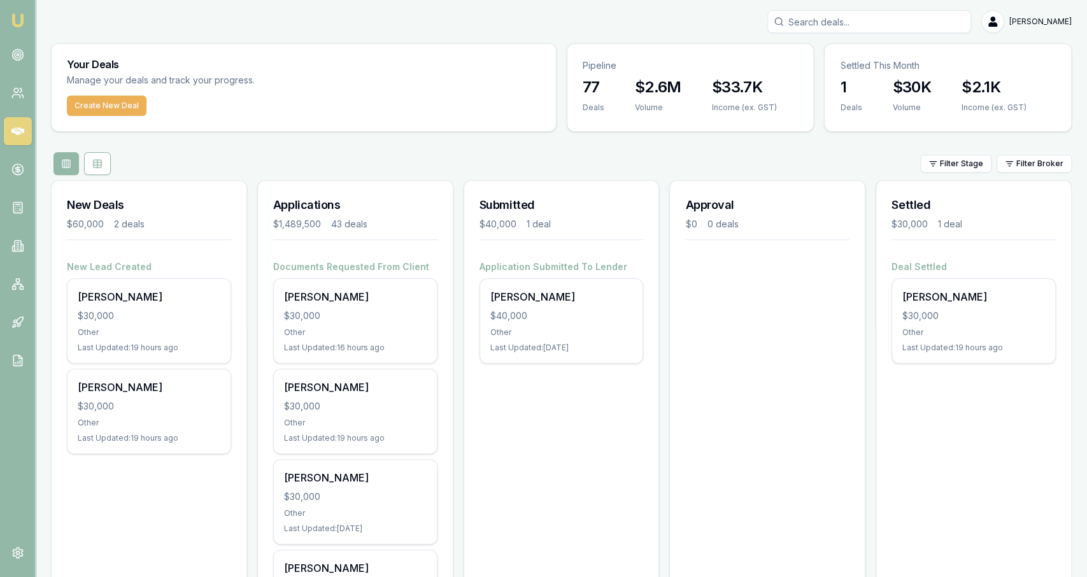
click at [374, 130] on div "Create New Deal" at bounding box center [304, 114] width 504 height 36
click at [934, 76] on div "Settled This Month" at bounding box center [948, 60] width 246 height 33
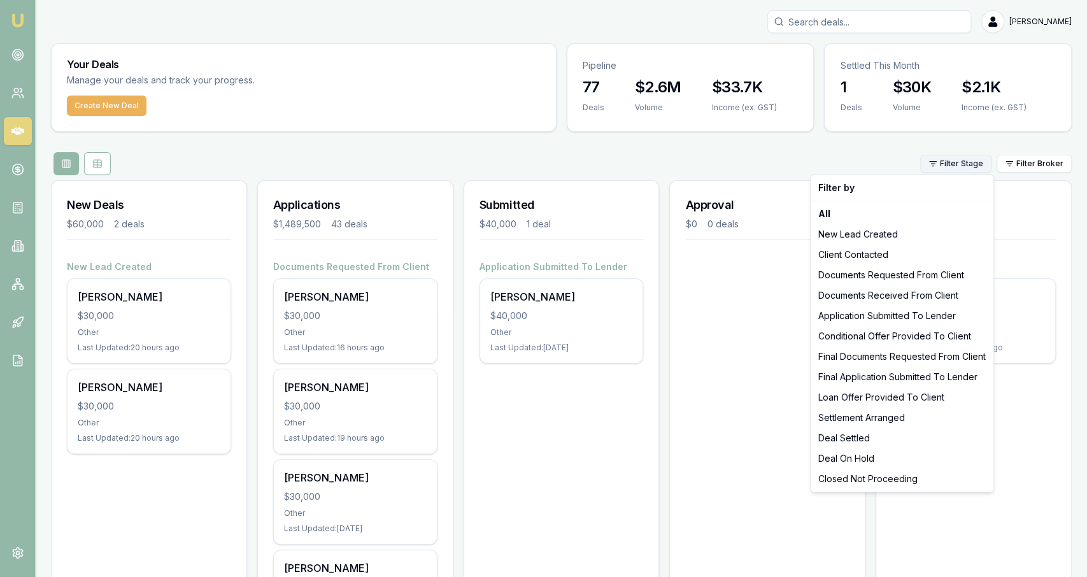
click at [981, 161] on html "Emu Broker Jackson Fanfulla Toggle Menu Your Deals Manage your deals and track …" at bounding box center [543, 288] width 1087 height 577
click at [1024, 167] on html "Emu Broker Jackson Fanfulla Toggle Menu Your Deals Manage your deals and track …" at bounding box center [543, 288] width 1087 height 577
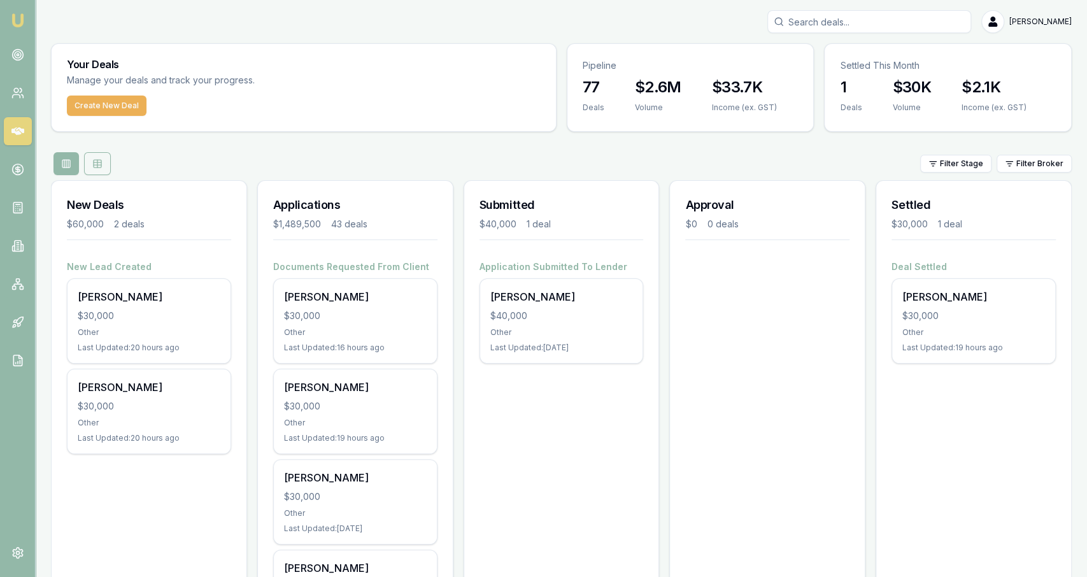
click at [91, 163] on button at bounding box center [97, 163] width 27 height 23
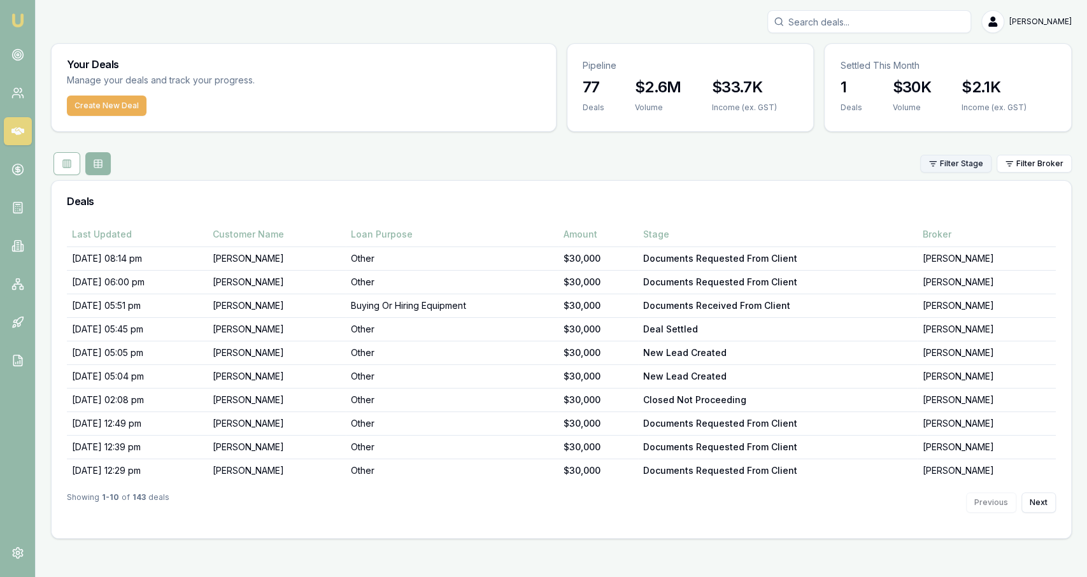
click at [974, 160] on html "Emu Broker Jackson Fanfulla Toggle Menu Your Deals Manage your deals and track …" at bounding box center [543, 288] width 1087 height 577
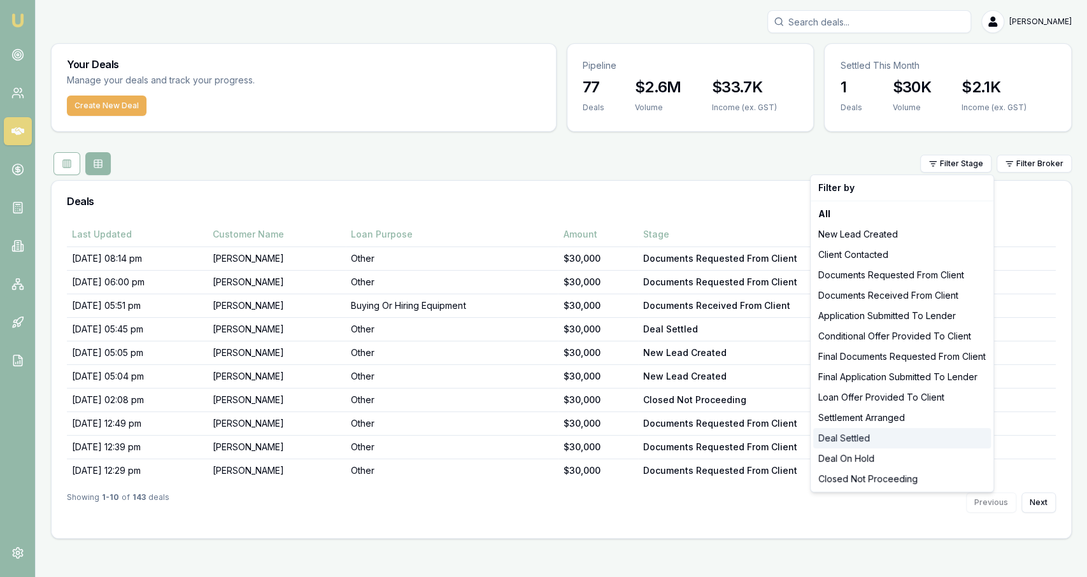
click at [876, 432] on div "Deal Settled" at bounding box center [902, 438] width 178 height 20
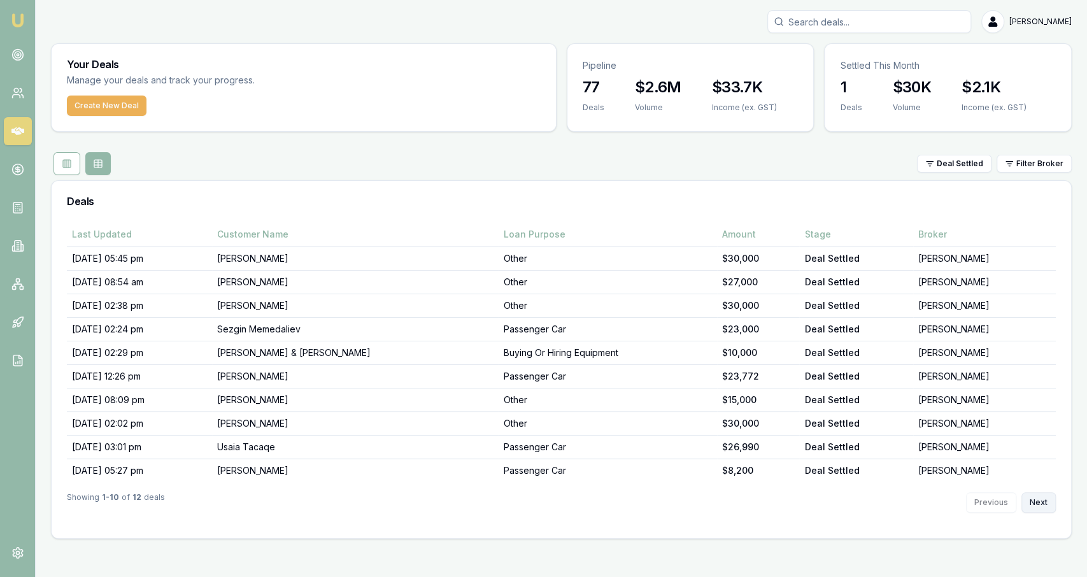
click at [1042, 497] on button "Next" at bounding box center [1038, 502] width 34 height 20
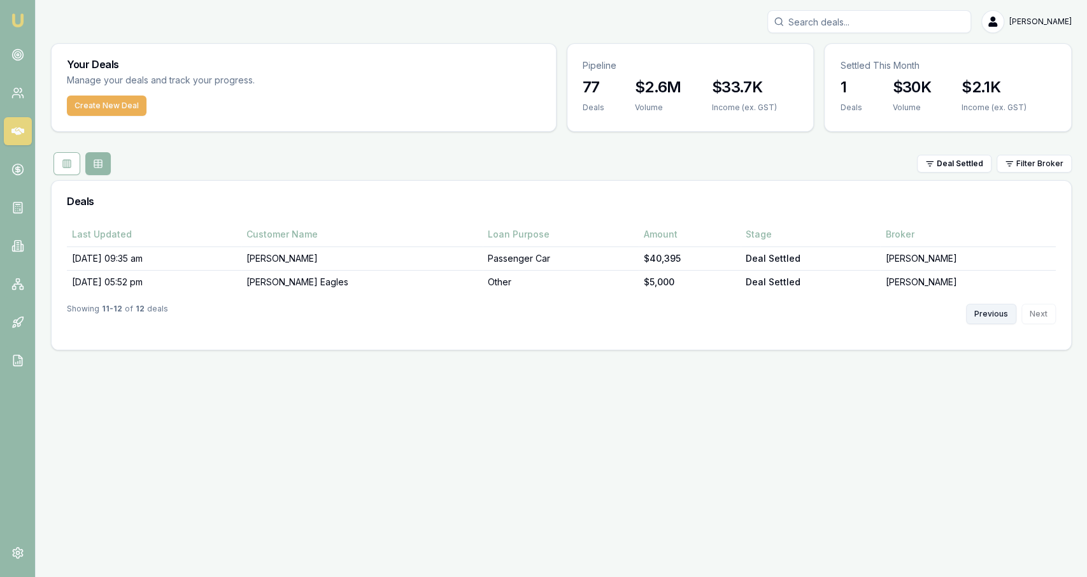
click at [989, 314] on button "Previous" at bounding box center [991, 314] width 50 height 20
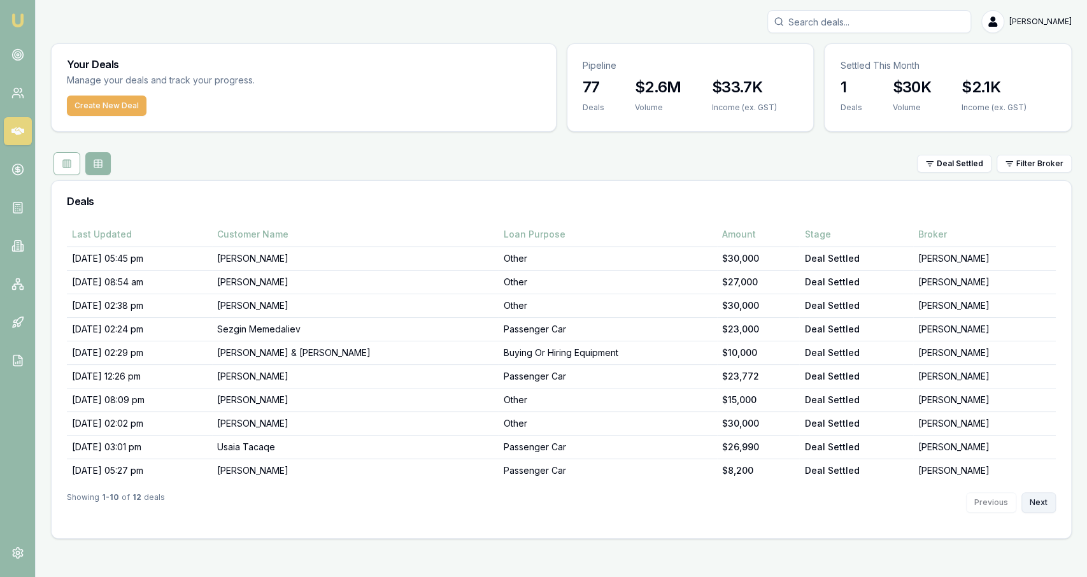
click at [1033, 499] on button "Next" at bounding box center [1038, 502] width 34 height 20
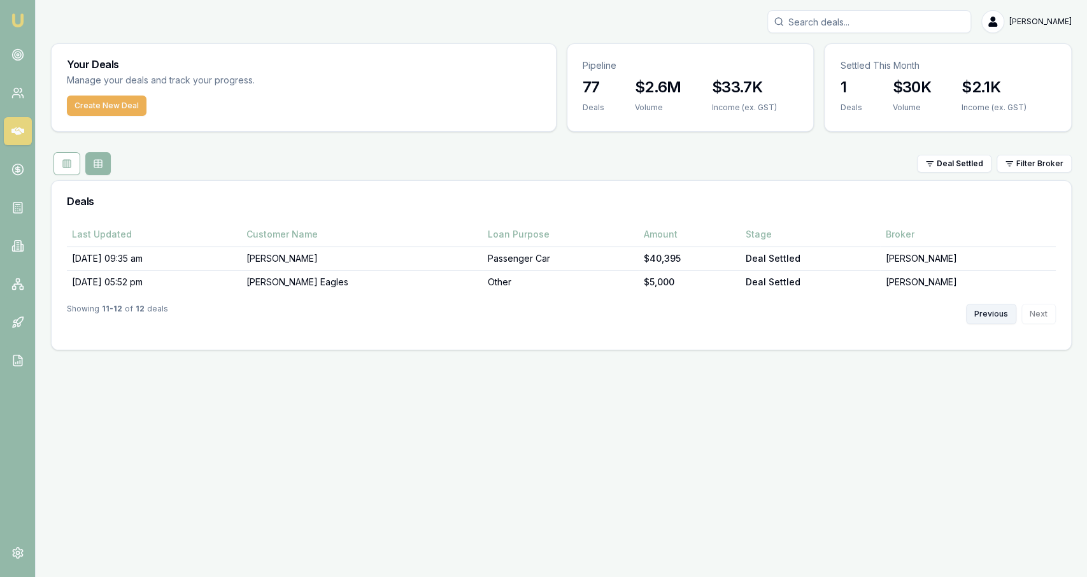
click at [1007, 322] on button "Previous" at bounding box center [991, 314] width 50 height 20
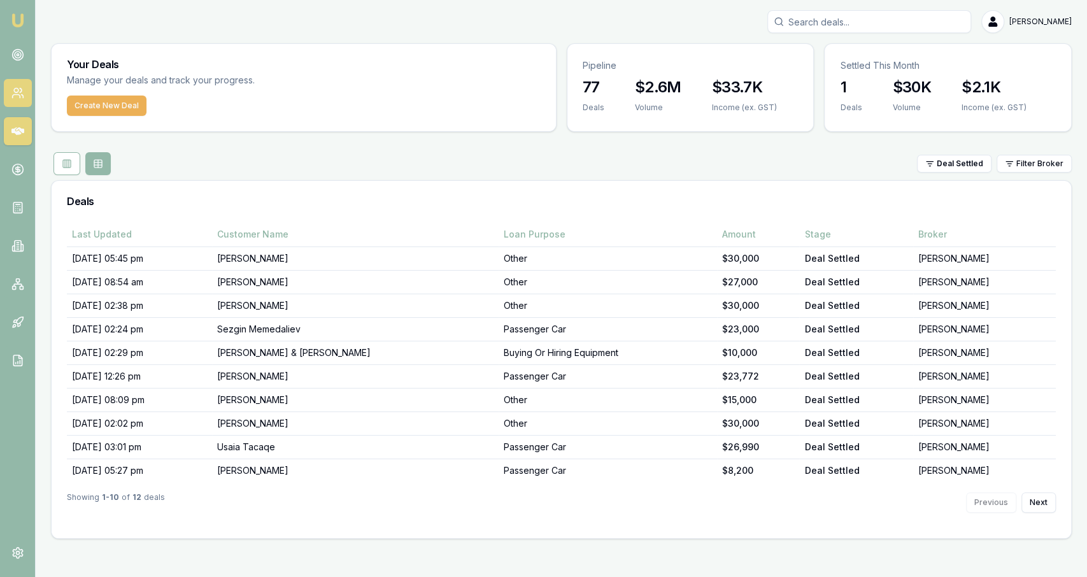
click at [15, 96] on icon at bounding box center [17, 93] width 13 height 13
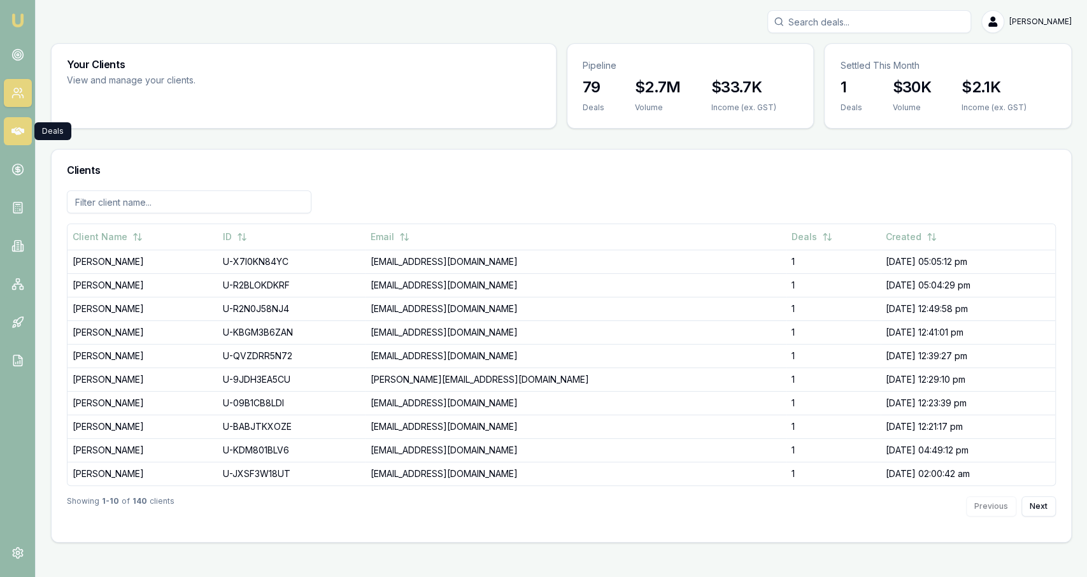
click at [14, 127] on icon at bounding box center [17, 131] width 13 height 13
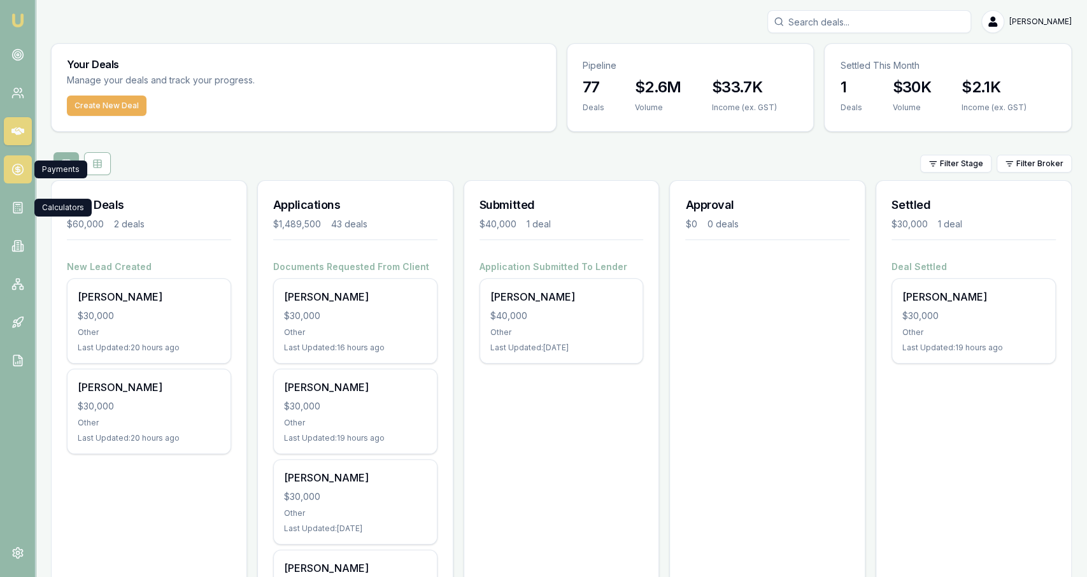
click at [15, 174] on circle at bounding box center [17, 169] width 11 height 11
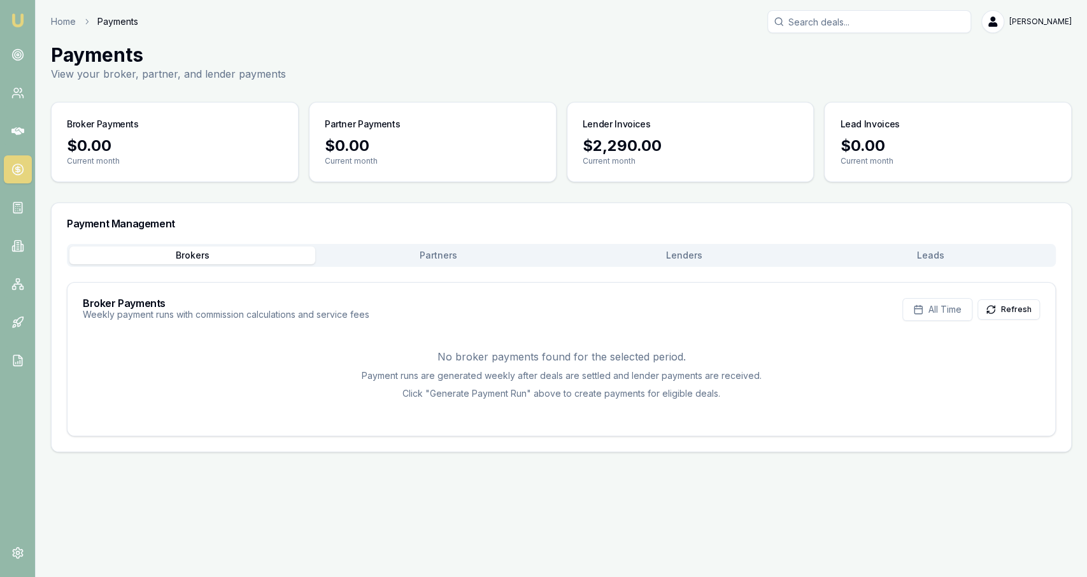
click at [740, 252] on button "Lenders" at bounding box center [685, 255] width 246 height 18
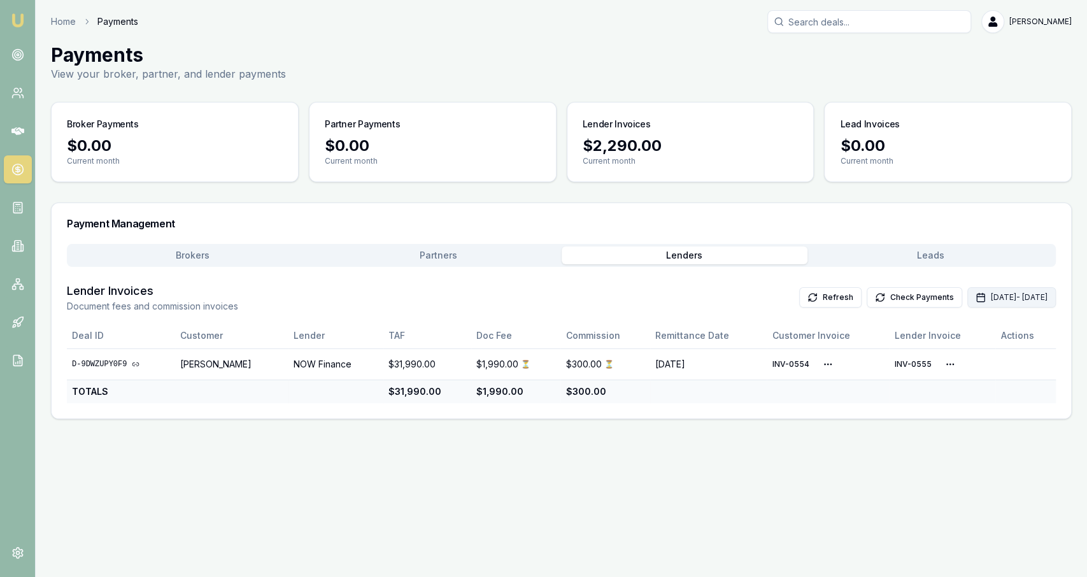
click at [1008, 299] on button "Sep 01, 2025 - Sep 30, 2025" at bounding box center [1011, 297] width 89 height 20
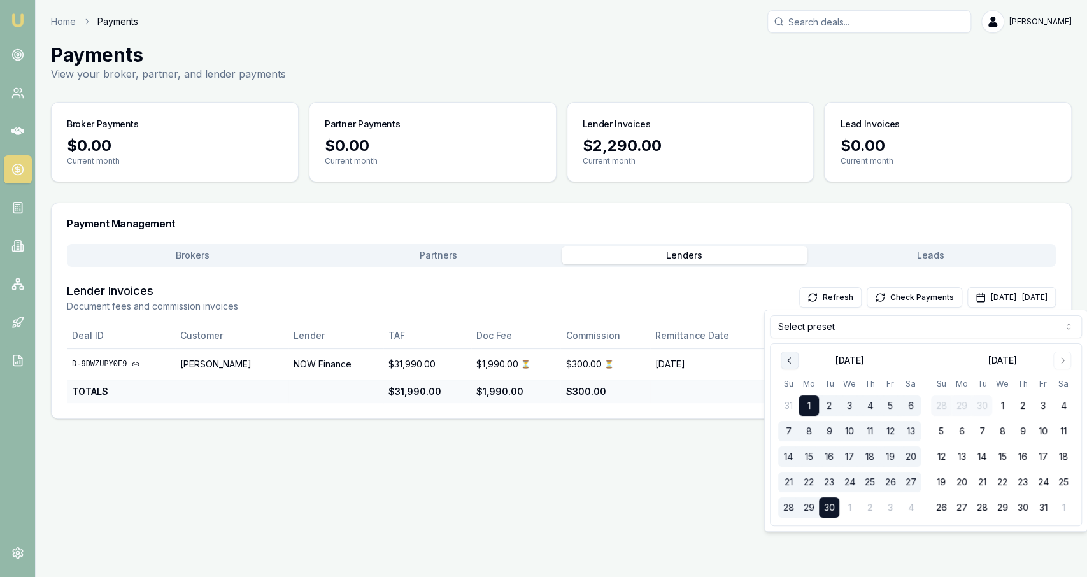
click at [789, 361] on icon "Go to previous month" at bounding box center [789, 360] width 10 height 10
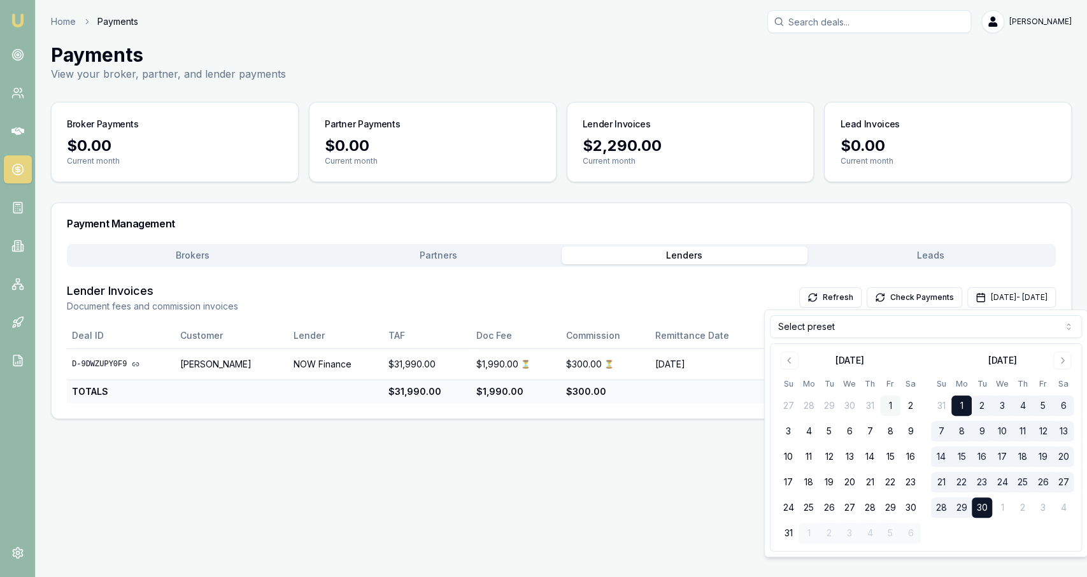
click at [890, 404] on button "1" at bounding box center [890, 405] width 20 height 20
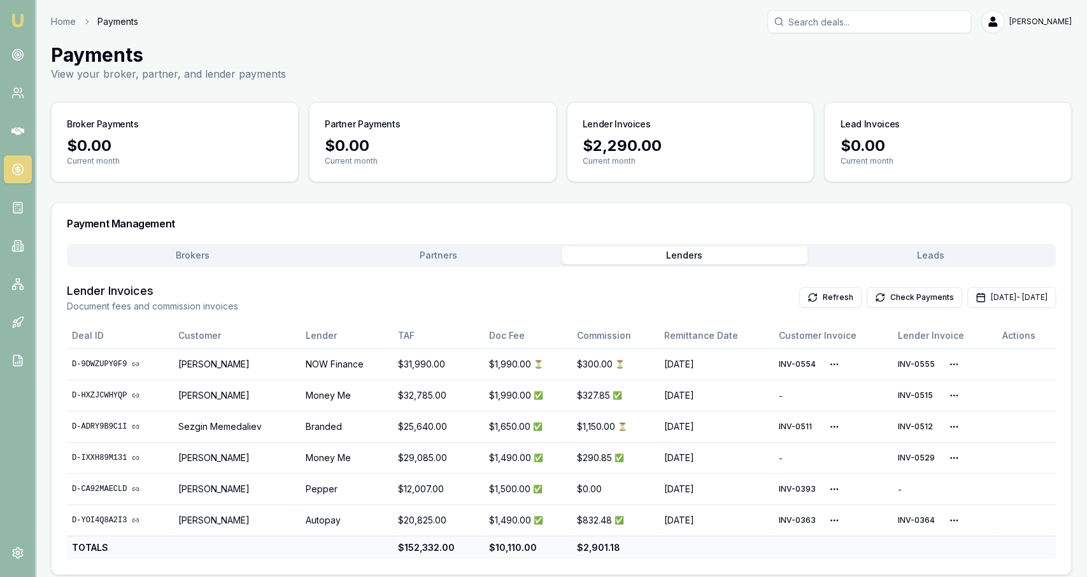
scroll to position [6, 0]
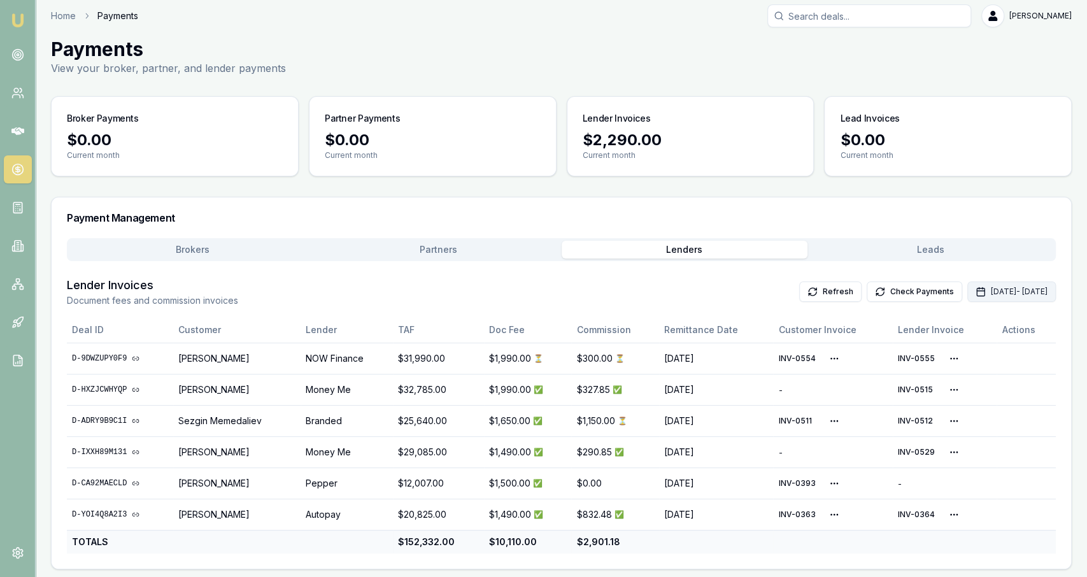
click at [969, 294] on button "Sep 01, 2025 - Sep 30, 2025" at bounding box center [1011, 291] width 89 height 20
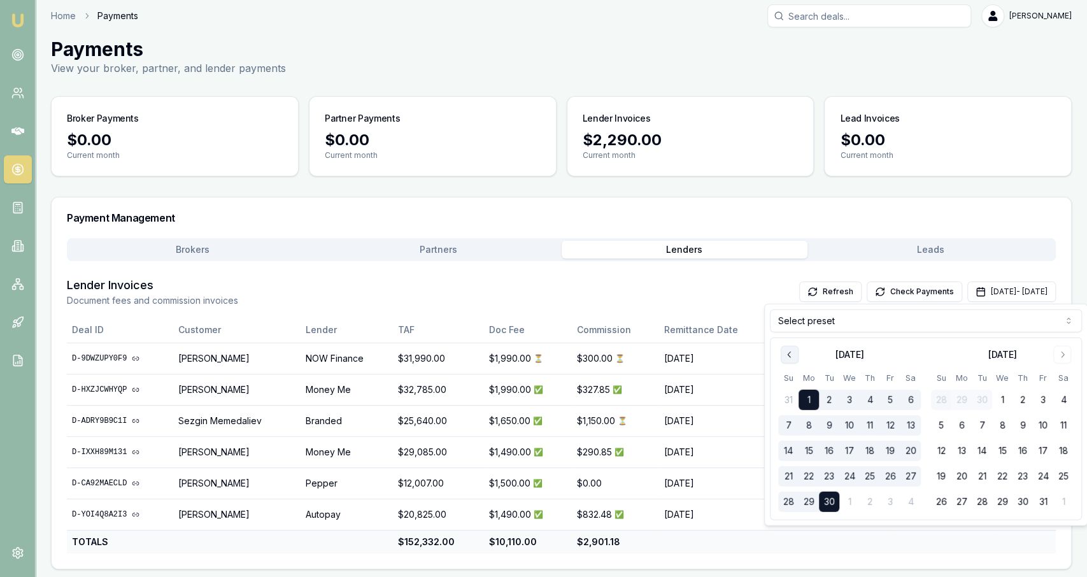
click at [788, 357] on icon "Go to previous month" at bounding box center [789, 355] width 10 height 10
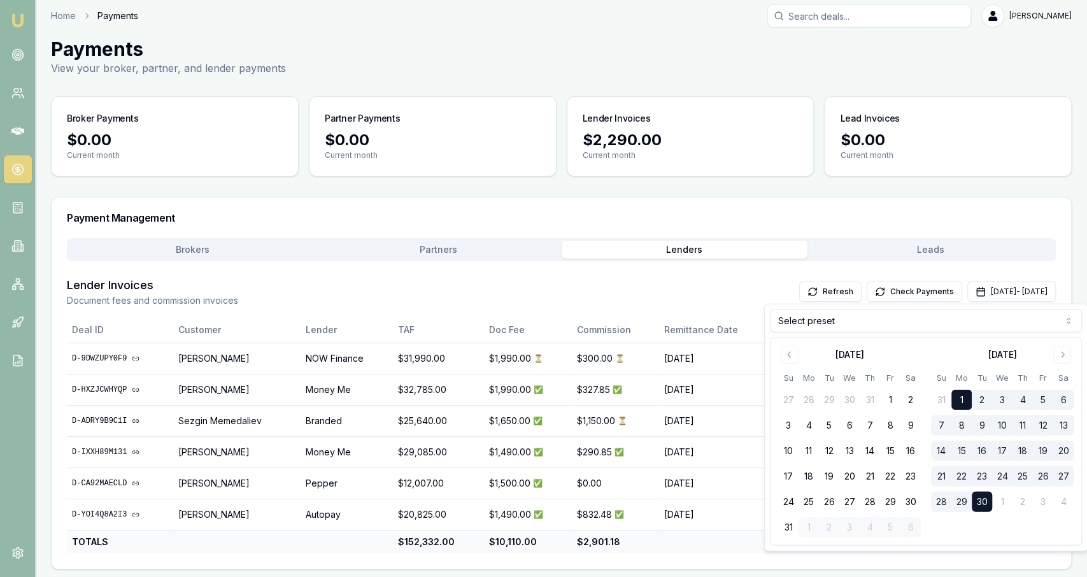
click at [707, 302] on div "Lender Invoices Document fees and commission invoices Refresh Check Payments Se…" at bounding box center [561, 291] width 989 height 31
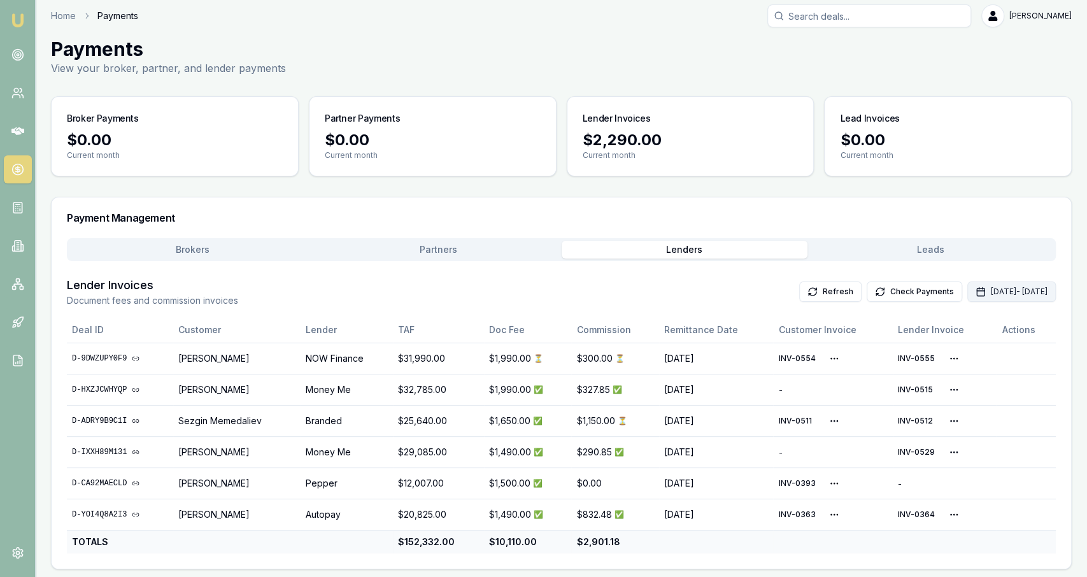
click at [982, 292] on button "Sep 01, 2025 - Sep 30, 2025" at bounding box center [1011, 291] width 89 height 20
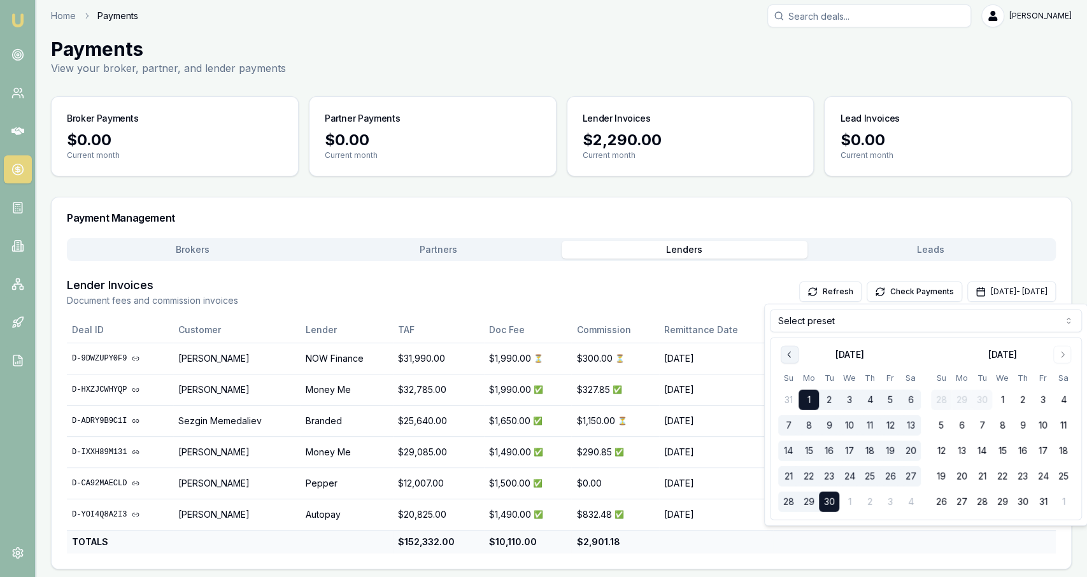
click at [788, 352] on icon "Go to previous month" at bounding box center [789, 355] width 10 height 10
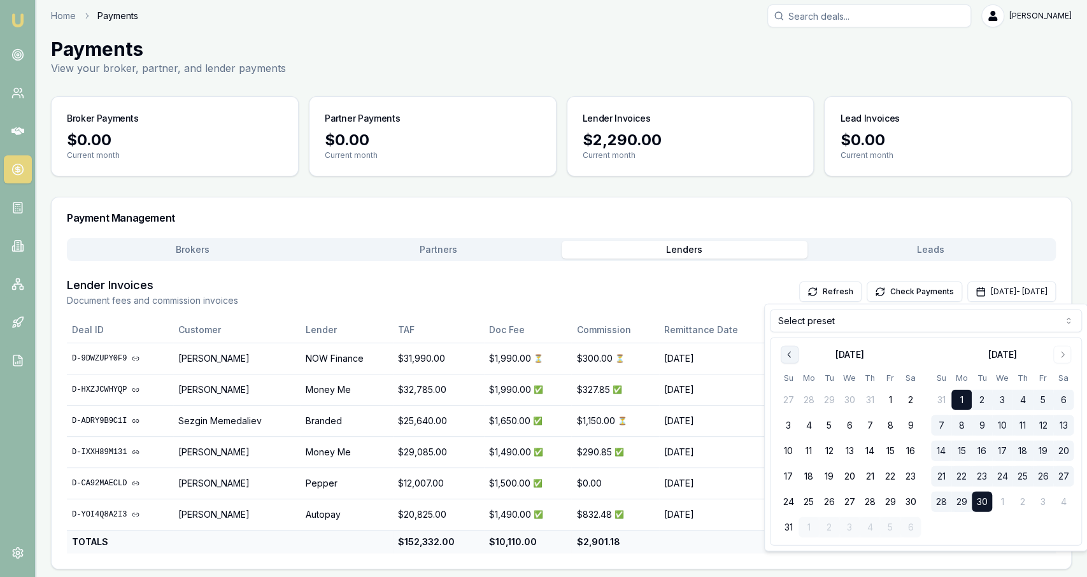
click at [788, 352] on icon "Go to previous month" at bounding box center [789, 355] width 10 height 10
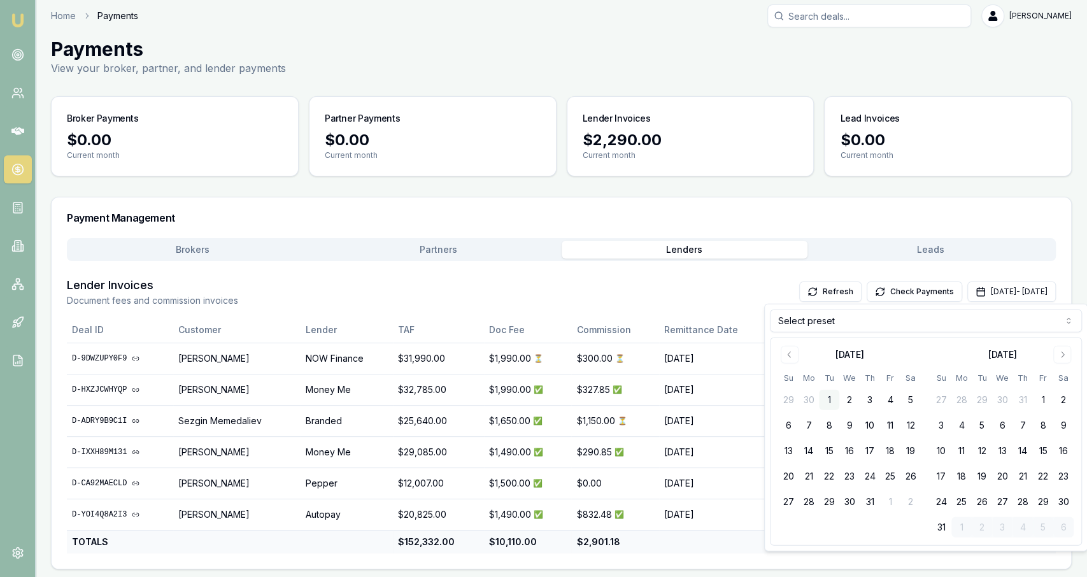
click at [837, 401] on button "1" at bounding box center [829, 400] width 20 height 20
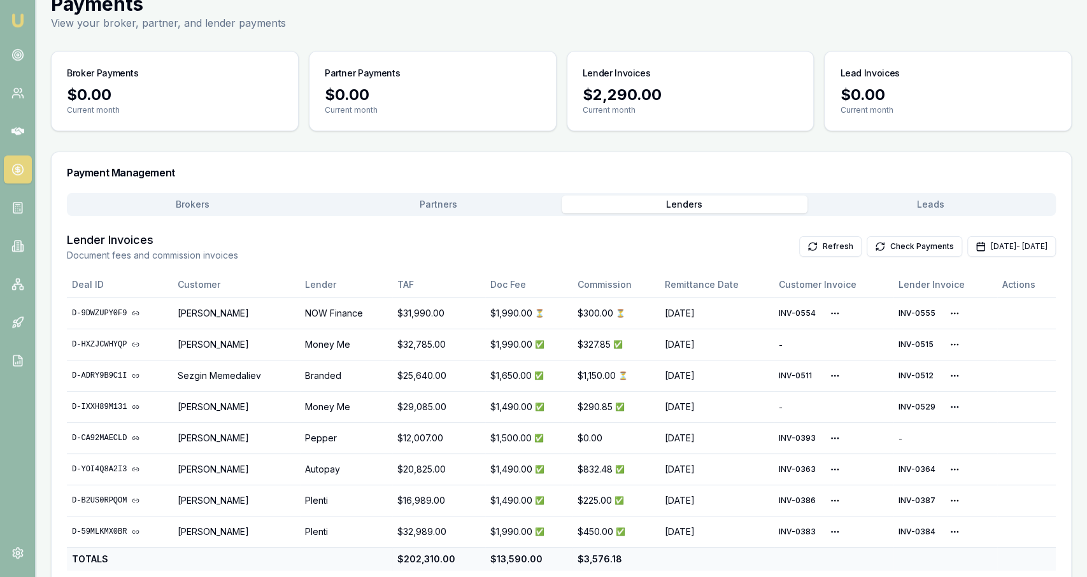
scroll to position [67, 0]
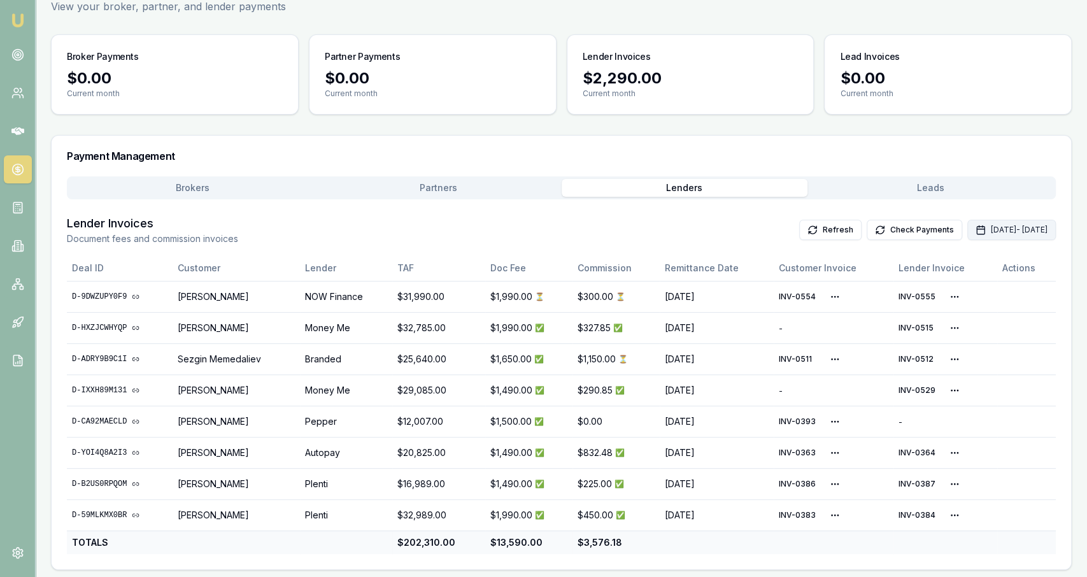
click at [967, 231] on button "Sep 01, 2025 - Sep 30, 2025" at bounding box center [1011, 230] width 89 height 20
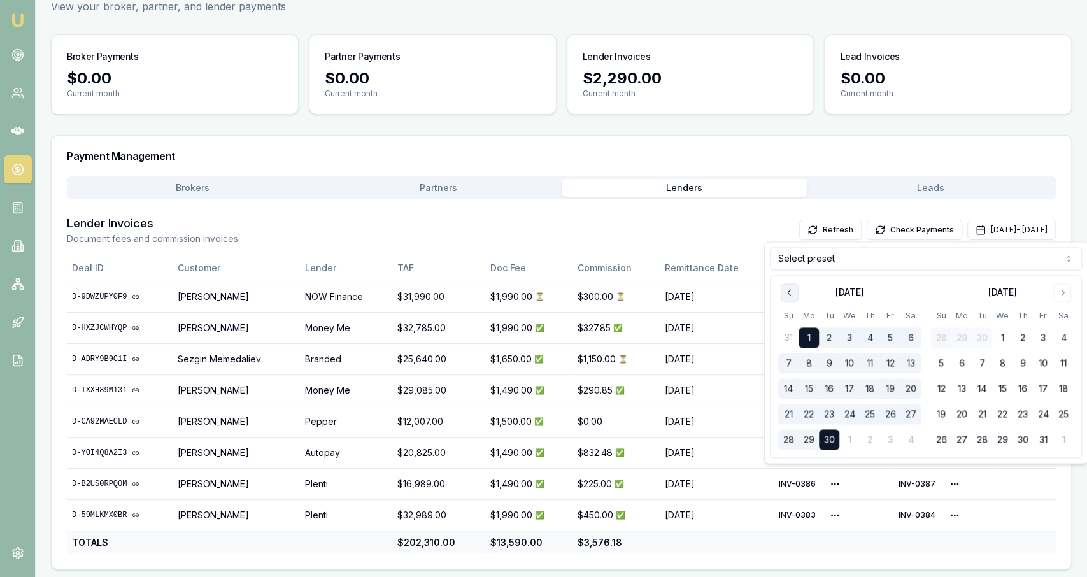
click at [793, 288] on icon "Go to previous month" at bounding box center [789, 292] width 10 height 10
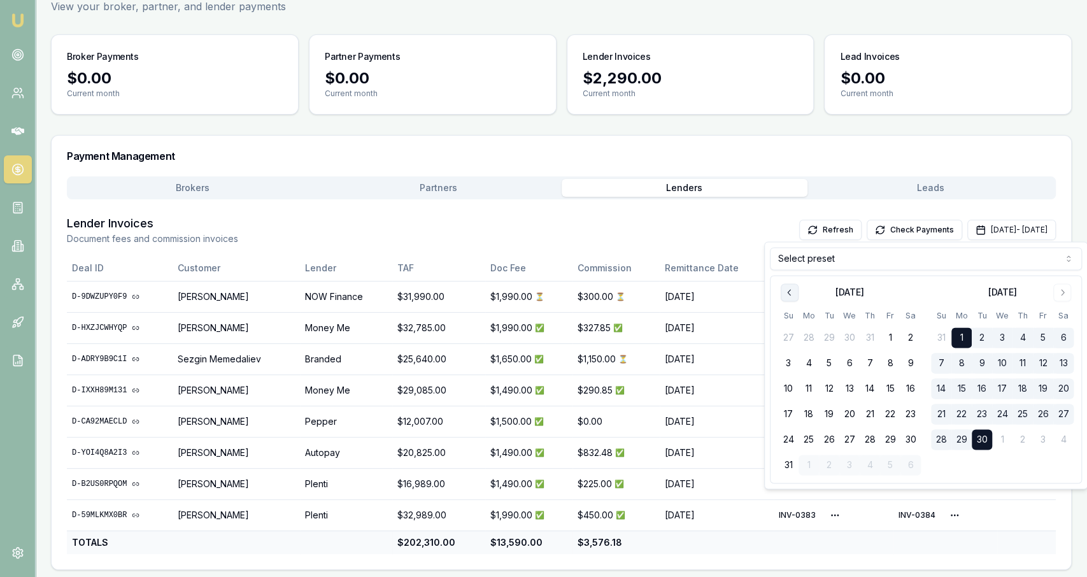
click at [793, 290] on icon "Go to previous month" at bounding box center [789, 292] width 10 height 10
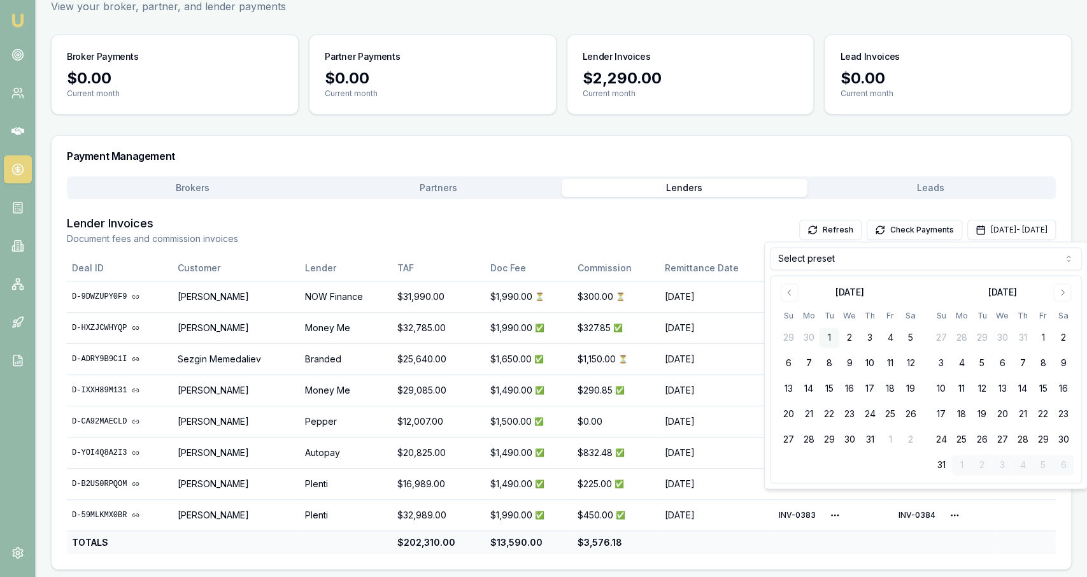
click at [835, 343] on button "1" at bounding box center [829, 338] width 20 height 20
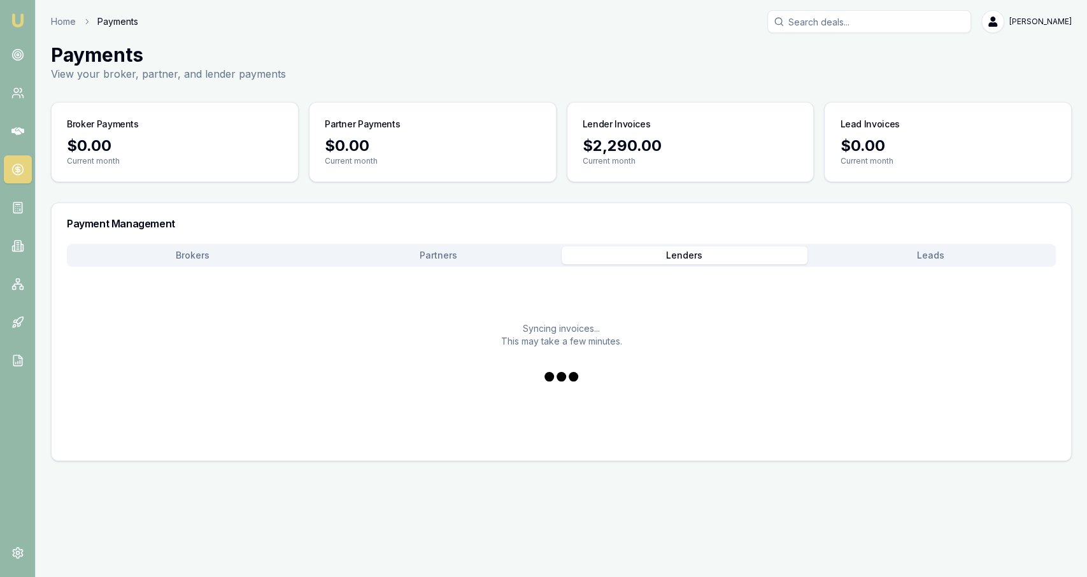
scroll to position [0, 0]
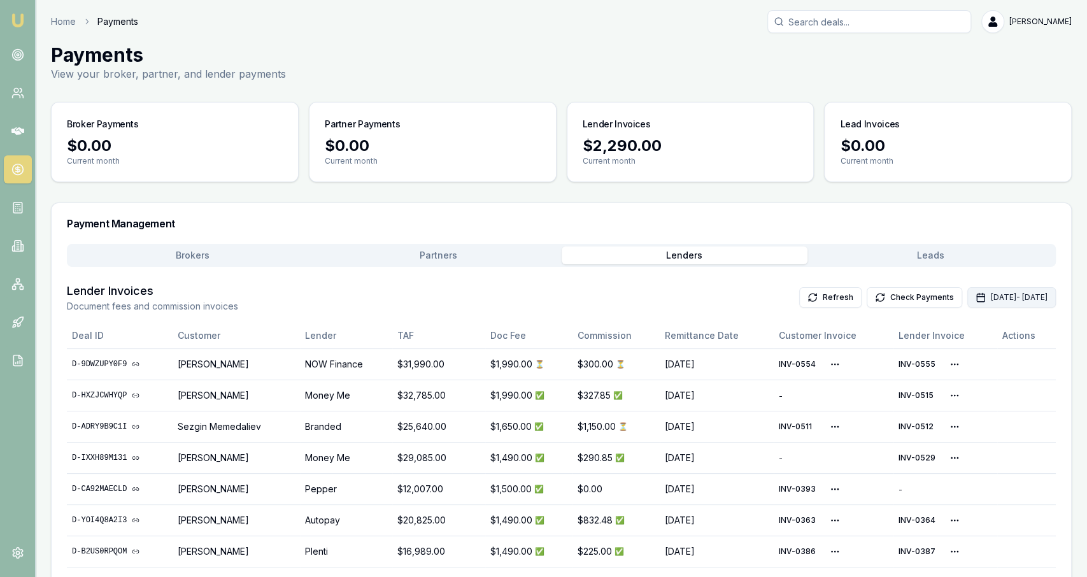
click at [991, 300] on button "Sep 01, 2025 - Sep 30, 2025" at bounding box center [1011, 297] width 89 height 20
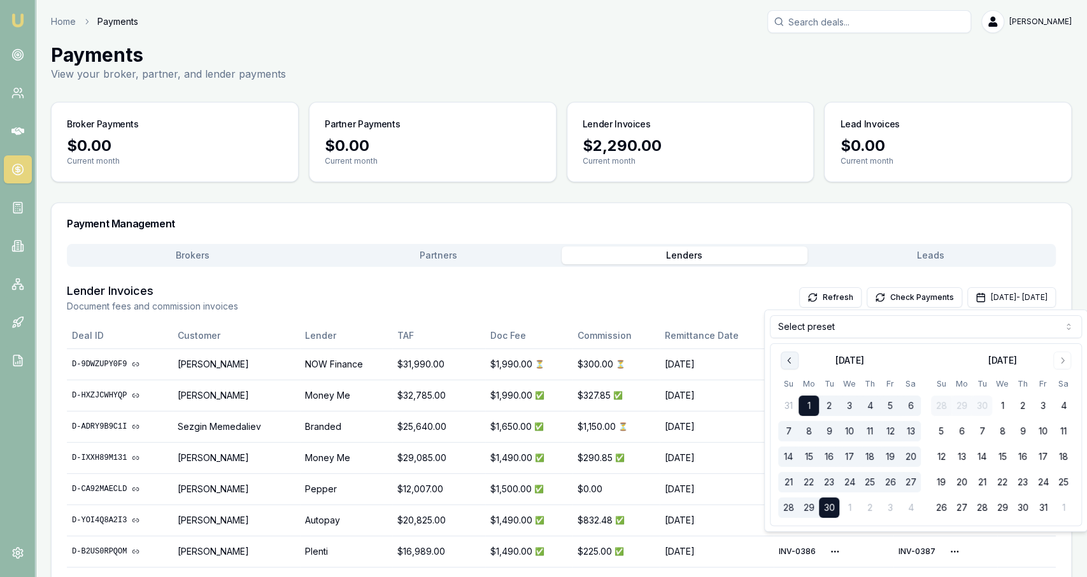
click at [789, 365] on icon "Go to previous month" at bounding box center [789, 360] width 10 height 10
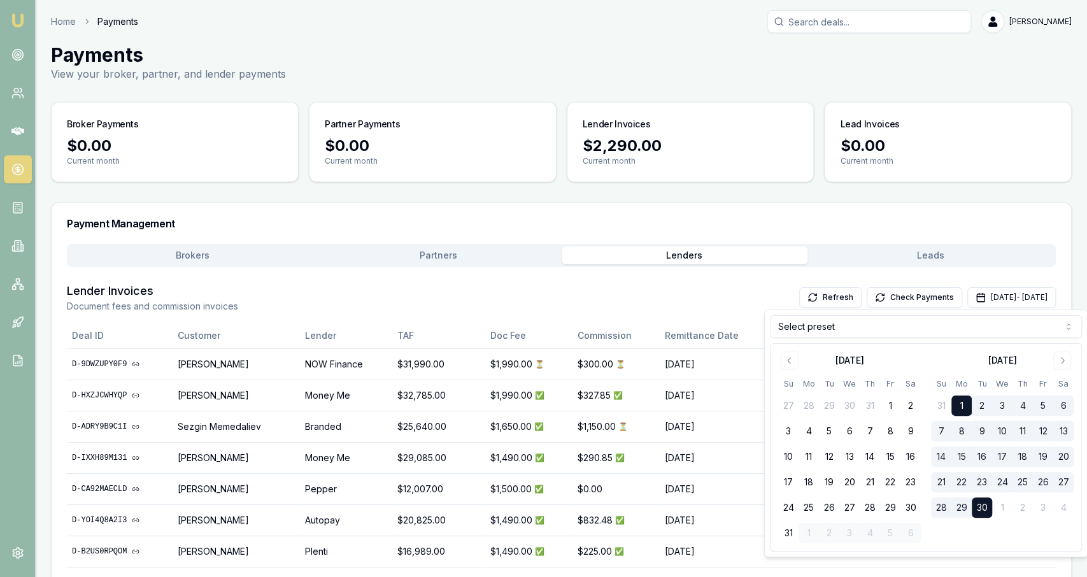
click at [682, 298] on div "Lender Invoices Document fees and commission invoices Refresh Check Payments Se…" at bounding box center [561, 297] width 989 height 31
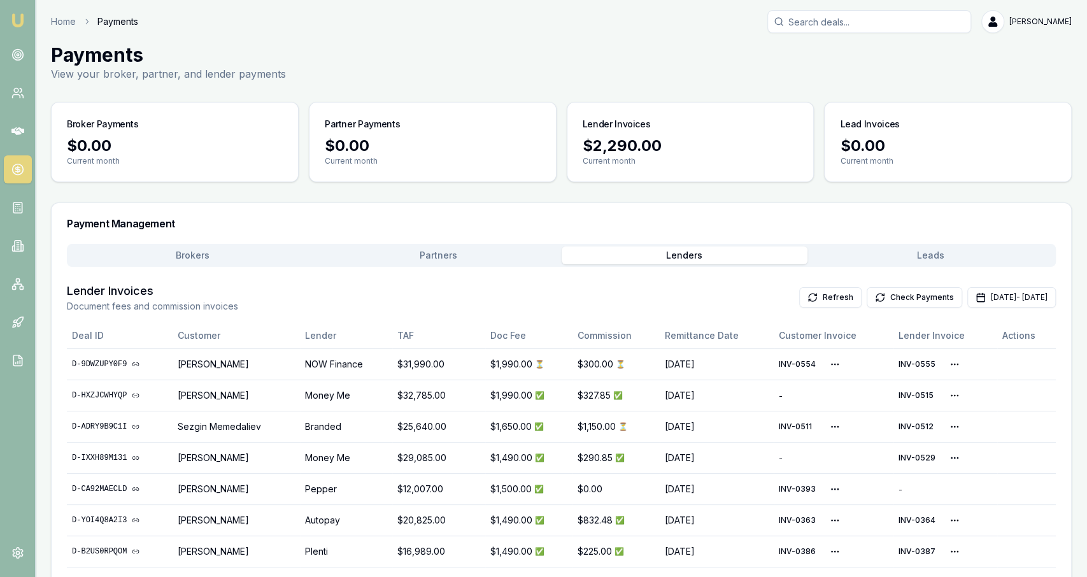
scroll to position [67, 0]
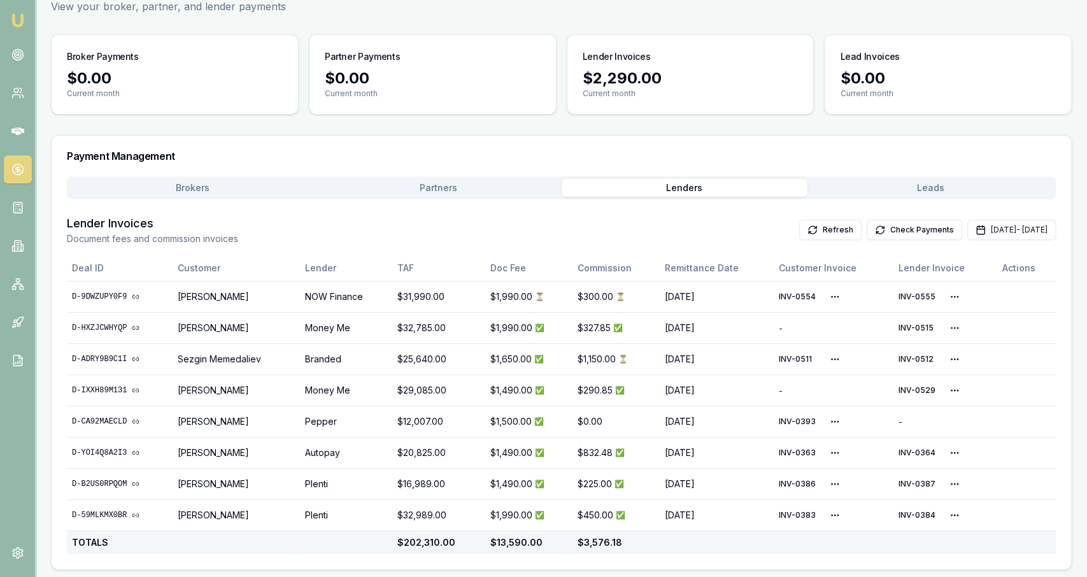
click at [710, 544] on td at bounding box center [717, 542] width 114 height 24
click at [937, 181] on main "Payments View your broker, partner, and lender payments Broker Payments $0.00 C…" at bounding box center [561, 273] width 1051 height 594
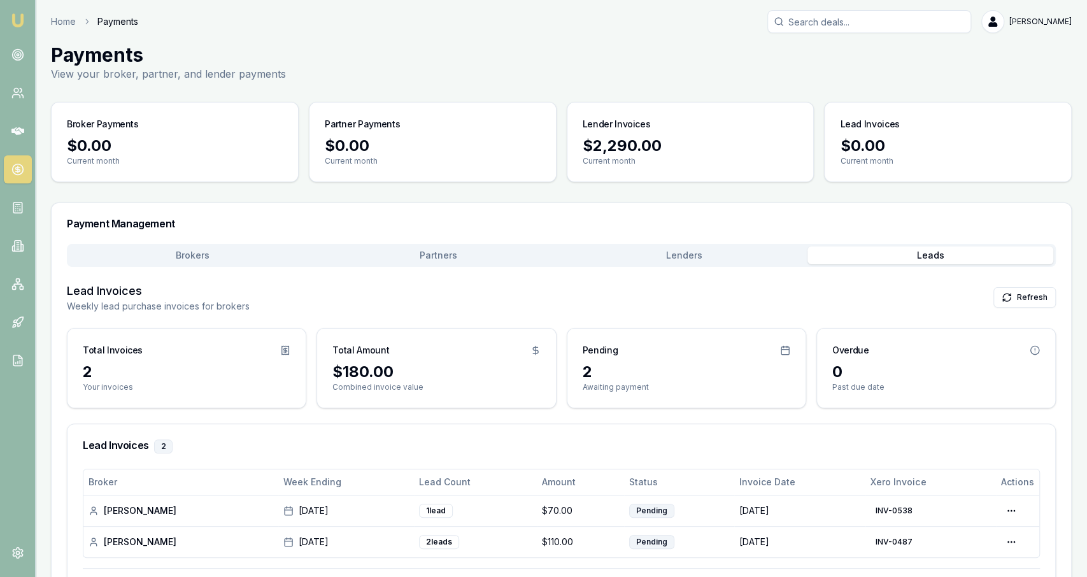
scroll to position [53, 0]
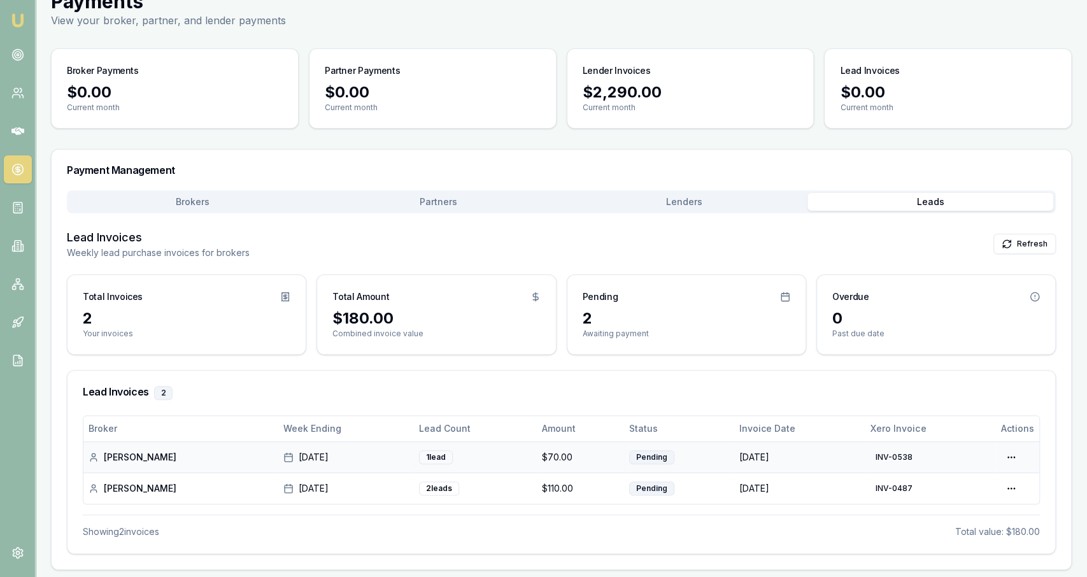
click at [505, 462] on td "1 lead" at bounding box center [475, 456] width 123 height 31
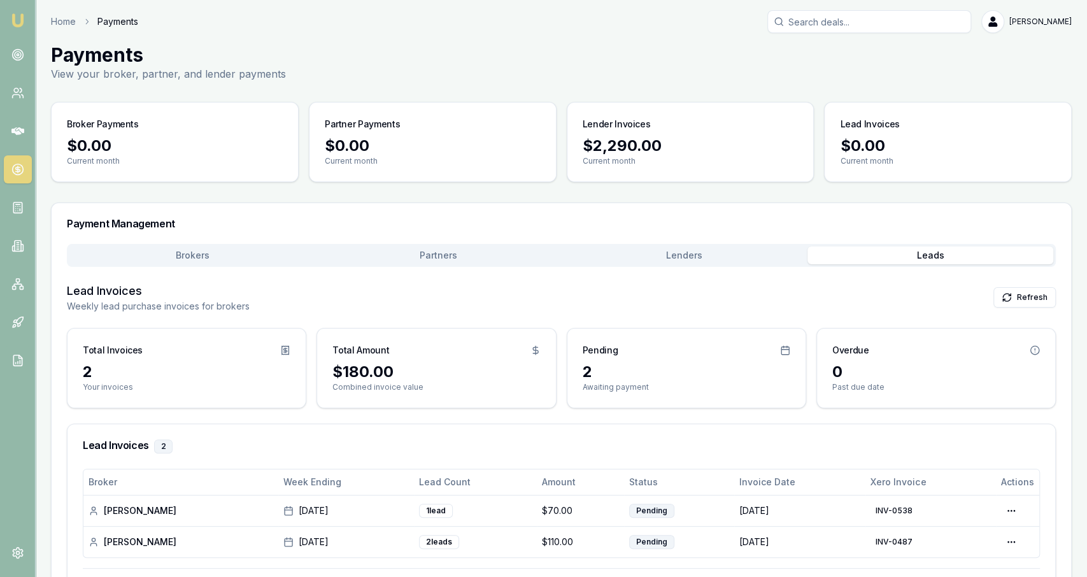
click at [257, 195] on main "Payments View your broker, partner, and lender payments Broker Payments $0.00 C…" at bounding box center [561, 333] width 1051 height 580
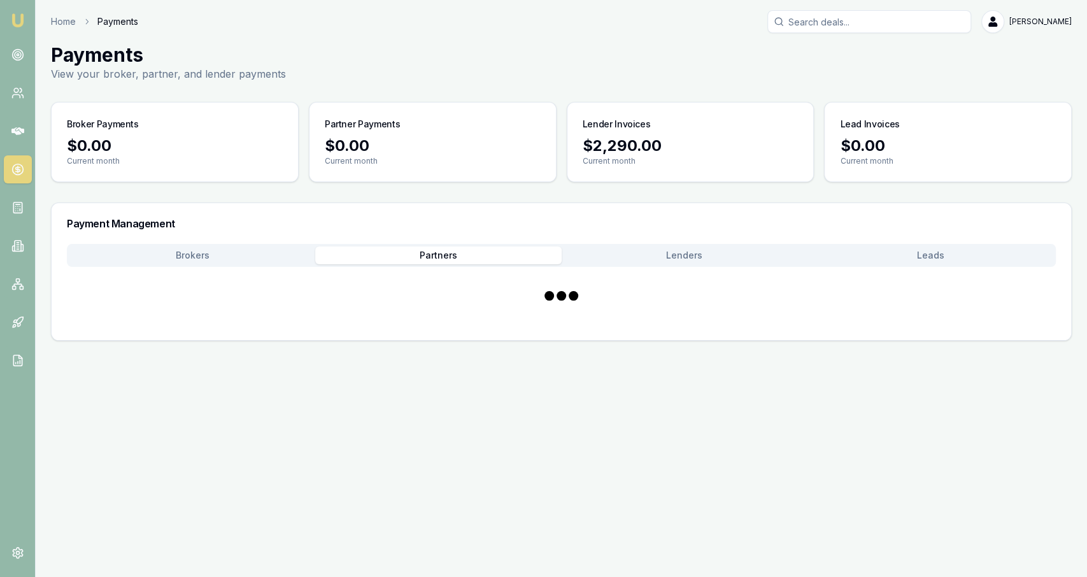
click at [436, 260] on button "Partners" at bounding box center [438, 255] width 246 height 18
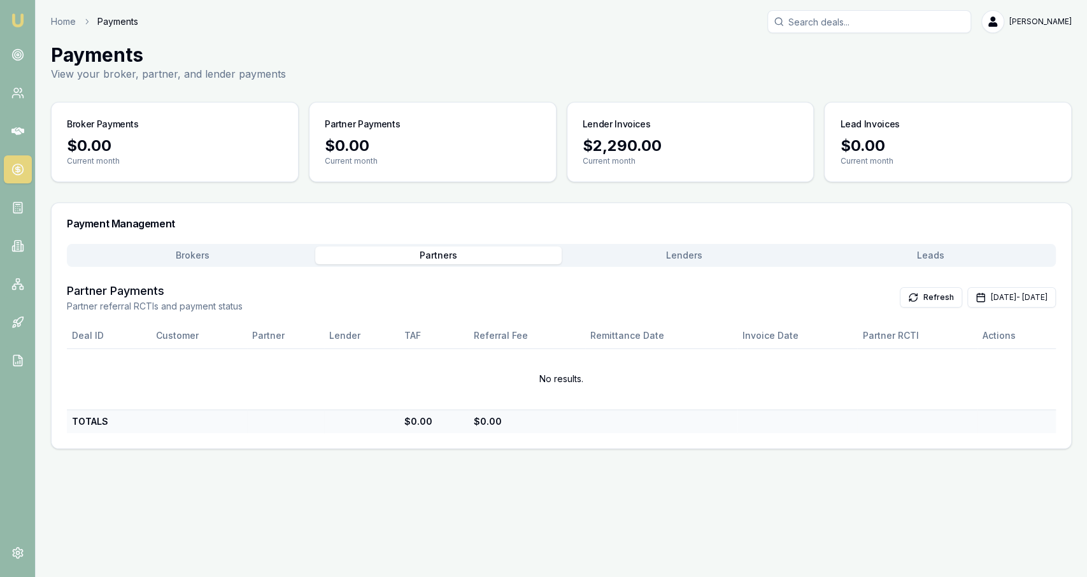
click at [631, 267] on div "Brokers Partners Lenders Leads Partner Payments Partner referral RCTIs and paym…" at bounding box center [561, 338] width 989 height 189
click at [621, 255] on button "Lenders" at bounding box center [685, 255] width 246 height 18
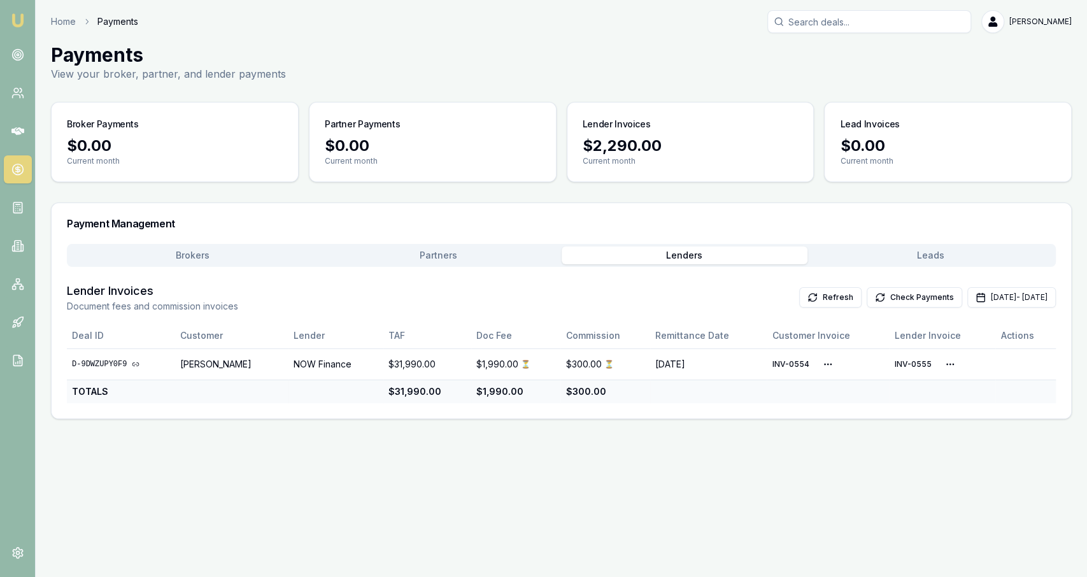
click at [625, 282] on div "Lender Invoices Document fees and commission invoices Refresh Check Payments Se…" at bounding box center [561, 297] width 989 height 31
click at [17, 87] on icon at bounding box center [17, 93] width 13 height 13
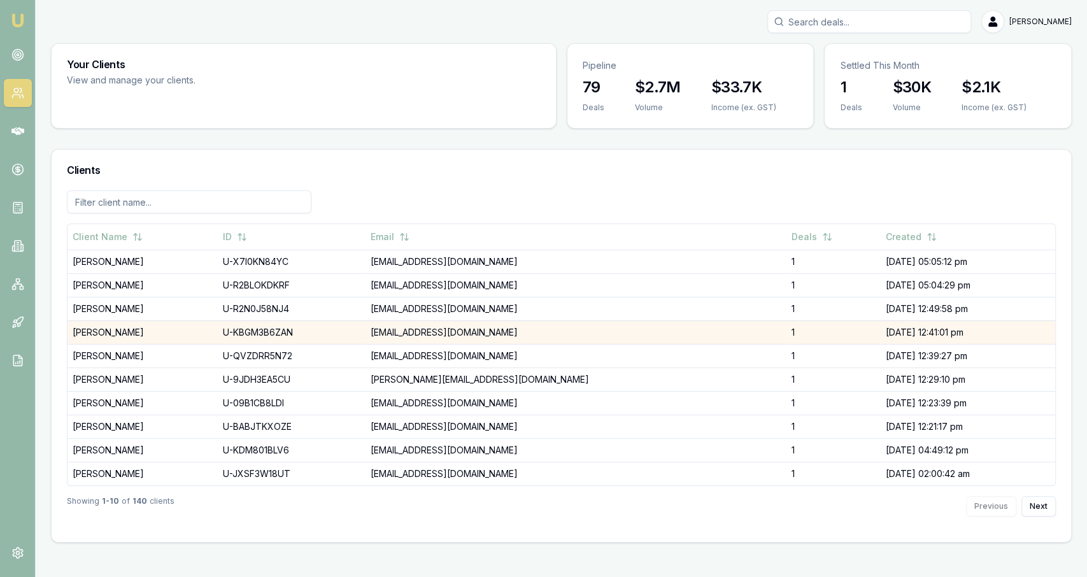
click at [157, 334] on td "[PERSON_NAME]" at bounding box center [142, 332] width 150 height 24
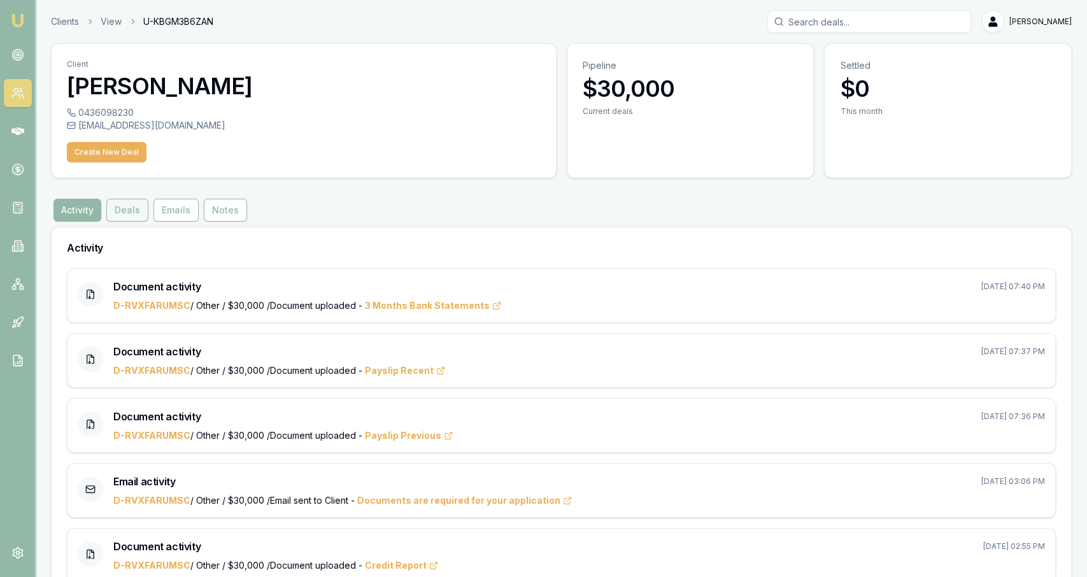
click at [143, 208] on button "Deals" at bounding box center [127, 210] width 42 height 23
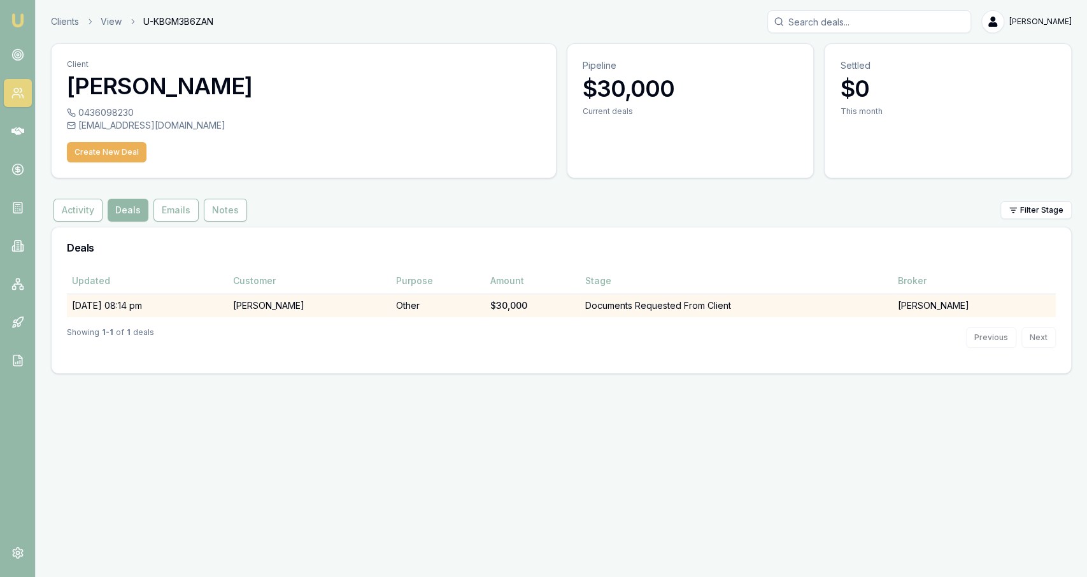
click at [253, 305] on td "[PERSON_NAME]" at bounding box center [308, 306] width 163 height 24
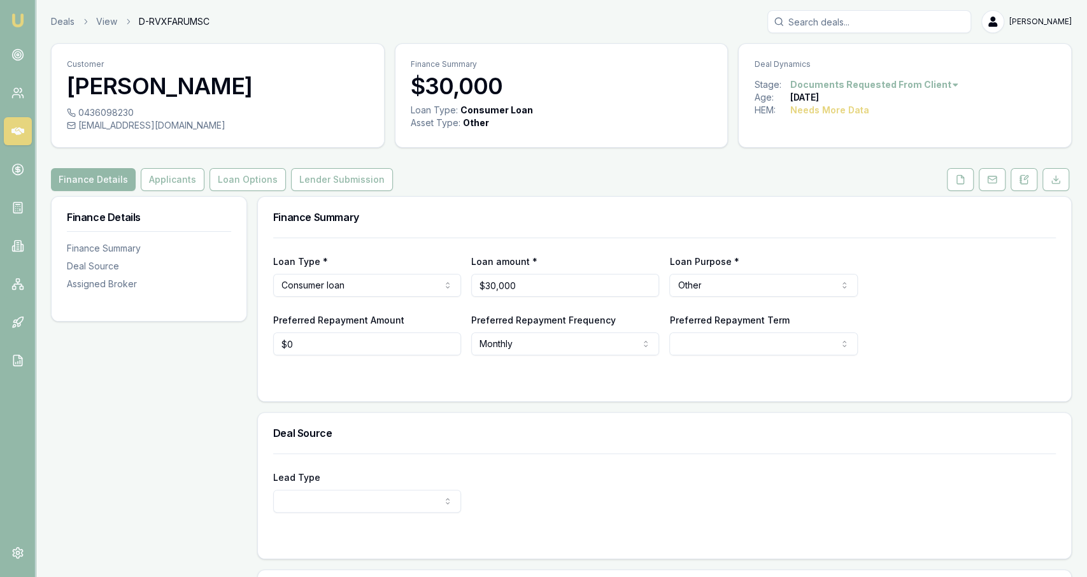
click at [976, 178] on link at bounding box center [960, 179] width 32 height 23
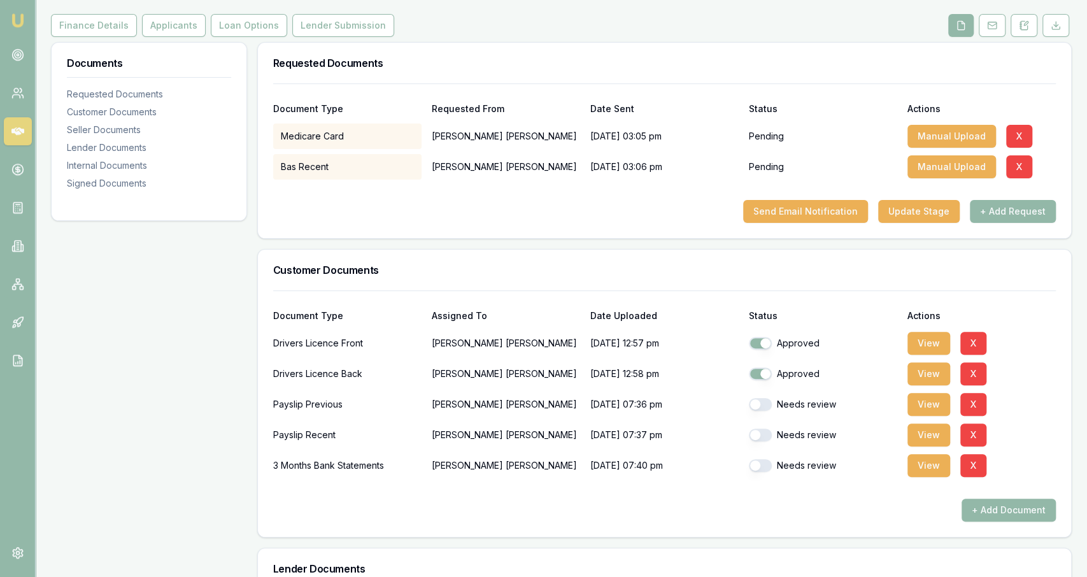
scroll to position [156, 0]
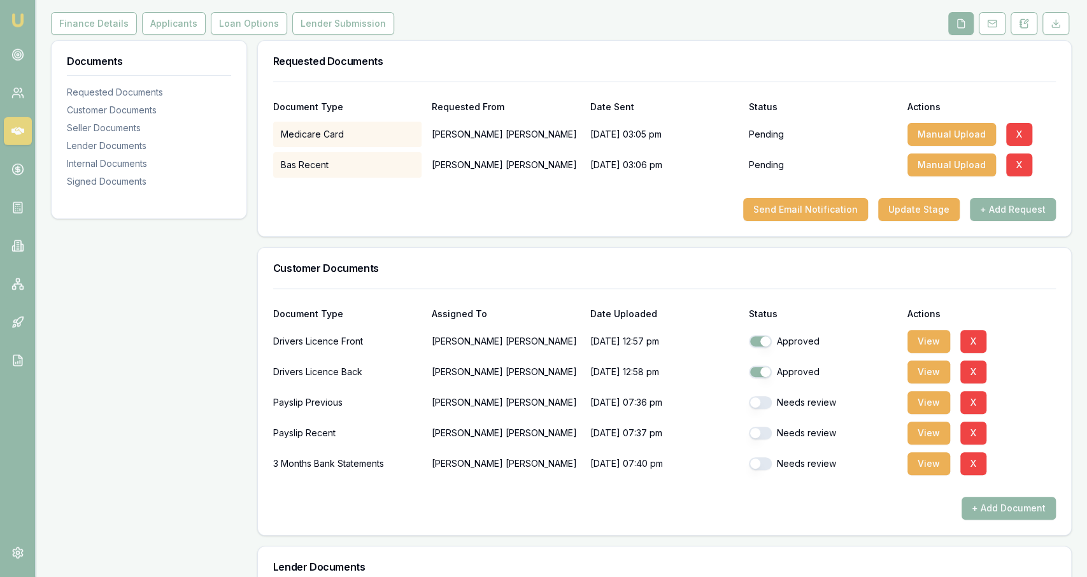
click at [764, 402] on button "button" at bounding box center [760, 402] width 23 height 13
checkbox input "true"
click at [763, 430] on button "button" at bounding box center [760, 433] width 23 height 13
checkbox input "false"
click at [762, 458] on button "button" at bounding box center [760, 463] width 23 height 13
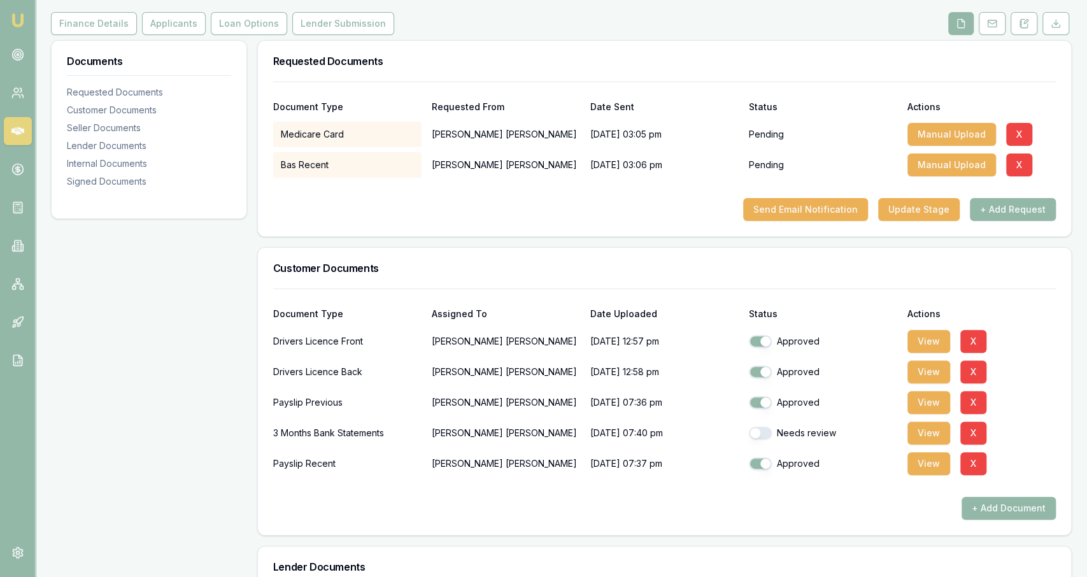
checkbox input "false"
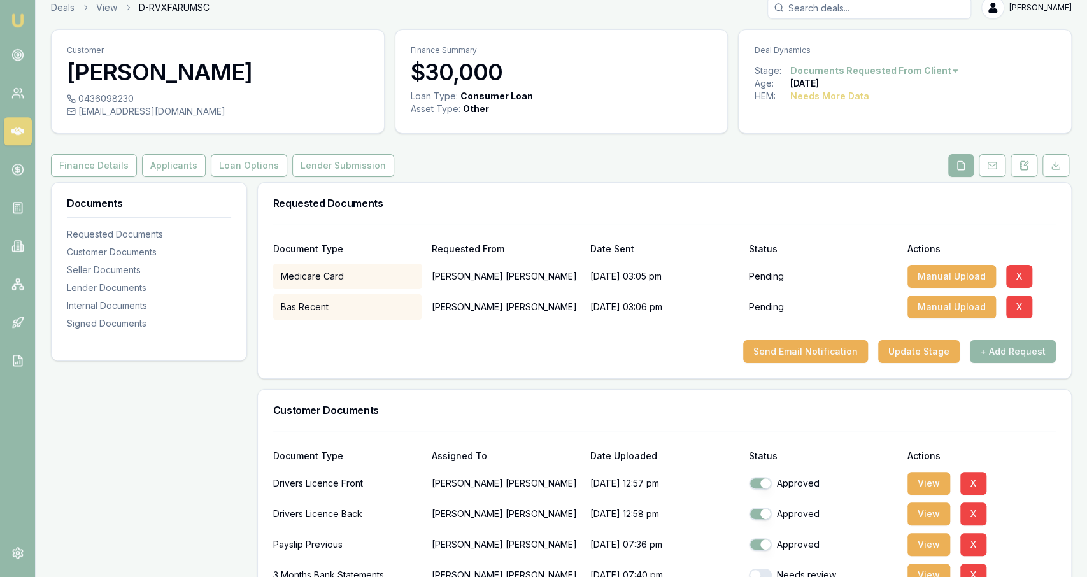
scroll to position [13, 0]
click at [160, 164] on button "Applicants" at bounding box center [174, 166] width 64 height 23
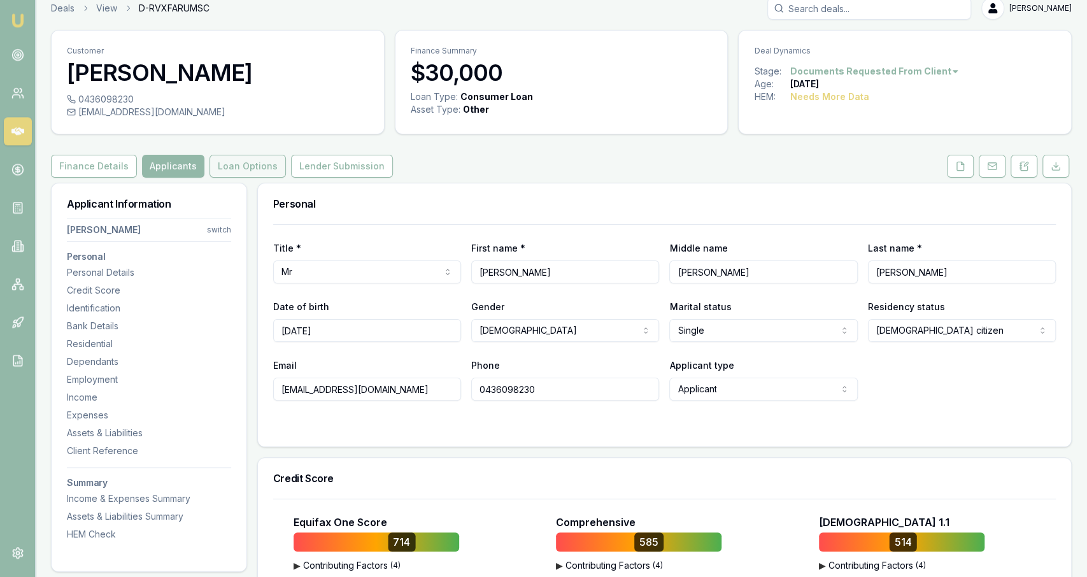
click at [260, 168] on button "Loan Options" at bounding box center [247, 166] width 76 height 23
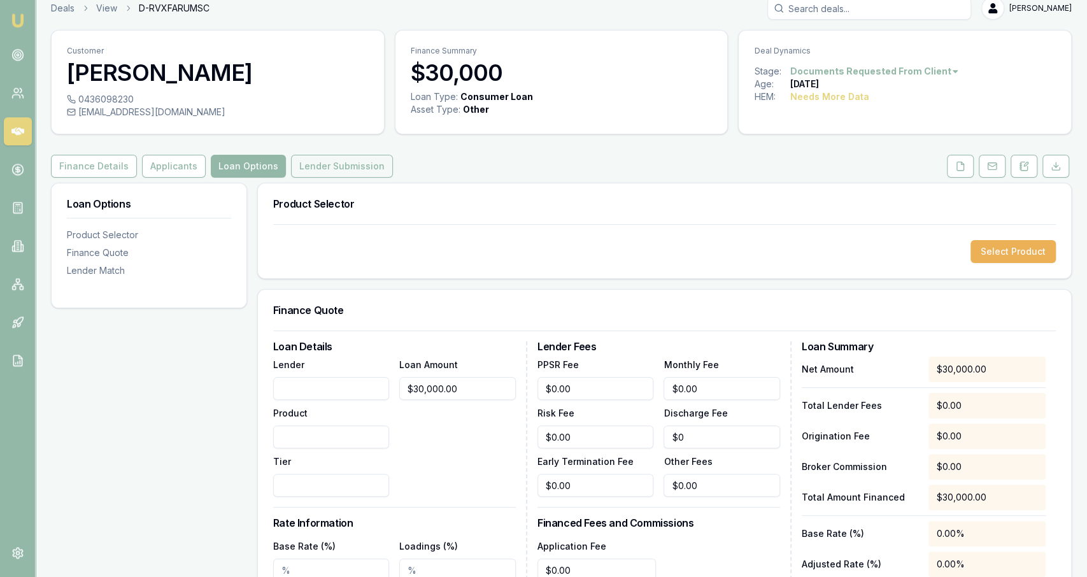
click at [307, 166] on button "Lender Submission" at bounding box center [342, 166] width 102 height 23
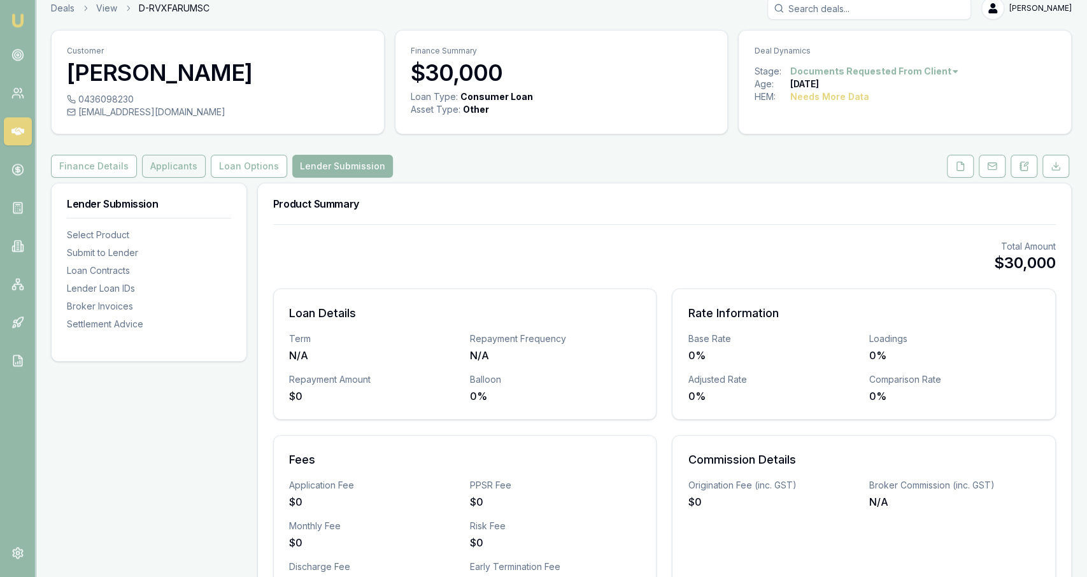
click at [192, 158] on button "Applicants" at bounding box center [174, 166] width 64 height 23
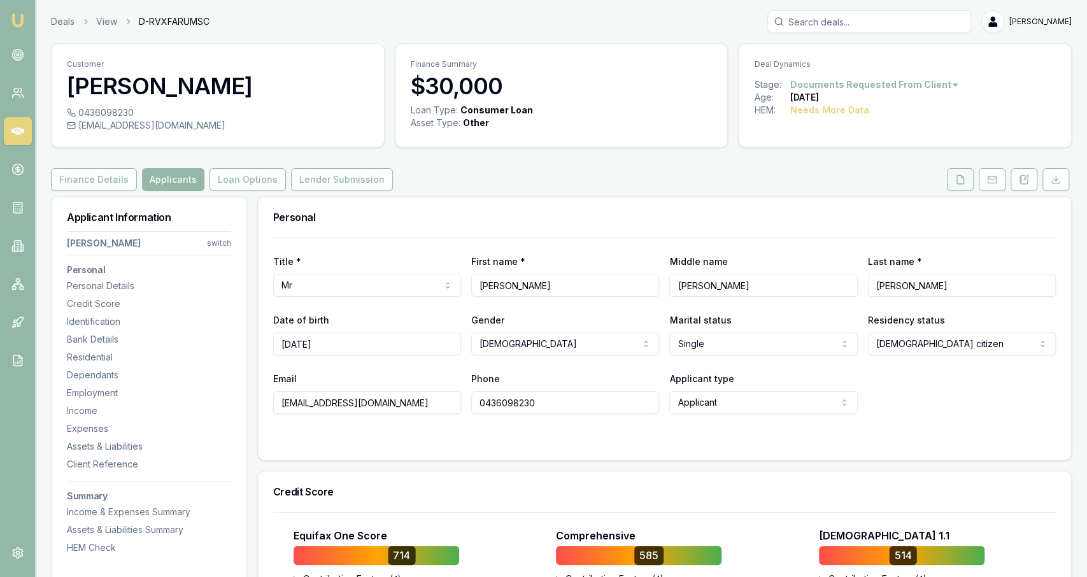
click at [954, 189] on button at bounding box center [960, 179] width 27 height 23
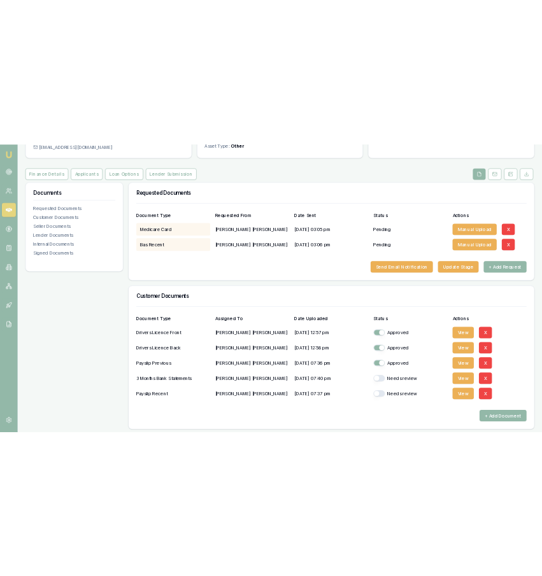
scroll to position [120, 0]
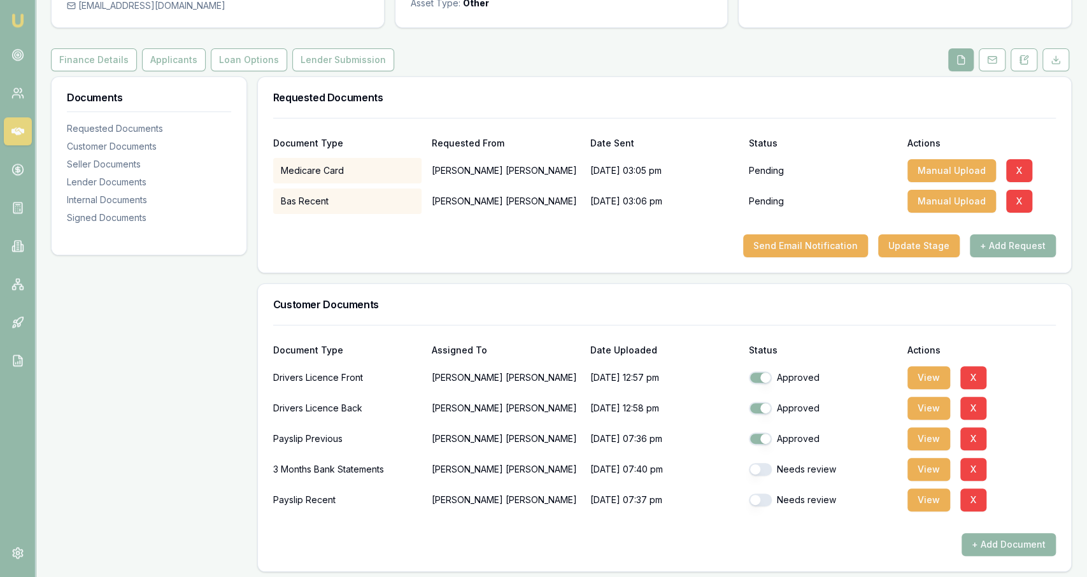
click at [764, 465] on button "button" at bounding box center [760, 469] width 23 height 13
checkbox input "true"
click at [758, 497] on button "button" at bounding box center [760, 499] width 23 height 13
checkbox input "true"
click at [924, 439] on button "View" at bounding box center [928, 438] width 43 height 23
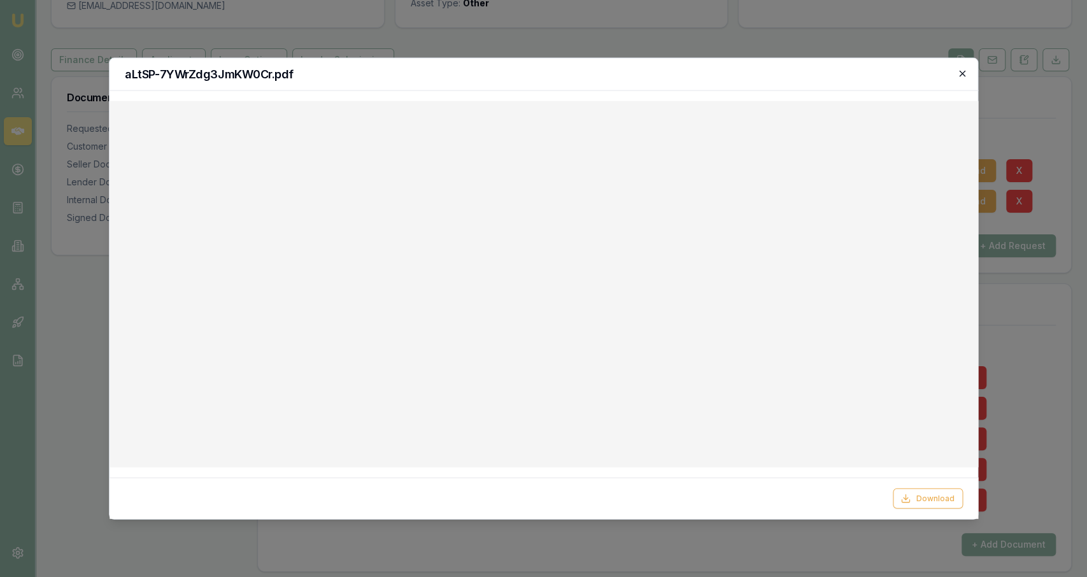
click at [960, 73] on icon "button" at bounding box center [962, 74] width 10 height 10
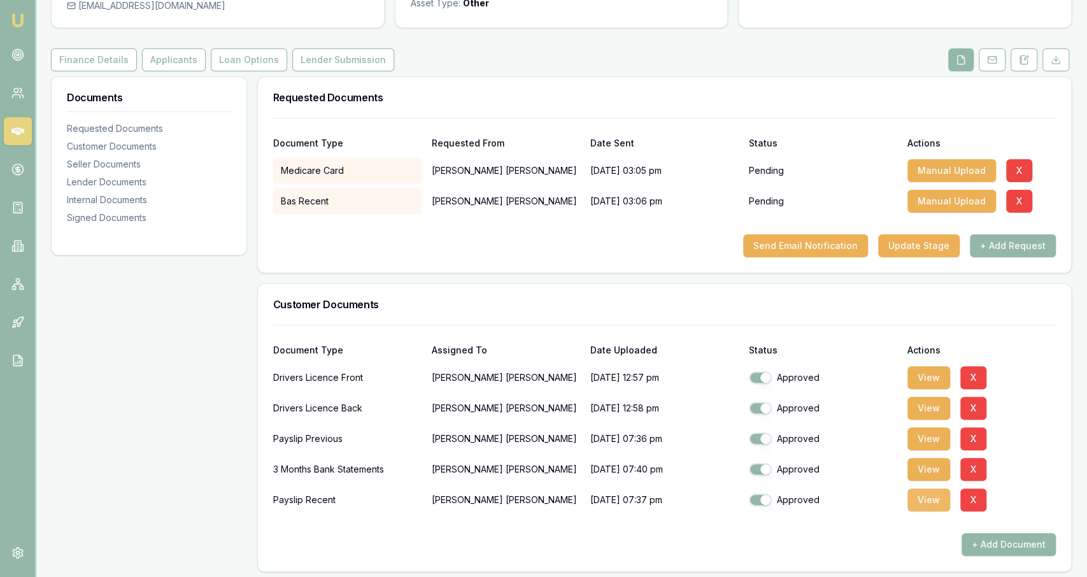
click at [920, 504] on button "View" at bounding box center [928, 499] width 43 height 23
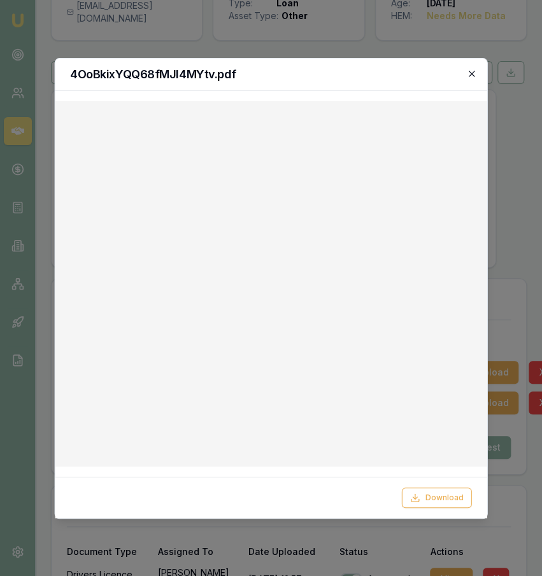
click at [471, 71] on icon "button" at bounding box center [472, 74] width 10 height 10
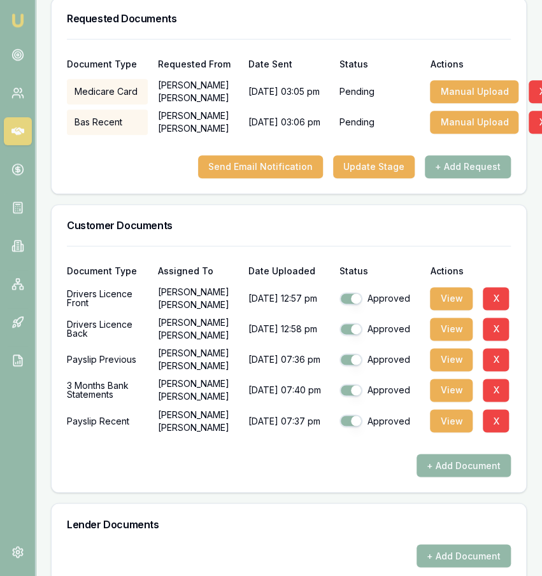
scroll to position [401, 0]
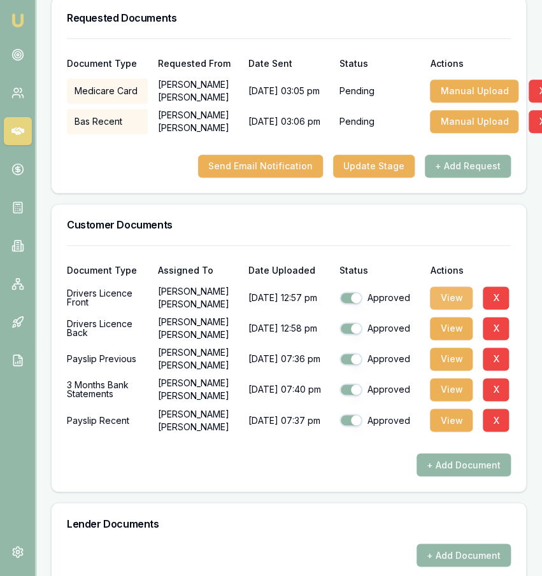
click at [438, 308] on button "View" at bounding box center [451, 298] width 43 height 23
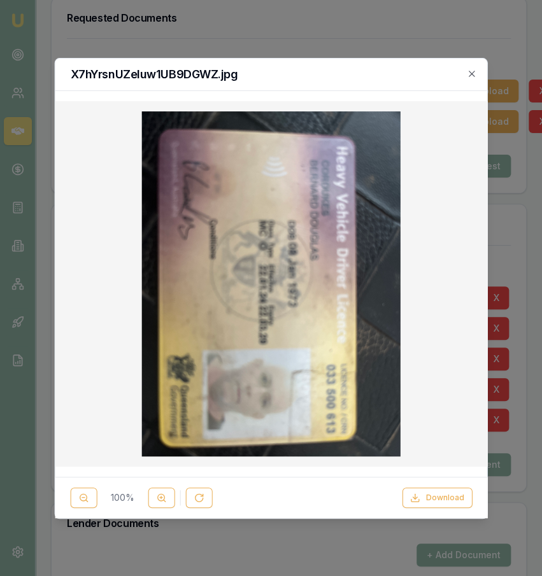
click at [474, 82] on div "X7hYrsnUZeIuw1UB9DGWZ.jpg" at bounding box center [271, 75] width 432 height 32
click at [474, 78] on icon "button" at bounding box center [472, 74] width 10 height 10
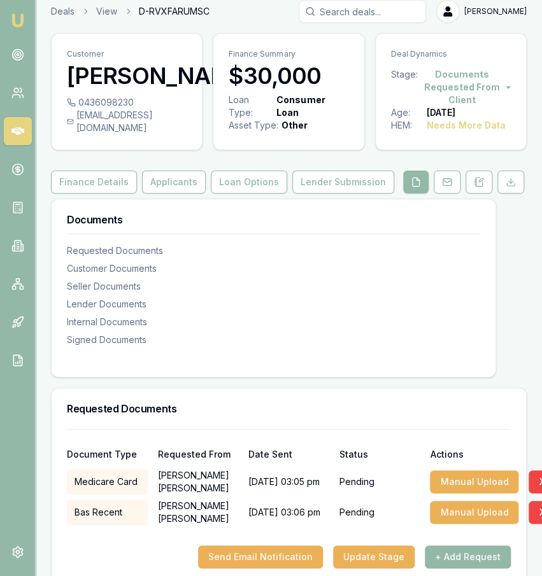
scroll to position [0, 0]
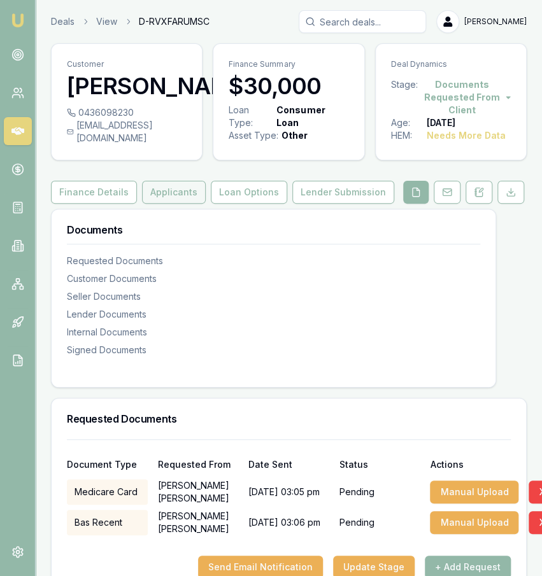
click at [172, 204] on button "Applicants" at bounding box center [174, 192] width 64 height 23
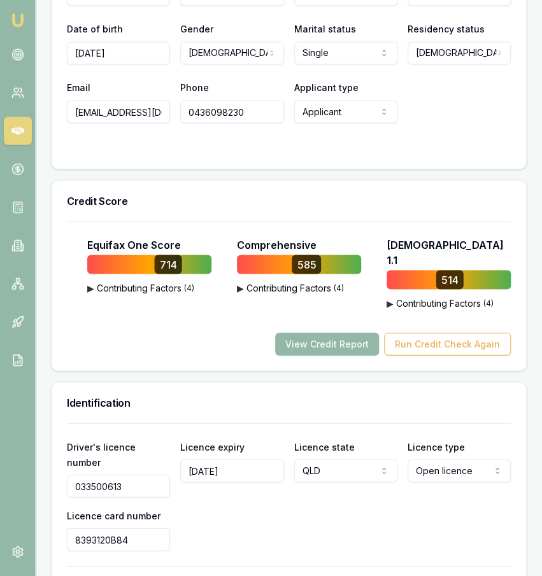
scroll to position [769, 0]
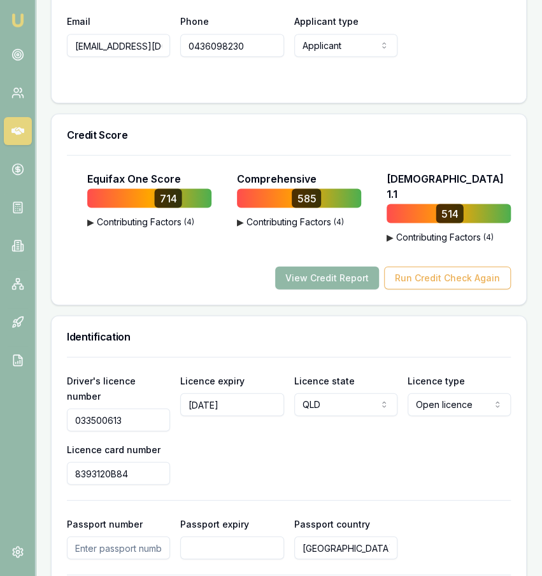
click at [351, 280] on button "View Credit Report" at bounding box center [327, 278] width 104 height 23
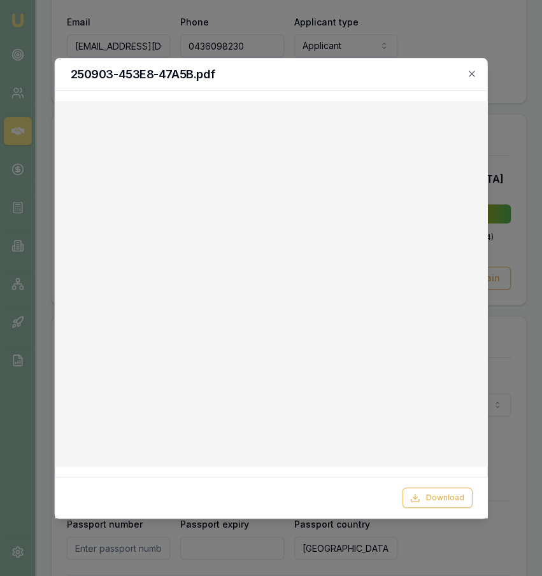
click at [531, 228] on div at bounding box center [271, 288] width 542 height 576
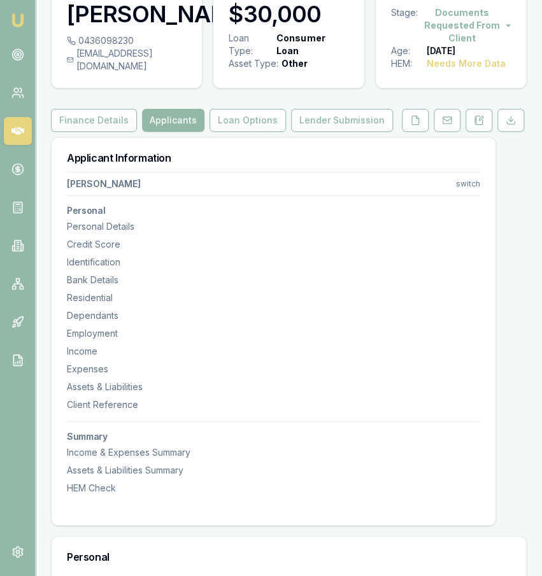
scroll to position [0, 0]
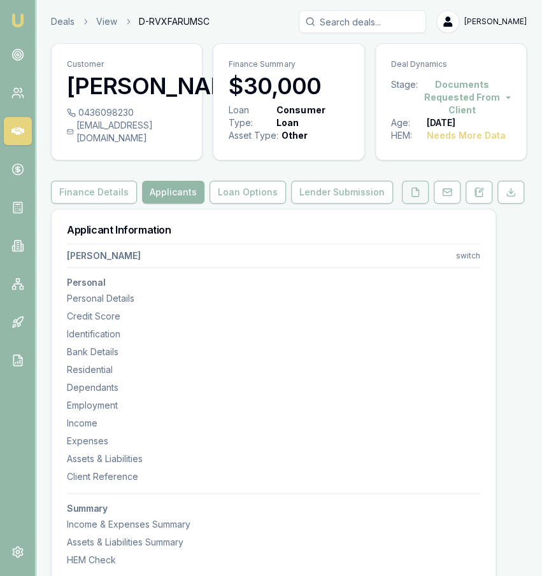
click at [415, 197] on icon at bounding box center [415, 192] width 10 height 10
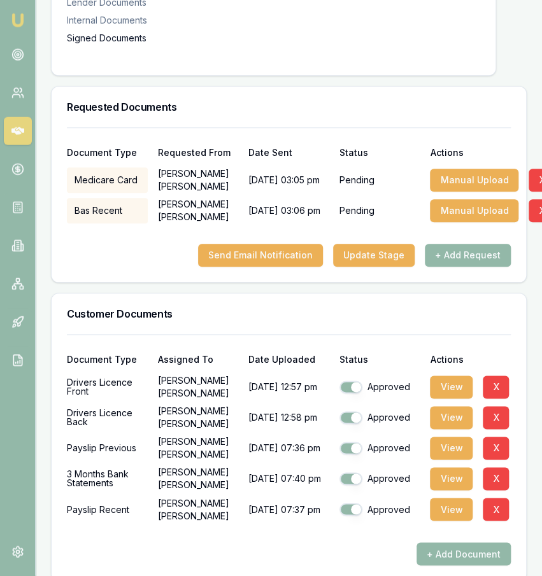
scroll to position [313, 0]
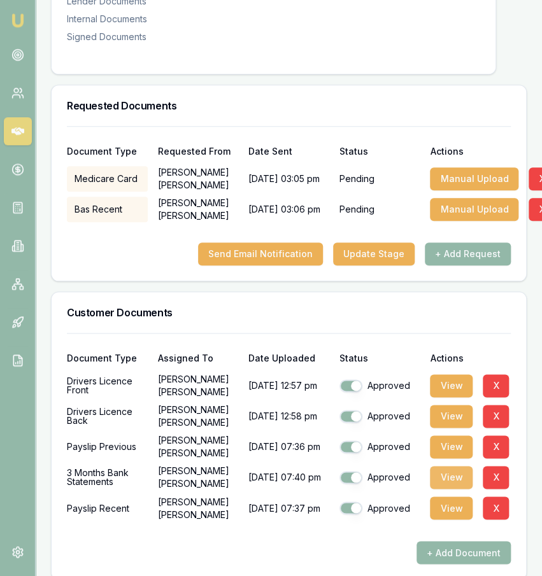
click at [441, 481] on button "View" at bounding box center [451, 477] width 43 height 23
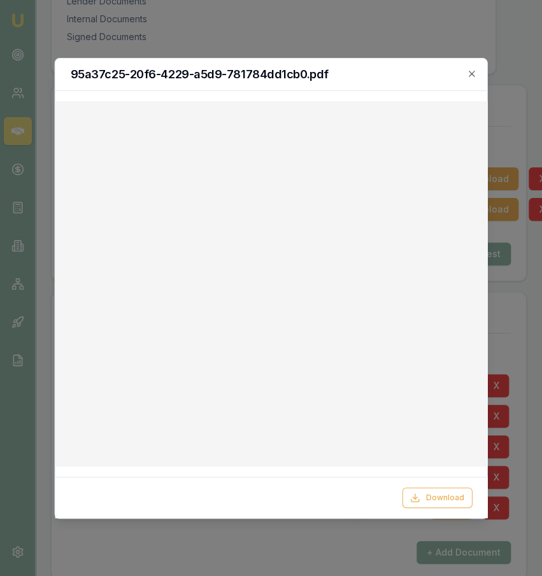
click at [458, 75] on h2 "95a37c25-20f6-4229-a5d9-781784dd1cb0.pdf" at bounding box center [271, 74] width 402 height 11
click at [469, 75] on icon "button" at bounding box center [472, 74] width 10 height 10
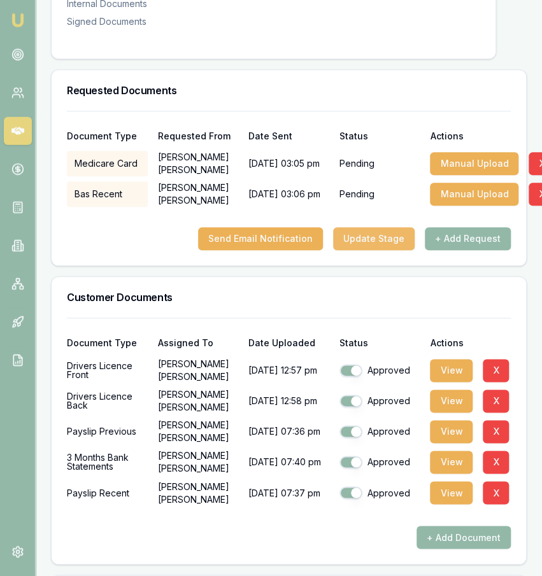
scroll to position [326, 0]
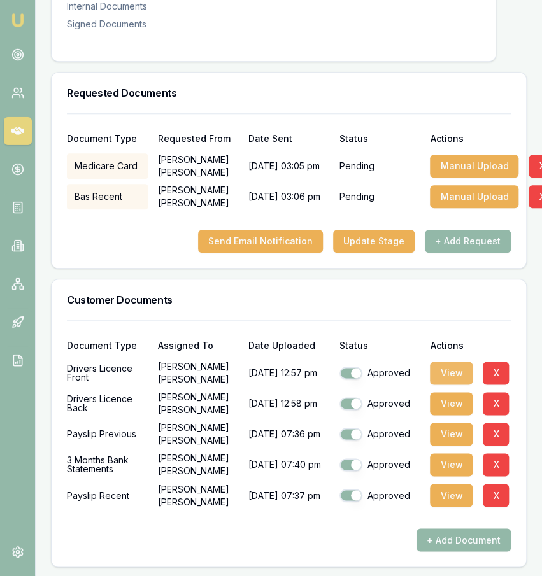
click at [448, 385] on button "View" at bounding box center [451, 373] width 43 height 23
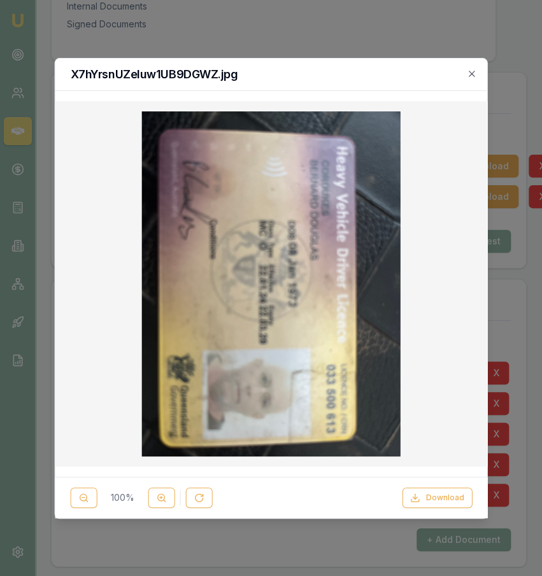
click at [457, 45] on div at bounding box center [271, 288] width 542 height 576
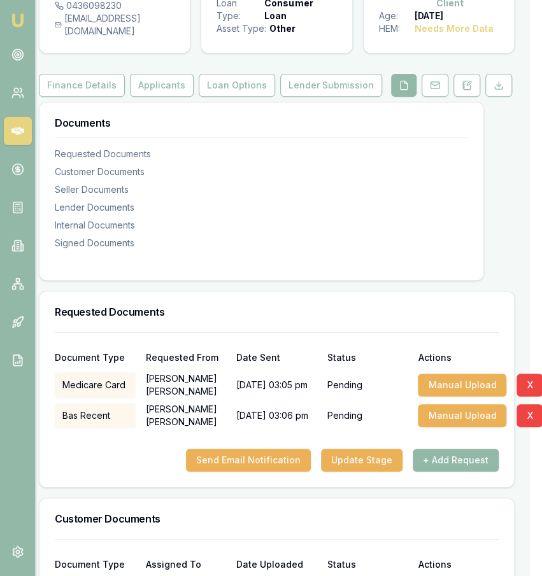
scroll to position [101, 12]
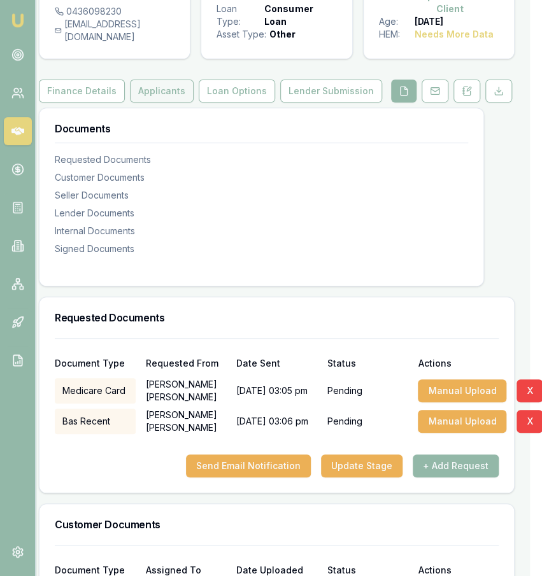
click at [141, 103] on button "Applicants" at bounding box center [162, 91] width 64 height 23
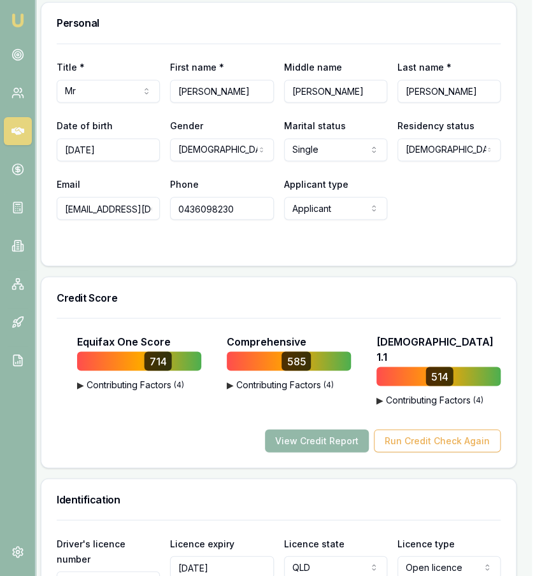
scroll to position [874, 10]
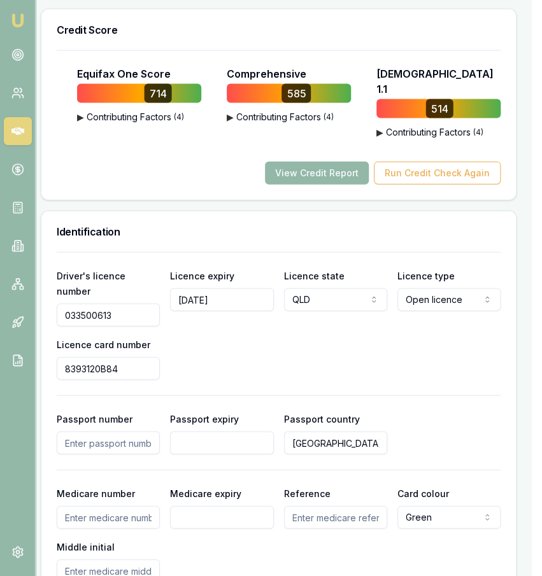
click at [141, 357] on input "8393120B84" at bounding box center [108, 368] width 103 height 23
click at [230, 303] on input "[DATE]" at bounding box center [221, 299] width 103 height 23
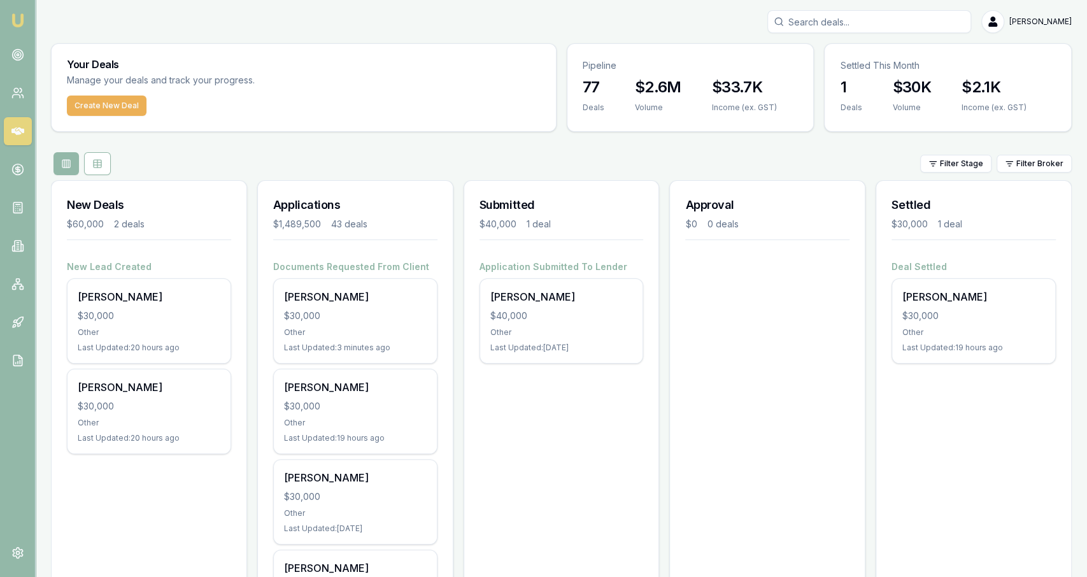
click at [13, 71] on nav "Emu Broker" at bounding box center [17, 192] width 35 height 385
click at [14, 64] on link at bounding box center [18, 55] width 28 height 28
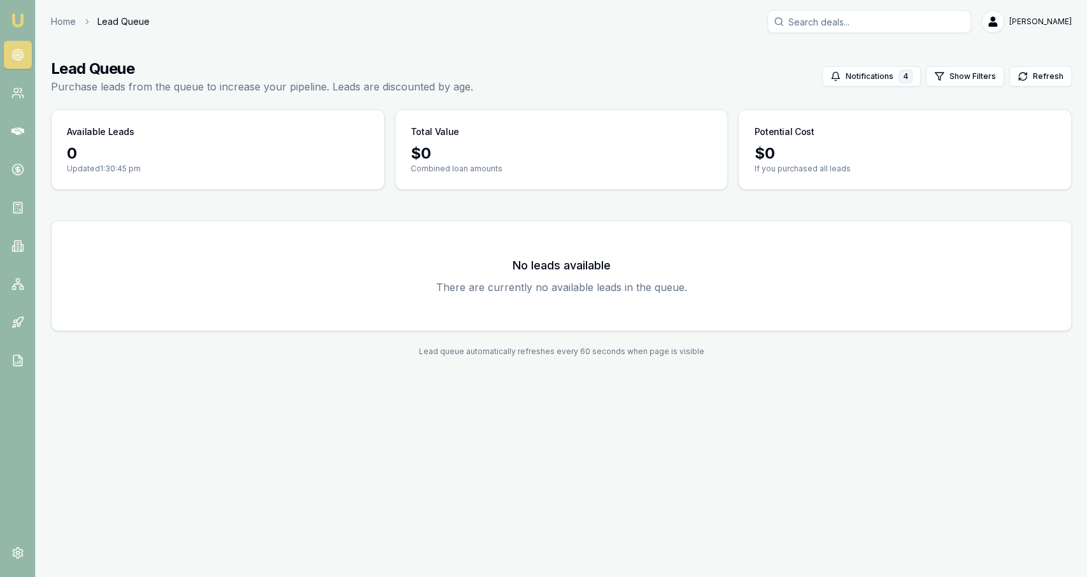
click at [20, 21] on img at bounding box center [17, 20] width 15 height 15
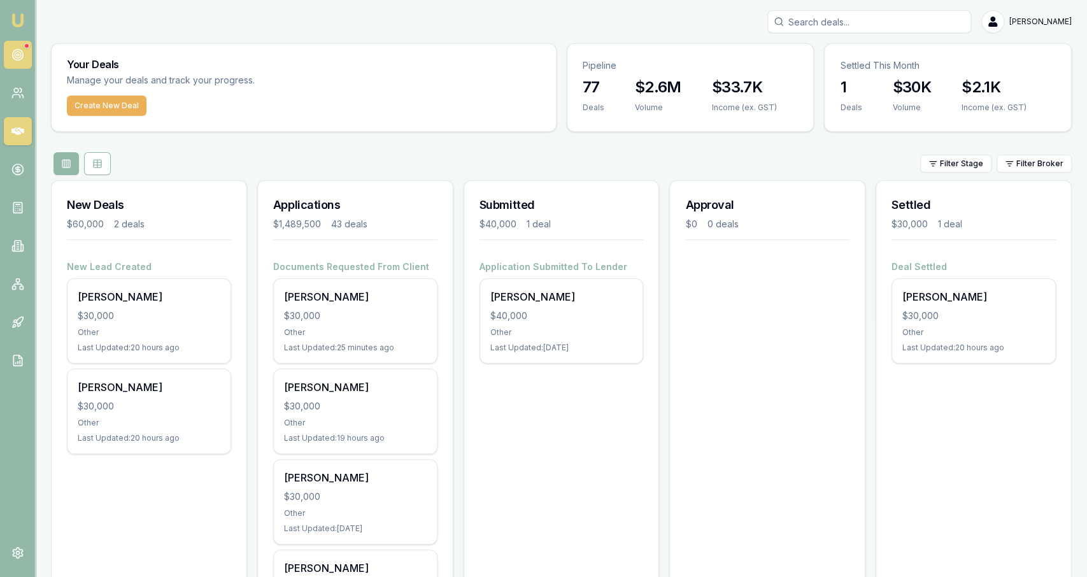
click at [21, 45] on link at bounding box center [18, 55] width 28 height 28
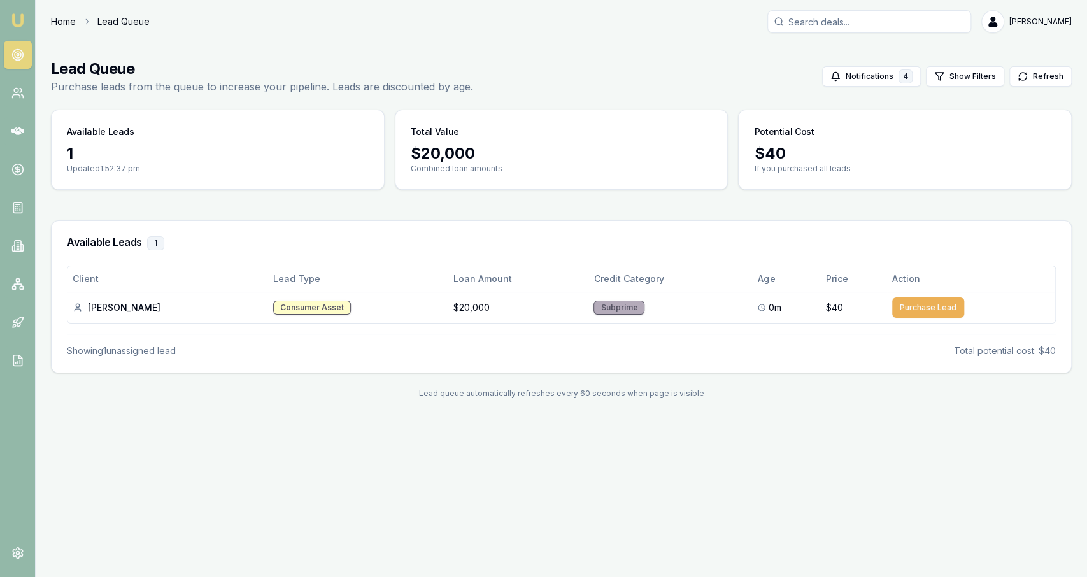
click at [62, 18] on link "Home" at bounding box center [63, 21] width 25 height 13
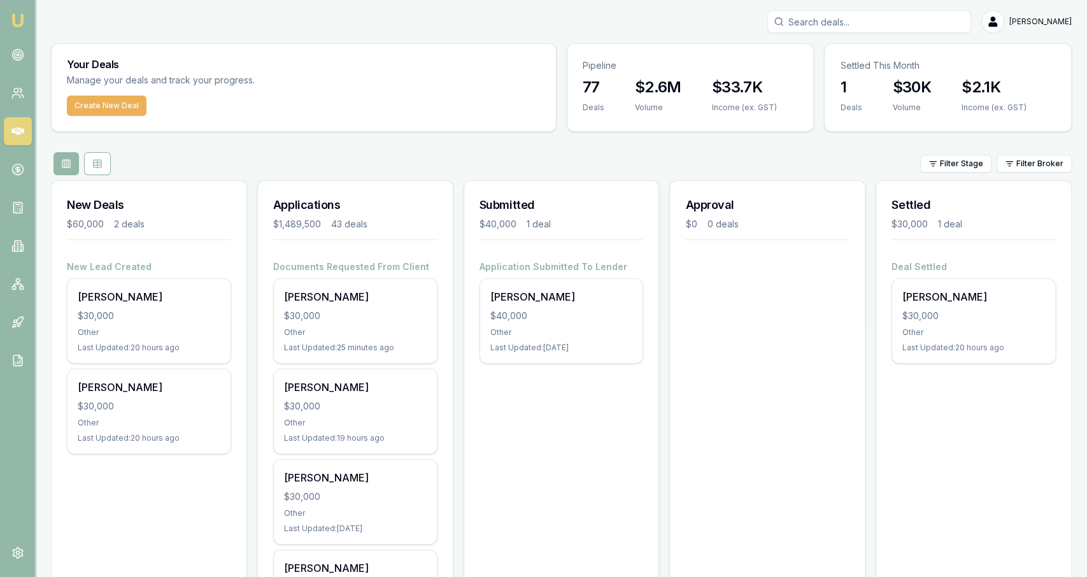
click at [336, 107] on div "Create New Deal" at bounding box center [304, 114] width 504 height 36
click at [606, 60] on p "Pipeline" at bounding box center [691, 65] width 216 height 13
click at [590, 83] on h3 "77" at bounding box center [594, 87] width 22 height 20
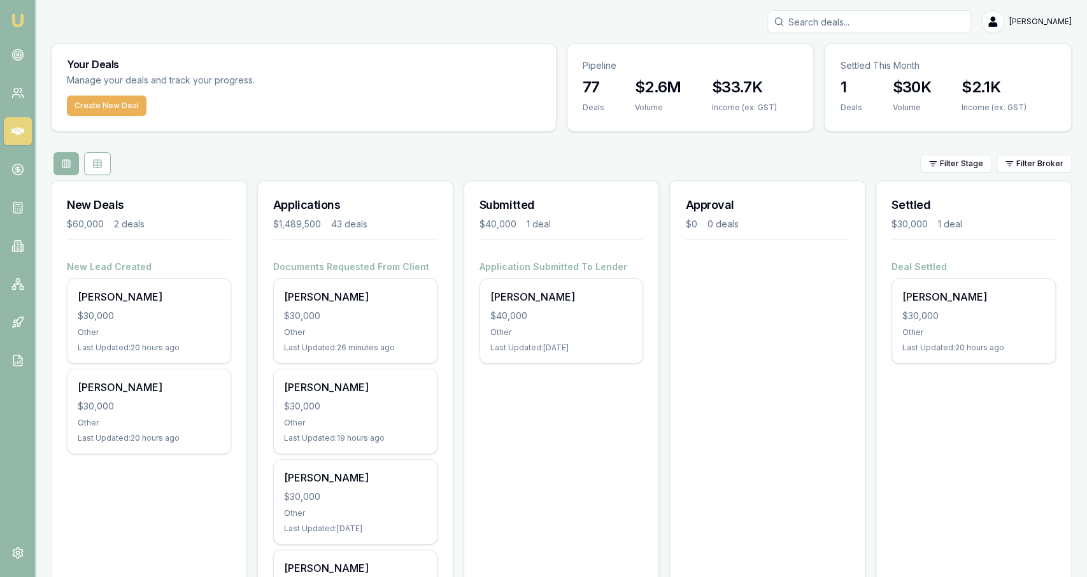
click at [572, 86] on div "77 Deals" at bounding box center [593, 102] width 52 height 51
click at [390, 164] on div "Filter Stage Filter Broker" at bounding box center [561, 163] width 1021 height 23
click at [786, 167] on div "Filter Stage Filter Broker" at bounding box center [561, 163] width 1021 height 23
click at [20, 58] on icon at bounding box center [17, 54] width 13 height 13
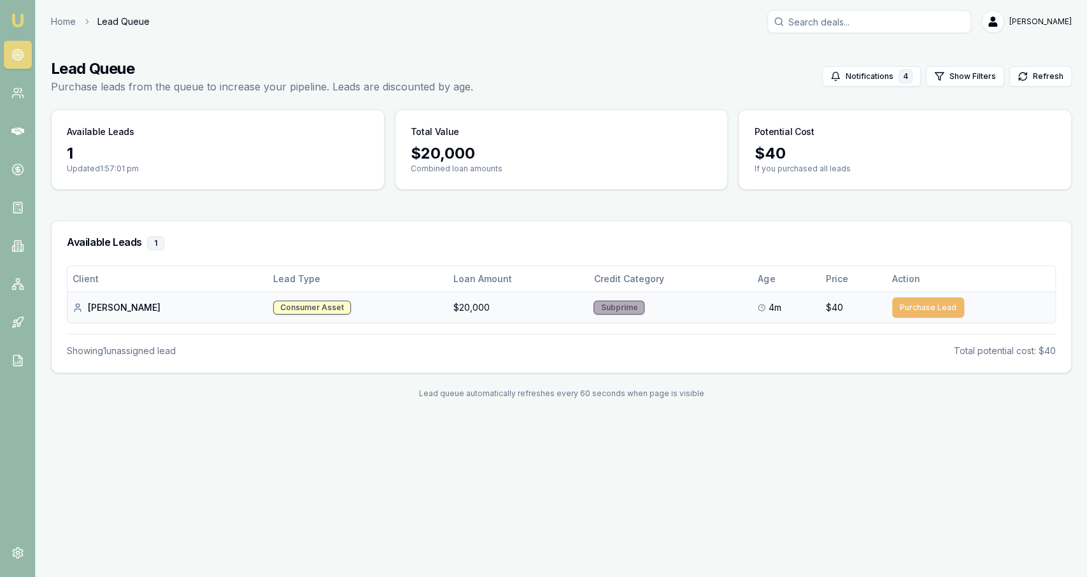
click at [918, 300] on button "Purchase Lead" at bounding box center [928, 307] width 72 height 20
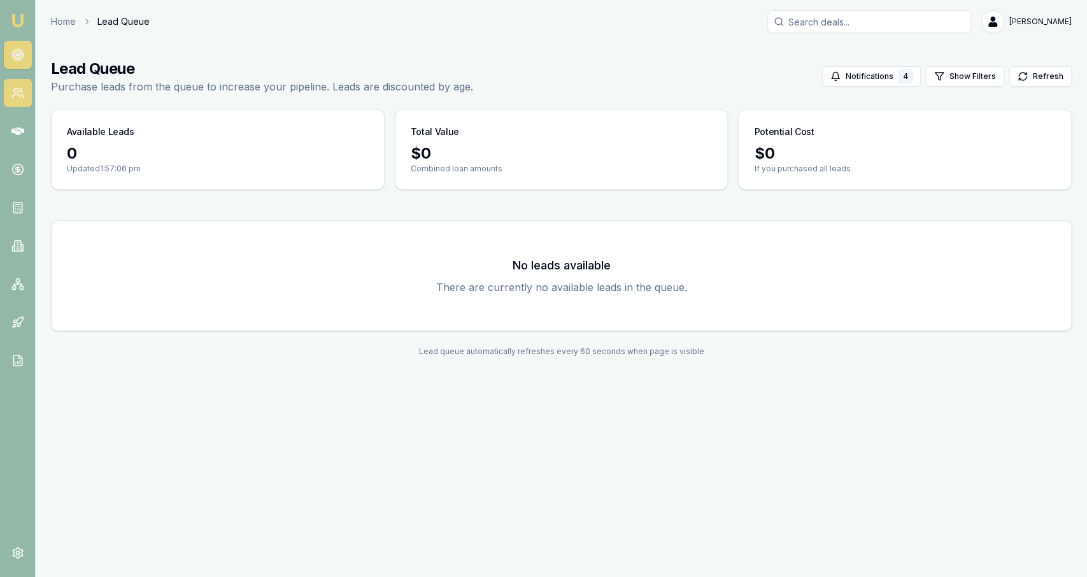
click at [25, 101] on link at bounding box center [18, 93] width 28 height 28
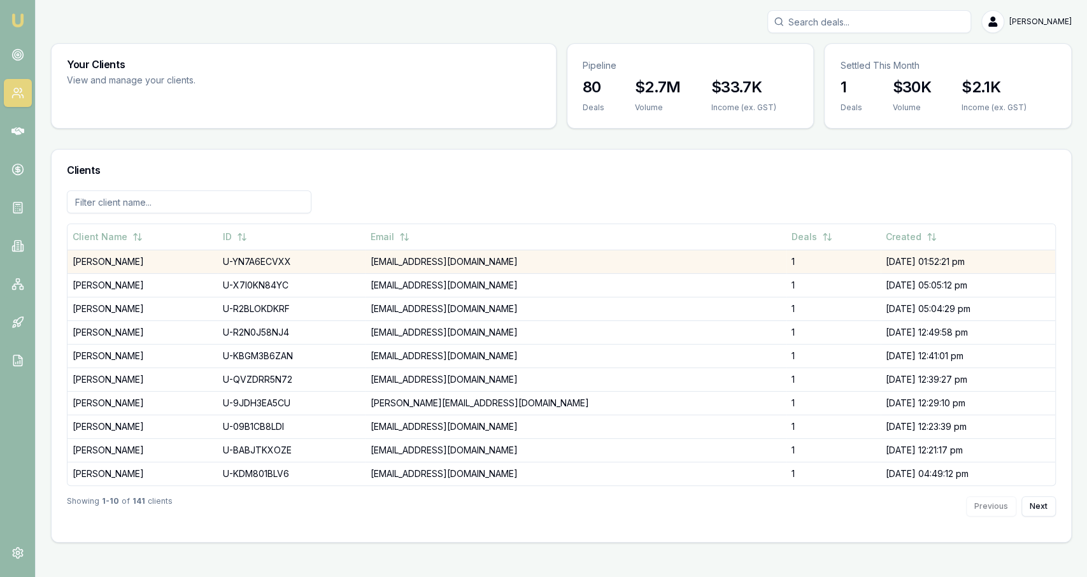
click at [119, 261] on td "[PERSON_NAME]" at bounding box center [142, 262] width 150 height 24
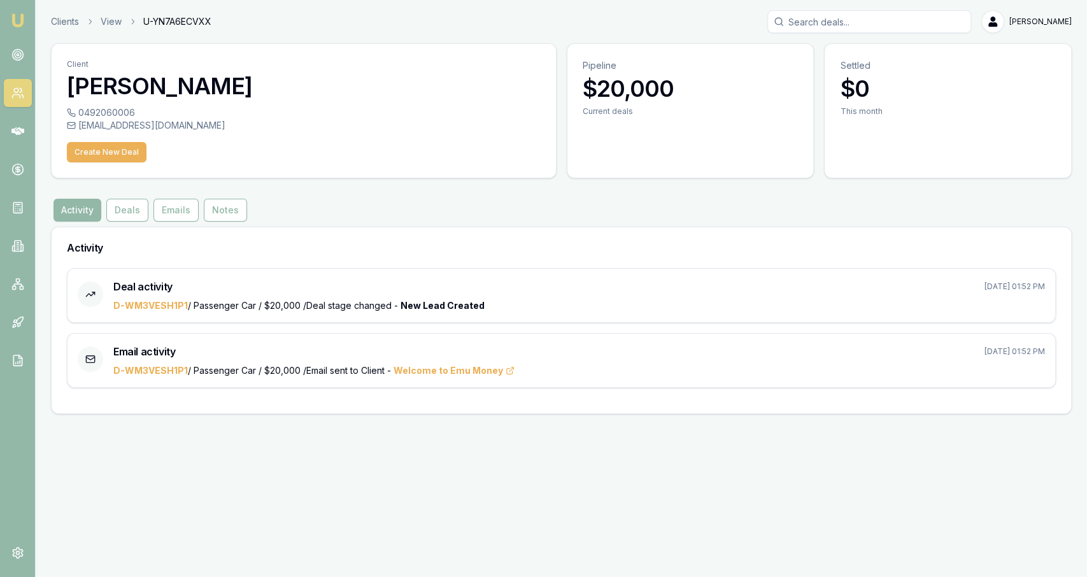
click at [127, 223] on div "Client [PERSON_NAME] 0492060006 [EMAIL_ADDRESS][DOMAIN_NAME] Create New Deal Pi…" at bounding box center [561, 228] width 1021 height 371
click at [127, 209] on button "Deals" at bounding box center [127, 210] width 42 height 23
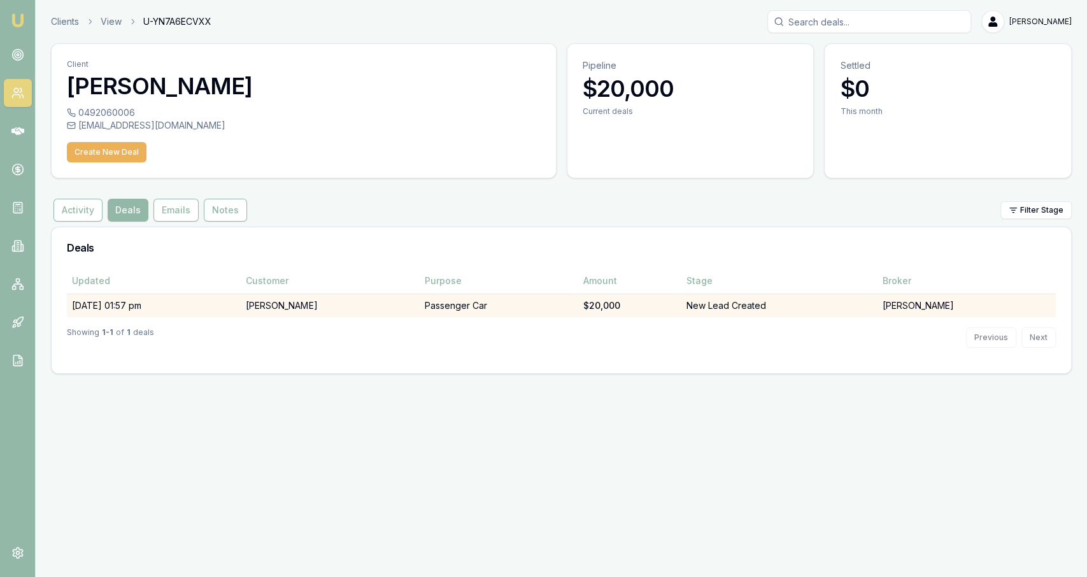
click at [334, 304] on td "[PERSON_NAME]" at bounding box center [330, 306] width 178 height 24
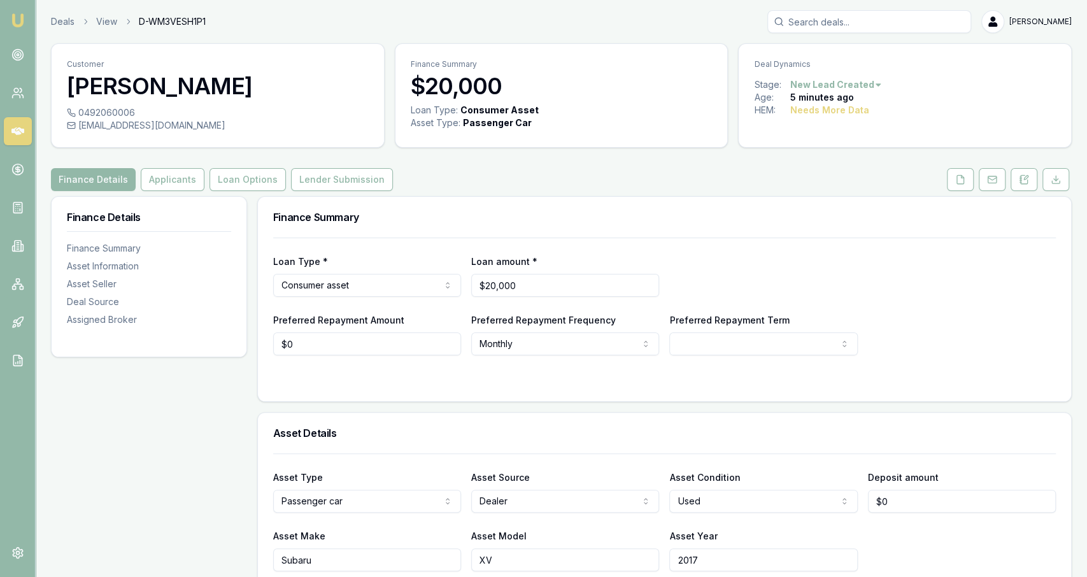
click at [334, 304] on div "Loan Type * Consumer asset Consumer loan Consumer asset Commercial loan Commerc…" at bounding box center [664, 297] width 783 height 118
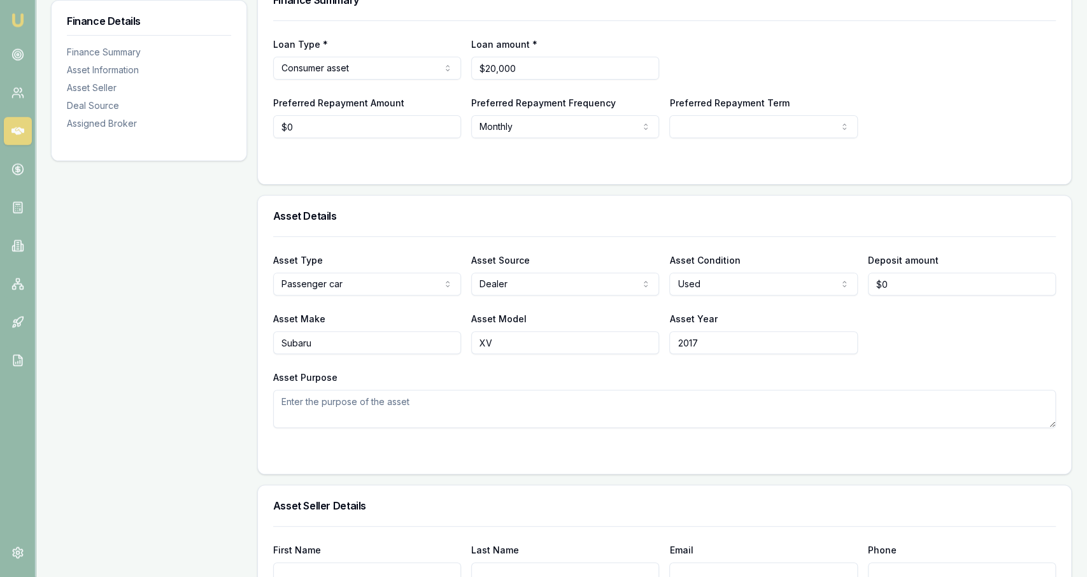
scroll to position [332, 0]
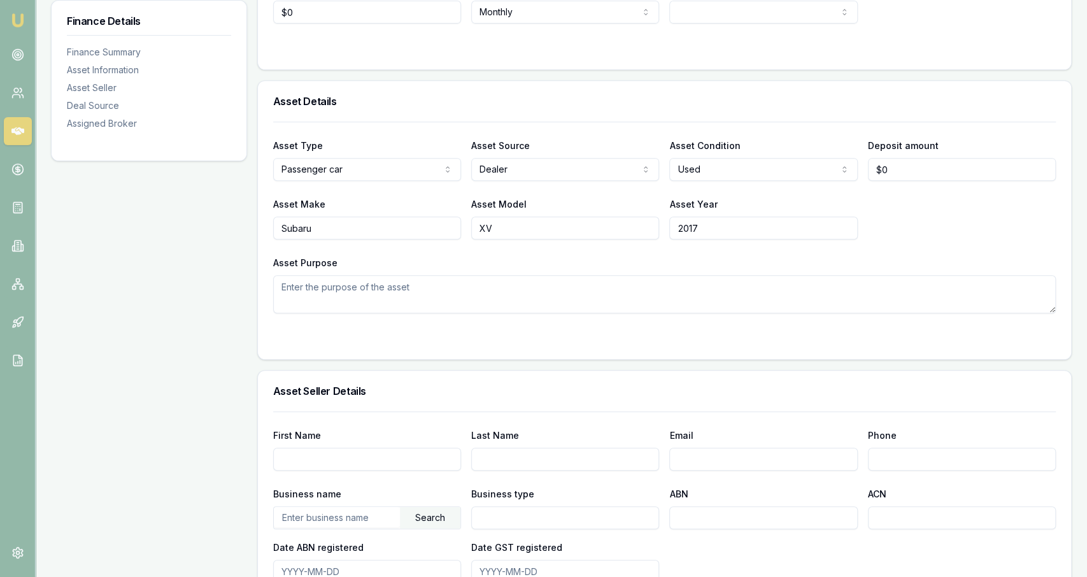
click at [250, 339] on div "Finance Details Finance Summary Asset Information Asset Seller Deal Source Assi…" at bounding box center [561, 522] width 1021 height 1316
click at [387, 295] on textarea "Asset Purpose" at bounding box center [664, 294] width 783 height 38
type textarea "17000/6500. ABN - DSP/FTB - 360/1050$. ABN"
click at [782, 211] on div "Asset Year 2017" at bounding box center [763, 217] width 188 height 43
click at [730, 277] on textarea "17000/6500. ABN - DSP/FTB - 360/1050$. ABN" at bounding box center [664, 294] width 783 height 38
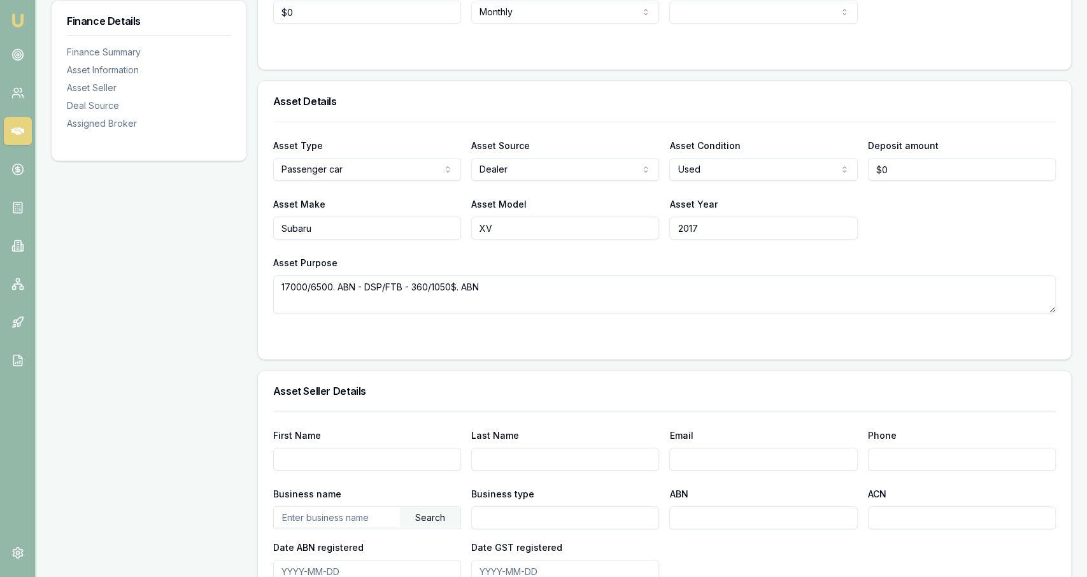
click at [730, 277] on textarea "17000/6500. ABN - DSP/FTB - 360/1050$. ABN" at bounding box center [664, 294] width 783 height 38
click at [593, 325] on form "Asset Type Passenger car Passenger car Electric vehicle Light commercial Carava…" at bounding box center [664, 233] width 783 height 222
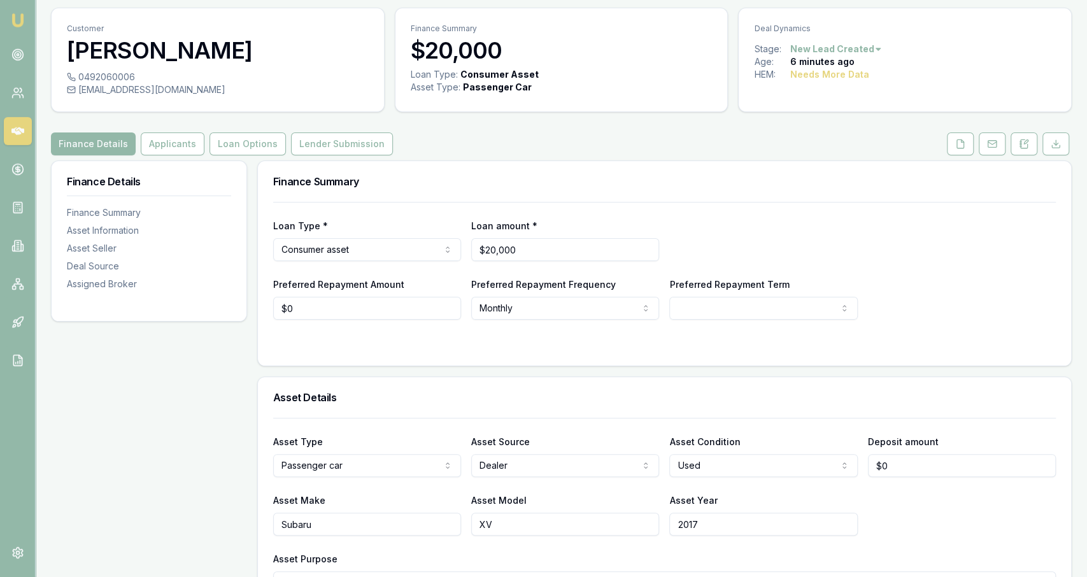
scroll to position [36, 0]
click at [155, 148] on button "Applicants" at bounding box center [173, 143] width 64 height 23
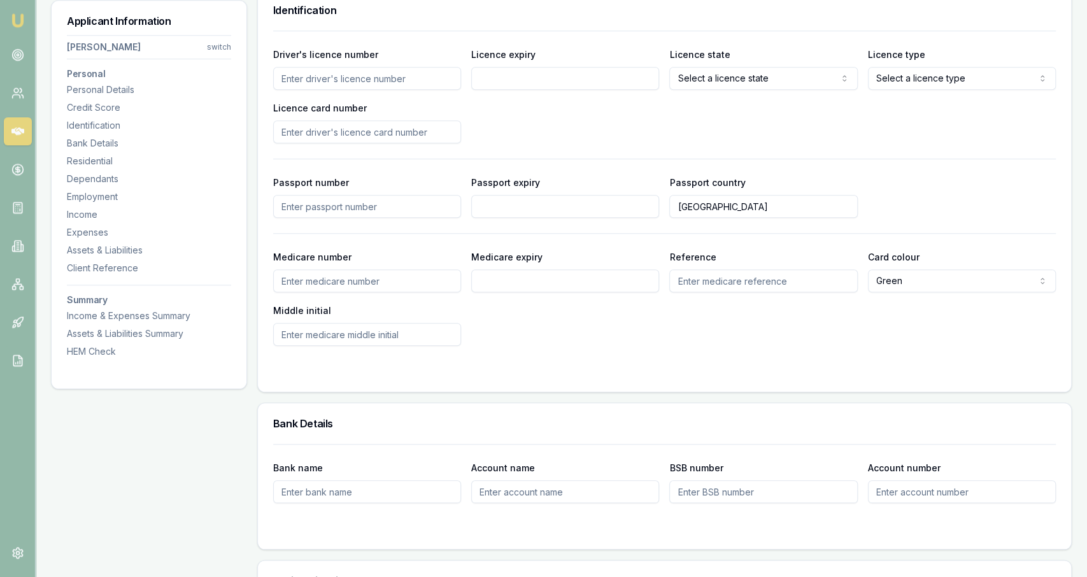
scroll to position [830, 0]
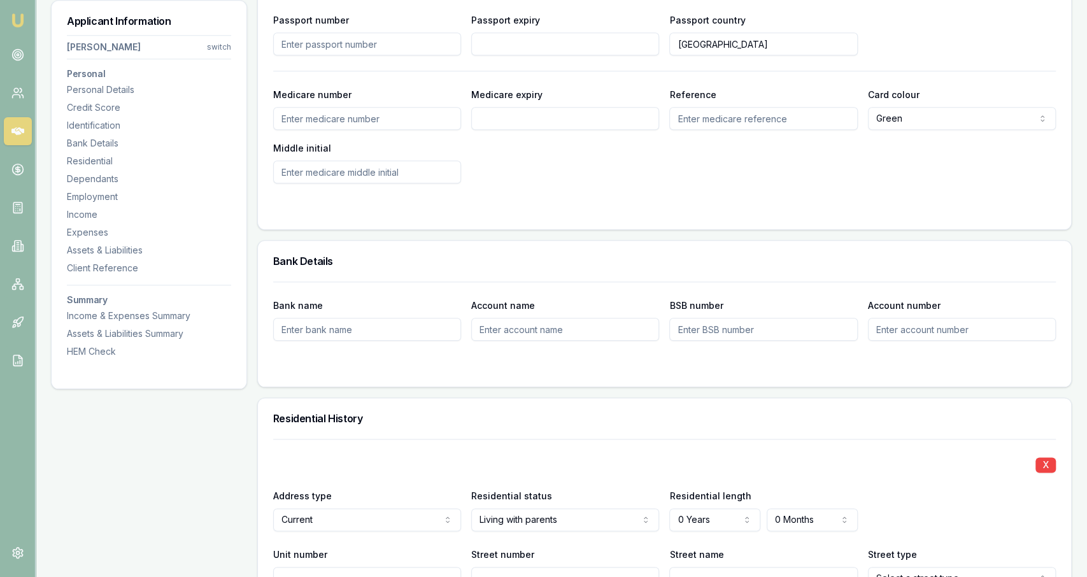
click at [428, 211] on div at bounding box center [664, 209] width 783 height 10
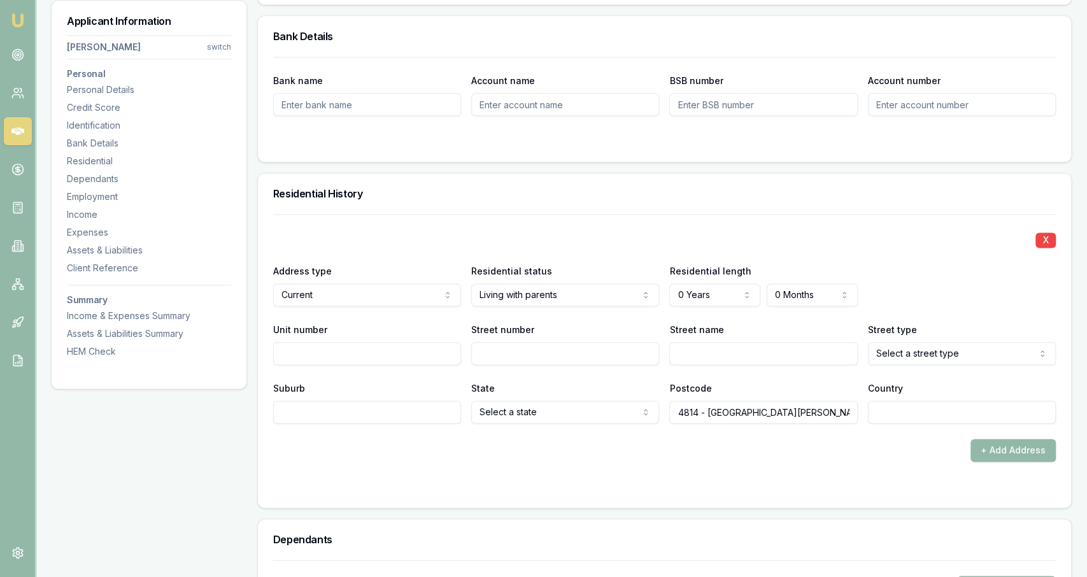
scroll to position [1053, 0]
click at [400, 237] on div "X" at bounding box center [664, 240] width 783 height 18
click at [348, 193] on h3 "Residential History" at bounding box center [664, 195] width 783 height 10
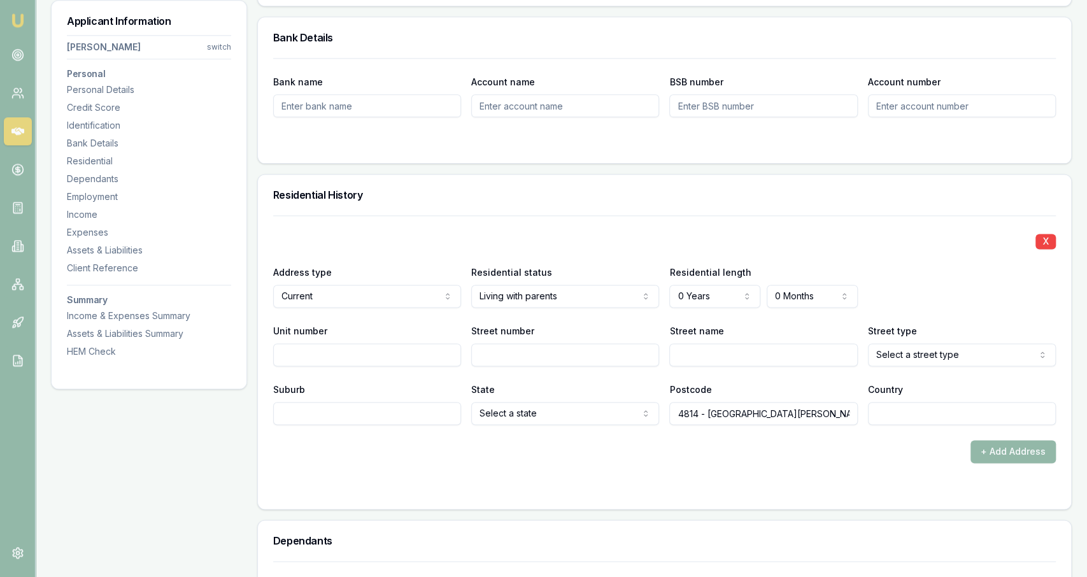
click at [348, 193] on h3 "Residential History" at bounding box center [664, 195] width 783 height 10
click at [349, 178] on div "Residential History" at bounding box center [664, 194] width 813 height 41
click at [347, 194] on h3 "Residential History" at bounding box center [664, 195] width 783 height 10
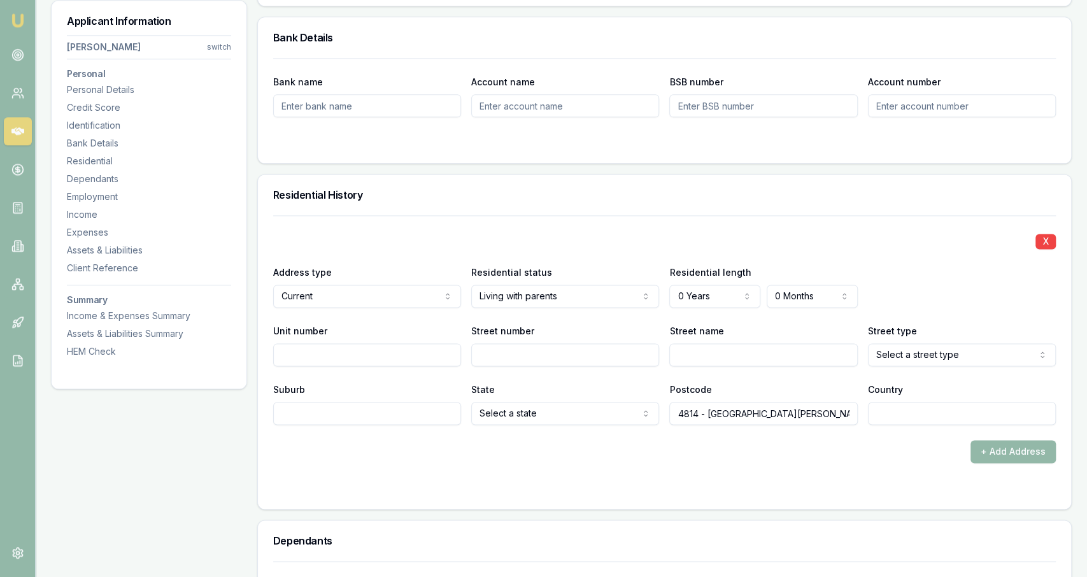
click at [358, 196] on h3 "Residential History" at bounding box center [664, 195] width 783 height 10
click at [369, 185] on div "Residential History" at bounding box center [664, 194] width 813 height 41
click at [382, 191] on h3 "Residential History" at bounding box center [664, 195] width 783 height 10
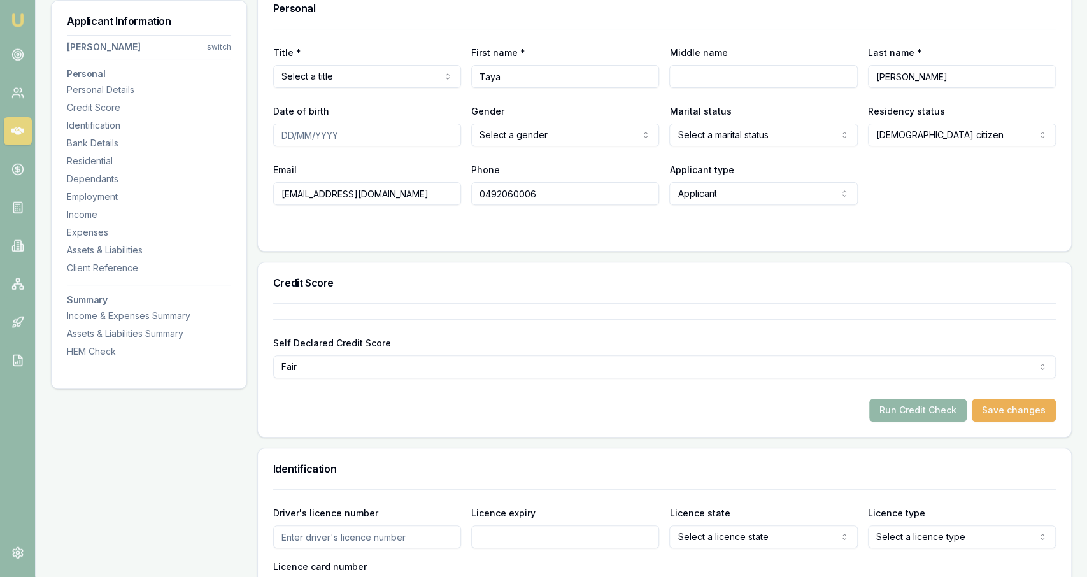
scroll to position [0, 0]
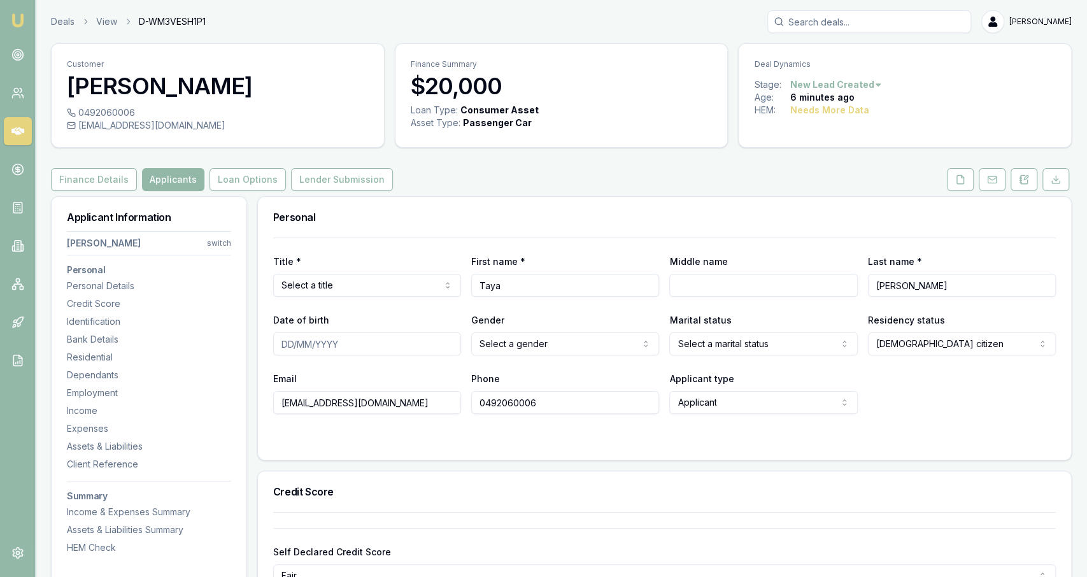
click at [385, 273] on div "Title * Select a title Mr Mrs Miss Ms Dr Prof" at bounding box center [367, 274] width 188 height 43
click at [388, 283] on html "Emu Broker Deals View D-WM3VESH1P1 Jackson Fanfulla Toggle Menu Customer Taya c…" at bounding box center [543, 288] width 1087 height 577
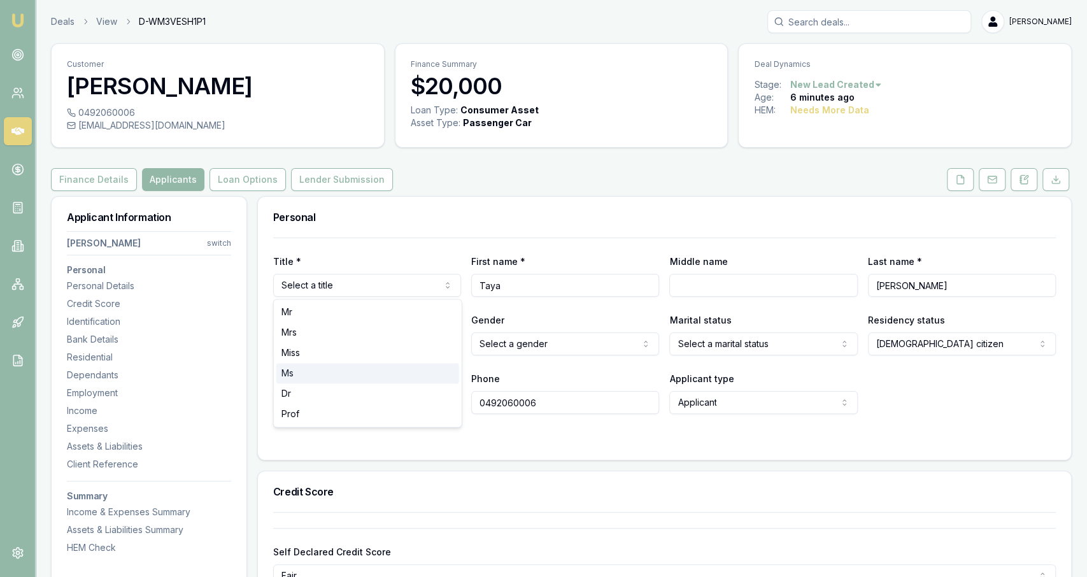
select select "Ms"
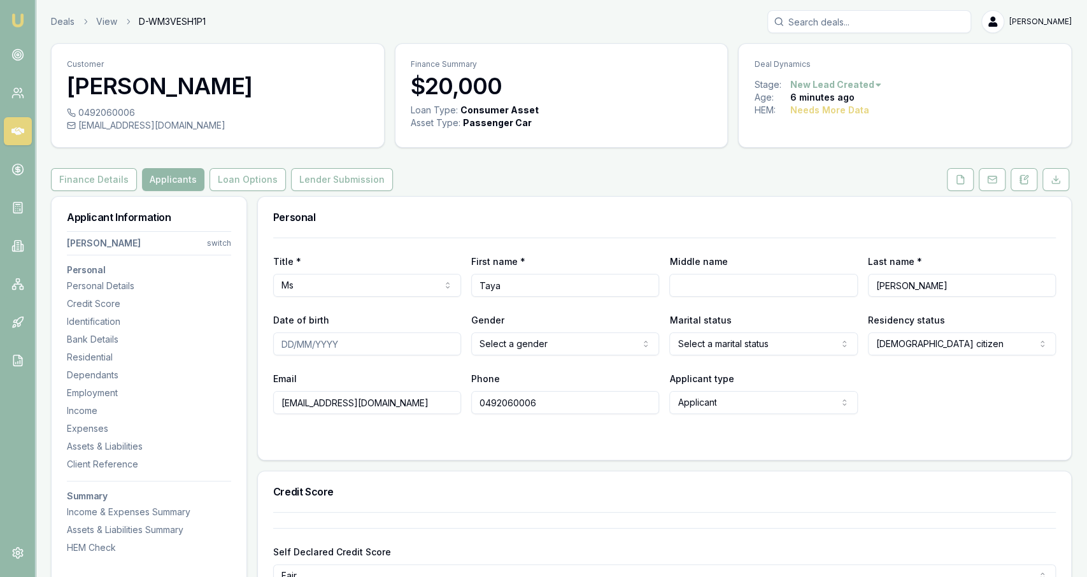
click at [360, 273] on div "Title * Ms Mr Mrs Miss Ms Dr Prof" at bounding box center [367, 274] width 188 height 43
click at [330, 257] on div "Title * Ms Mr Mrs Miss Ms Dr Prof" at bounding box center [367, 274] width 188 height 43
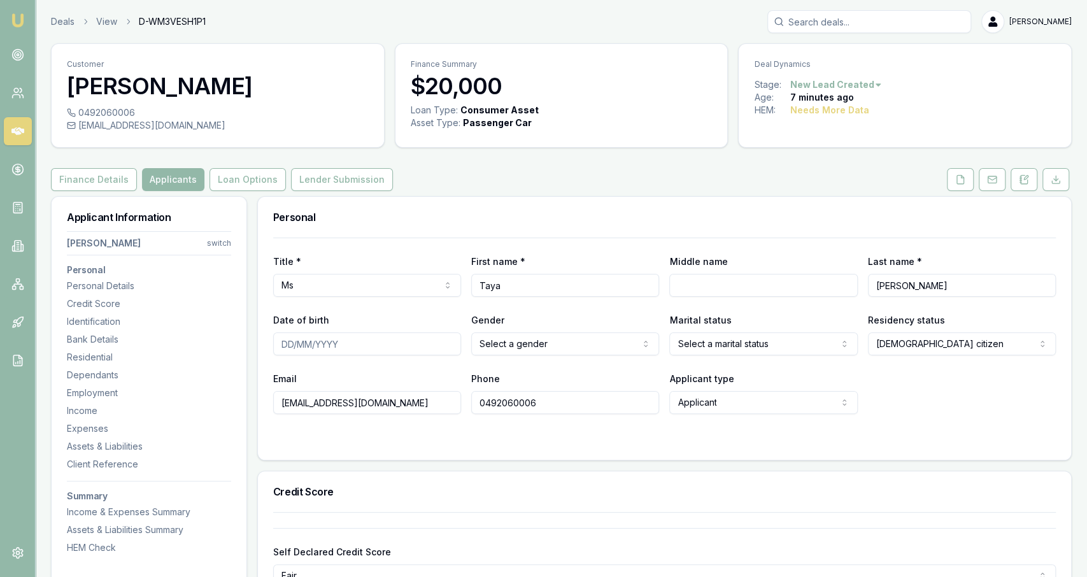
click at [952, 184] on button at bounding box center [960, 179] width 27 height 23
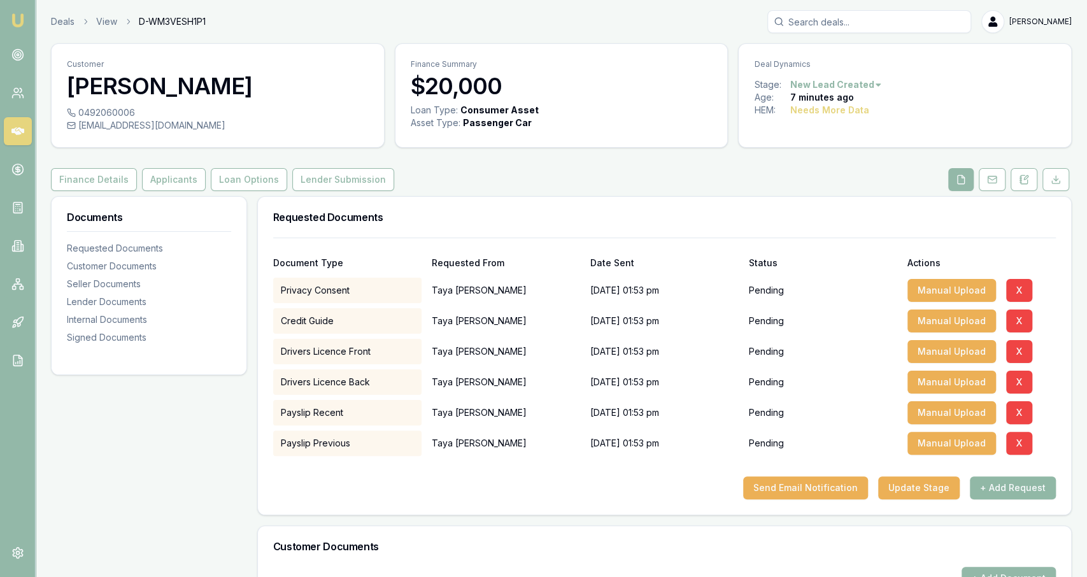
click at [988, 479] on button "+ Add Request" at bounding box center [1013, 487] width 86 height 23
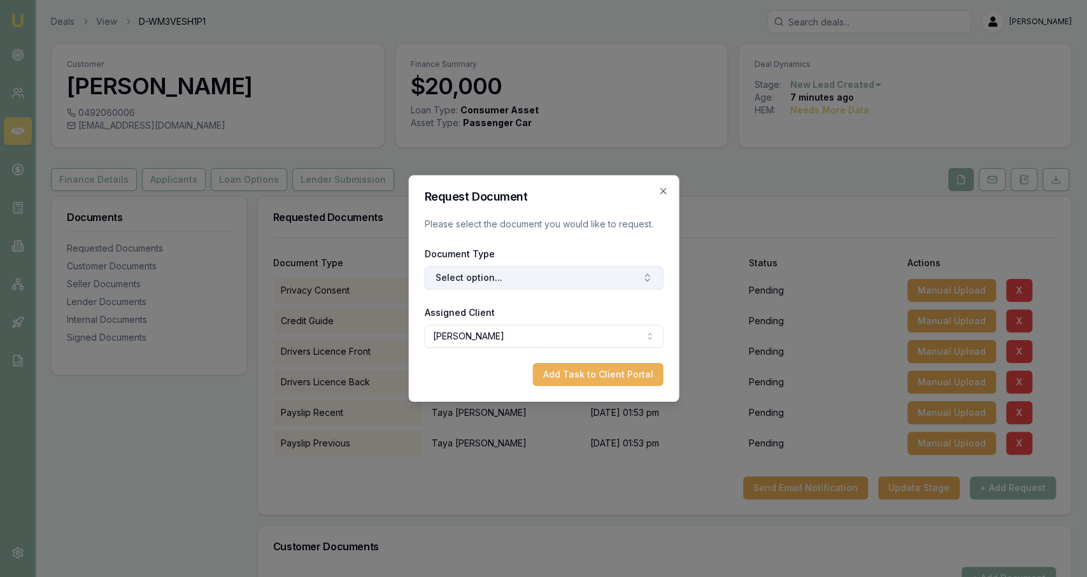
click at [565, 276] on button "Select option..." at bounding box center [543, 277] width 239 height 23
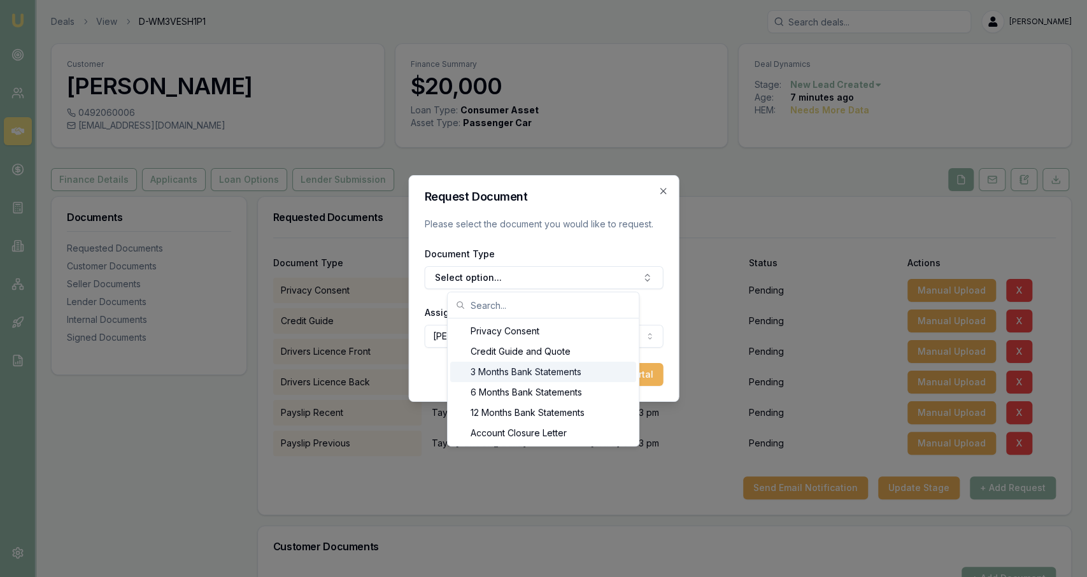
click at [515, 374] on div "3 Months Bank Statements" at bounding box center [543, 372] width 186 height 20
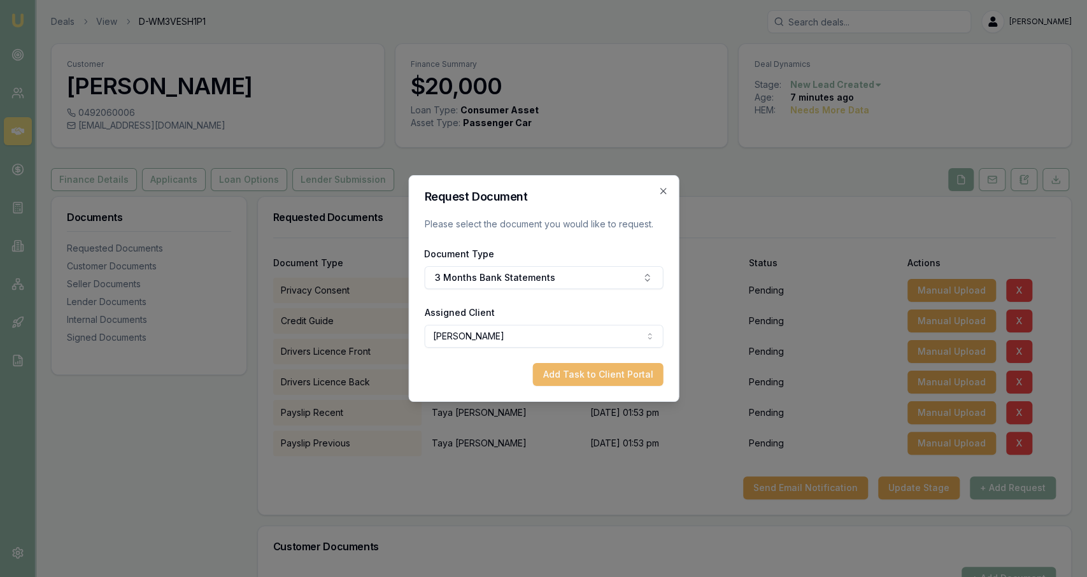
click at [586, 380] on button "Add Task to Client Portal" at bounding box center [597, 374] width 131 height 23
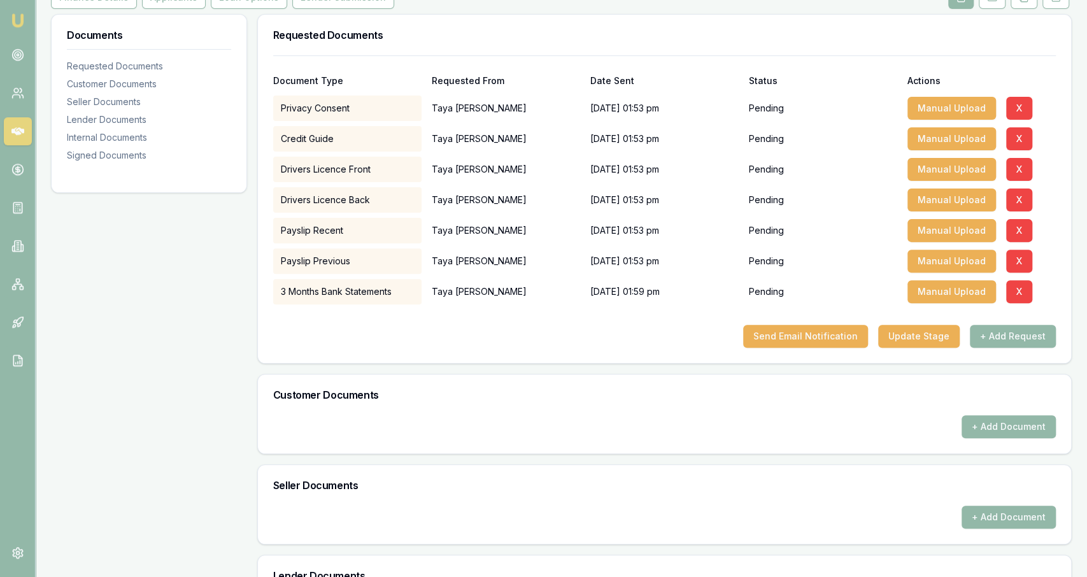
scroll to position [181, 0]
click at [1007, 332] on button "+ Add Request" at bounding box center [1013, 336] width 86 height 23
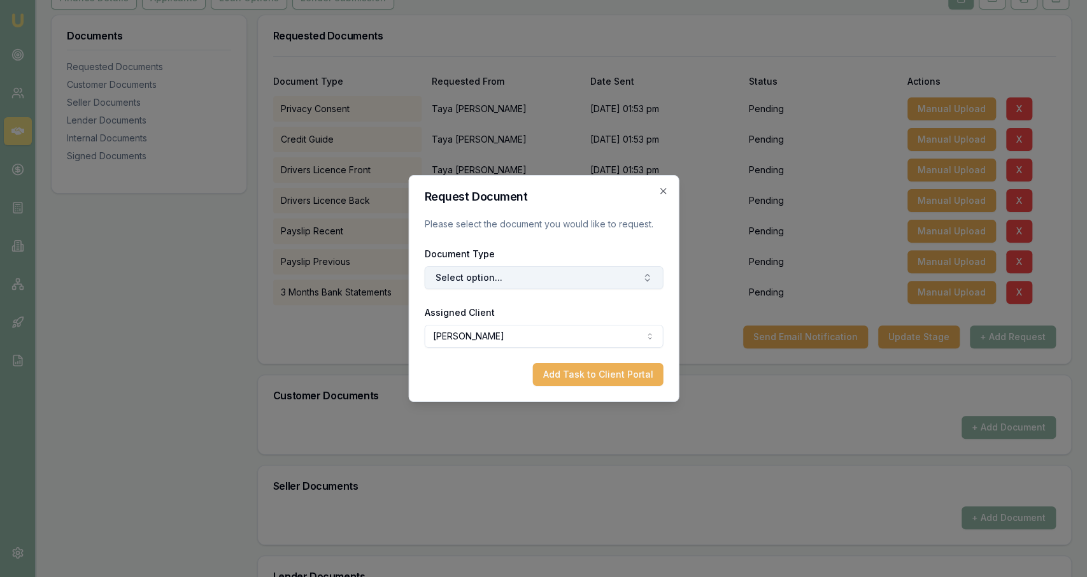
click at [562, 286] on button "Select option..." at bounding box center [543, 277] width 239 height 23
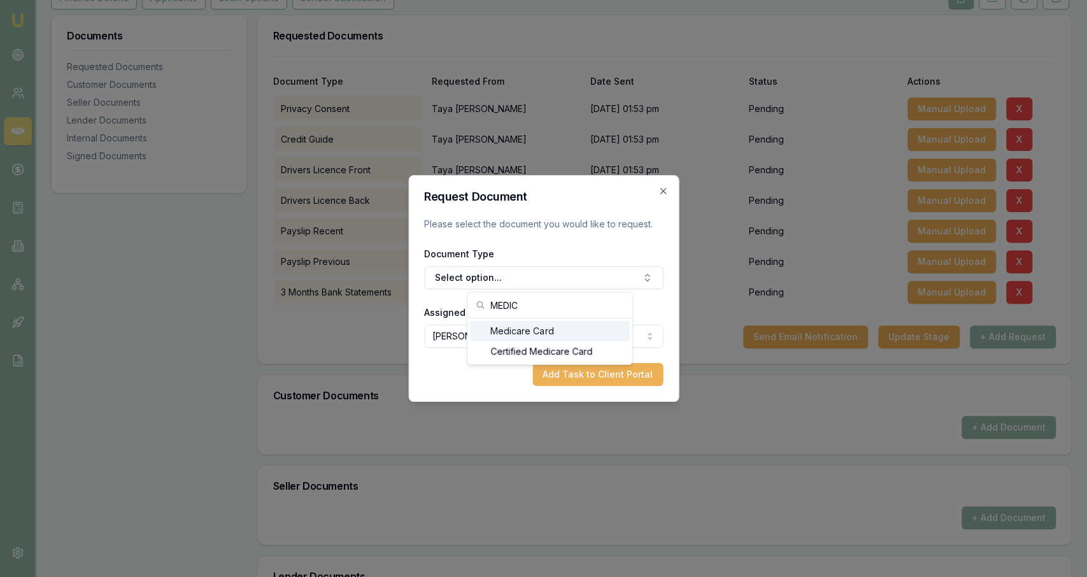
type input "MEDIC"
click at [548, 336] on div "Medicare Card" at bounding box center [549, 331] width 159 height 20
click at [564, 370] on button "Add Task to Client Portal" at bounding box center [597, 374] width 131 height 23
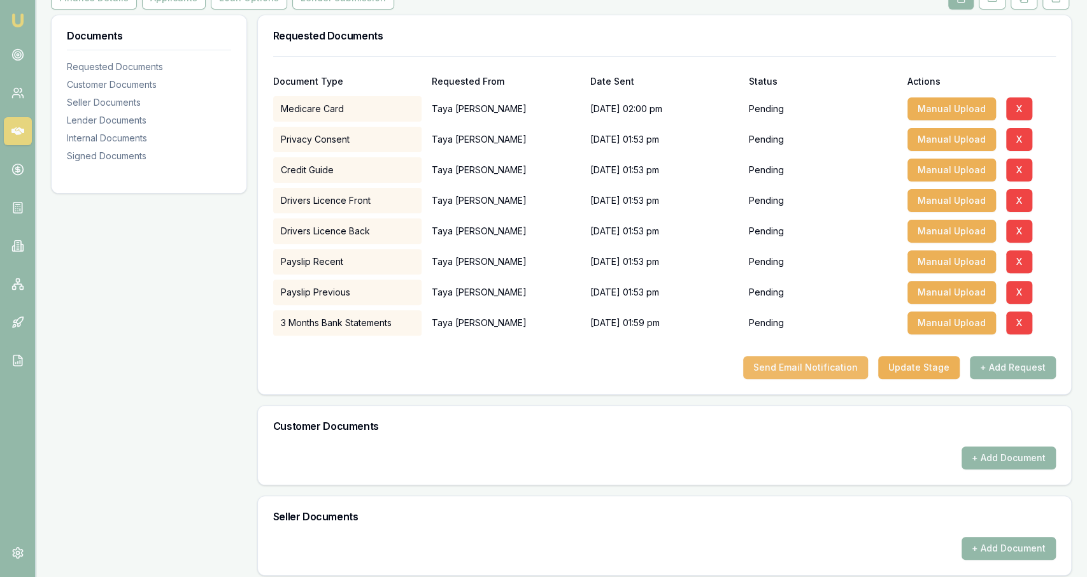
click at [856, 370] on button "Send Email Notification" at bounding box center [805, 367] width 125 height 23
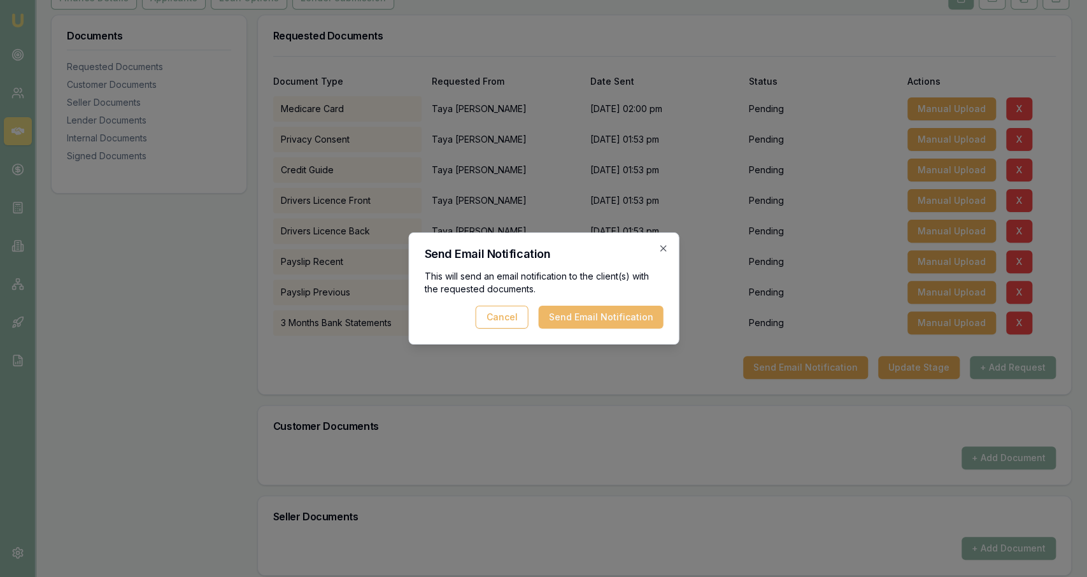
click at [657, 320] on button "Send Email Notification" at bounding box center [600, 317] width 125 height 23
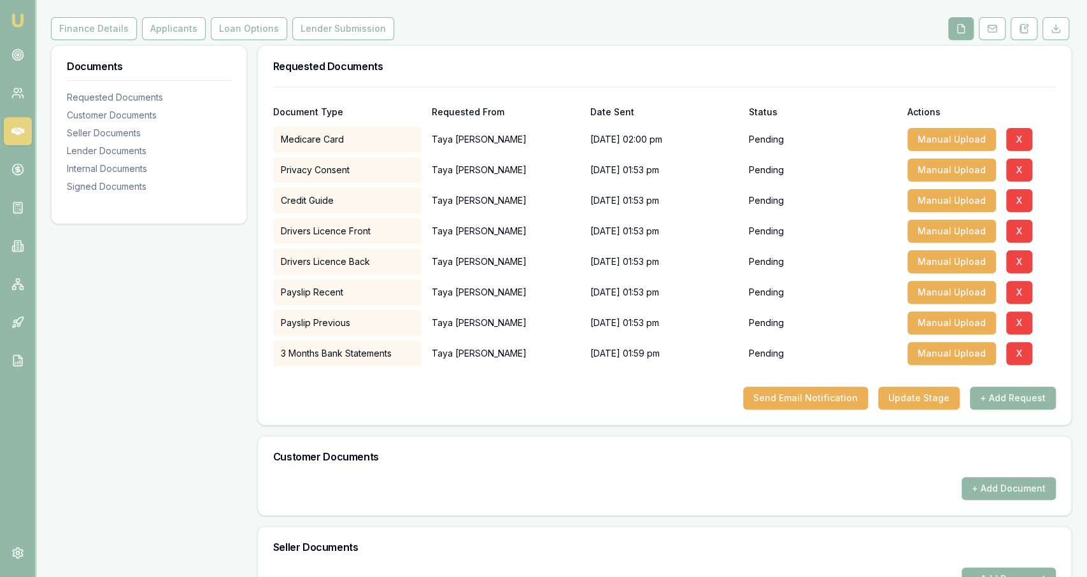
scroll to position [150, 0]
click at [993, 408] on button "+ Add Request" at bounding box center [1013, 398] width 86 height 23
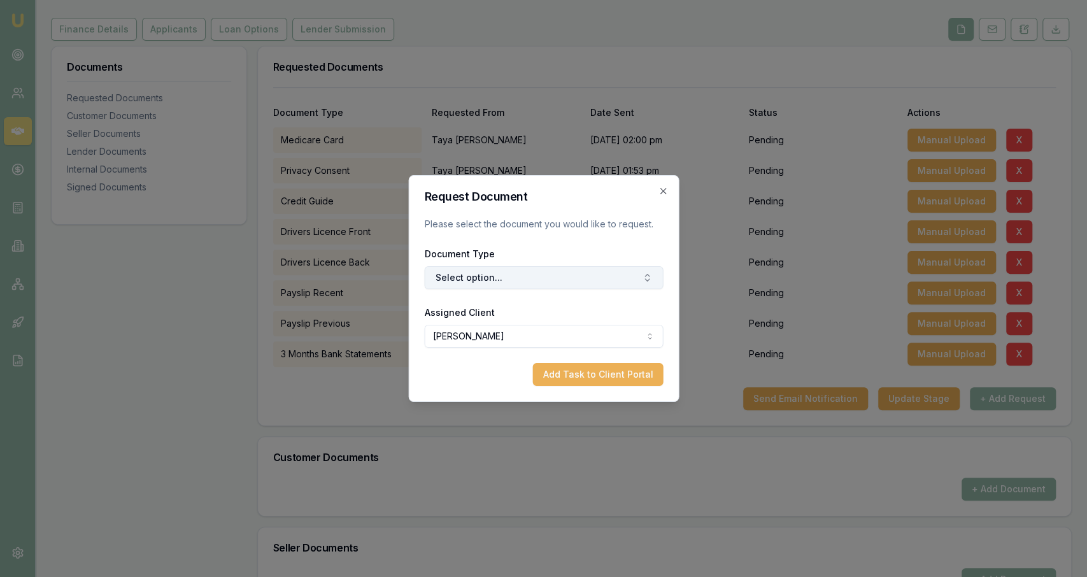
click at [565, 273] on button "Select option..." at bounding box center [543, 277] width 239 height 23
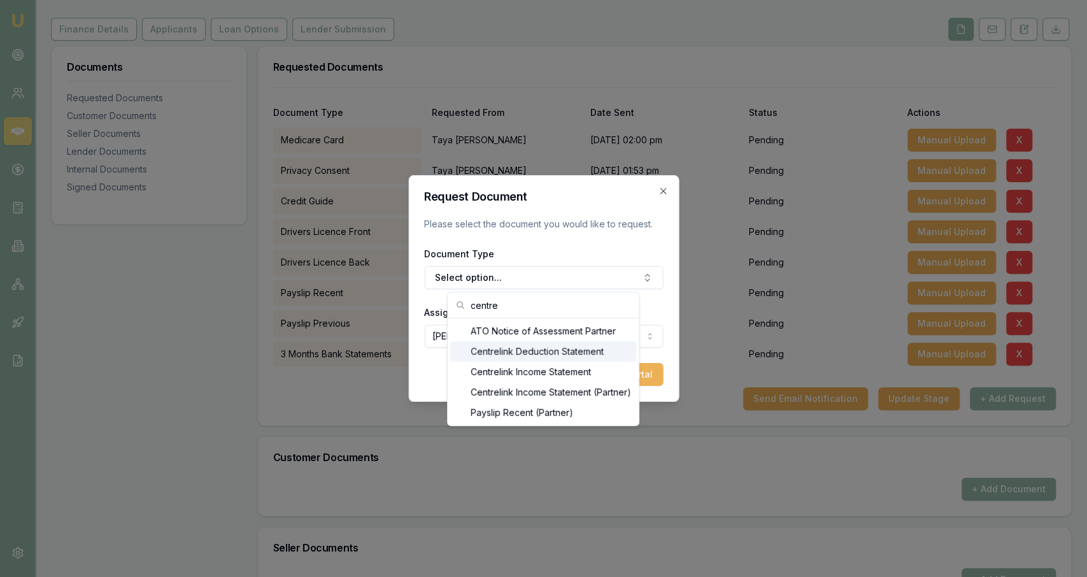
type input "centre"
click at [572, 366] on div "Centrelink Income Statement" at bounding box center [543, 372] width 186 height 20
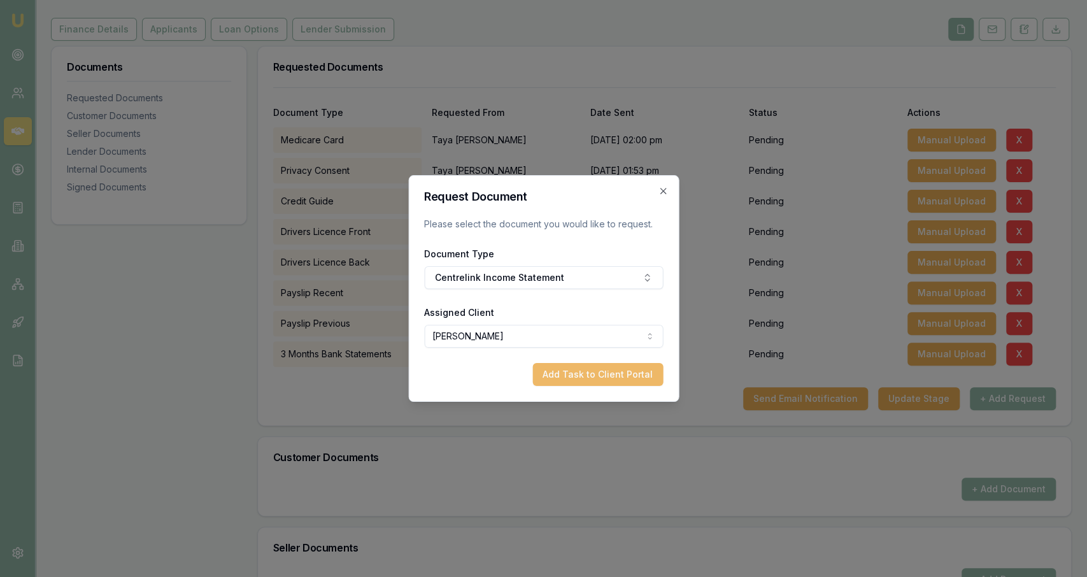
click at [602, 369] on button "Add Task to Client Portal" at bounding box center [597, 374] width 131 height 23
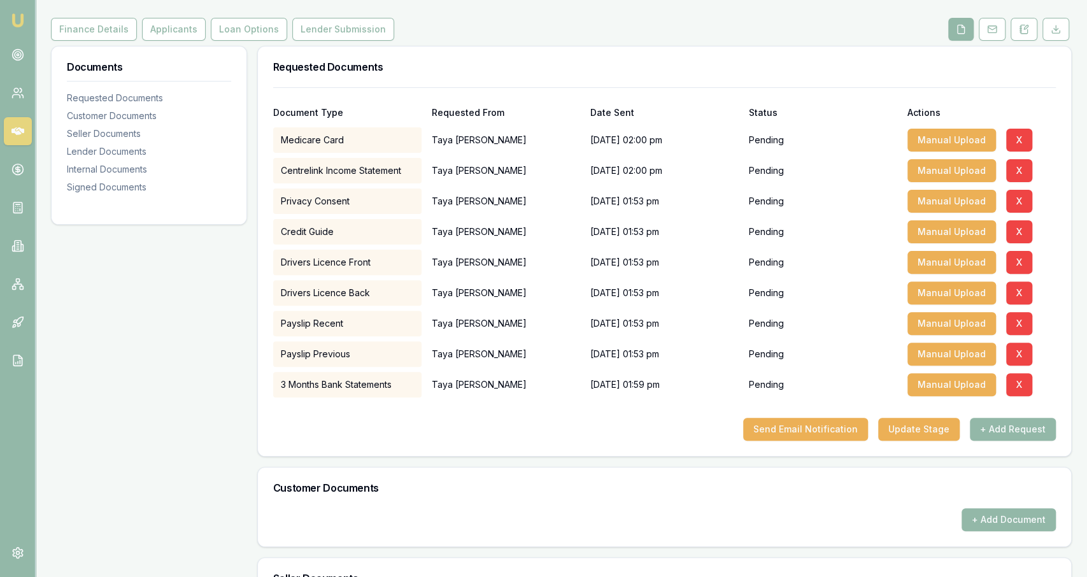
click at [644, 429] on div "Send Email Notification Update Stage + Add Request" at bounding box center [664, 429] width 783 height 23
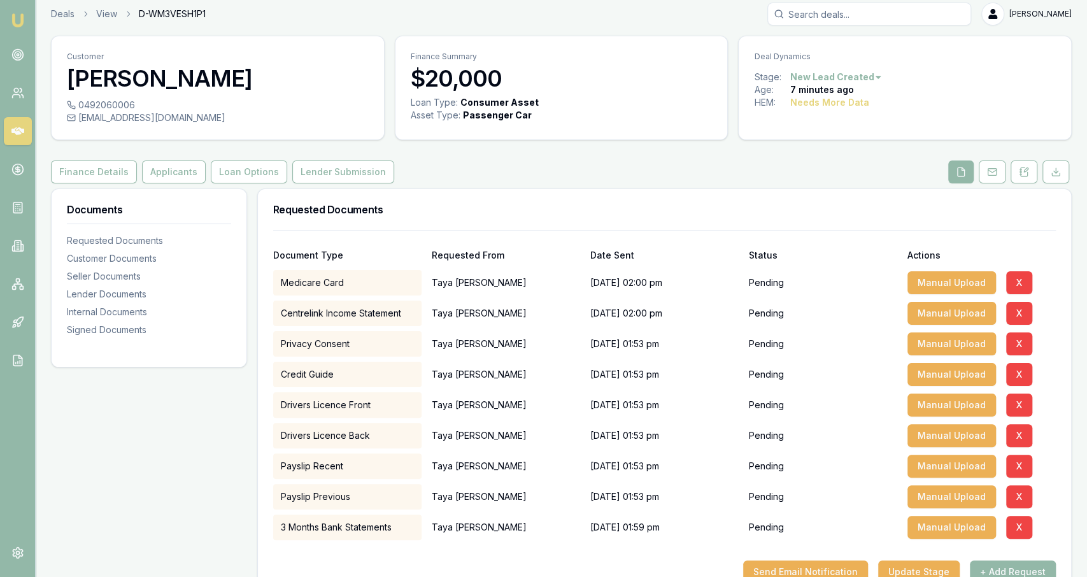
scroll to position [8, 0]
click at [153, 164] on button "Applicants" at bounding box center [174, 171] width 64 height 23
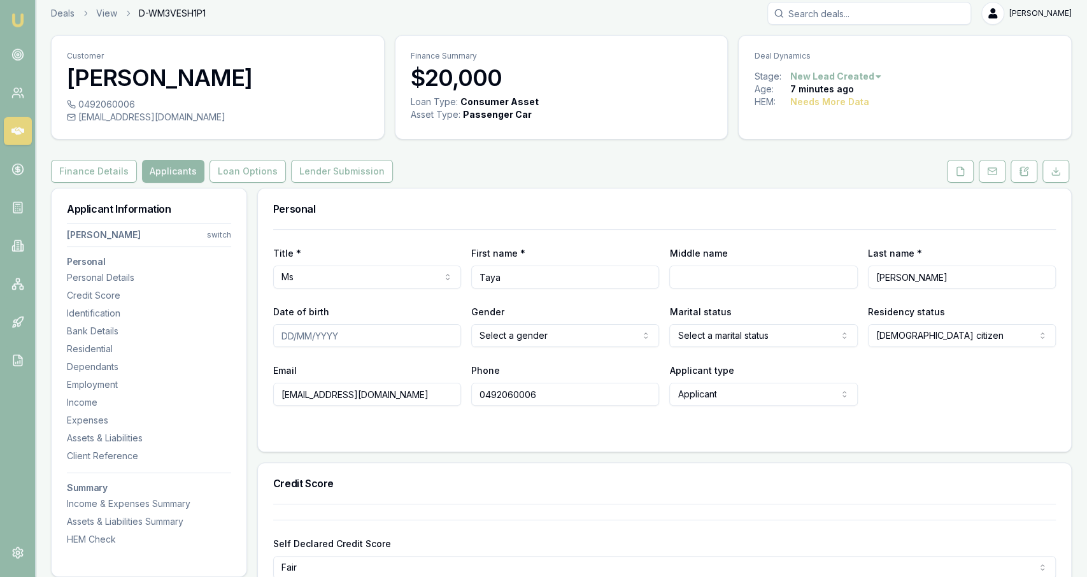
click at [532, 327] on html "Emu Broker Deals View D-WM3VESH1P1 Jackson Fanfulla Toggle Menu Customer Taya c…" at bounding box center [543, 280] width 1087 height 577
select select "FEMALE"
click at [698, 343] on html "Emu Broker Deals View D-WM3VESH1P1 Jackson Fanfulla Toggle Menu Customer Taya c…" at bounding box center [543, 280] width 1087 height 577
click at [842, 360] on div "Title * Ms Mr Mrs Miss Ms Dr Prof First name * Taya Middle name Last name * cas…" at bounding box center [664, 317] width 783 height 176
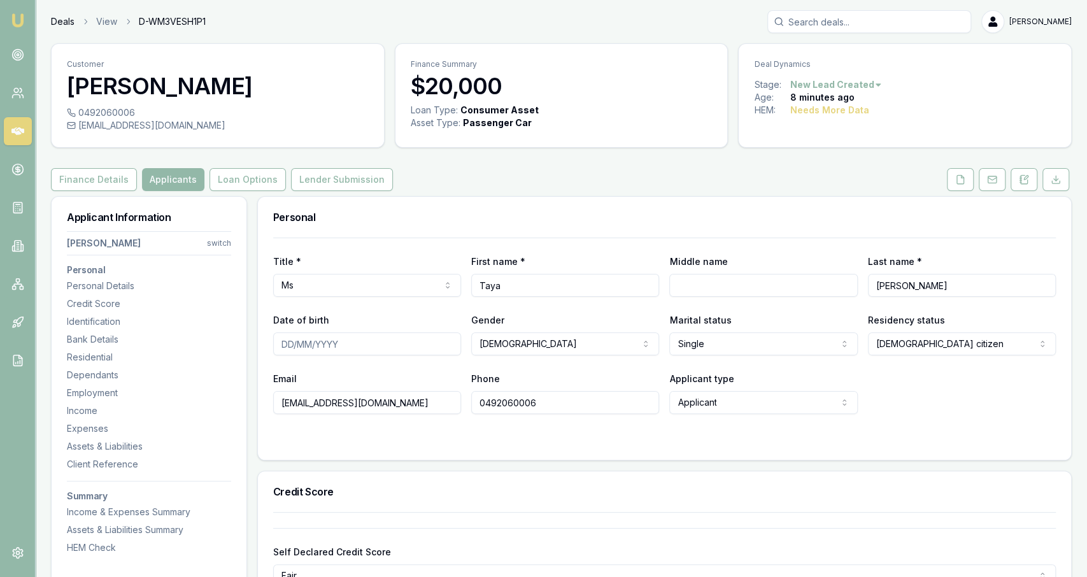
click at [64, 24] on link "Deals" at bounding box center [63, 21] width 24 height 13
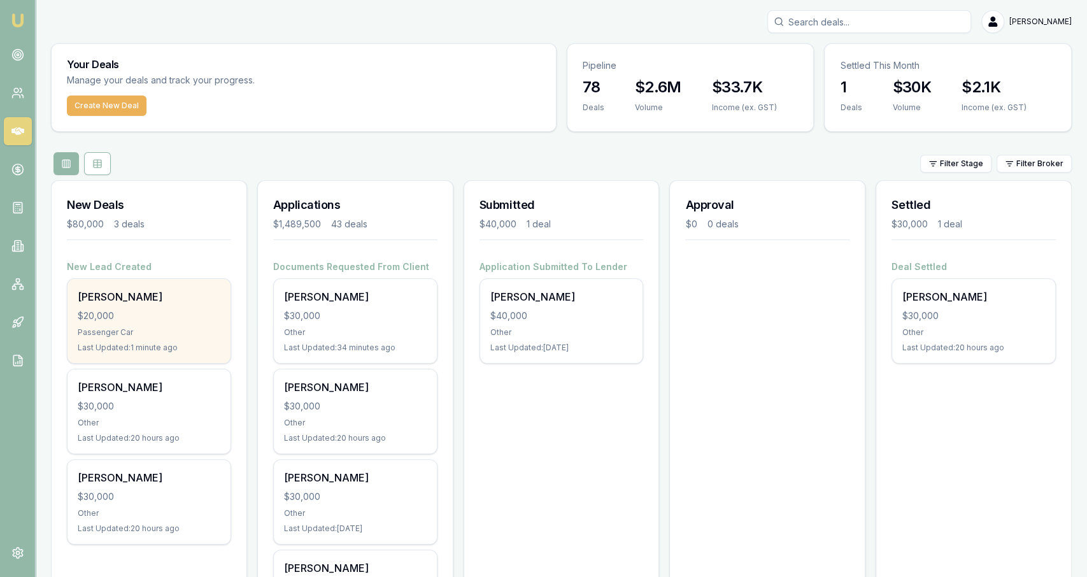
click at [216, 308] on div "Taya casey $20,000 Passenger Car Last Updated: 1 minute ago" at bounding box center [148, 321] width 163 height 84
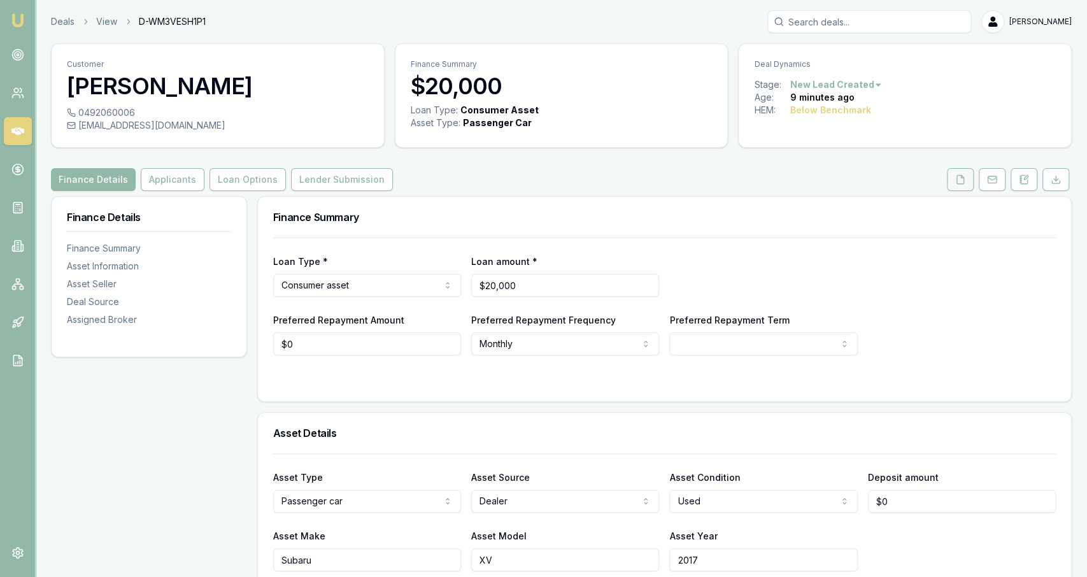
click at [953, 177] on button at bounding box center [960, 179] width 27 height 23
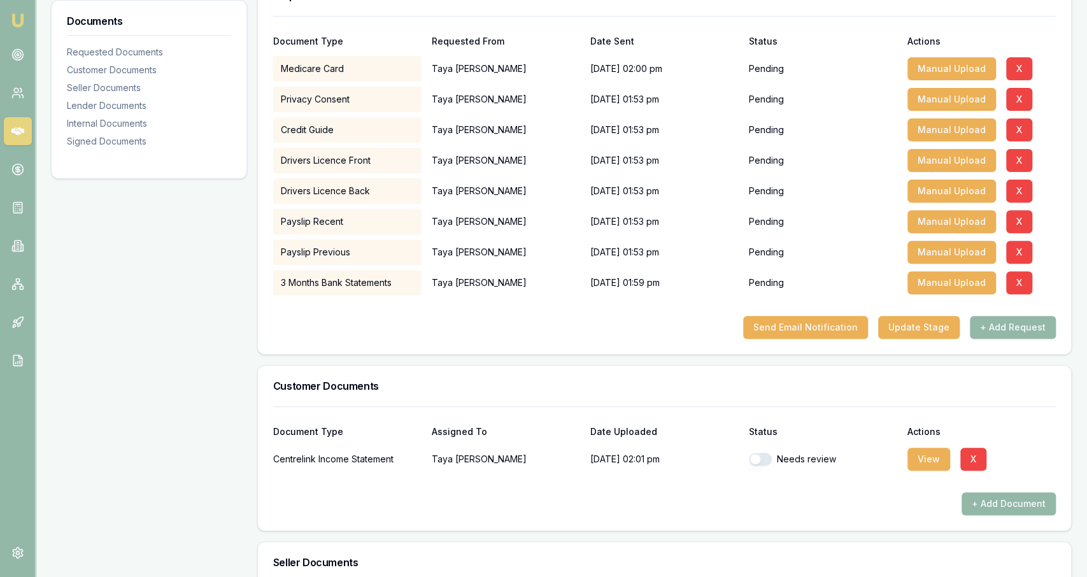
scroll to position [221, 0]
click at [757, 466] on div "Needs review" at bounding box center [823, 459] width 148 height 25
click at [762, 457] on button "button" at bounding box center [760, 459] width 23 height 13
checkbox input "true"
click at [926, 467] on button "View" at bounding box center [928, 459] width 43 height 23
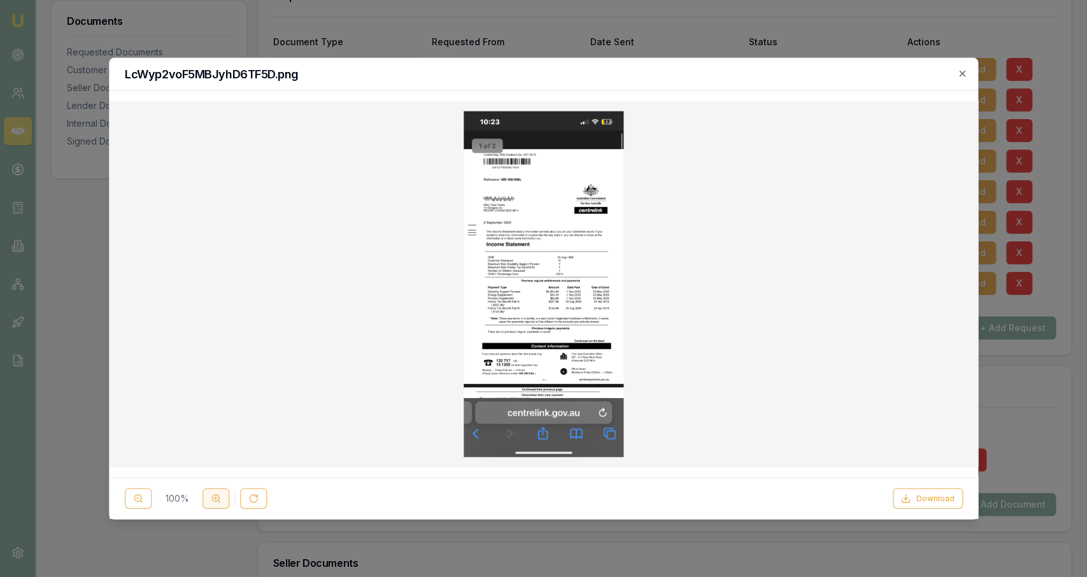
click at [217, 502] on icon at bounding box center [216, 498] width 10 height 10
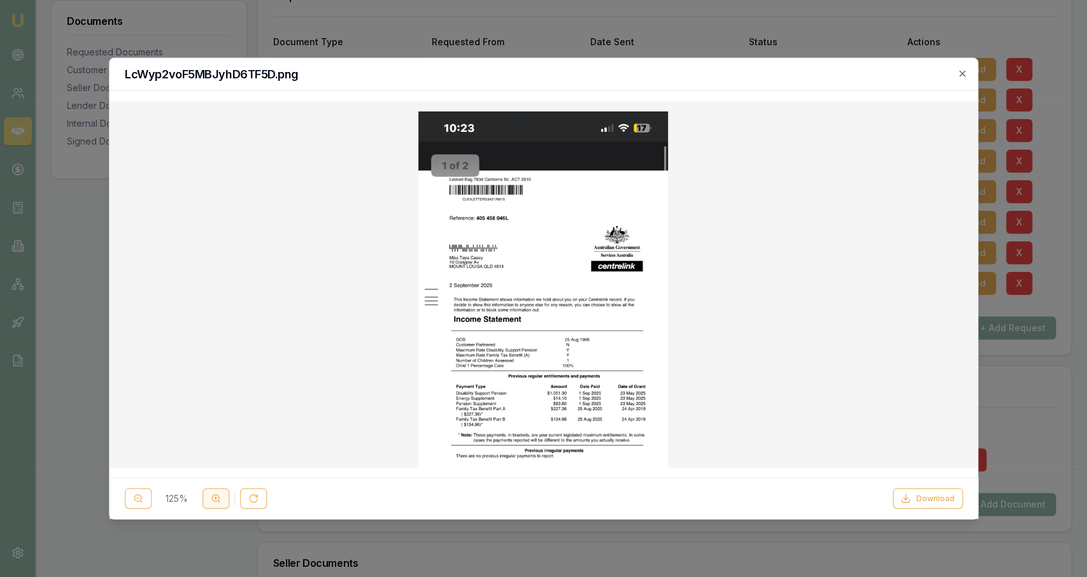
click at [217, 502] on icon at bounding box center [216, 498] width 10 height 10
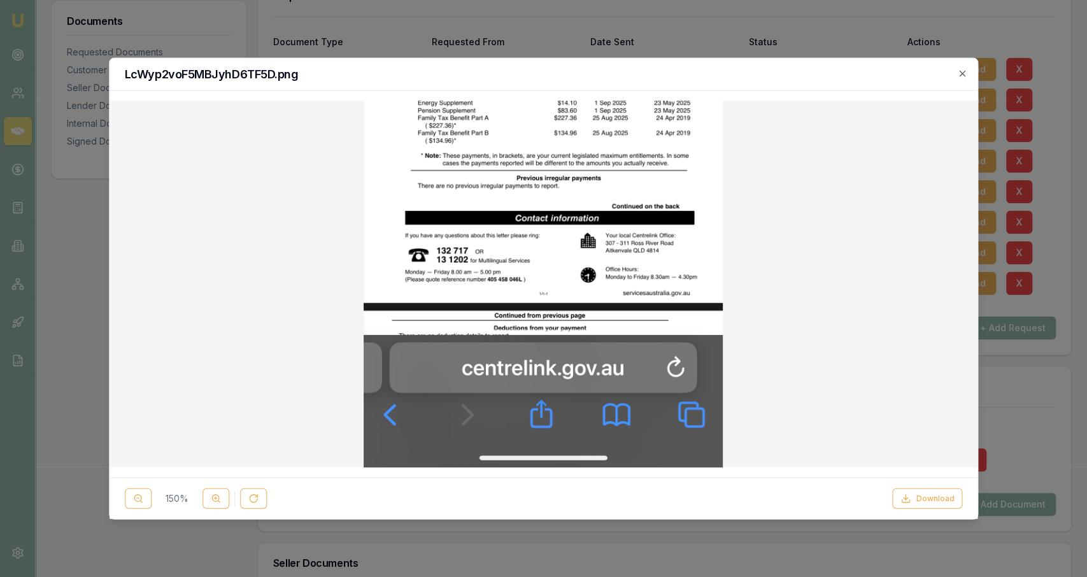
scroll to position [201, 0]
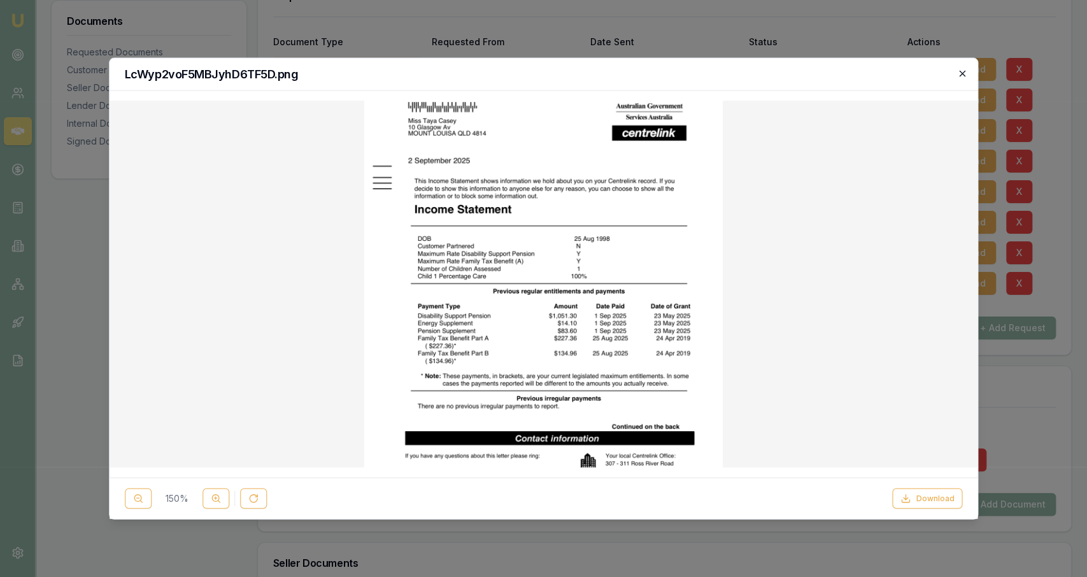
click at [965, 75] on icon "button" at bounding box center [962, 74] width 10 height 10
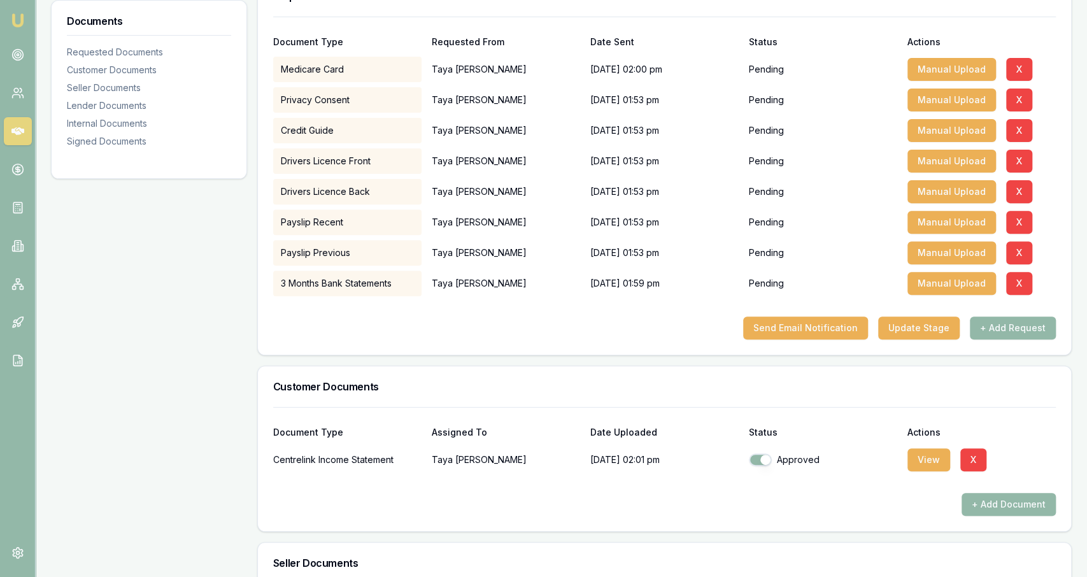
click at [446, 344] on div "Document Type Requested From Date Sent Status Actions Medicare Card Taya casey …" at bounding box center [664, 186] width 813 height 338
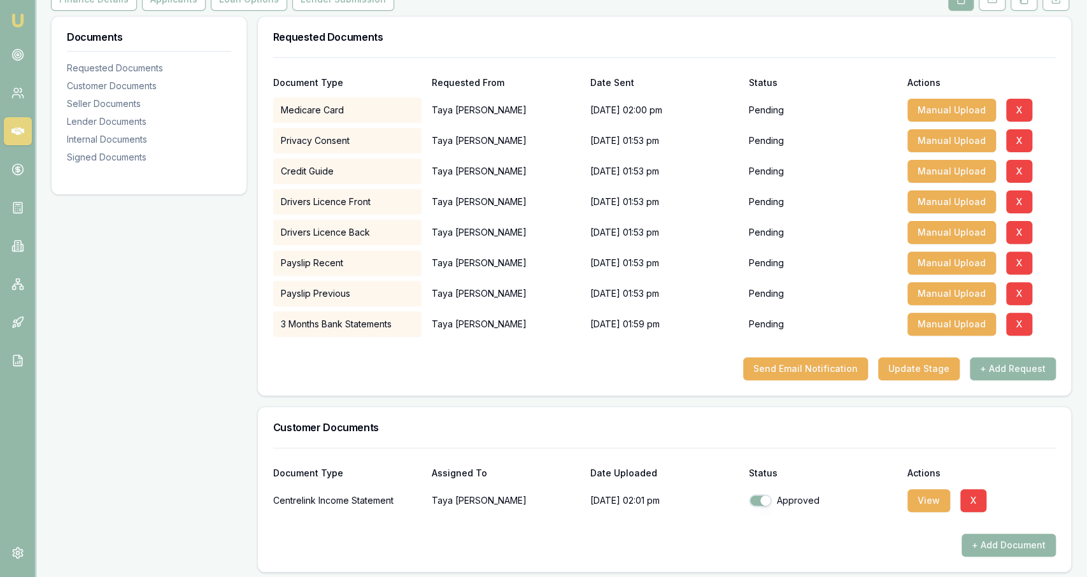
scroll to position [0, 0]
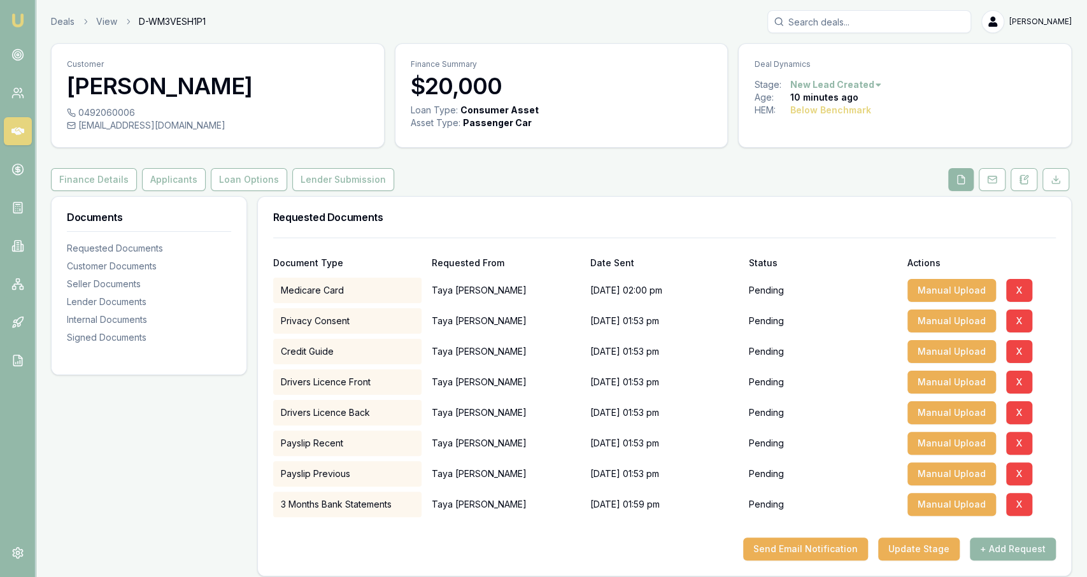
click at [62, 24] on link "Deals" at bounding box center [63, 21] width 24 height 13
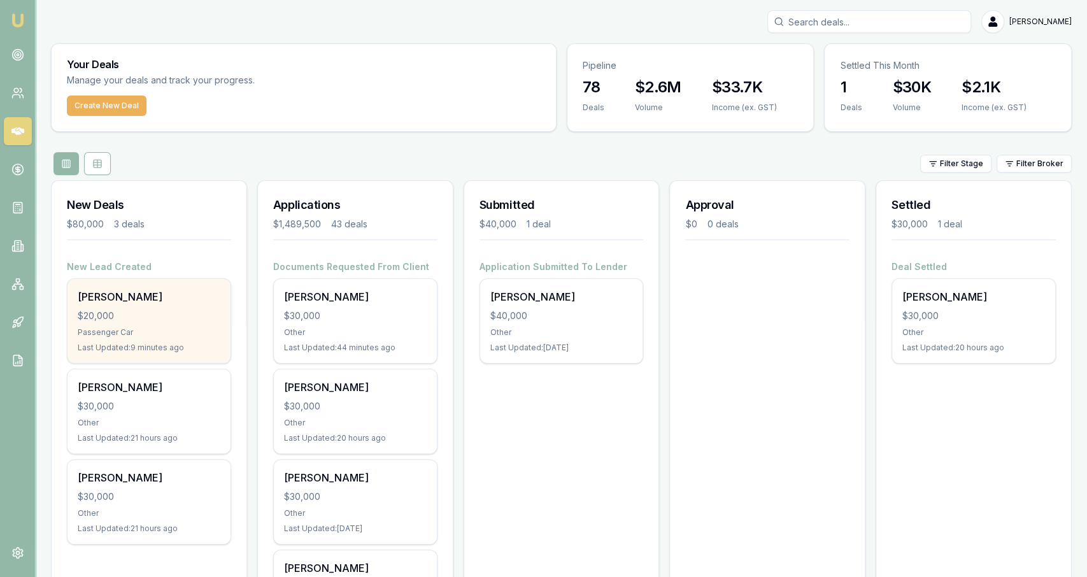
click at [187, 297] on div "[PERSON_NAME]" at bounding box center [149, 296] width 143 height 15
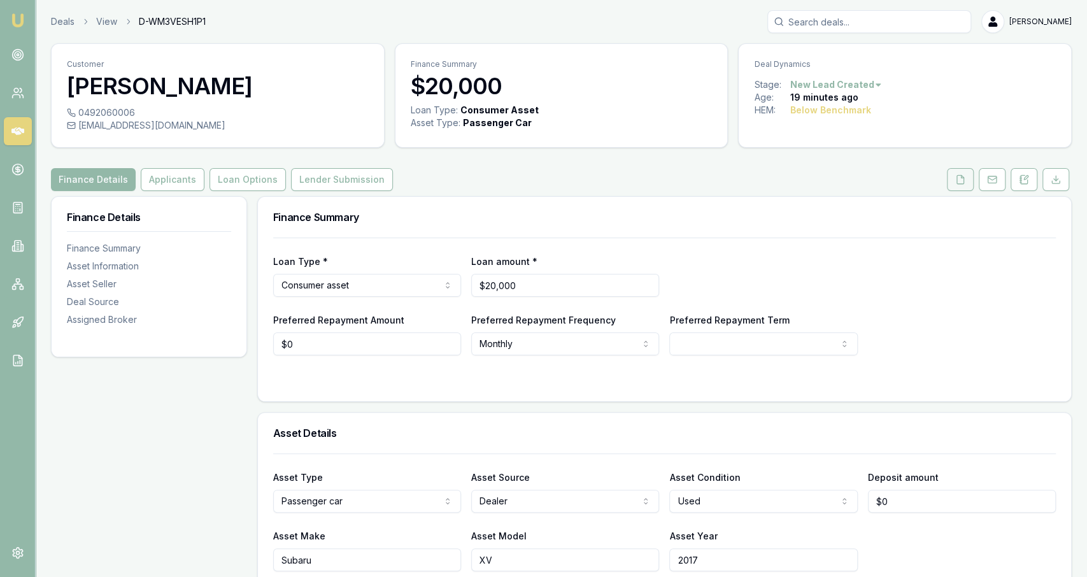
click at [956, 176] on icon at bounding box center [960, 179] width 10 height 10
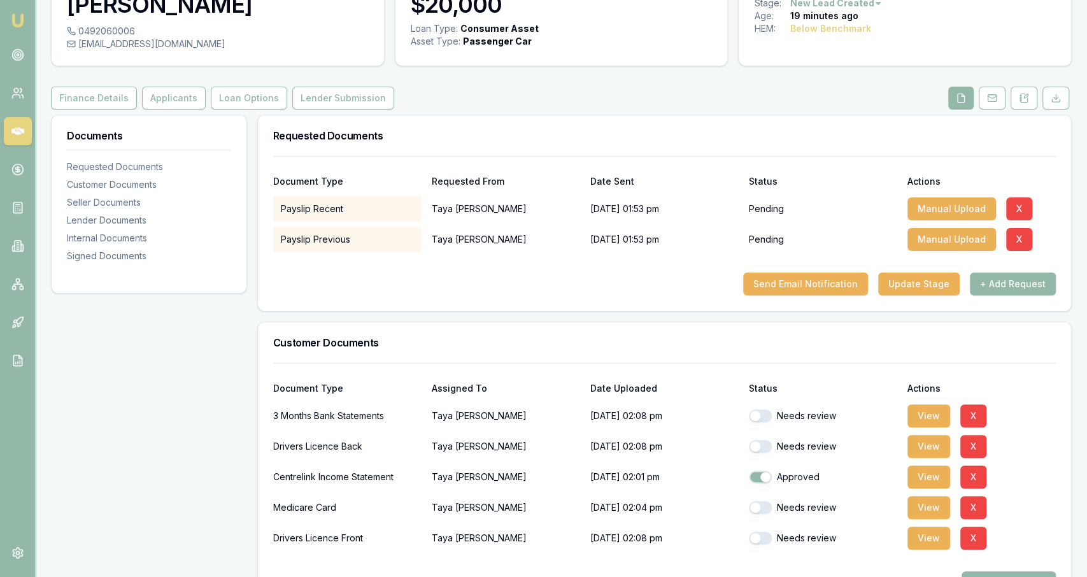
scroll to position [83, 0]
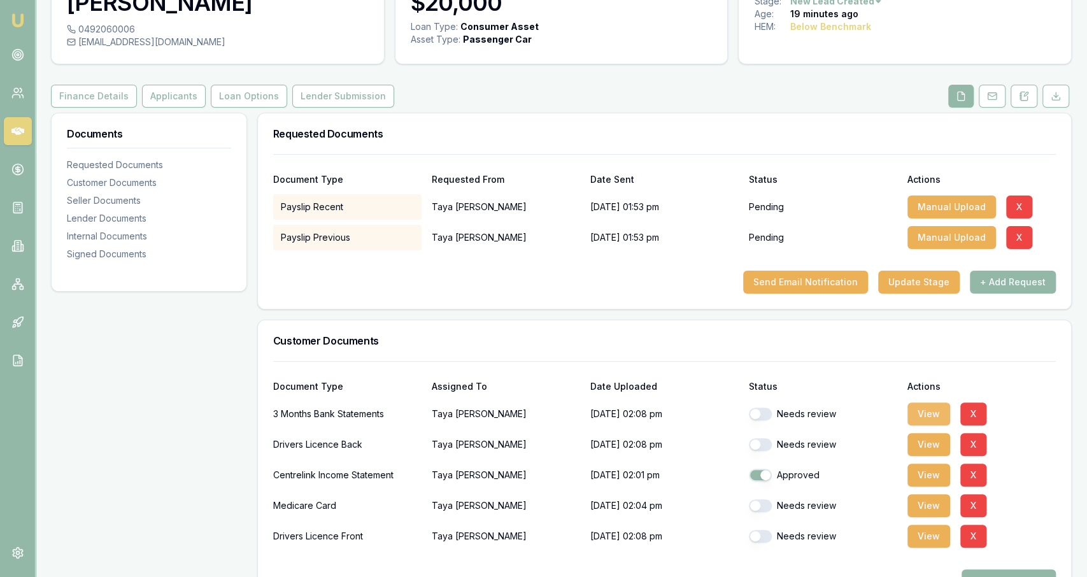
click at [936, 411] on button "View" at bounding box center [928, 413] width 43 height 23
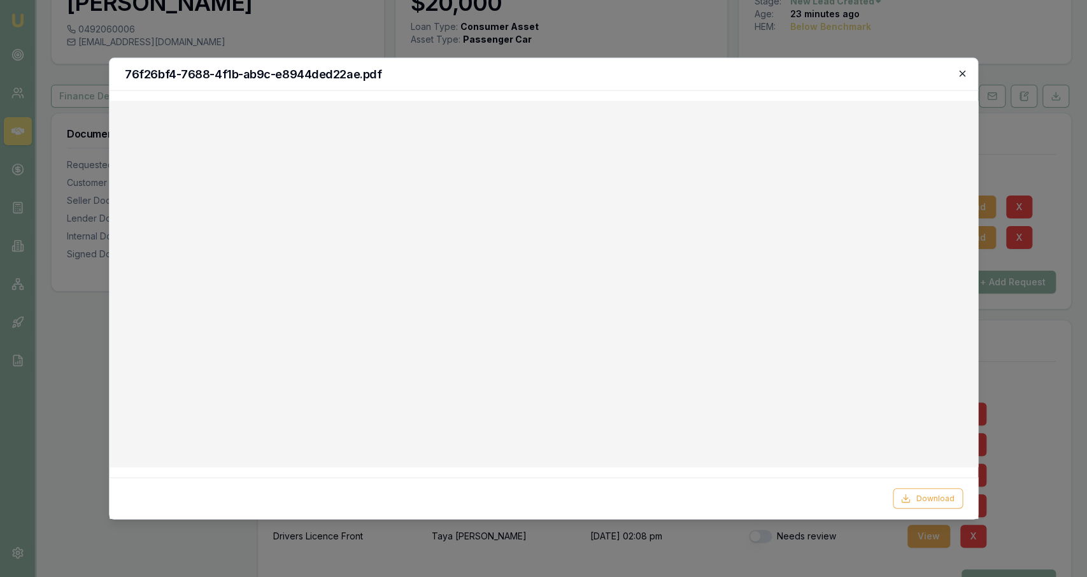
click at [958, 74] on icon "button" at bounding box center [962, 74] width 10 height 10
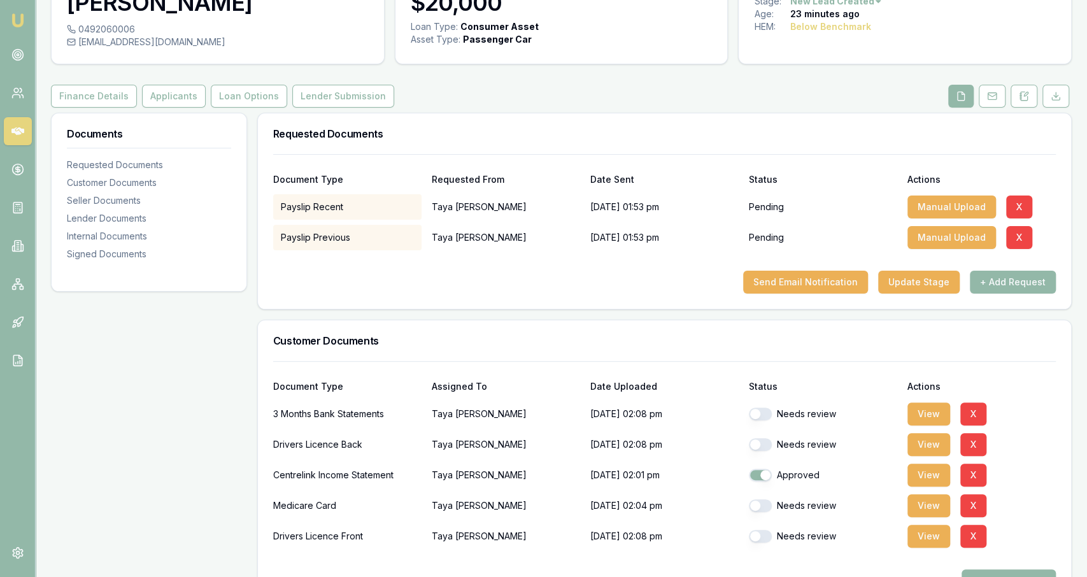
click at [172, 80] on div "Customer [PERSON_NAME] 0492060006 [EMAIL_ADDRESS][DOMAIN_NAME] Finance Summary …" at bounding box center [561, 523] width 1021 height 1126
click at [172, 87] on button "Applicants" at bounding box center [174, 96] width 64 height 23
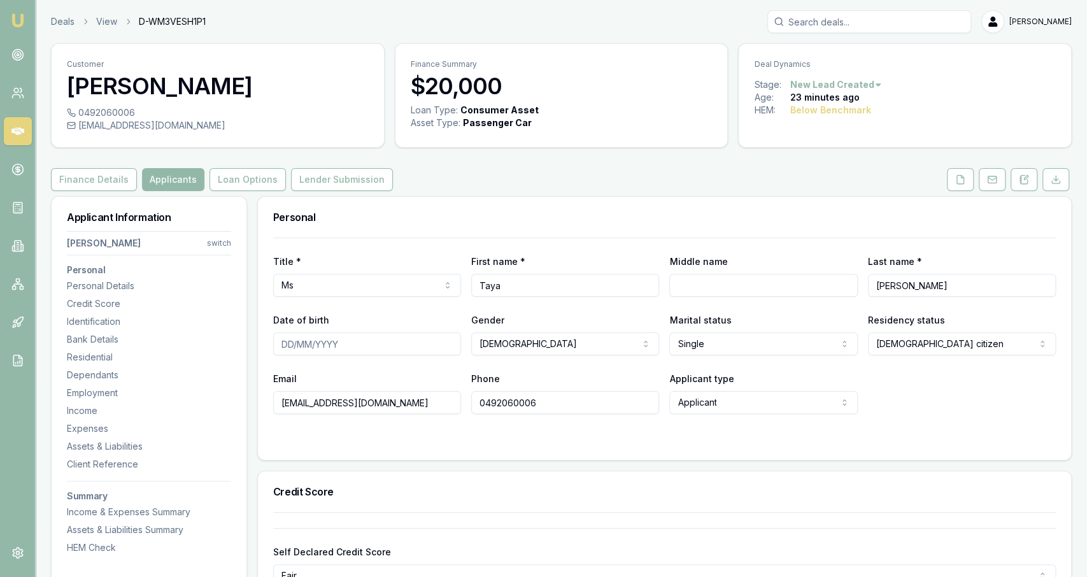
click at [264, 197] on div "Personal" at bounding box center [664, 217] width 813 height 41
click at [874, 286] on input "[PERSON_NAME]" at bounding box center [962, 285] width 188 height 23
type input "[PERSON_NAME]"
click at [958, 178] on icon at bounding box center [960, 179] width 7 height 8
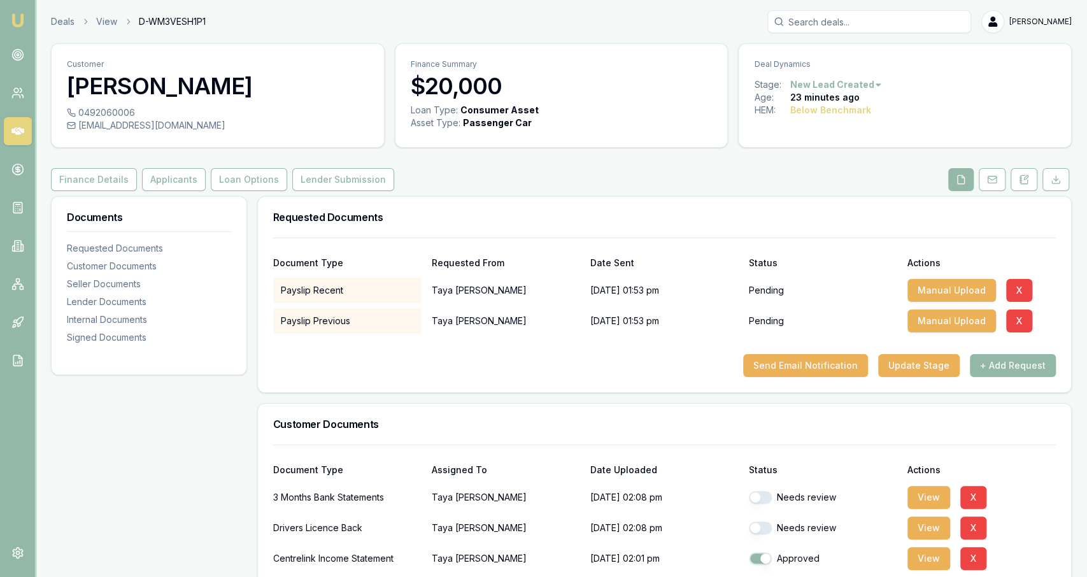
click at [1030, 291] on div "Manual Upload X" at bounding box center [981, 290] width 148 height 25
click at [1024, 290] on button "X" at bounding box center [1019, 290] width 26 height 23
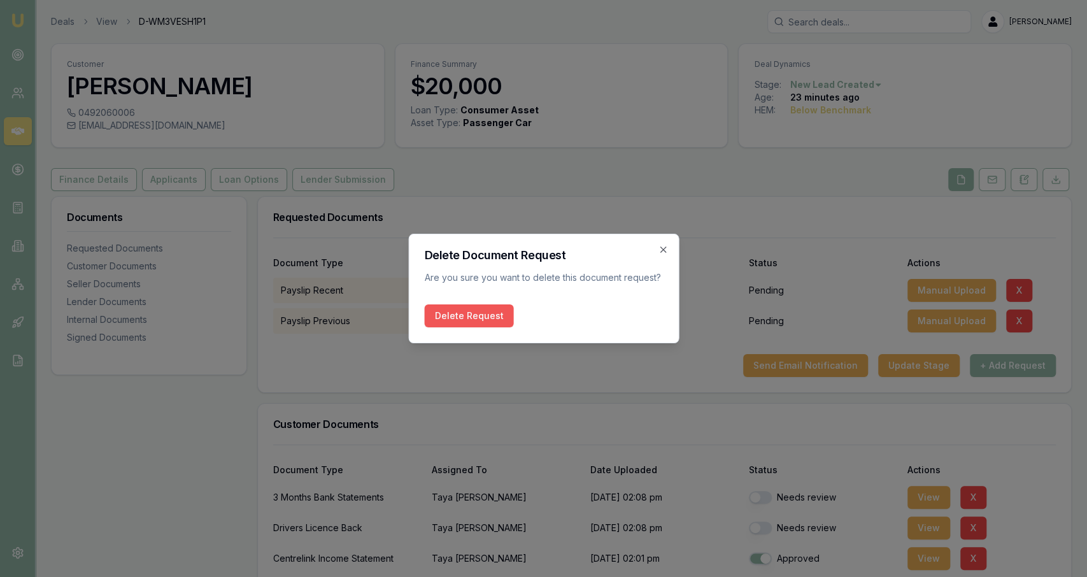
click at [449, 320] on button "Delete Request" at bounding box center [468, 315] width 89 height 23
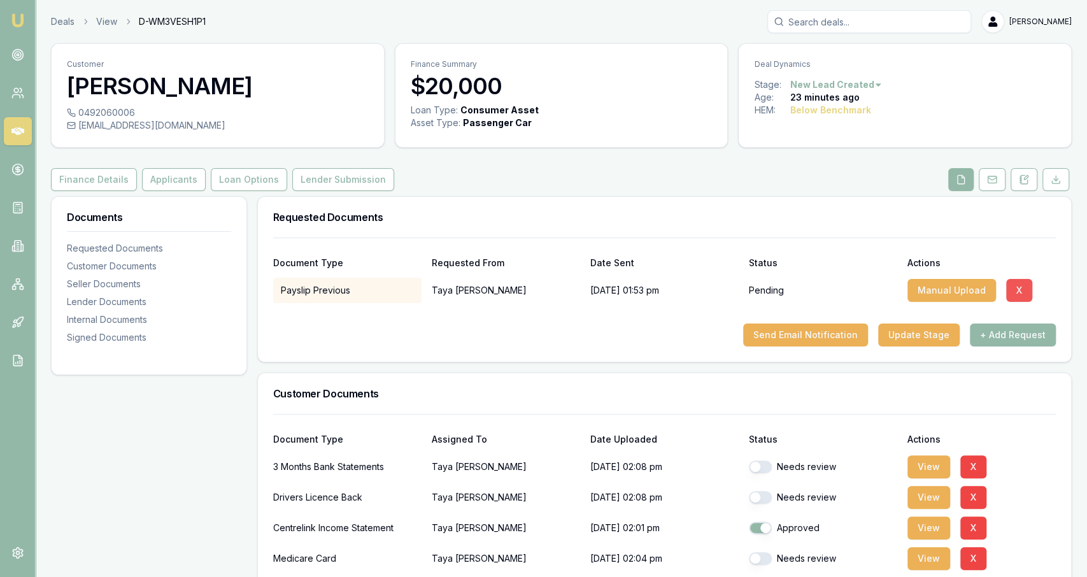
click at [1014, 292] on button "X" at bounding box center [1019, 290] width 26 height 23
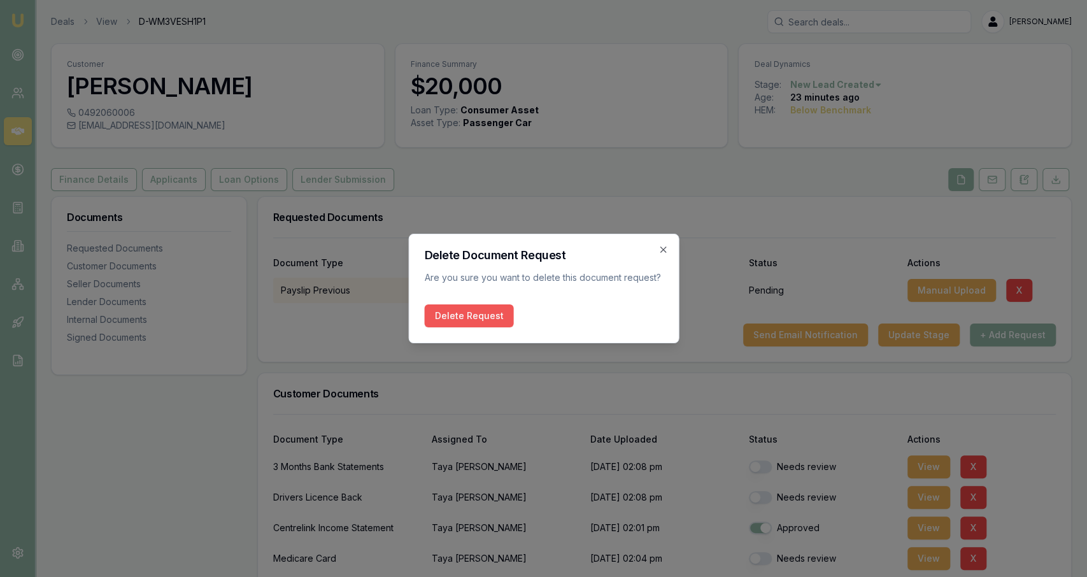
click at [463, 305] on button "Delete Request" at bounding box center [468, 315] width 89 height 23
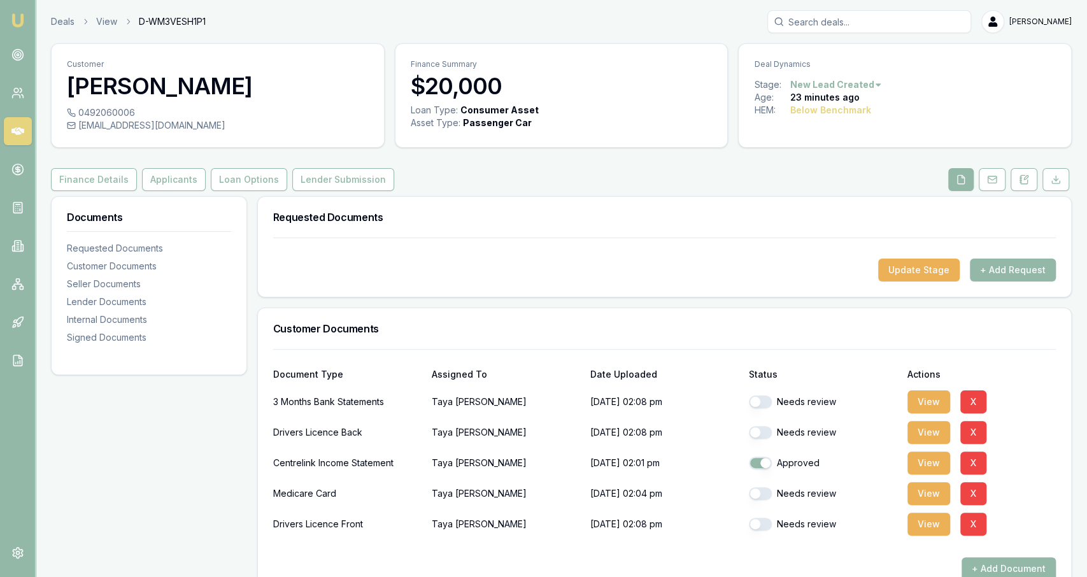
scroll to position [95, 0]
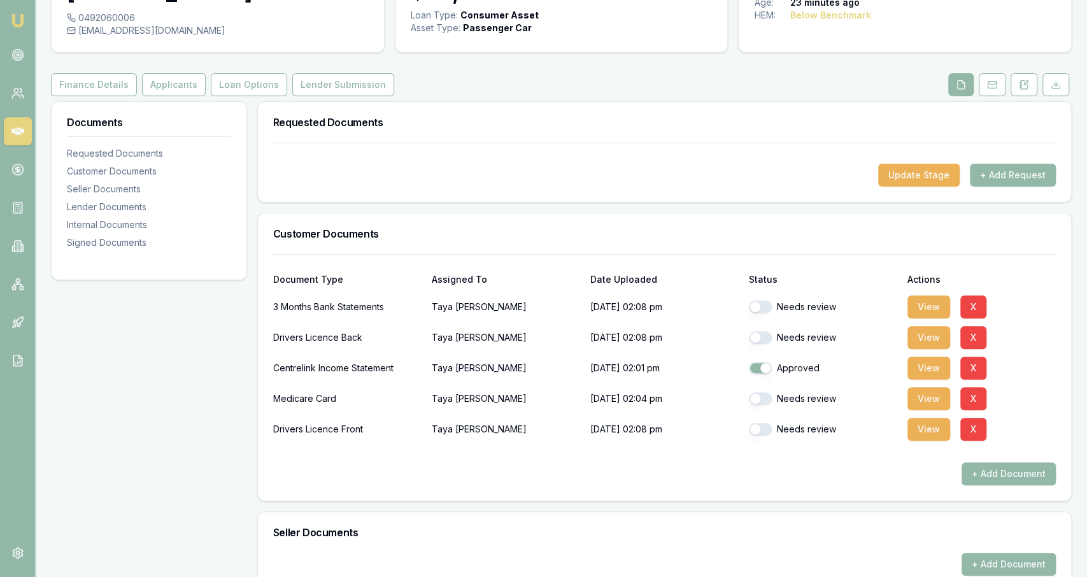
click at [762, 306] on button "button" at bounding box center [760, 307] width 23 height 13
checkbox input "true"
click at [763, 327] on div "Needs review" at bounding box center [823, 337] width 148 height 25
click at [767, 337] on button "button" at bounding box center [760, 337] width 23 height 13
checkbox input "true"
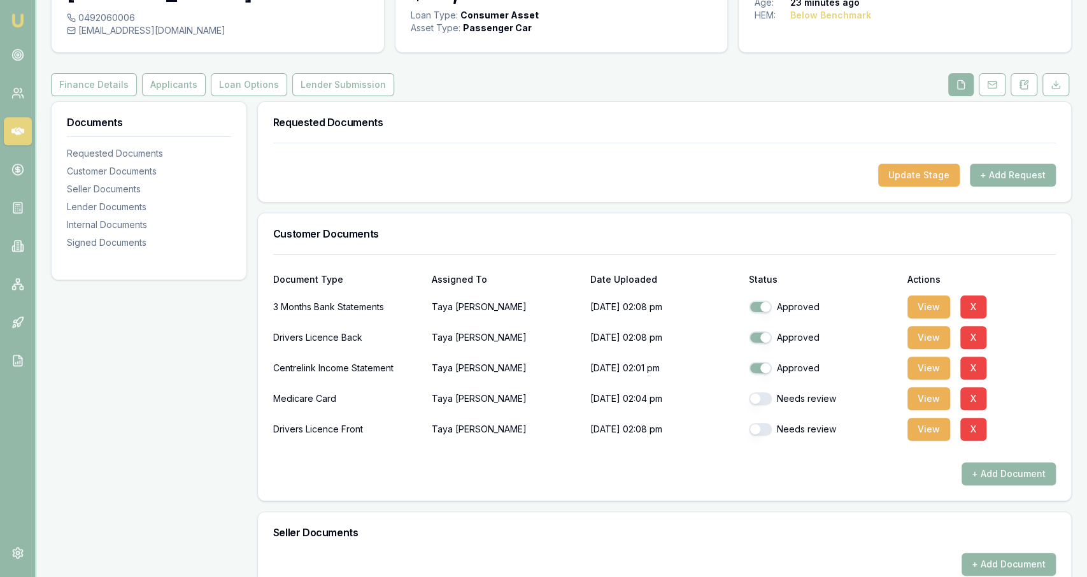
checkbox input "false"
checkbox input "true"
click at [760, 400] on button "button" at bounding box center [760, 398] width 23 height 13
checkbox input "true"
click at [758, 362] on button "button" at bounding box center [760, 368] width 23 height 13
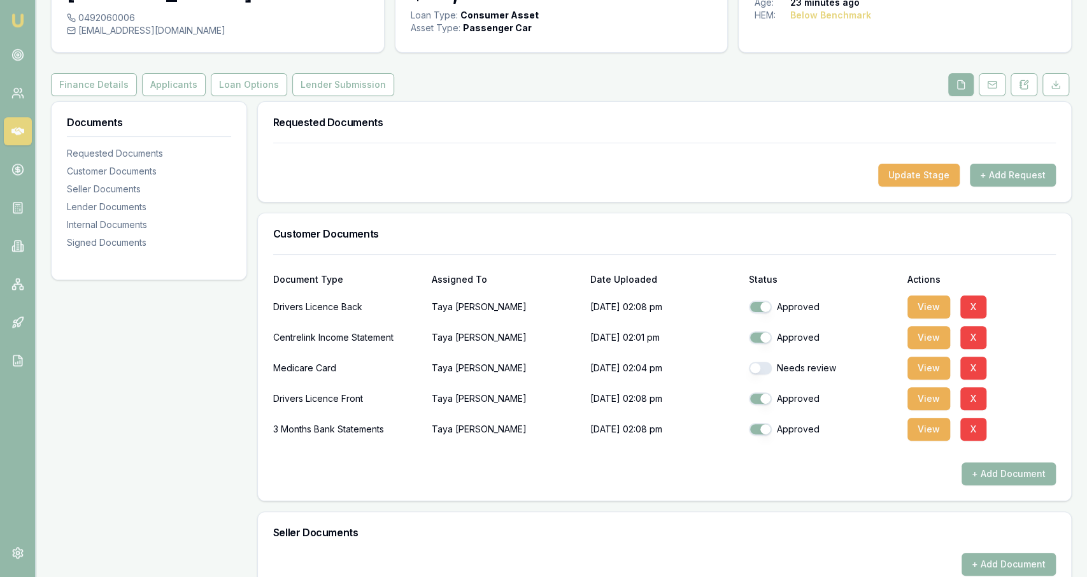
checkbox input "true"
click at [597, 530] on h3 "Seller Documents" at bounding box center [664, 532] width 783 height 10
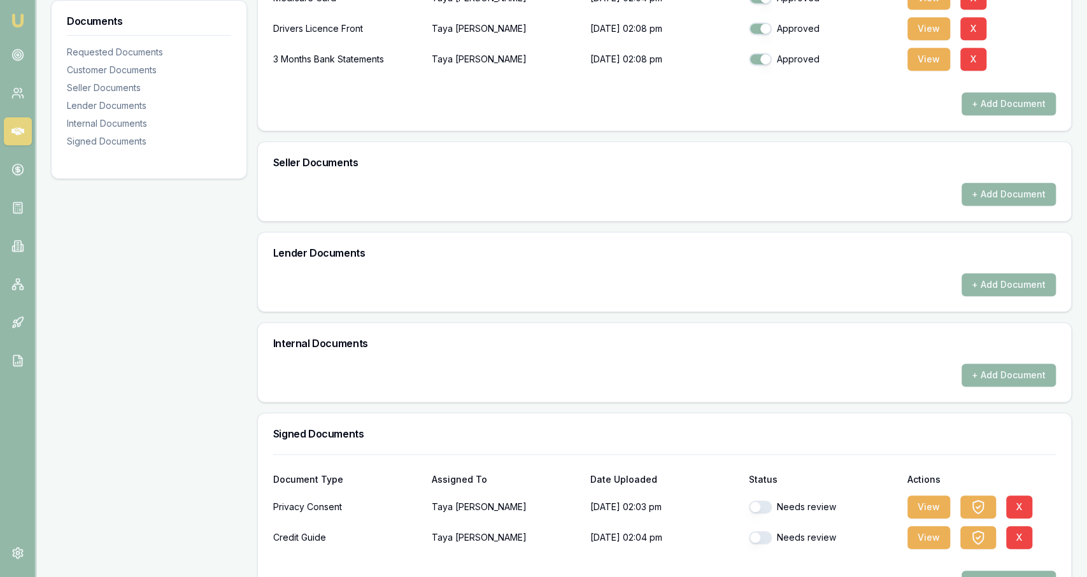
scroll to position [504, 0]
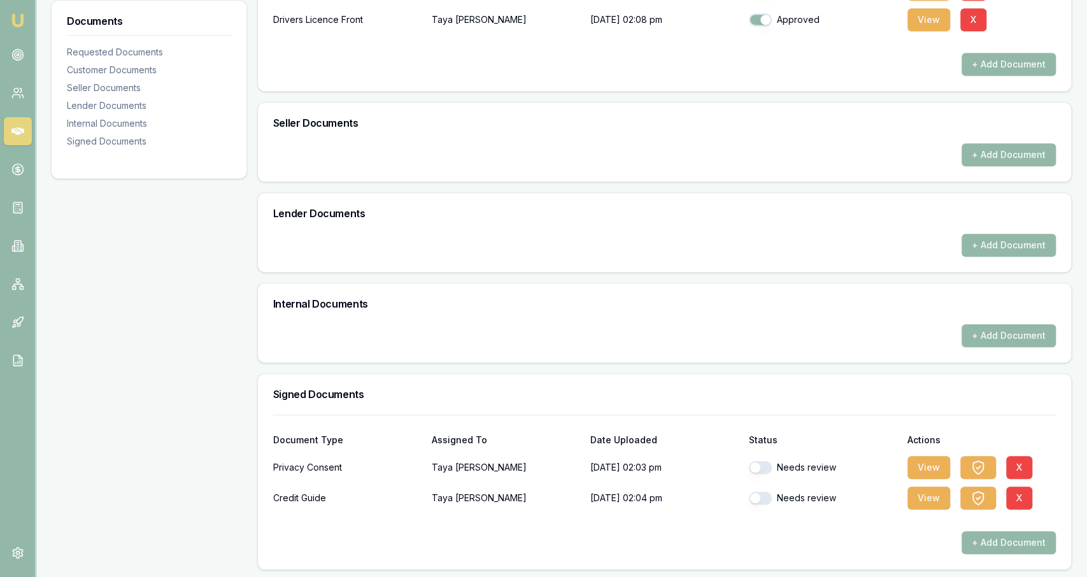
click at [758, 465] on button "button" at bounding box center [760, 467] width 23 height 13
checkbox input "true"
click at [760, 492] on button "button" at bounding box center [760, 498] width 23 height 13
checkbox input "true"
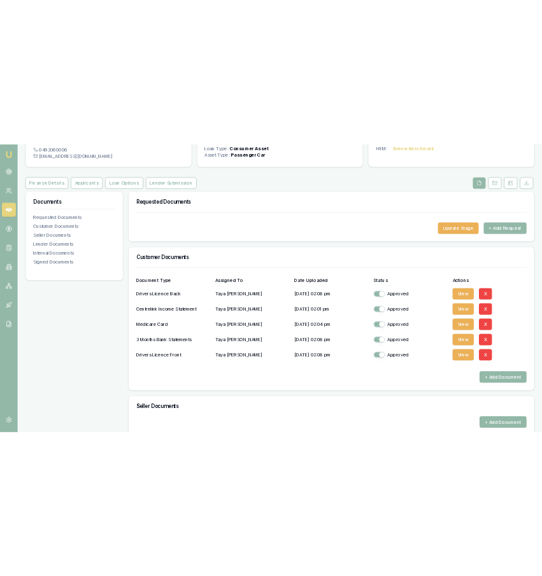
scroll to position [96, 0]
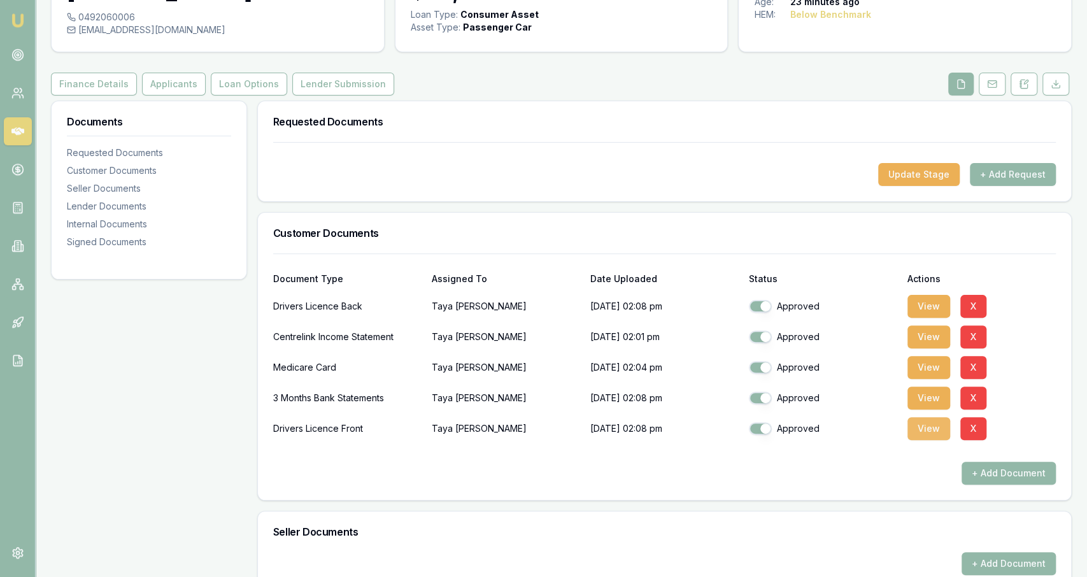
click at [920, 436] on button "View" at bounding box center [928, 428] width 43 height 23
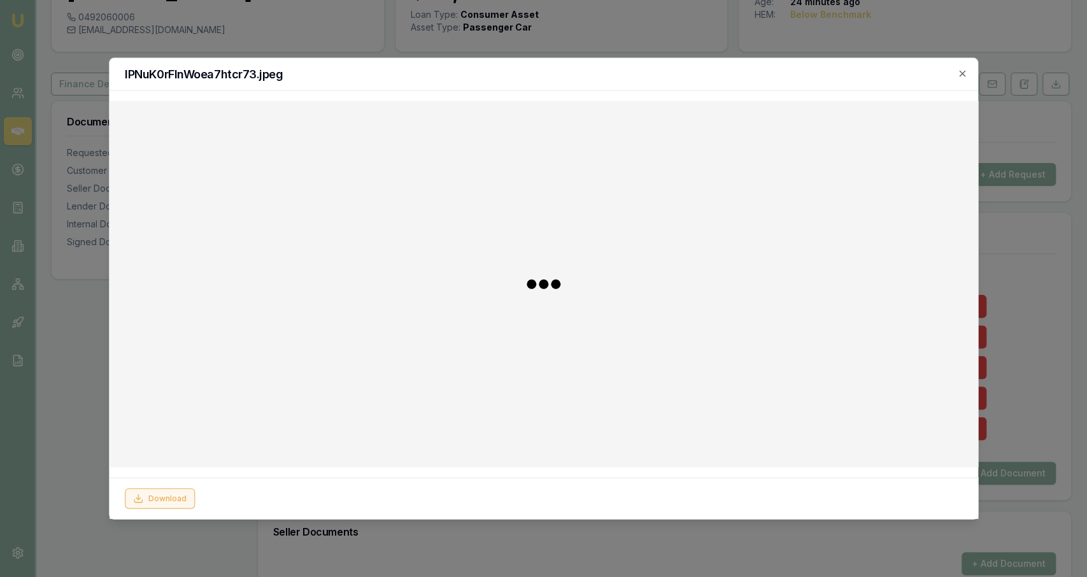
click at [178, 492] on button "Download" at bounding box center [160, 498] width 70 height 20
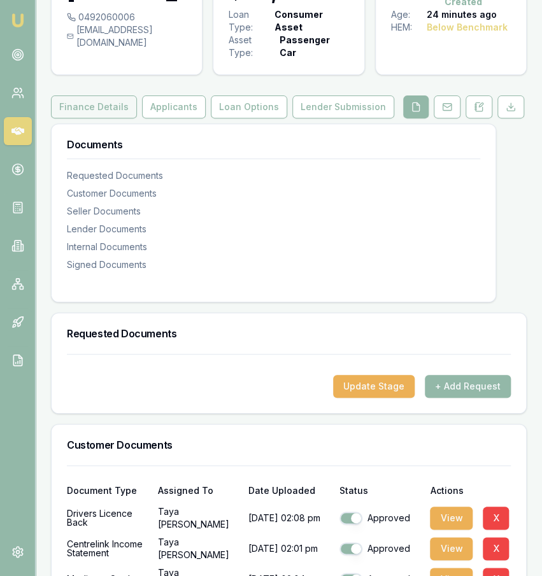
click at [95, 96] on button "Finance Details" at bounding box center [94, 107] width 86 height 23
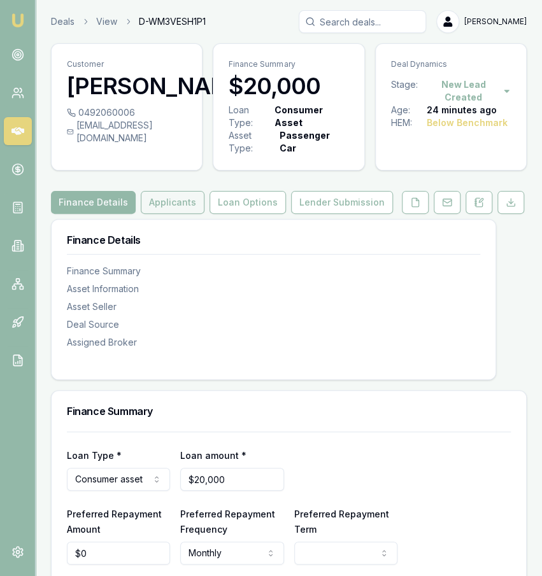
click at [181, 191] on button "Applicants" at bounding box center [173, 202] width 64 height 23
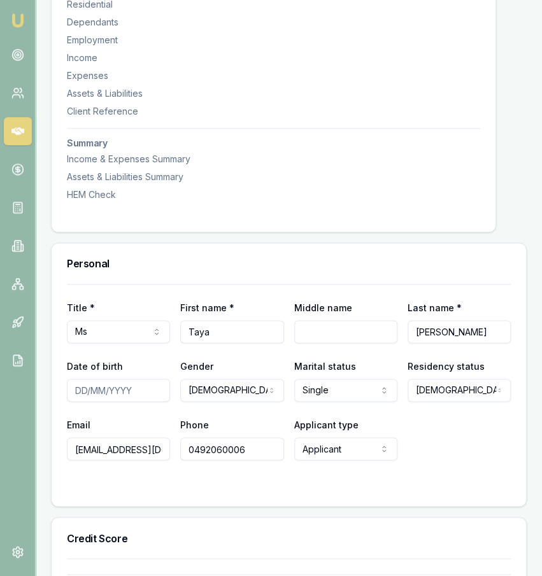
scroll to position [442, 0]
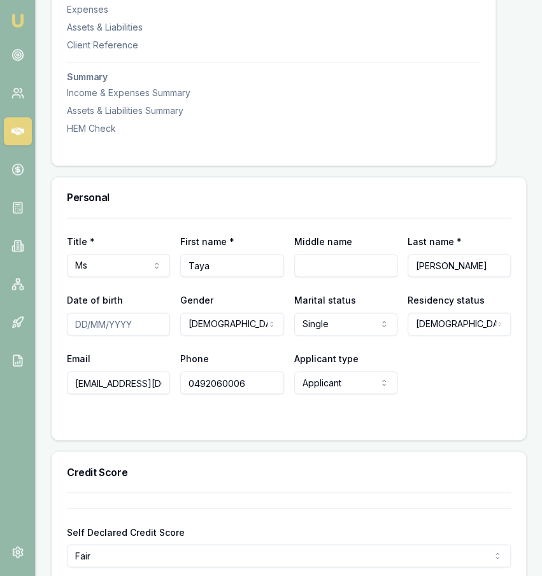
click at [141, 313] on input "Date of birth" at bounding box center [118, 324] width 103 height 23
type input "25/08/1998"
click at [276, 451] on div "Credit Score" at bounding box center [289, 471] width 474 height 41
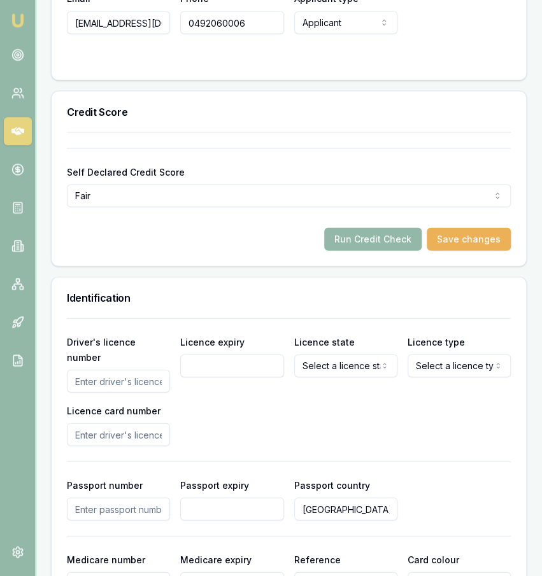
scroll to position [851, 0]
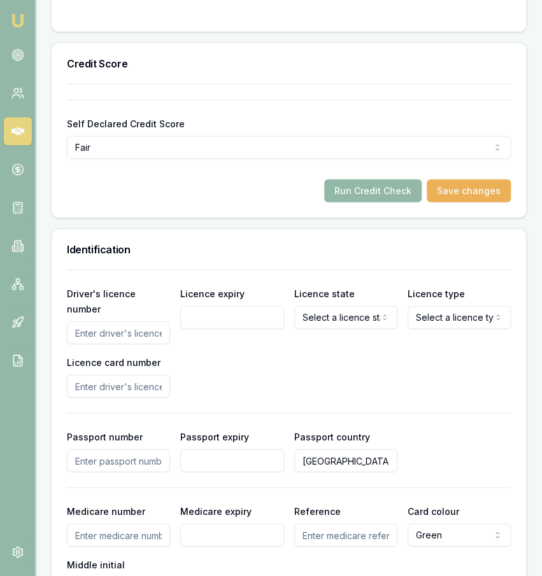
click at [148, 321] on input "Driver's licence number" at bounding box center [118, 332] width 103 height 23
type input "118370366"
click at [234, 306] on input "Licence expiry" at bounding box center [231, 317] width 103 height 23
type input "24/03/2027"
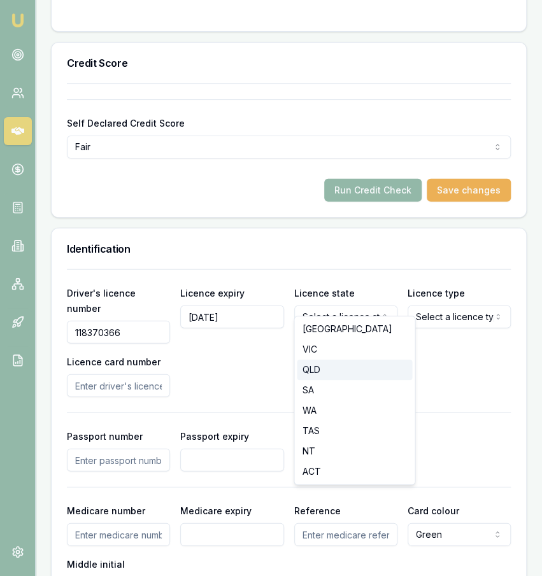
select select "QLD"
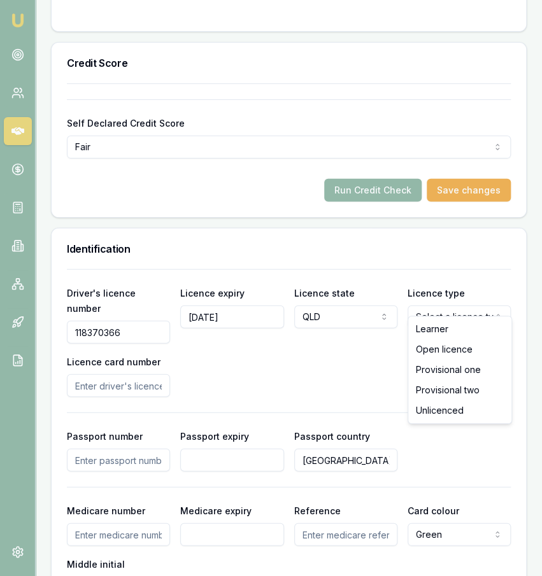
select select "OPEN_LICENCE"
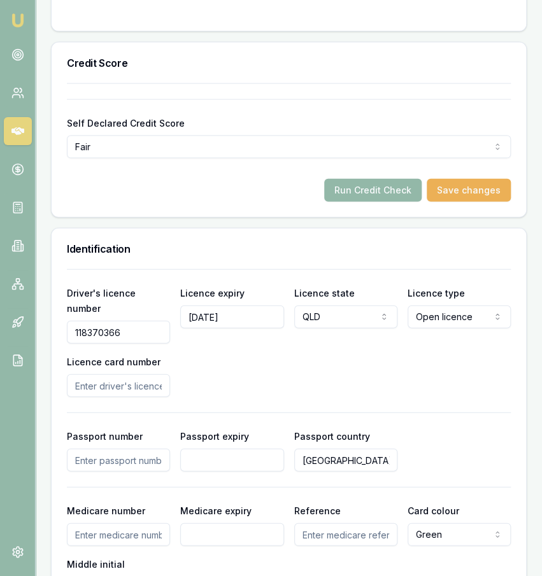
click at [159, 374] on input "Licence card number" at bounding box center [118, 385] width 103 height 23
click at [162, 374] on input "Licence card number" at bounding box center [118, 385] width 103 height 23
type input "123455"
click at [134, 453] on div "Driver's licence number 118370366 Licence expiry 24/03/2027 Licence state QLD N…" at bounding box center [289, 434] width 444 height 330
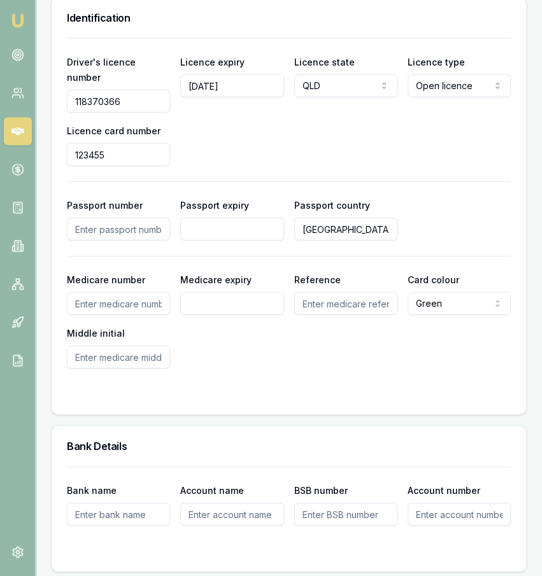
scroll to position [1085, 0]
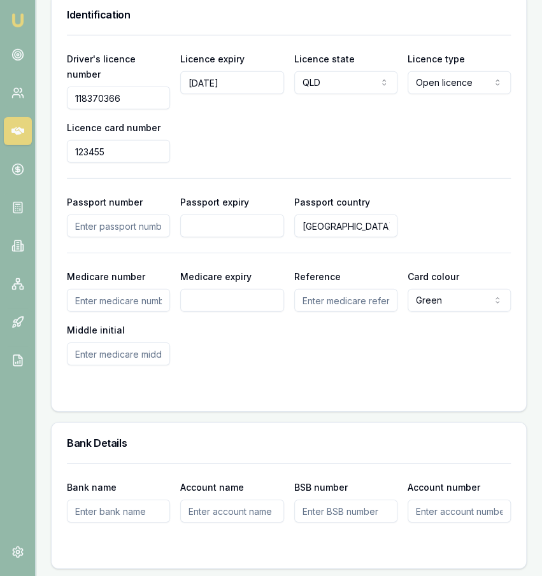
click at [152, 343] on form "Driver's licence number 118370366 Licence expiry 24/03/2027 Licence state QLD N…" at bounding box center [289, 215] width 444 height 361
click at [153, 343] on input "Middle initial" at bounding box center [118, 354] width 103 height 23
click at [192, 327] on div "Medicare number Medicare expiry Reference Card colour Green Green Blue Yellow M…" at bounding box center [289, 317] width 444 height 97
click at [192, 423] on div "Bank Details" at bounding box center [289, 443] width 474 height 41
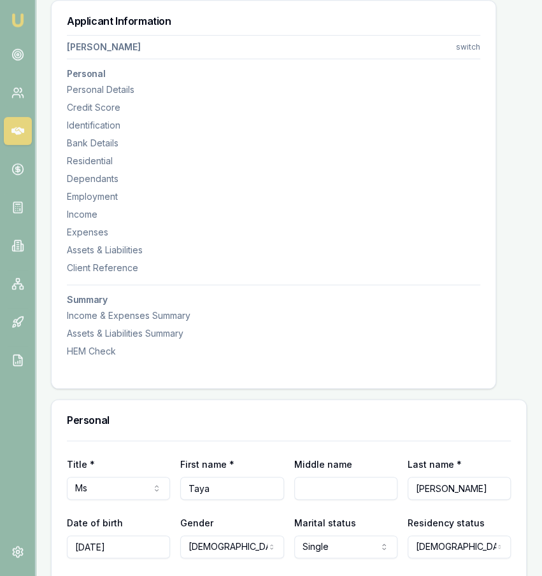
scroll to position [177, 0]
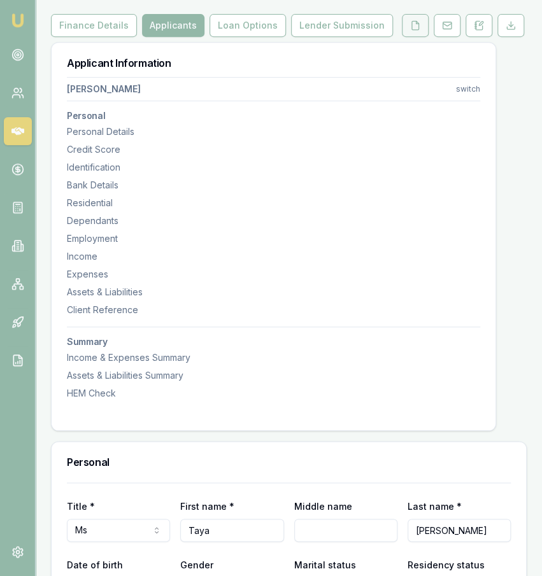
click at [416, 20] on icon at bounding box center [415, 25] width 10 height 10
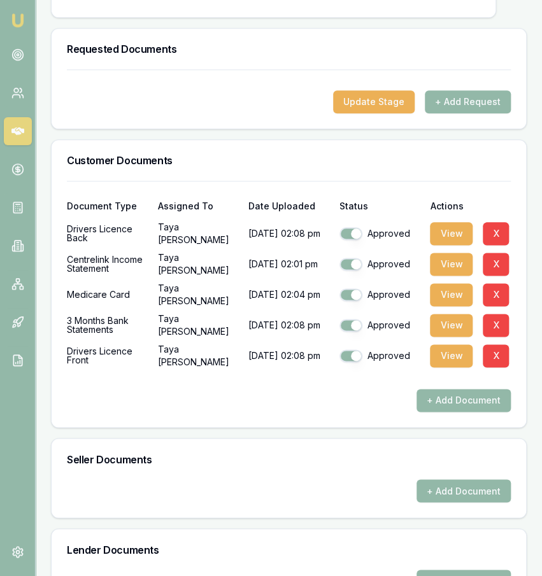
scroll to position [423, 0]
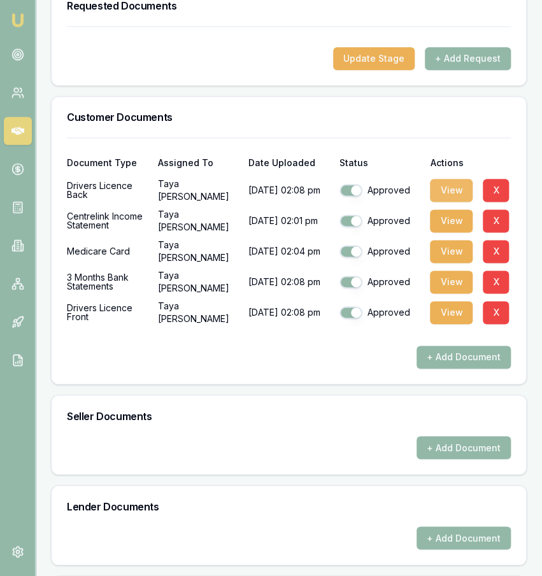
click at [448, 180] on button "View" at bounding box center [451, 191] width 43 height 23
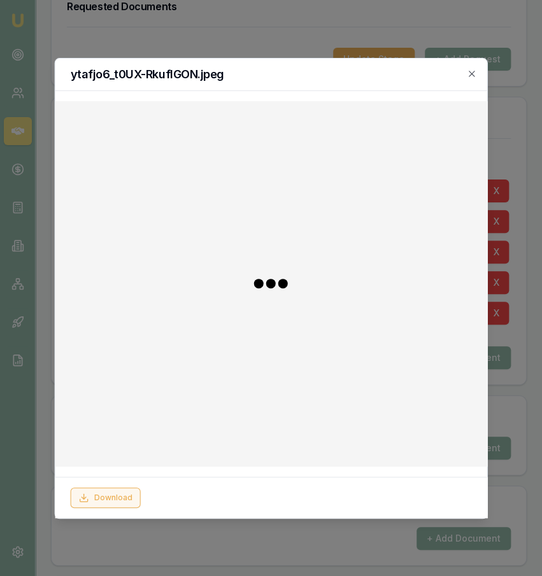
click at [132, 495] on button "Download" at bounding box center [105, 498] width 70 height 20
click at [139, 31] on div at bounding box center [271, 288] width 542 height 576
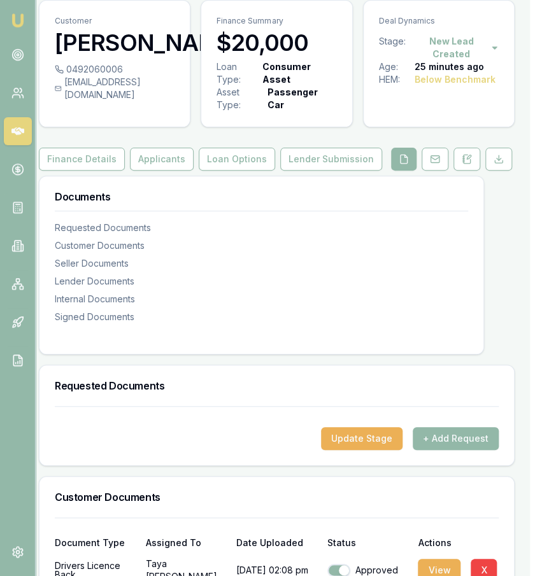
scroll to position [28, 12]
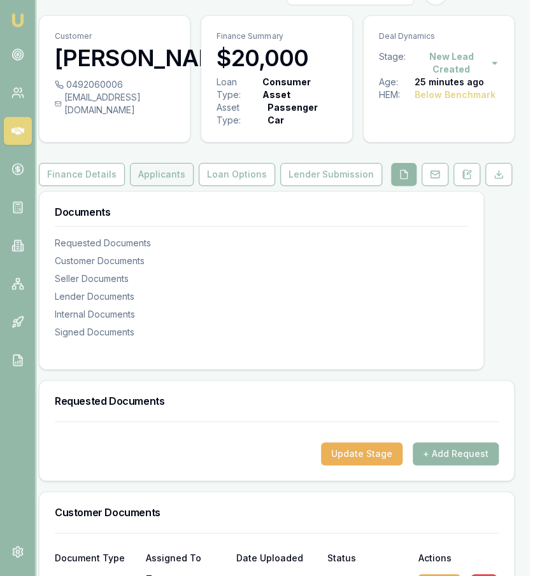
click at [136, 164] on button "Applicants" at bounding box center [162, 174] width 64 height 23
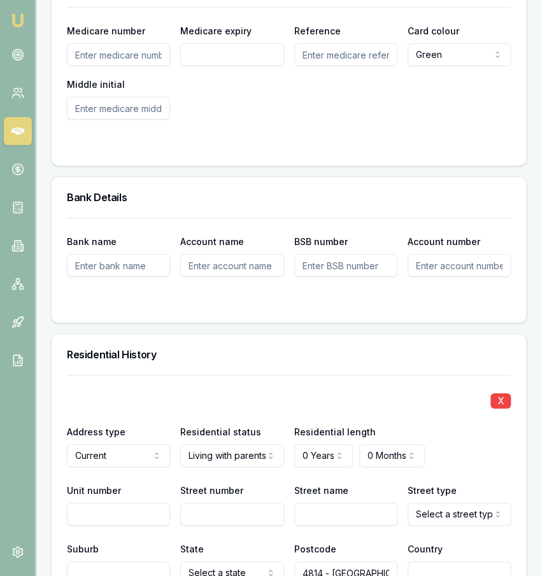
scroll to position [1352, 0]
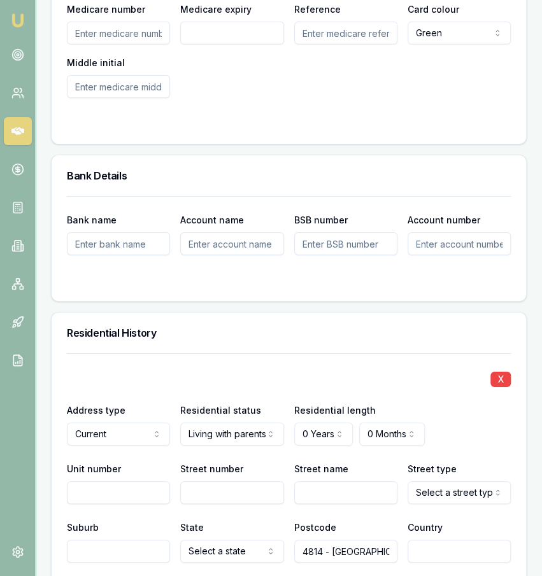
click at [141, 481] on input "Unit number" at bounding box center [118, 492] width 103 height 23
click at [248, 481] on input "Street number" at bounding box center [231, 492] width 103 height 23
type input "1B"
type input "r"
type input "Tindall"
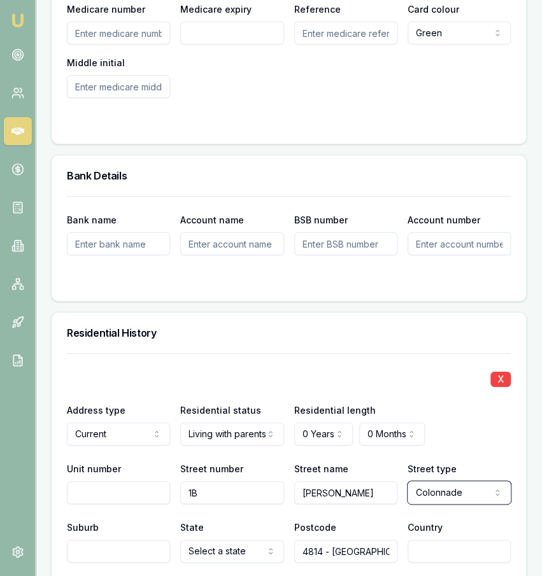
select select "Court"
type input "Alligator Creek"
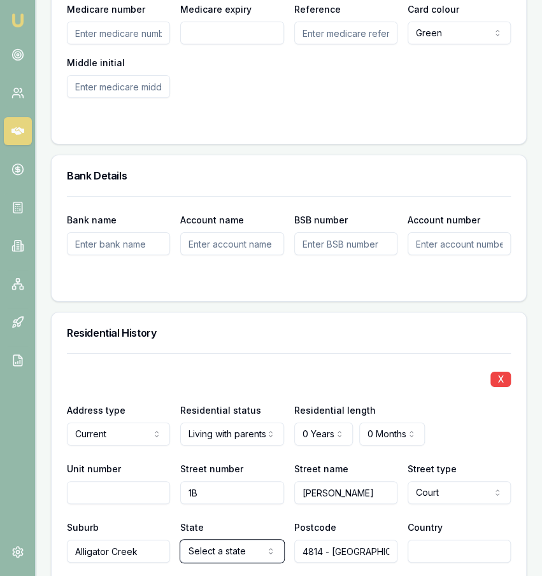
select select "QLD"
type input "4816"
type input "[GEOGRAPHIC_DATA]"
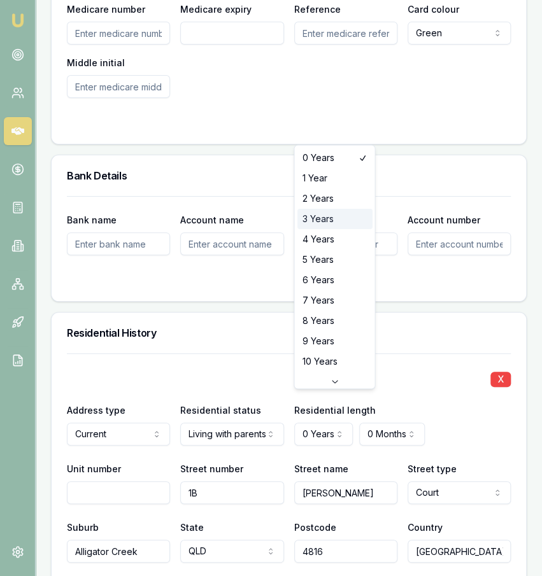
select select "3"
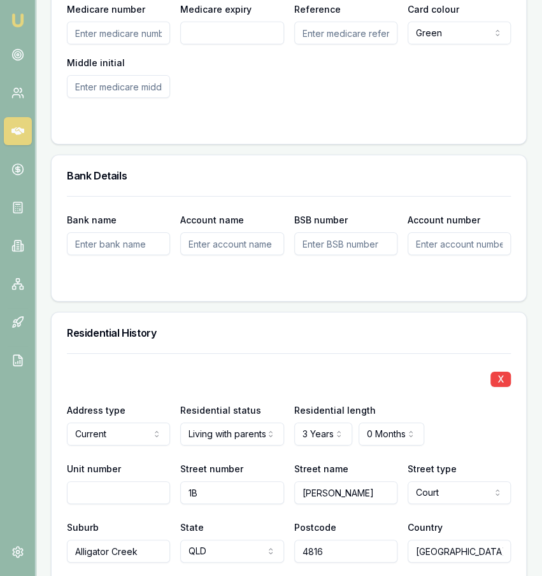
click at [330, 328] on h3 "Residential History" at bounding box center [289, 333] width 444 height 10
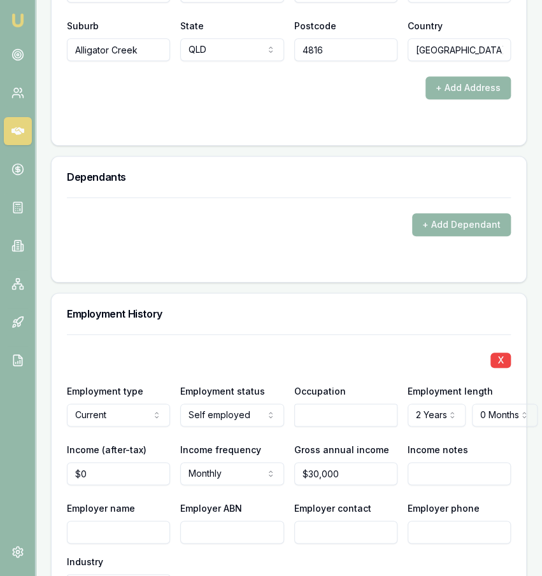
scroll to position [1855, 0]
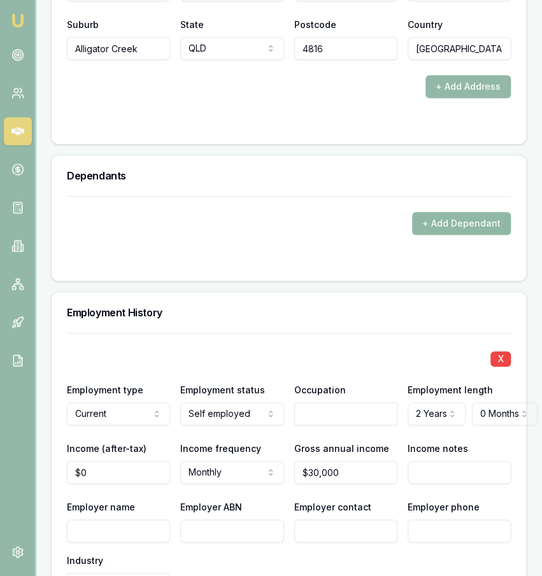
click at [474, 212] on button "+ Add Dependant" at bounding box center [461, 223] width 99 height 23
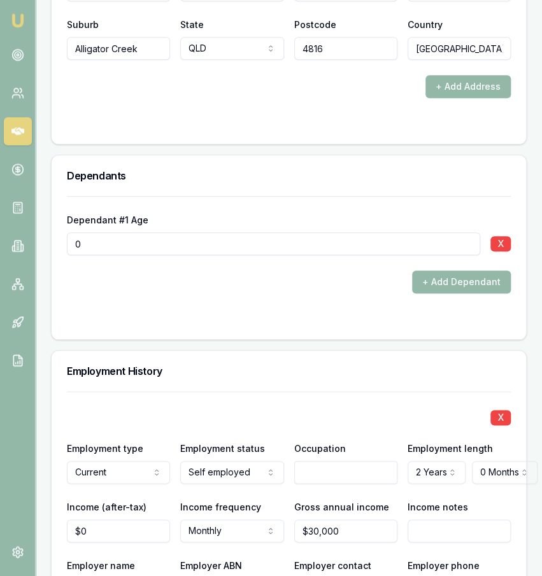
click at [159, 232] on input "0" at bounding box center [273, 243] width 413 height 23
click at [159, 232] on input "4" at bounding box center [273, 243] width 413 height 23
type input "4"
click at [167, 271] on div "+ Add Dependant" at bounding box center [289, 282] width 444 height 23
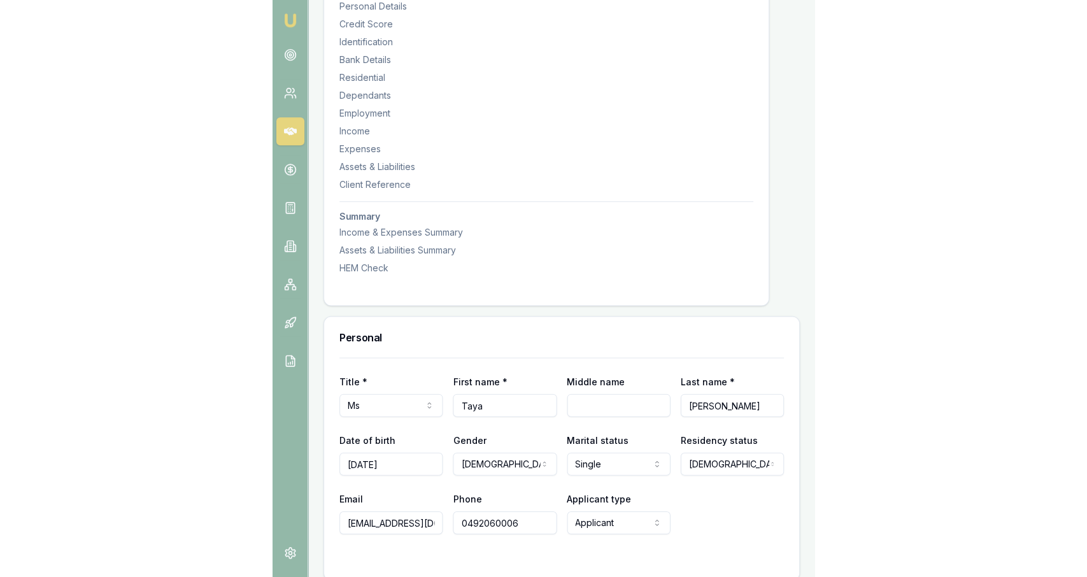
scroll to position [0, 0]
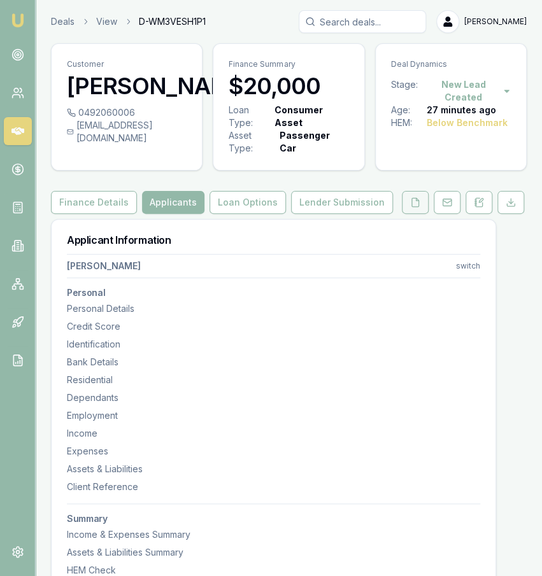
click at [410, 191] on button at bounding box center [415, 202] width 27 height 23
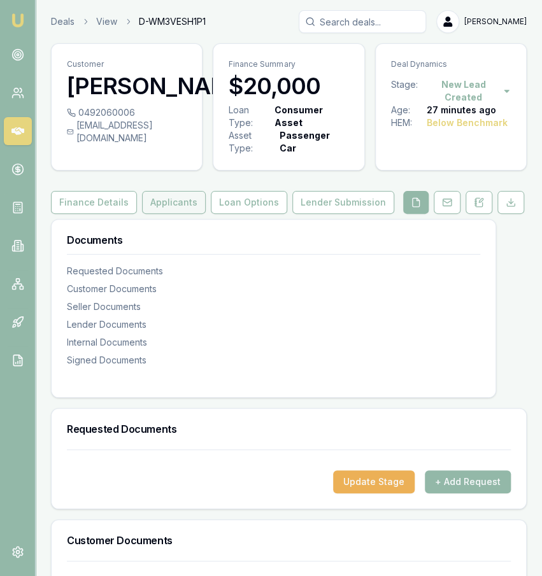
click at [193, 191] on button "Applicants" at bounding box center [174, 202] width 64 height 23
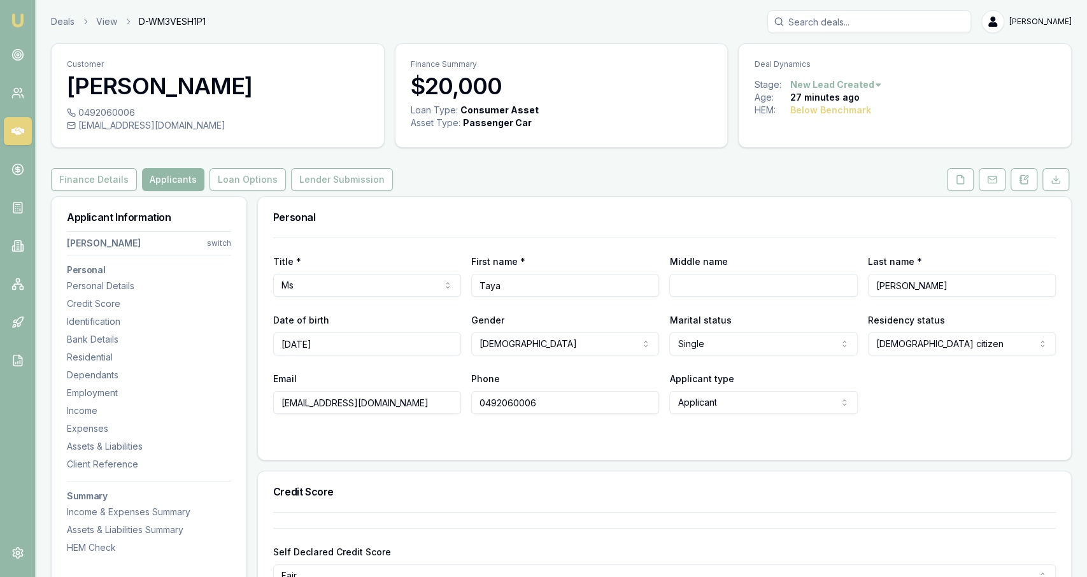
click at [502, 139] on div "Loan Type: Consumer Asset Asset Type : Passenger Car" at bounding box center [561, 124] width 332 height 41
click at [108, 182] on button "Finance Details" at bounding box center [94, 179] width 86 height 23
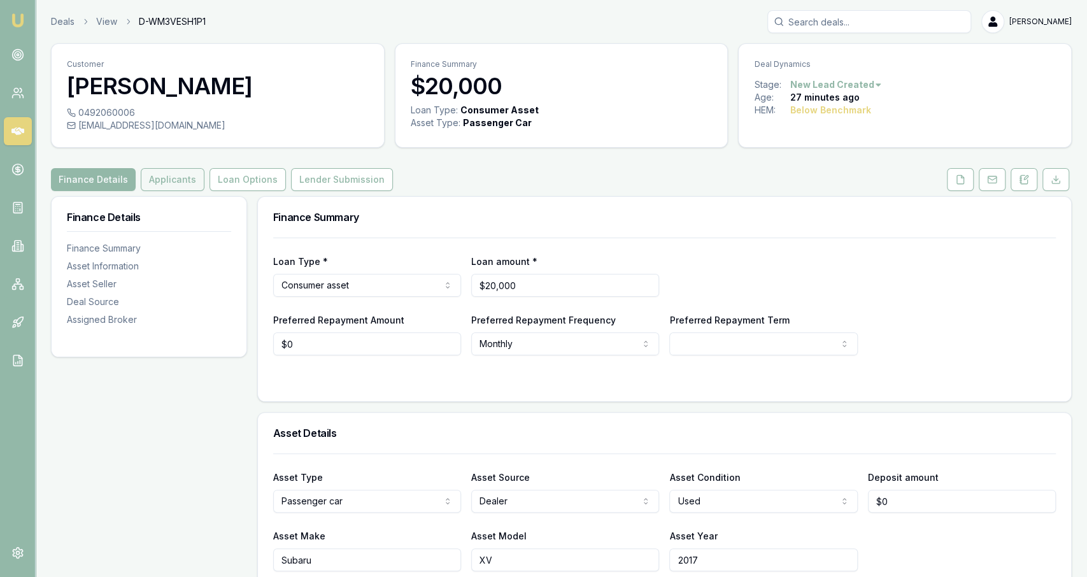
click at [166, 175] on button "Applicants" at bounding box center [173, 179] width 64 height 23
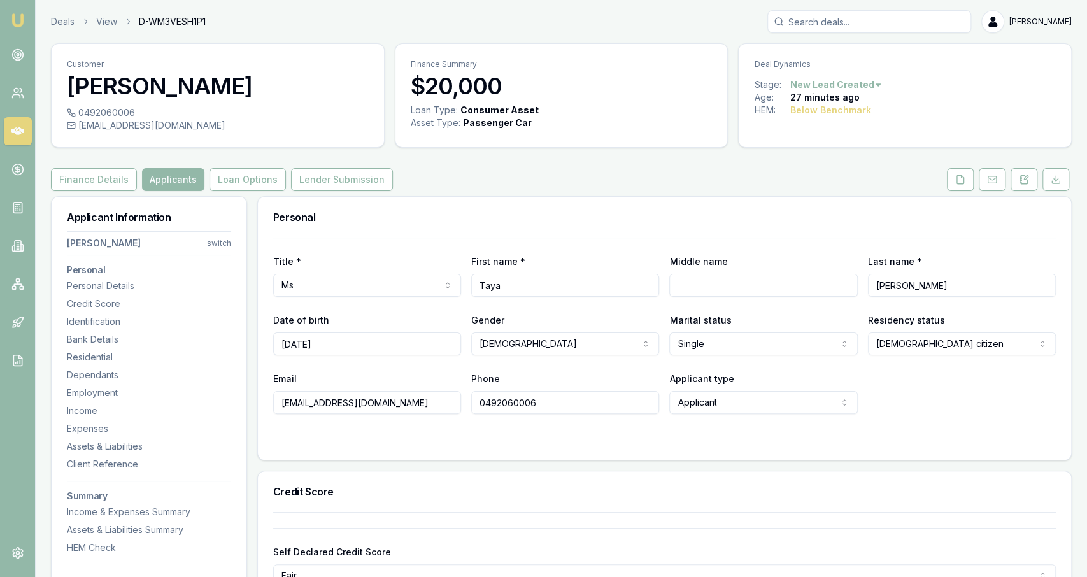
scroll to position [464, 0]
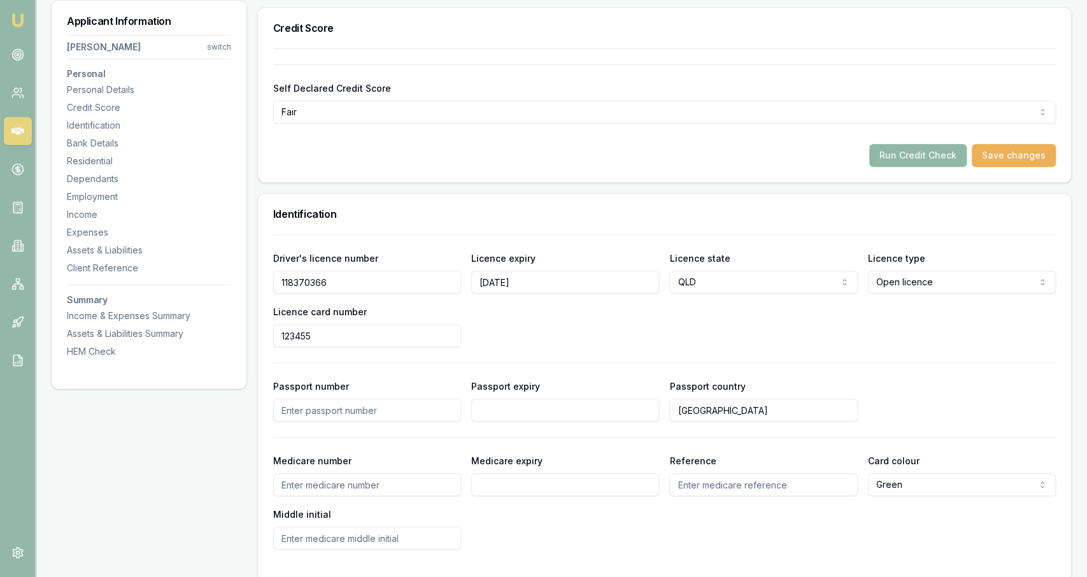
click at [945, 158] on button "Run Credit Check" at bounding box center [917, 155] width 97 height 23
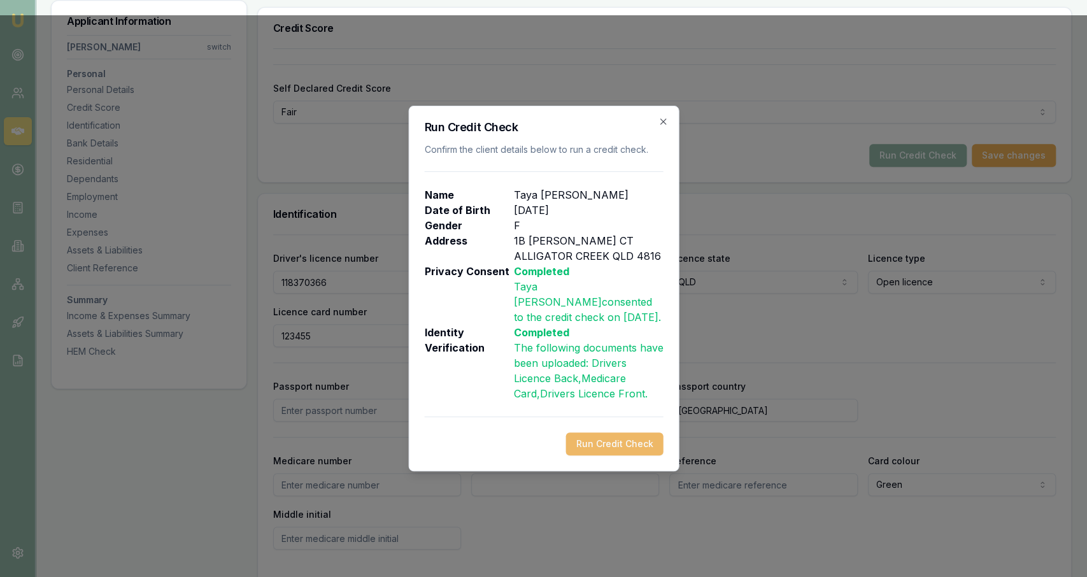
click at [625, 432] on button "Run Credit Check" at bounding box center [613, 443] width 97 height 23
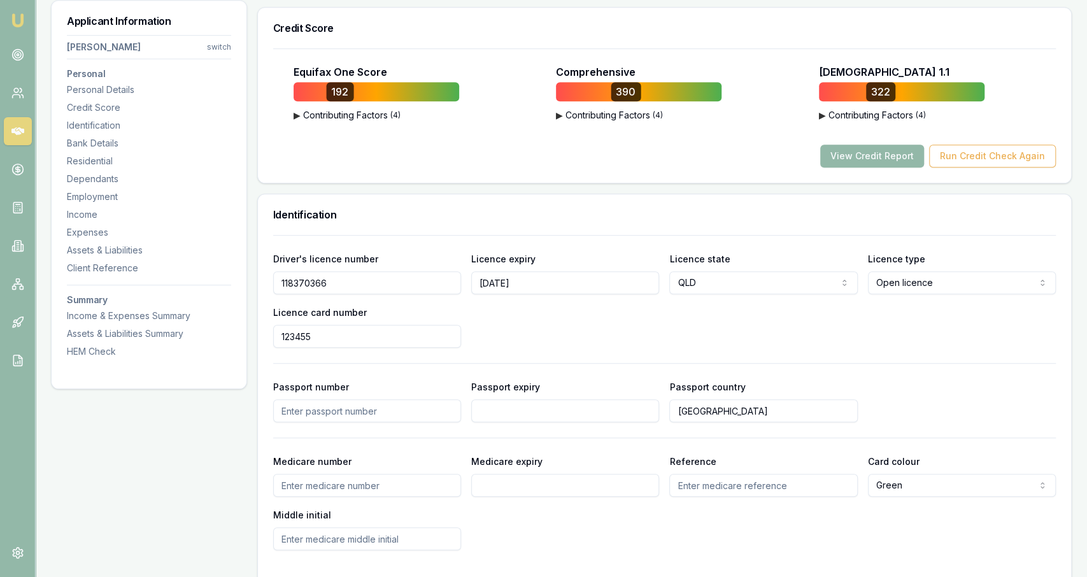
click at [629, 314] on div "Driver's licence number 118370366 Licence expiry 24/03/2027 Licence state QLD N…" at bounding box center [664, 299] width 783 height 97
click at [878, 160] on button "View Credit Report" at bounding box center [872, 156] width 104 height 23
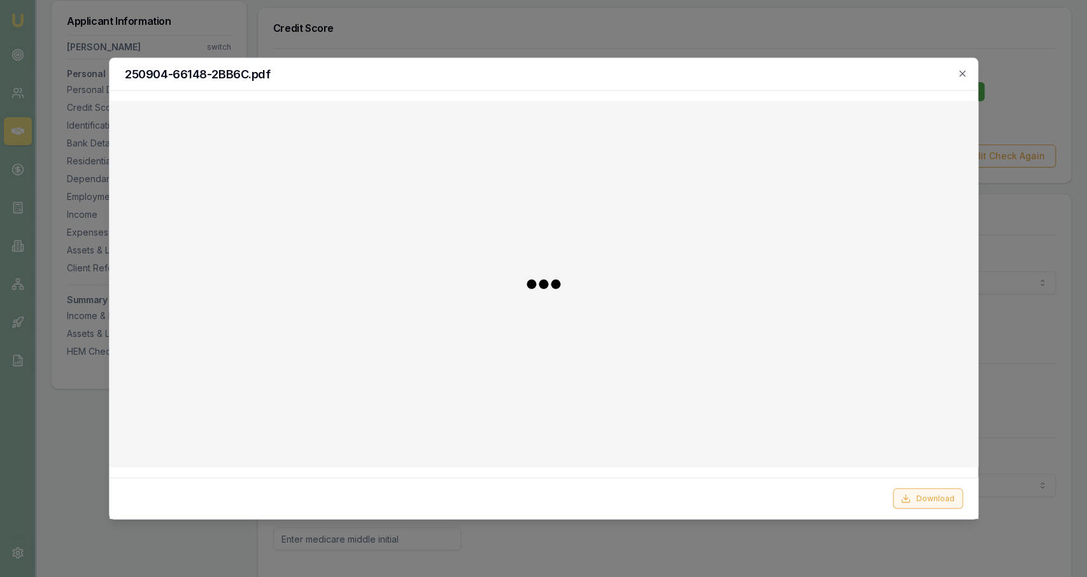
click at [910, 499] on icon at bounding box center [905, 498] width 10 height 10
click at [960, 75] on icon "button" at bounding box center [962, 74] width 10 height 10
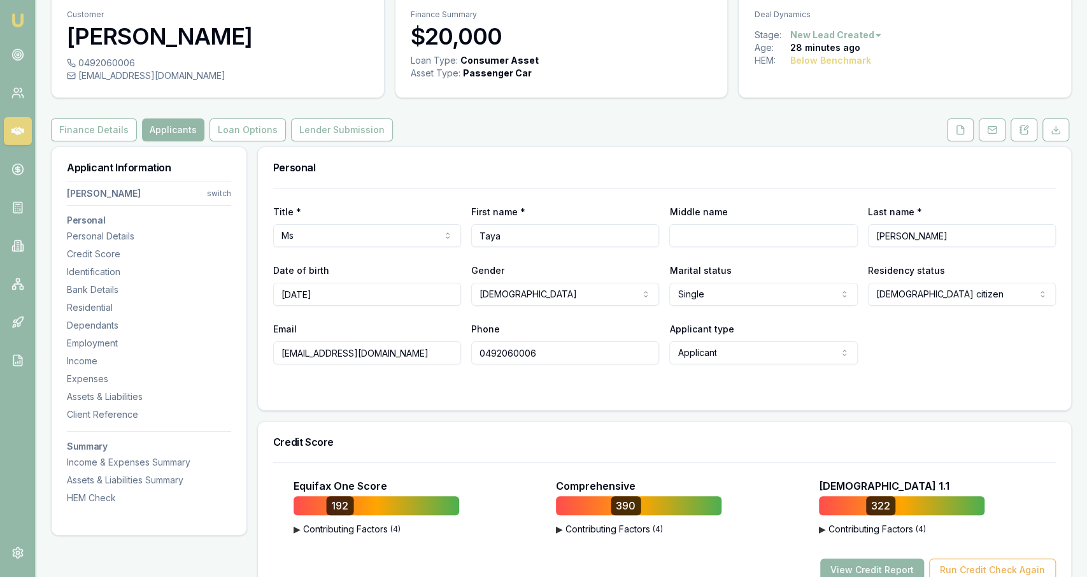
scroll to position [0, 0]
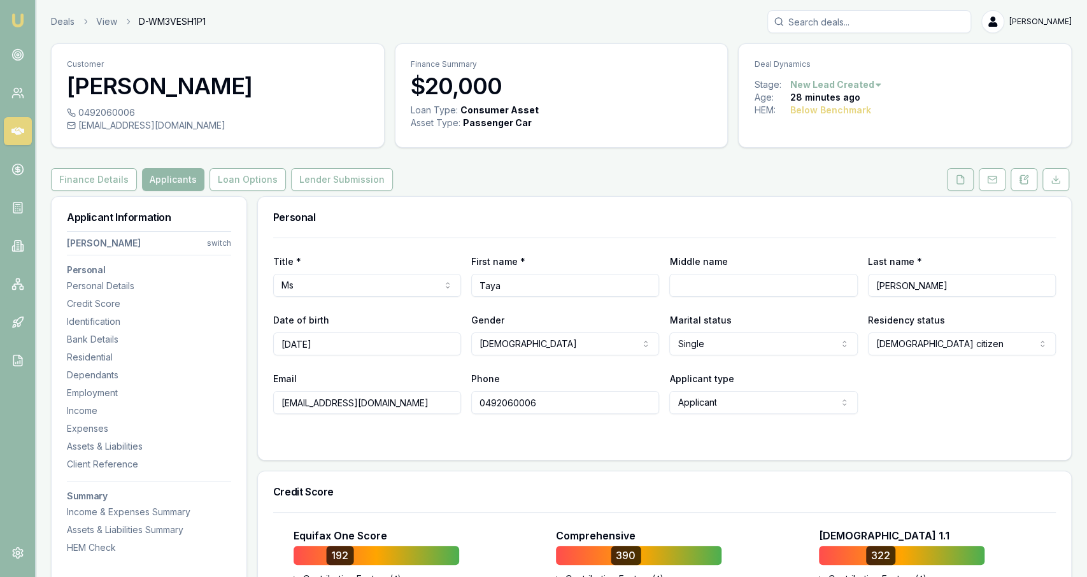
click at [964, 183] on icon at bounding box center [960, 179] width 7 height 8
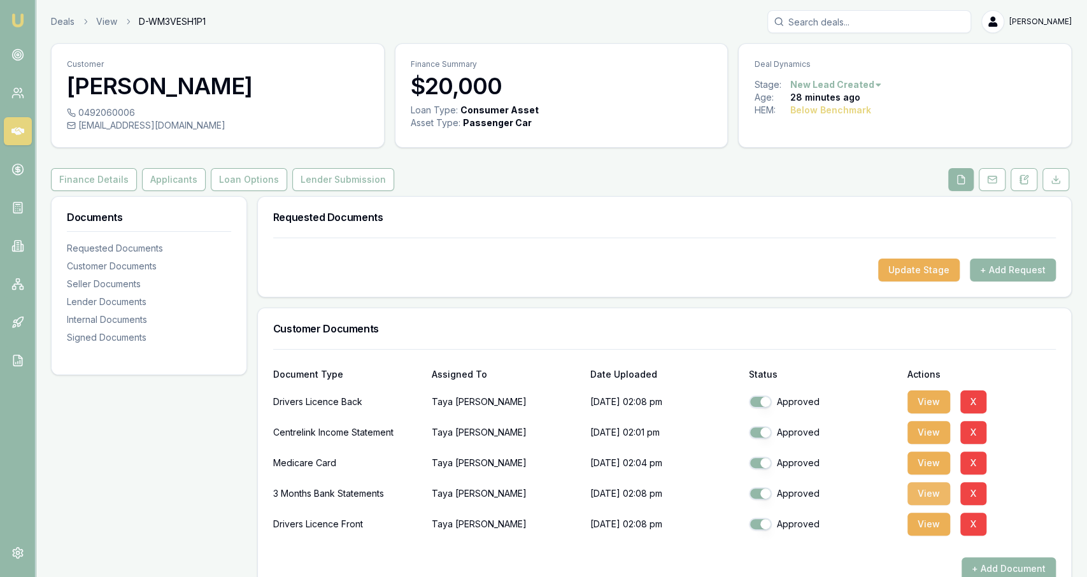
click at [911, 495] on button "View" at bounding box center [928, 493] width 43 height 23
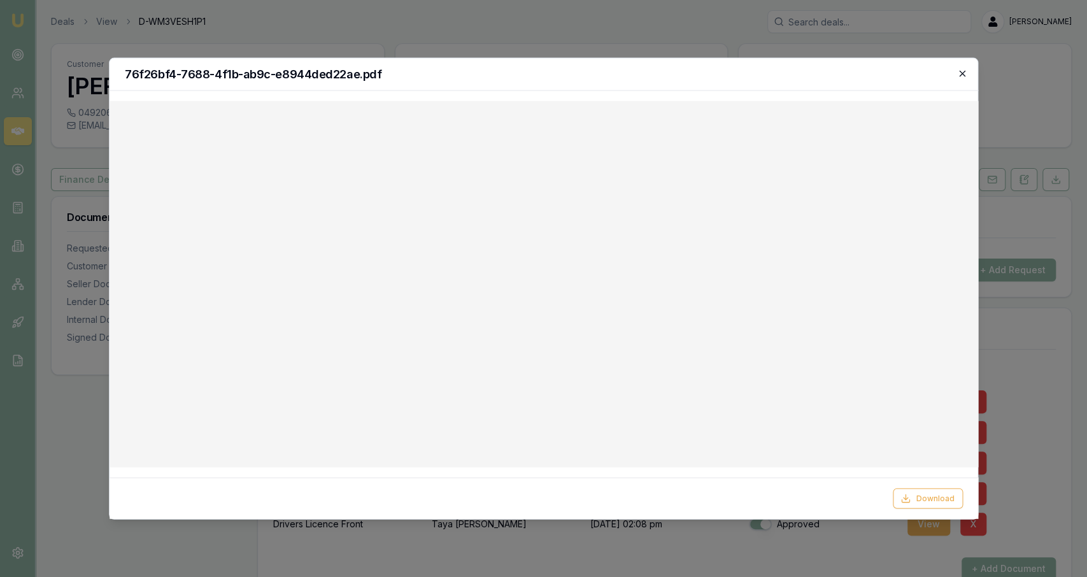
click at [966, 75] on icon "button" at bounding box center [962, 74] width 10 height 10
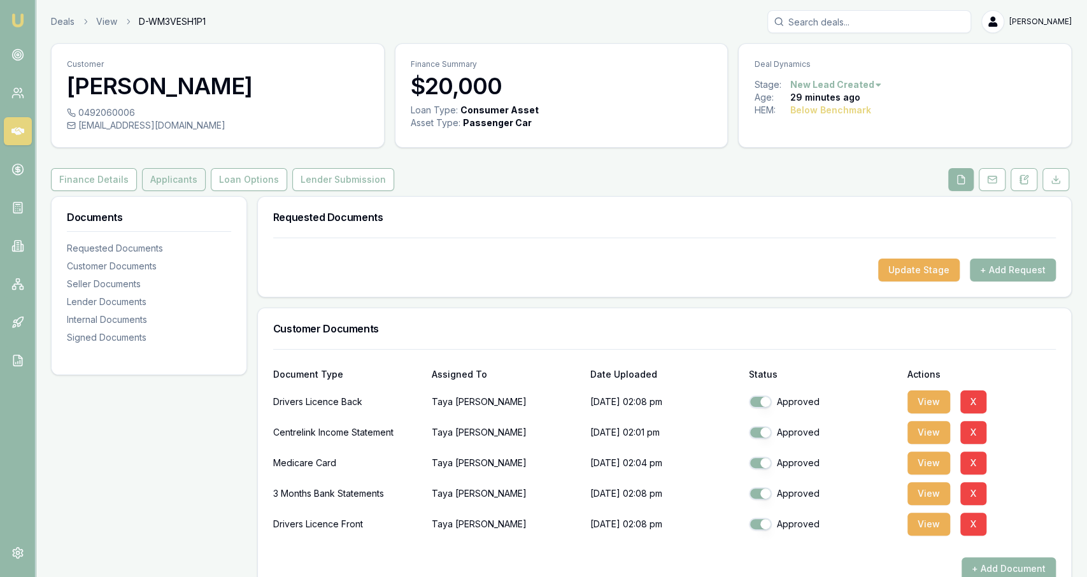
click at [188, 179] on button "Applicants" at bounding box center [174, 179] width 64 height 23
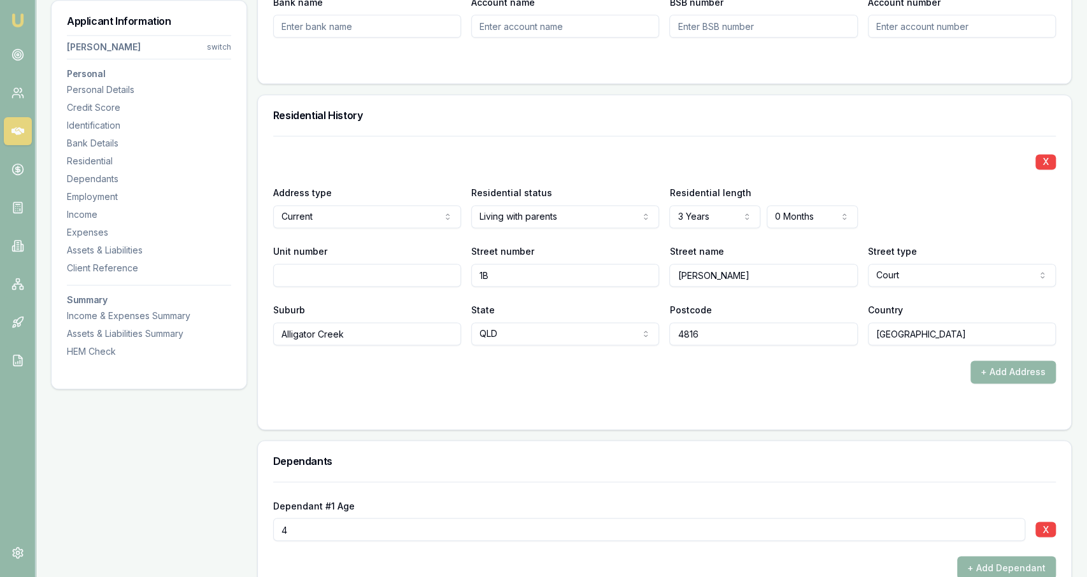
scroll to position [1133, 0]
click at [505, 280] on input "1B" at bounding box center [565, 275] width 188 height 23
type input "10"
type input "Glasgow"
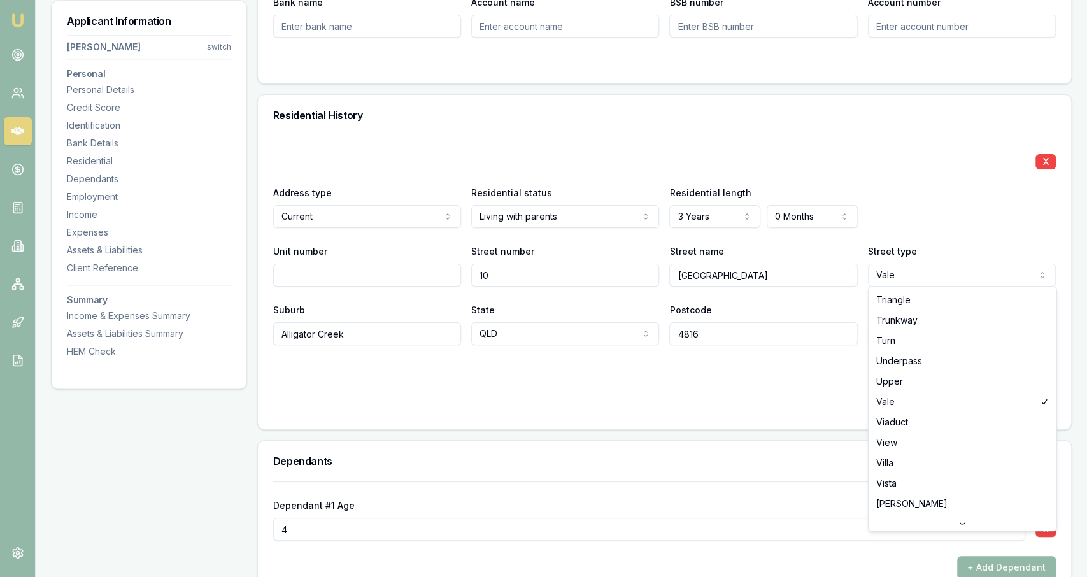
scroll to position [0, 0]
select select "Avenue"
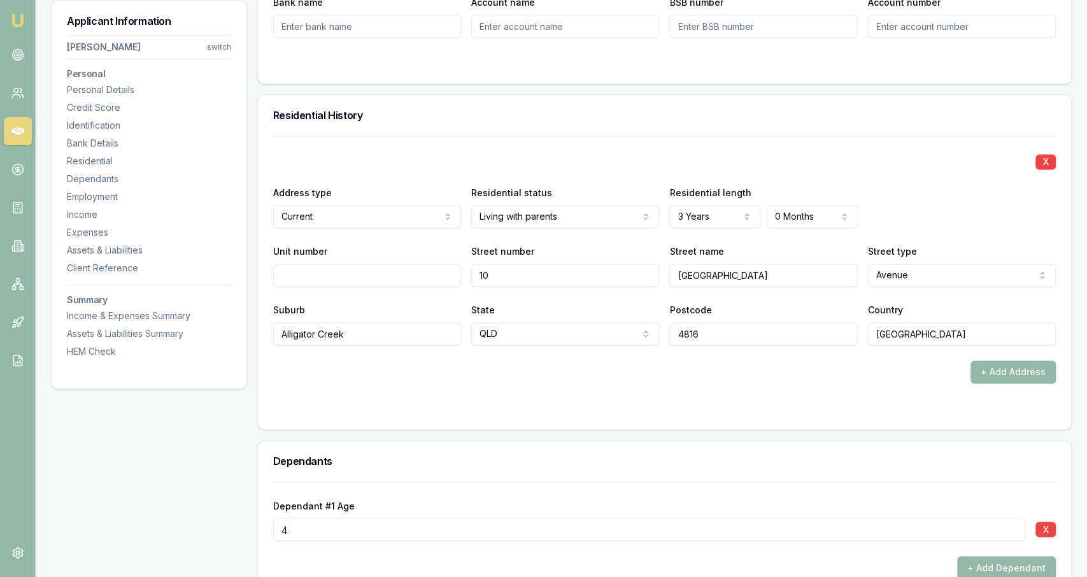
click at [653, 404] on div at bounding box center [664, 409] width 783 height 10
click at [374, 345] on div "X Address type Current Current Previous Residential status Living with parents …" at bounding box center [664, 260] width 783 height 248
click at [370, 332] on input "Alligator Creek" at bounding box center [367, 333] width 188 height 23
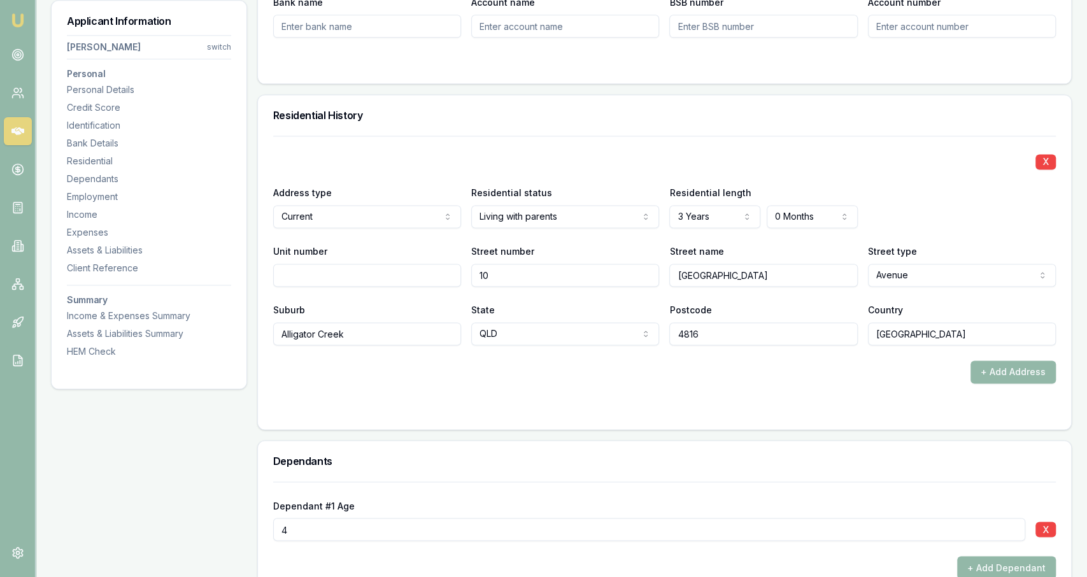
click at [370, 332] on input "Alligator Creek" at bounding box center [367, 333] width 188 height 23
type input "mount louisa"
type input "4814"
click at [444, 395] on form "X Address type Current Current Previous Residential status Living with parents …" at bounding box center [664, 275] width 783 height 278
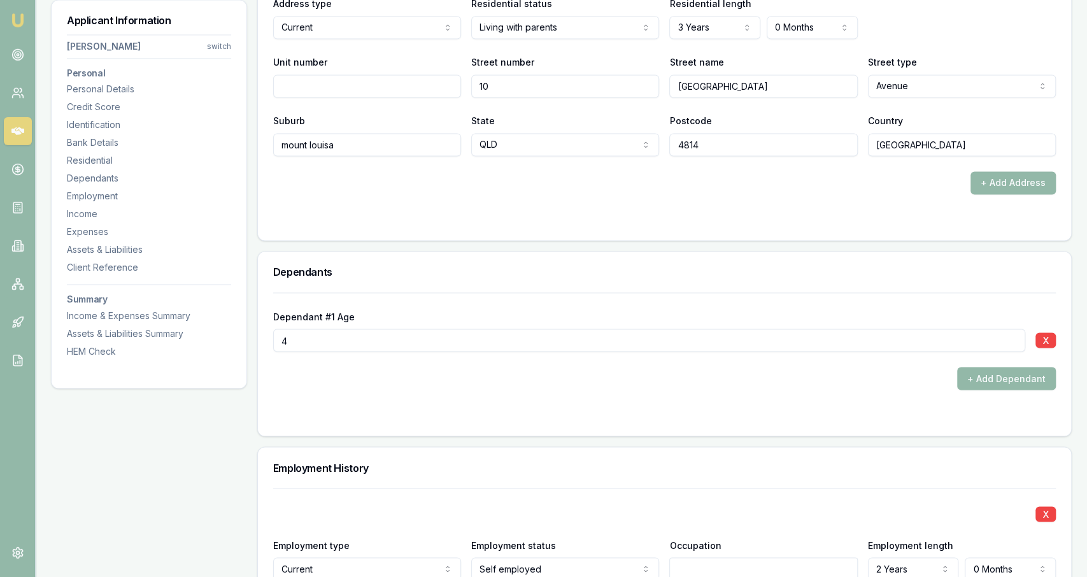
scroll to position [1338, 0]
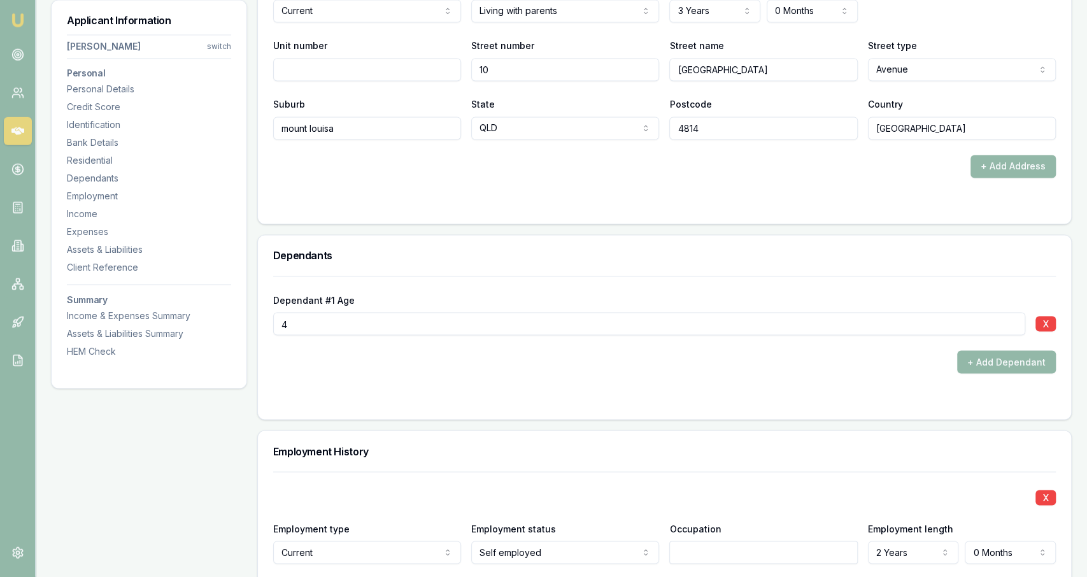
click at [814, 192] on form "X Address type Current Current Previous Residential status Living with parents …" at bounding box center [664, 70] width 783 height 278
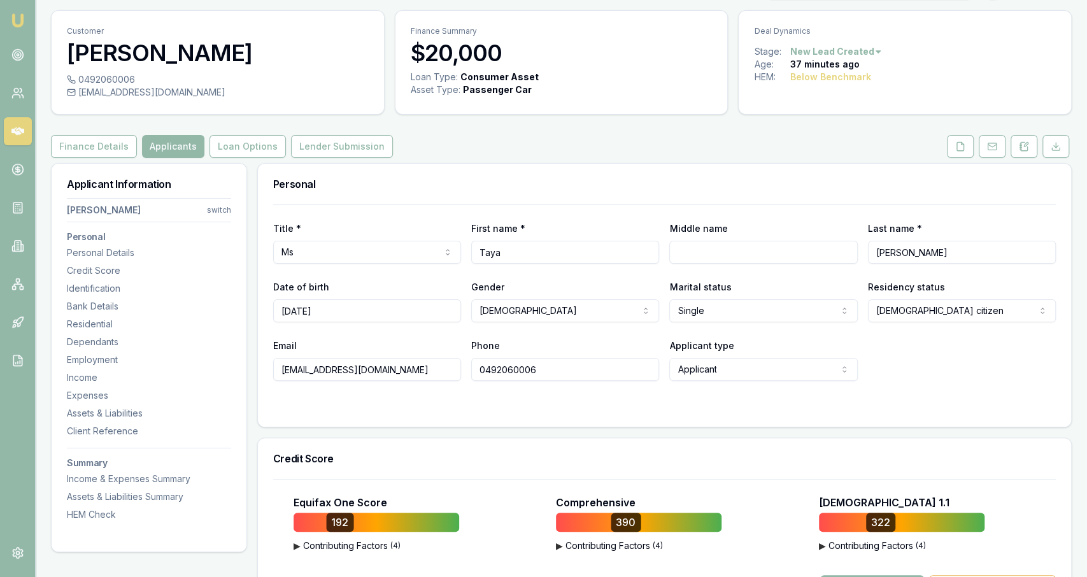
scroll to position [0, 0]
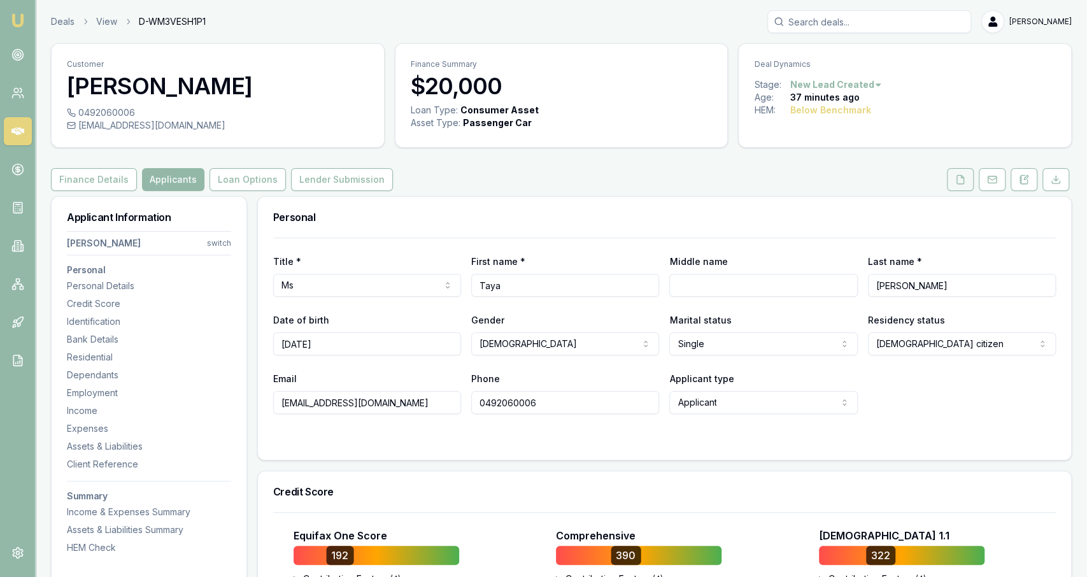
click at [961, 184] on button at bounding box center [960, 179] width 27 height 23
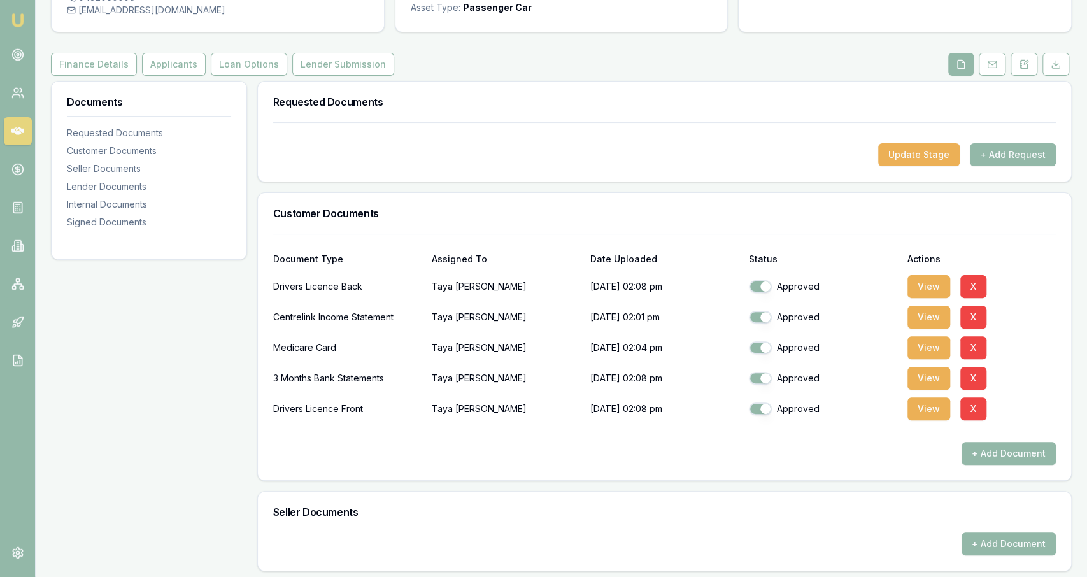
scroll to position [120, 0]
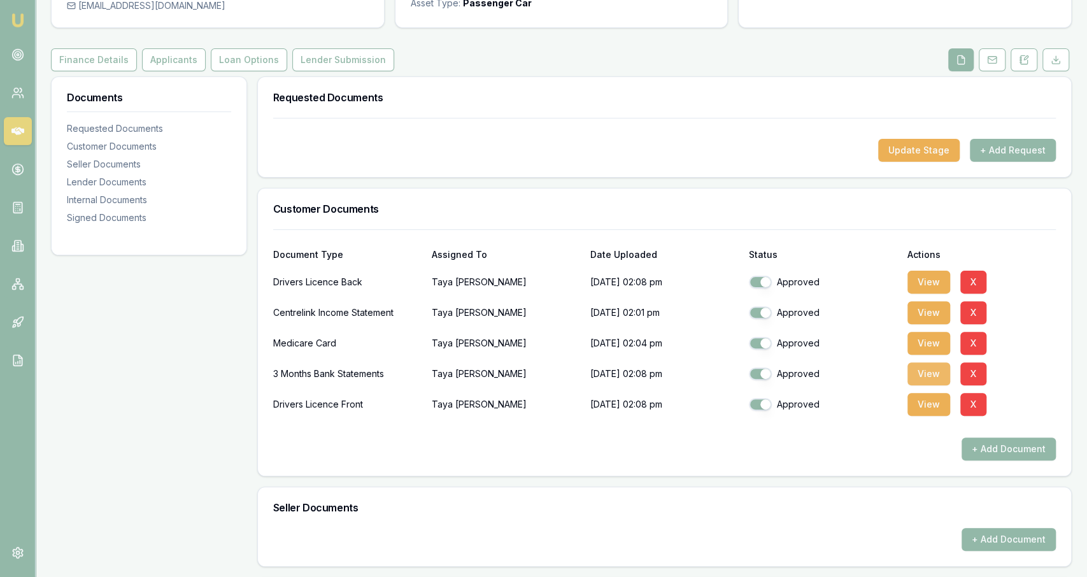
click at [923, 374] on button "View" at bounding box center [928, 373] width 43 height 23
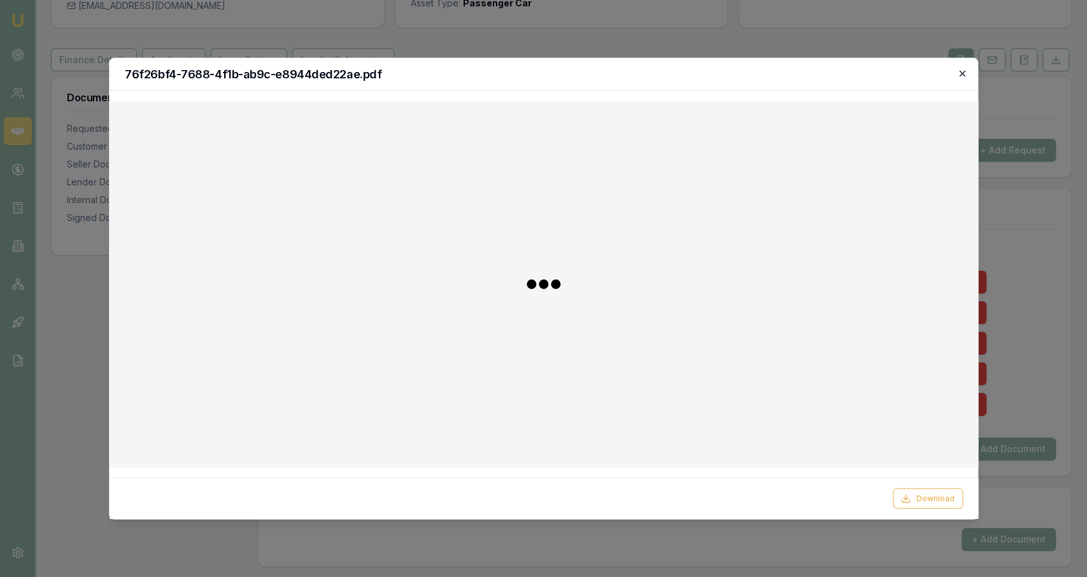
click at [963, 75] on icon "button" at bounding box center [963, 74] width 6 height 6
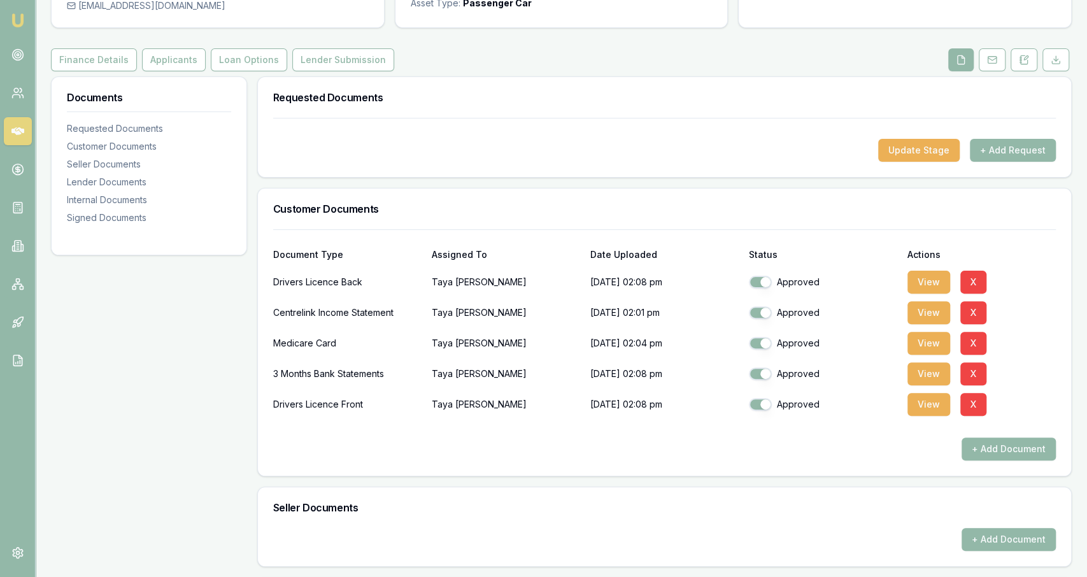
scroll to position [0, 0]
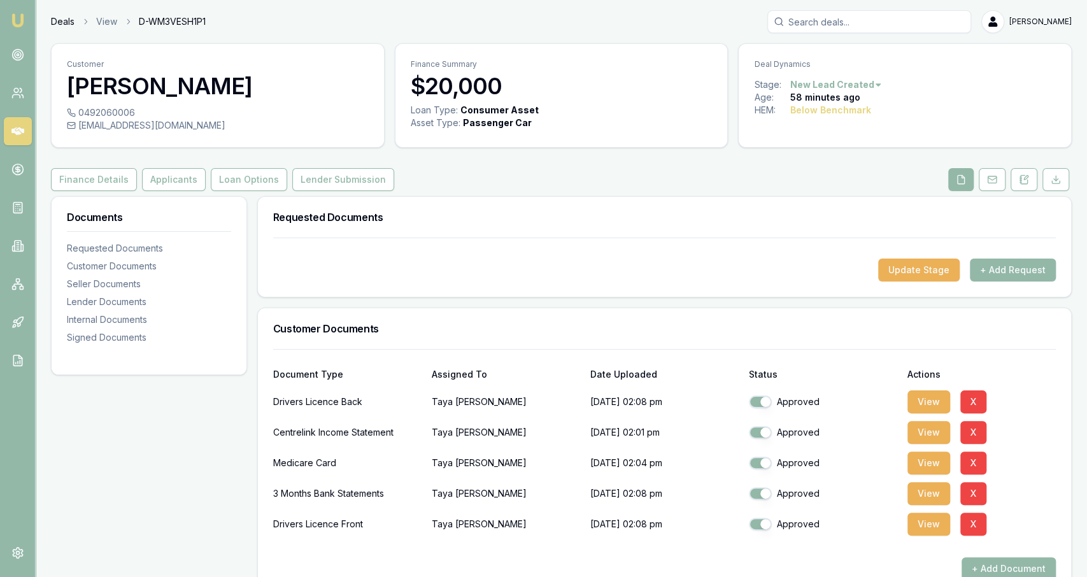
click at [55, 27] on link "Deals" at bounding box center [63, 21] width 24 height 13
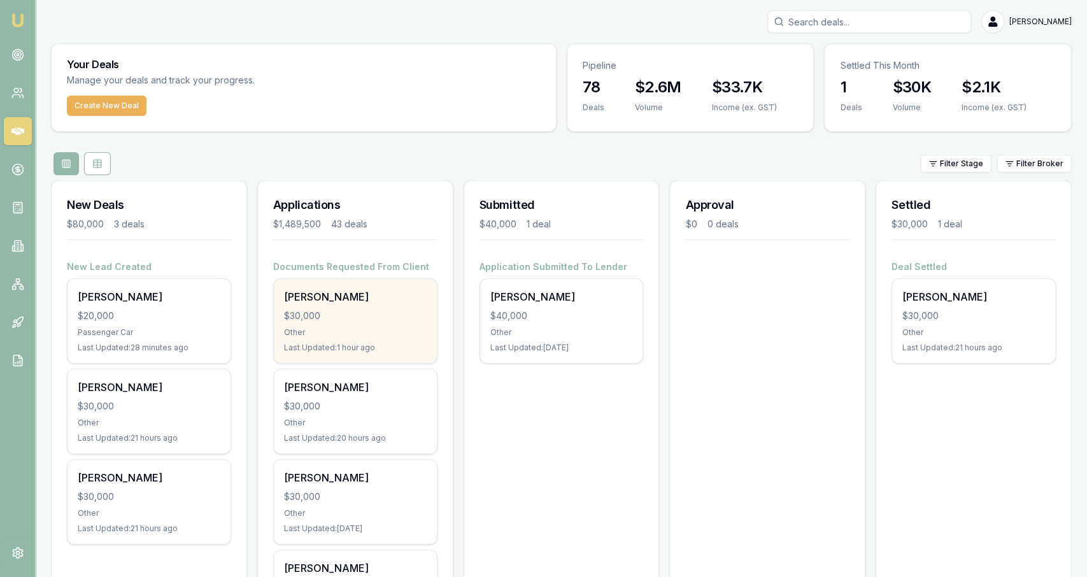
click at [395, 318] on div "$30,000" at bounding box center [355, 315] width 143 height 13
click at [373, 306] on div "Bernie Cordukes $30,000 Other Last Updated: 1 hour ago" at bounding box center [355, 321] width 163 height 84
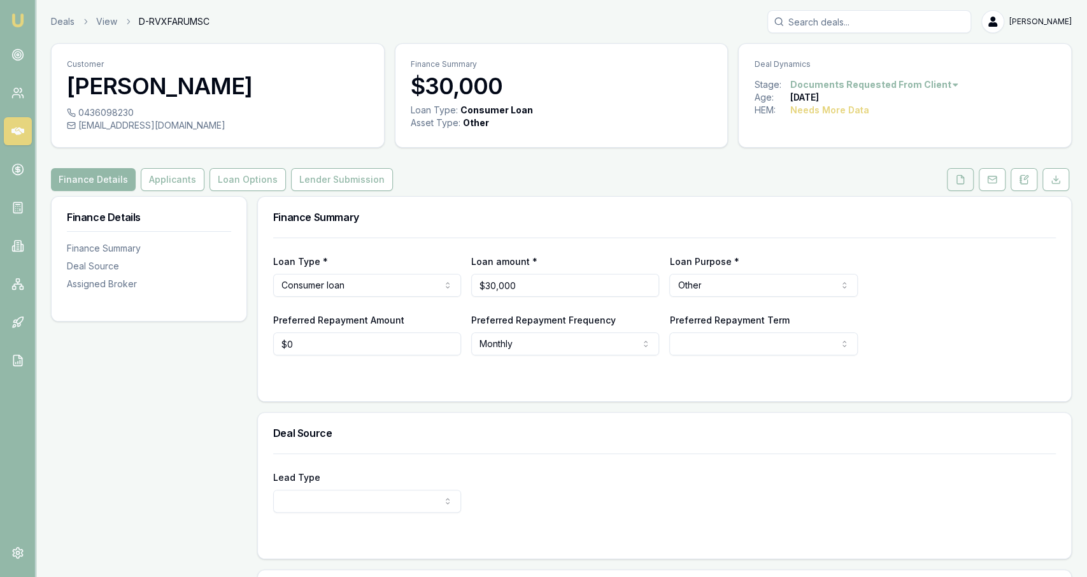
click at [964, 181] on icon at bounding box center [960, 179] width 7 height 8
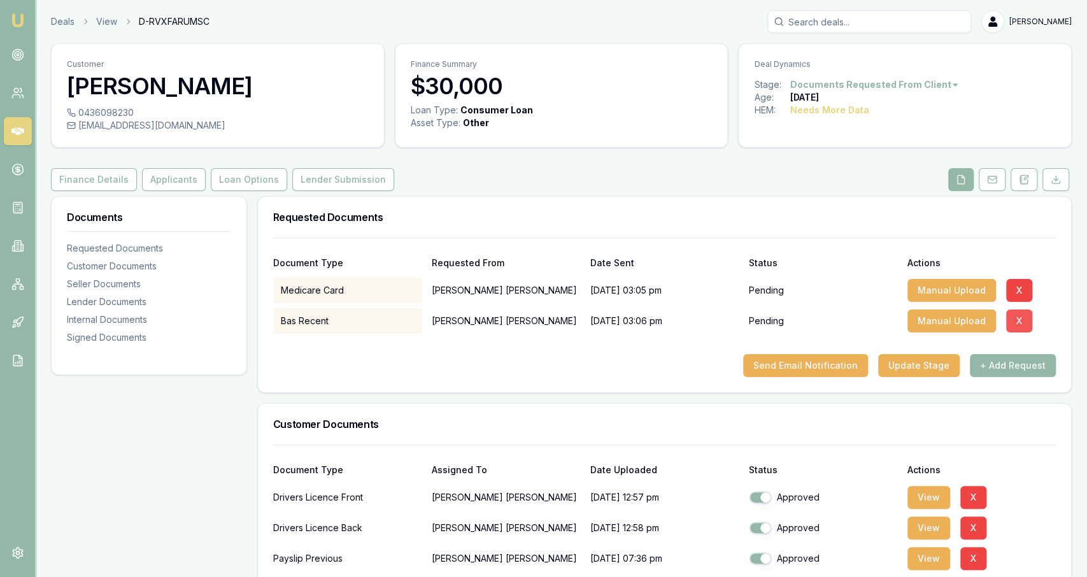
click at [1014, 325] on button "X" at bounding box center [1019, 320] width 26 height 23
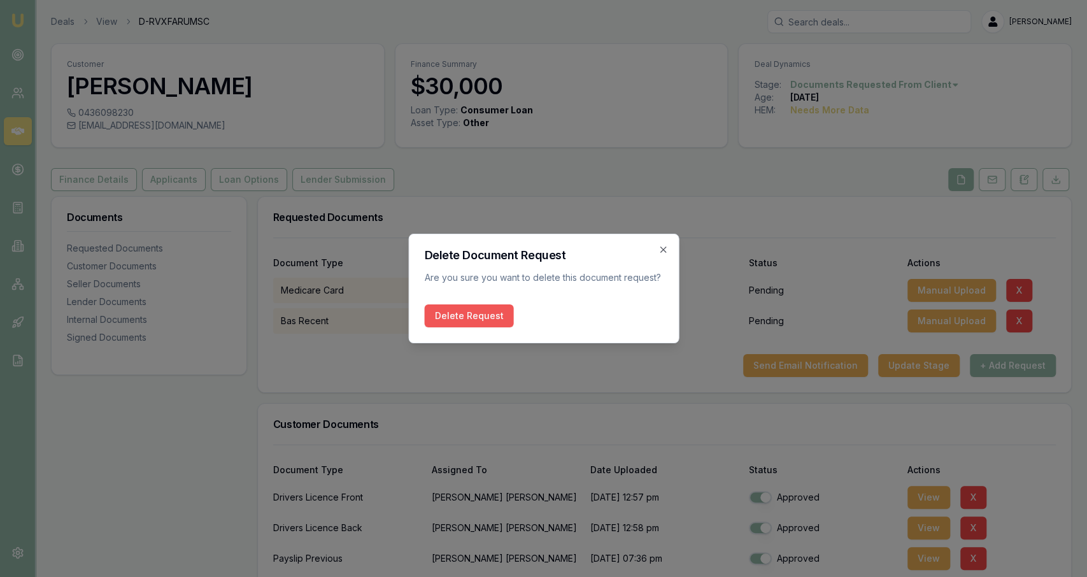
click at [481, 313] on button "Delete Request" at bounding box center [468, 315] width 89 height 23
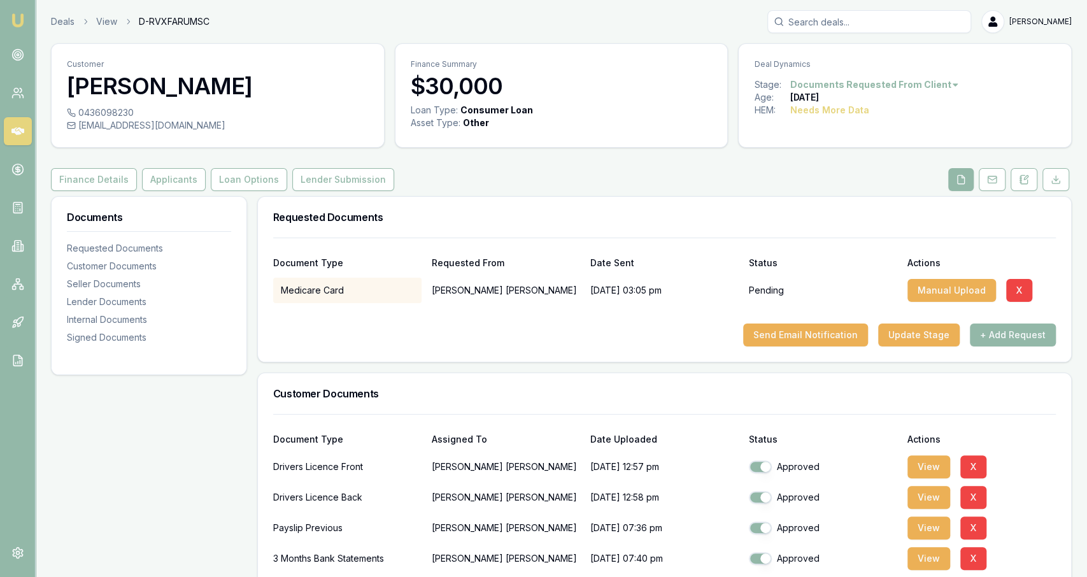
click at [155, 128] on div "[EMAIL_ADDRESS][DOMAIN_NAME]" at bounding box center [218, 125] width 302 height 13
copy icon
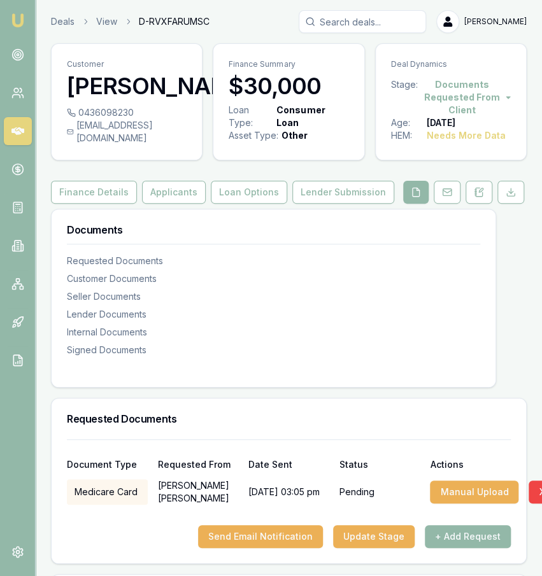
click at [100, 119] on div "0436098230" at bounding box center [127, 112] width 120 height 13
copy div "0436098230"
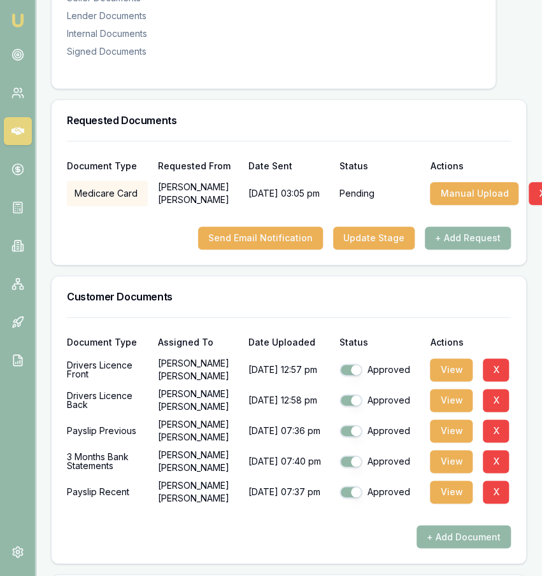
scroll to position [299, 0]
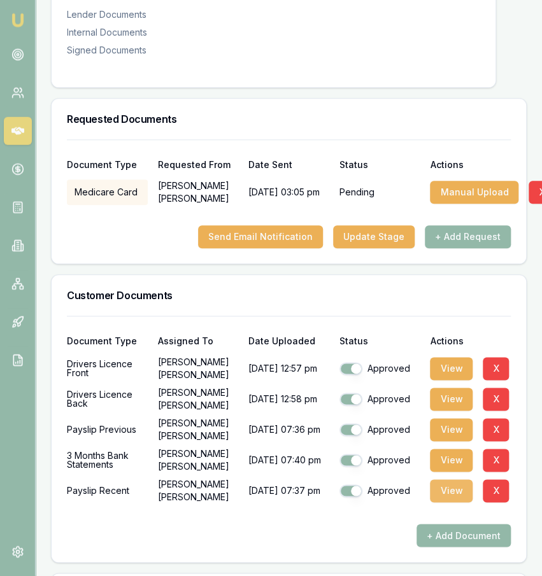
click at [455, 503] on button "View" at bounding box center [451, 491] width 43 height 23
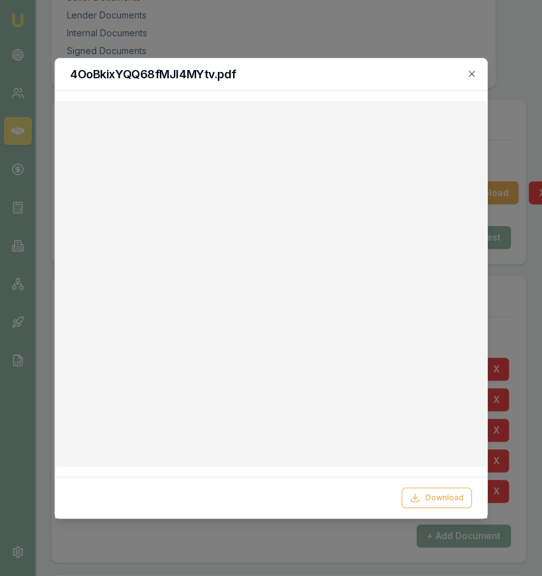
click at [241, 59] on div "4OoBkixYQQ68fMJl4MYtv.pdf" at bounding box center [271, 75] width 432 height 32
click at [246, 46] on div at bounding box center [271, 288] width 542 height 576
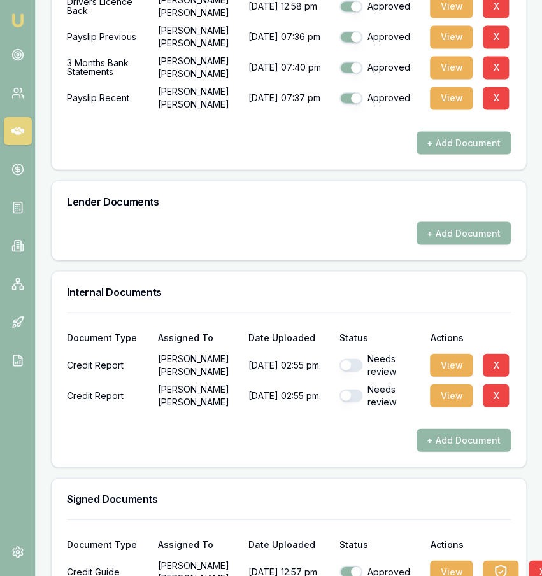
scroll to position [701, 0]
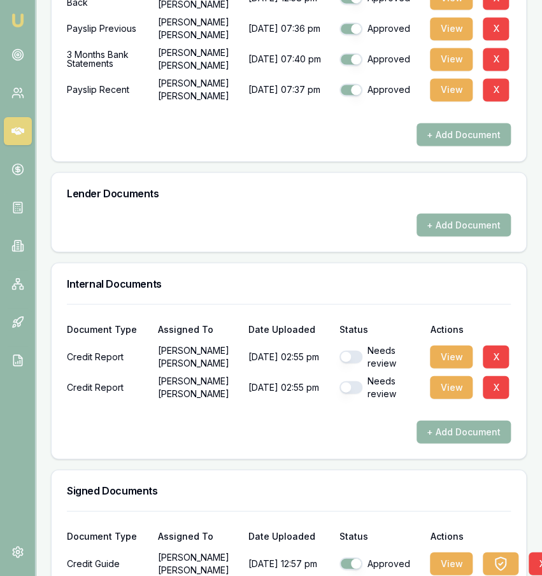
click at [361, 363] on button "button" at bounding box center [350, 356] width 23 height 13
checkbox input "true"
click at [358, 391] on div "Needs review" at bounding box center [379, 386] width 81 height 25
click at [359, 394] on button "button" at bounding box center [350, 387] width 23 height 13
checkbox input "true"
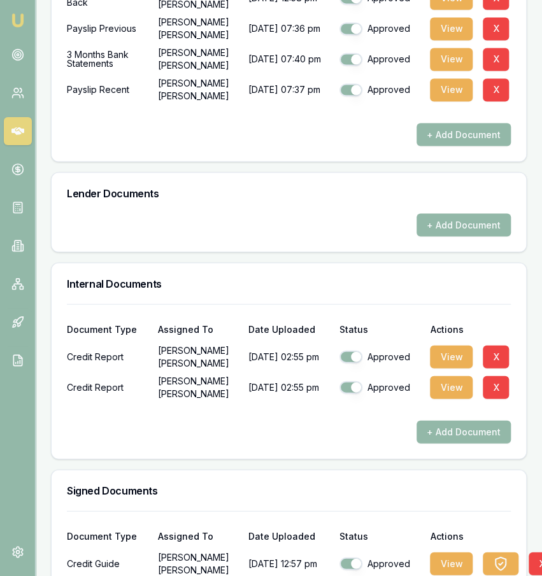
click at [429, 369] on div "Credit Report Bernie Cordukes 03/09/2025, 02:55 pm Approved View X" at bounding box center [289, 356] width 444 height 25
click at [436, 367] on button "View" at bounding box center [451, 356] width 43 height 23
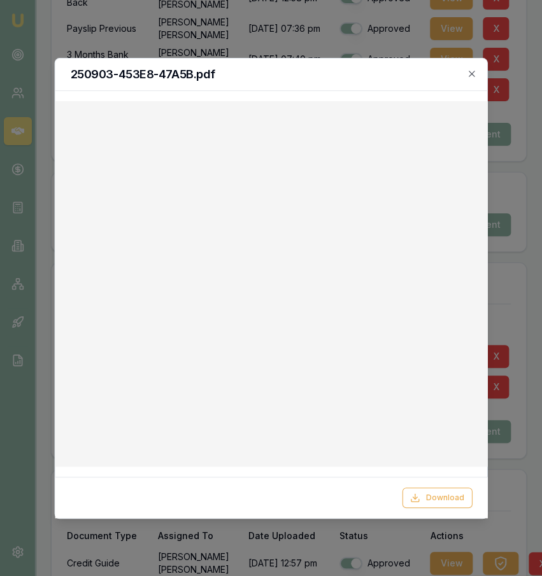
click at [327, 41] on div at bounding box center [271, 288] width 542 height 576
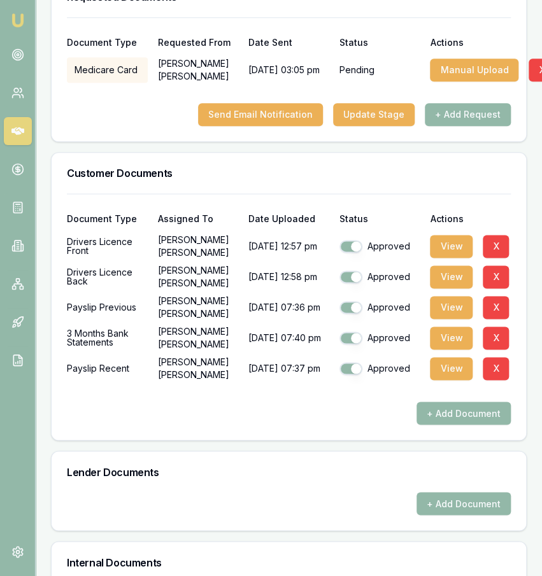
scroll to position [411, 0]
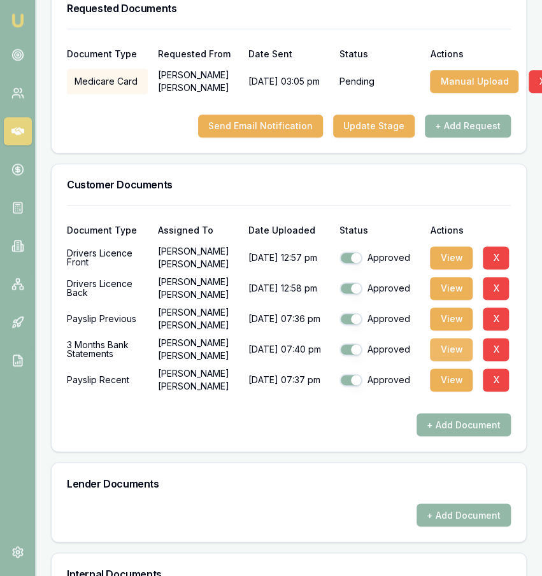
click at [434, 361] on button "View" at bounding box center [451, 349] width 43 height 23
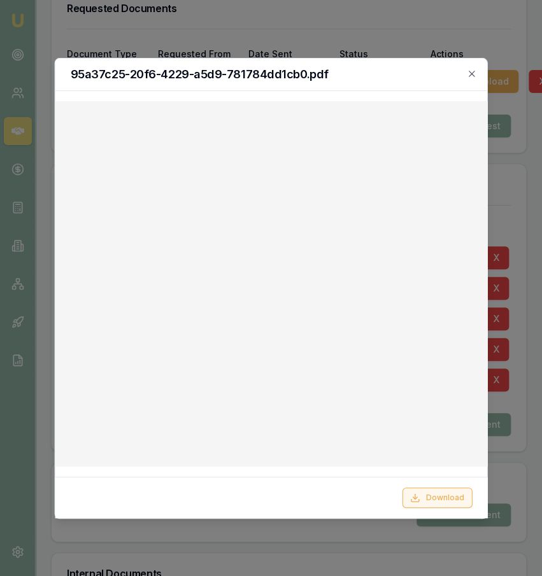
click at [441, 494] on button "Download" at bounding box center [437, 498] width 70 height 20
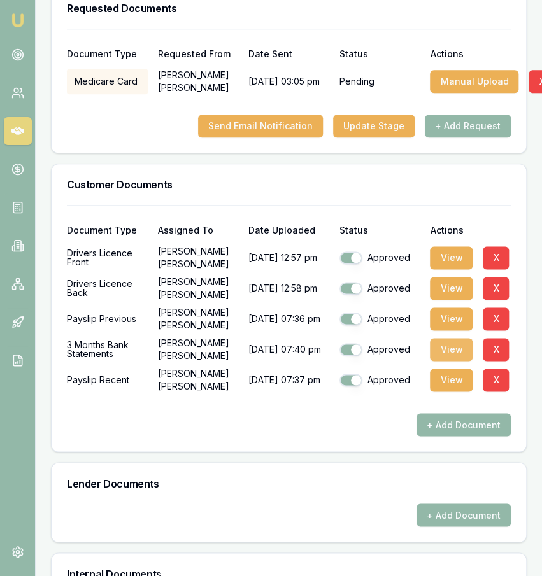
click at [445, 361] on button "View" at bounding box center [451, 349] width 43 height 23
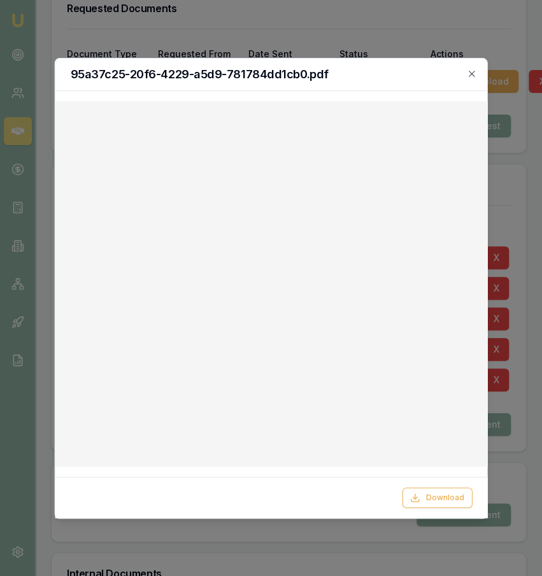
click at [314, 33] on div at bounding box center [271, 288] width 542 height 576
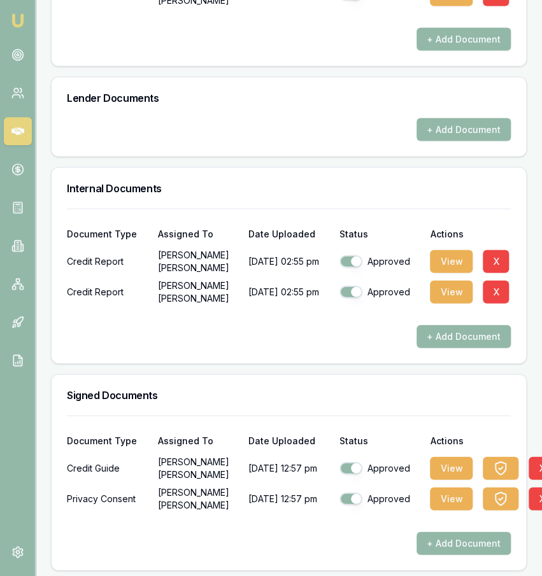
scroll to position [803, 0]
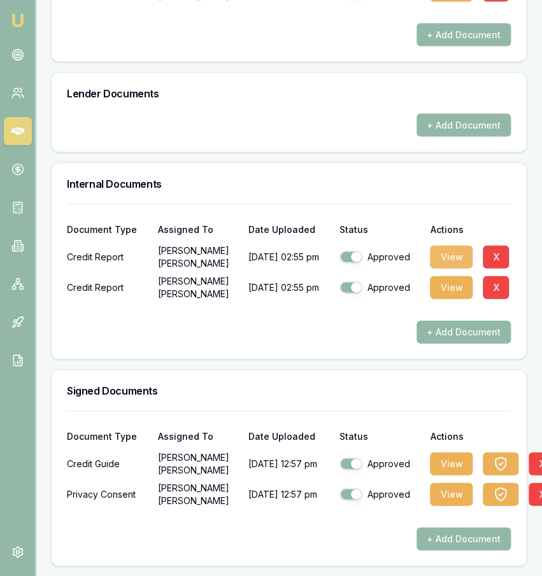
click at [440, 268] on button "View" at bounding box center [451, 256] width 43 height 23
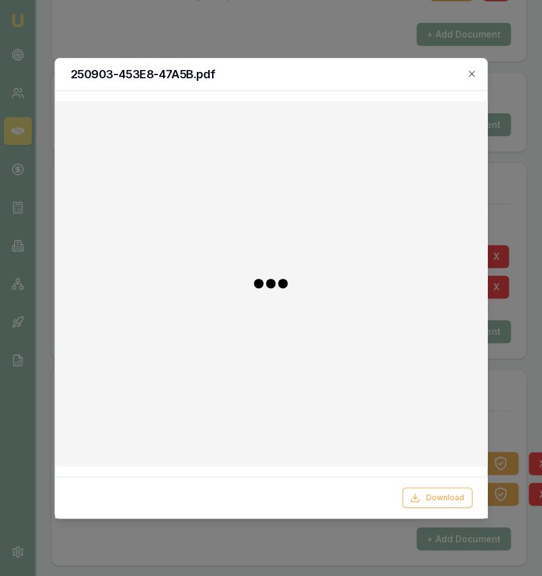
drag, startPoint x: 440, startPoint y: 274, endPoint x: -119, endPoint y: 240, distance: 560.1
click at [55, 240] on div at bounding box center [271, 283] width 432 height 365
click at [145, 52] on div at bounding box center [271, 288] width 542 height 576
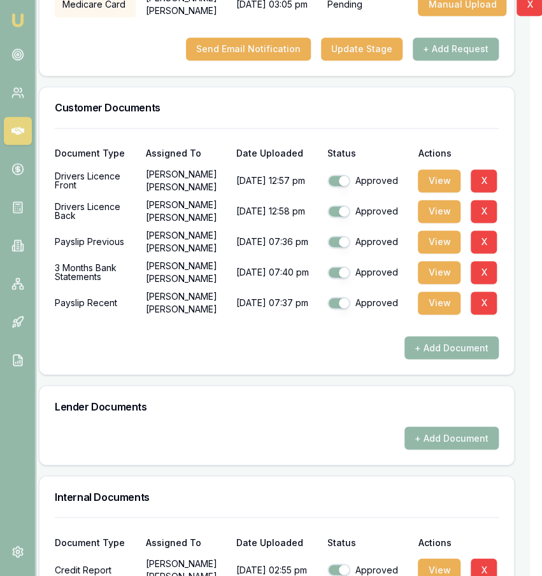
scroll to position [401, 12]
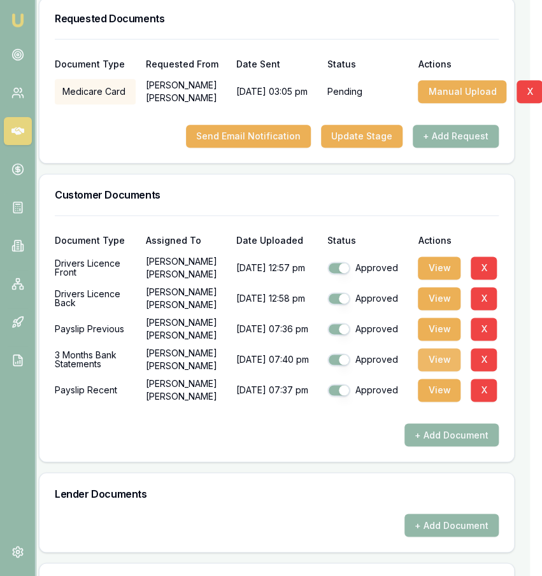
click at [446, 371] on button "View" at bounding box center [439, 359] width 43 height 23
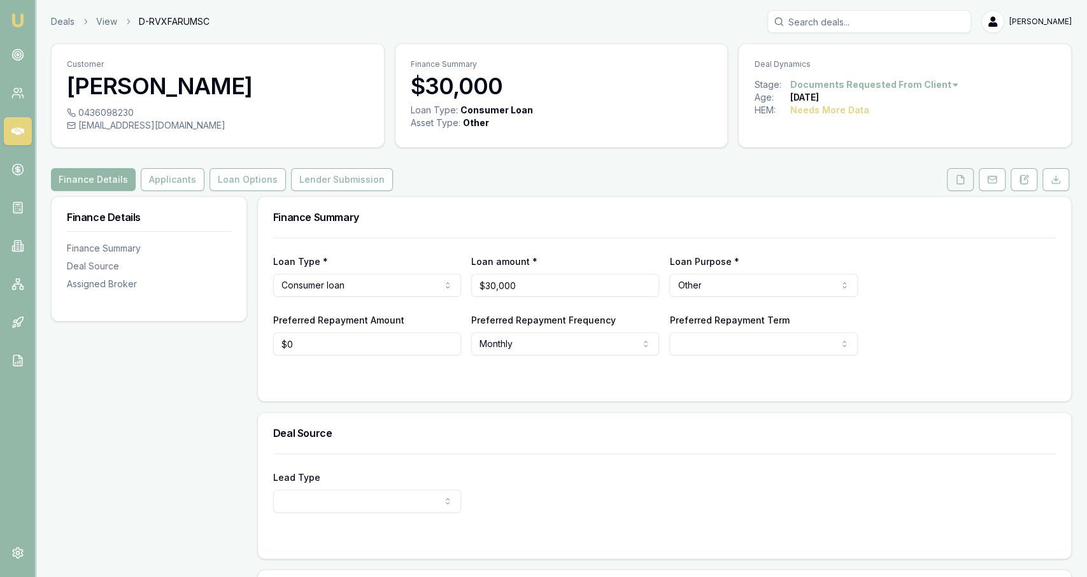
click at [958, 183] on icon at bounding box center [960, 179] width 10 height 10
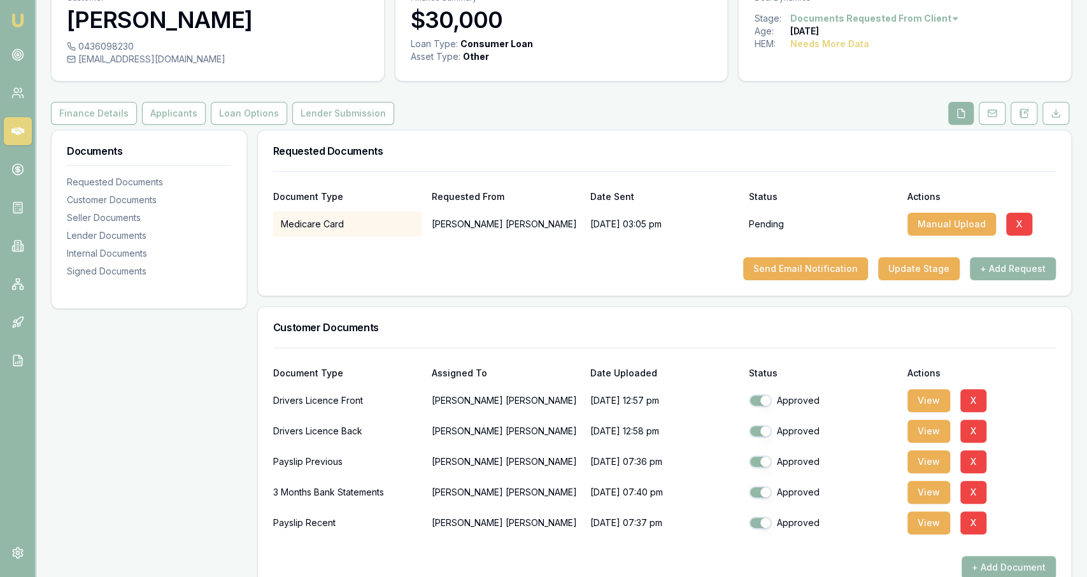
scroll to position [73, 0]
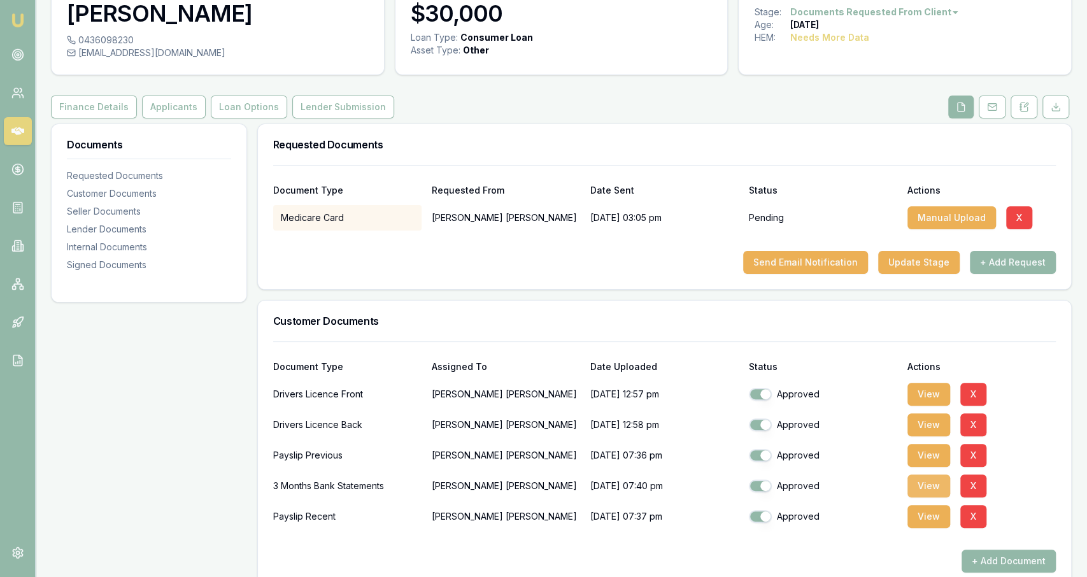
click at [943, 493] on button "View" at bounding box center [928, 485] width 43 height 23
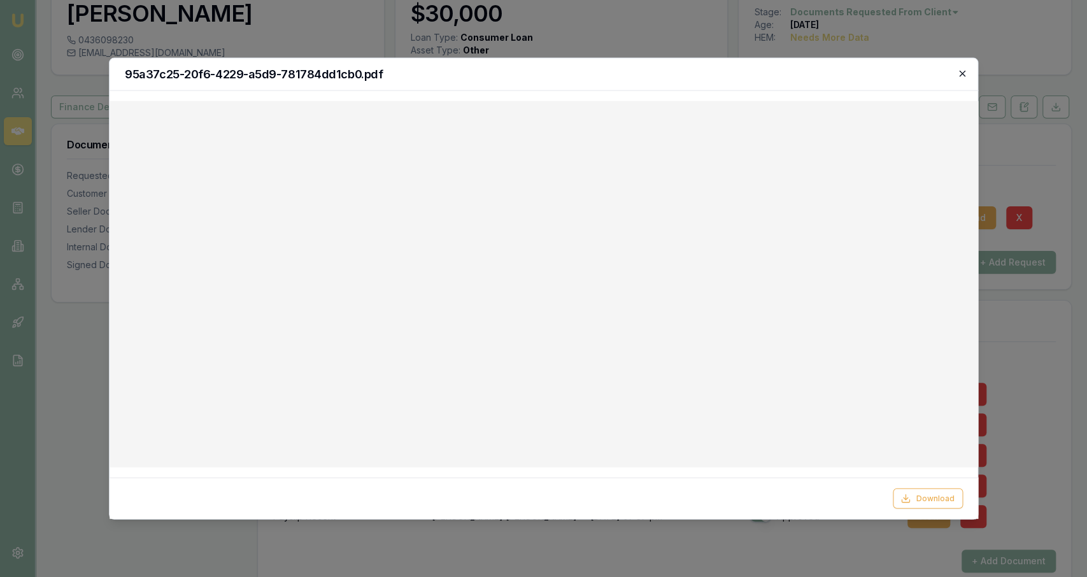
click at [965, 76] on icon "button" at bounding box center [963, 74] width 6 height 6
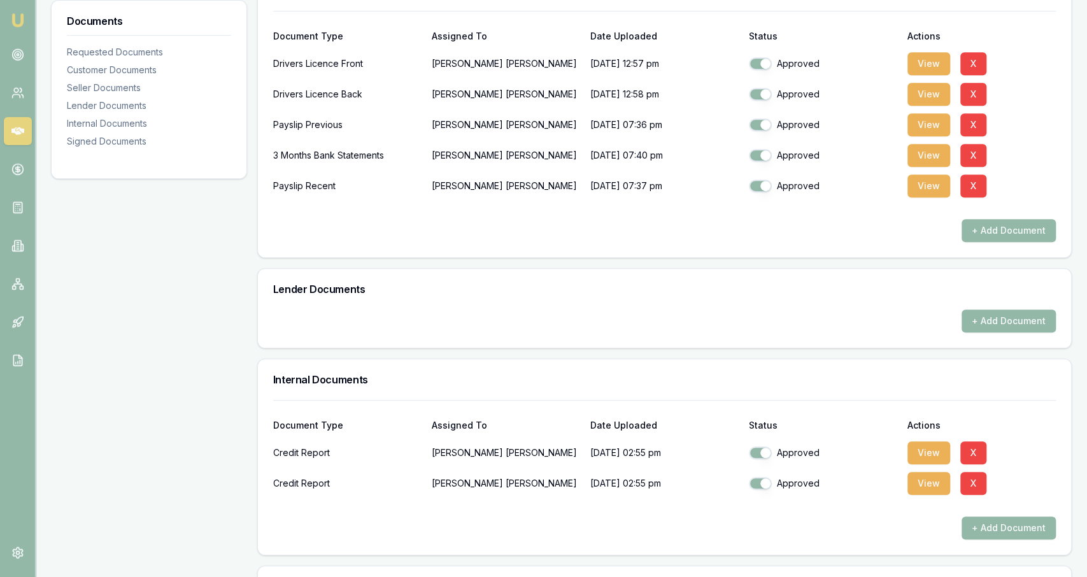
scroll to position [420, 0]
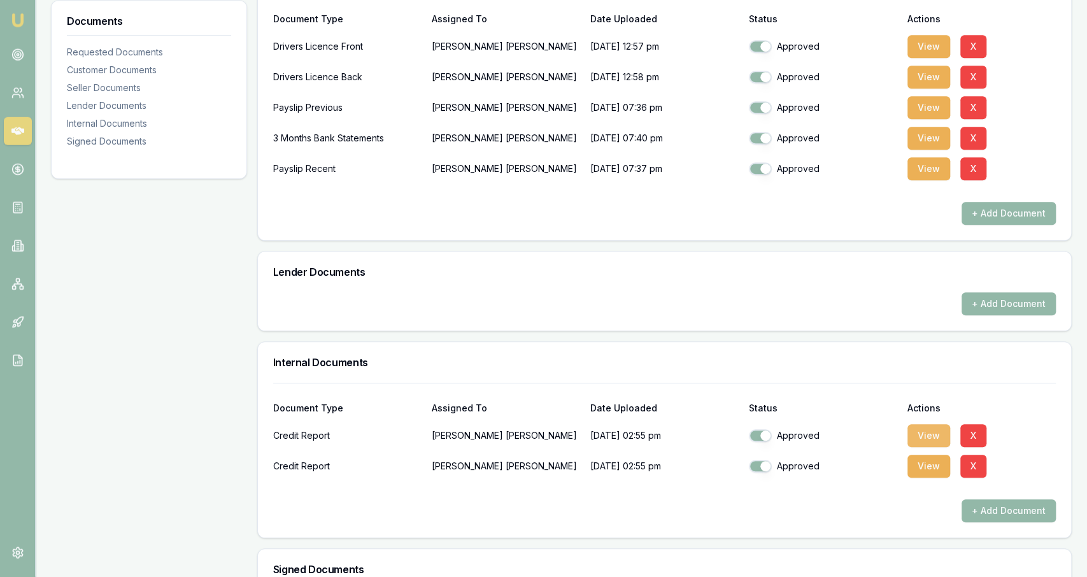
click at [926, 435] on button "View" at bounding box center [928, 435] width 43 height 23
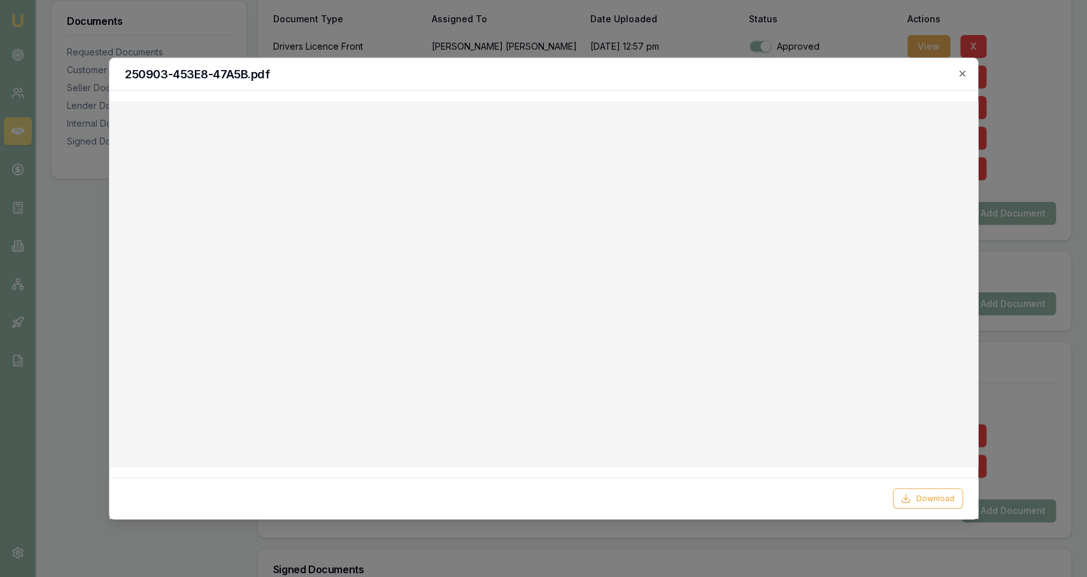
click at [560, 41] on div at bounding box center [543, 288] width 1087 height 577
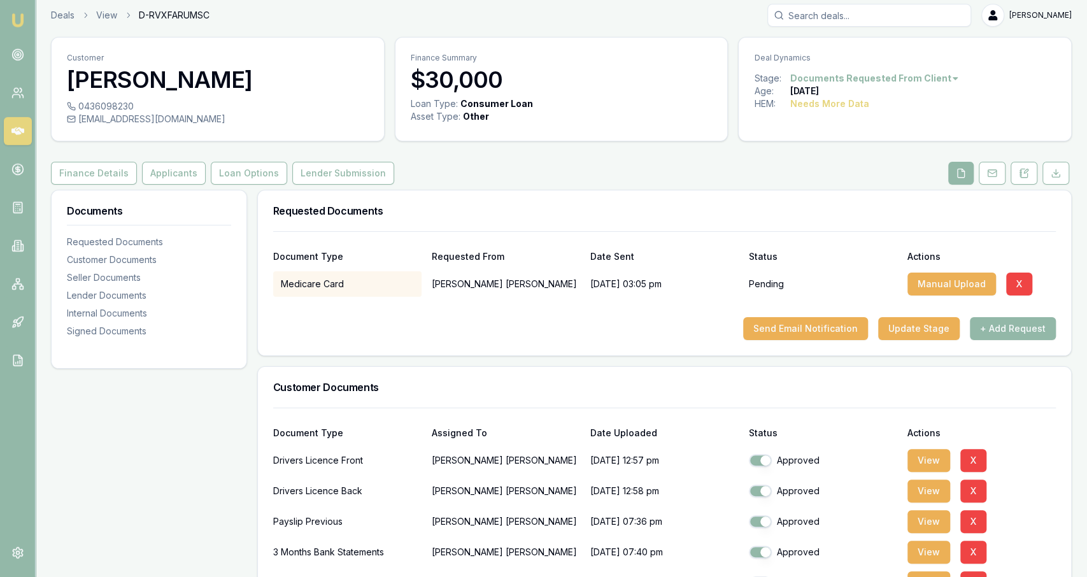
scroll to position [0, 0]
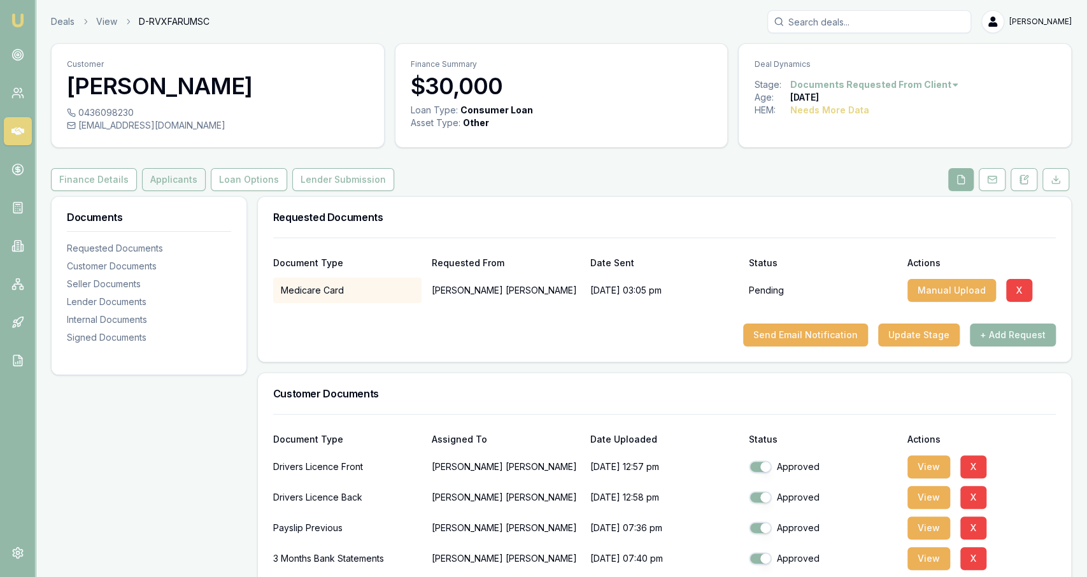
click at [167, 178] on button "Applicants" at bounding box center [174, 179] width 64 height 23
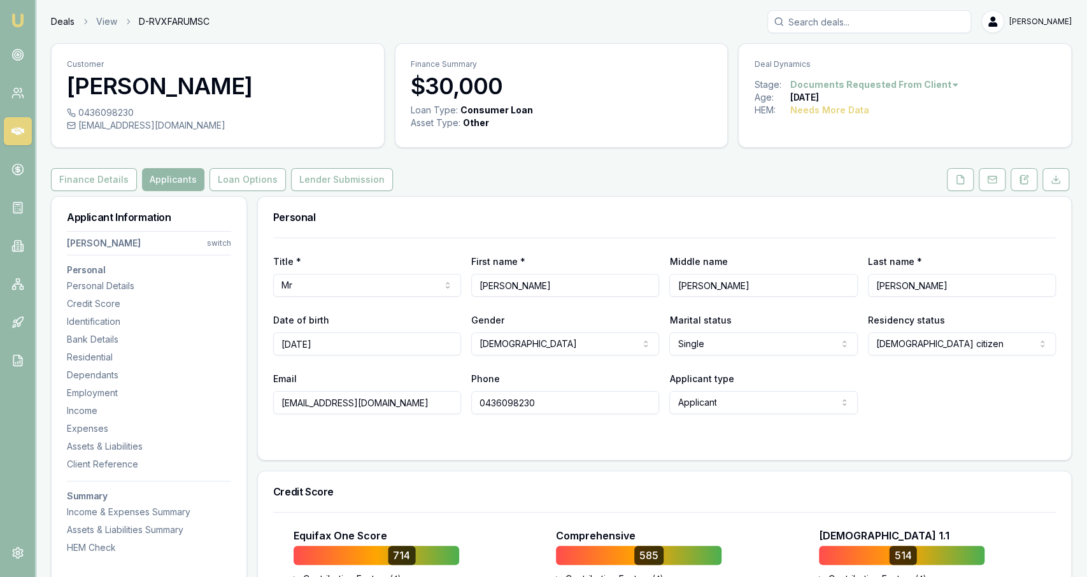
click at [59, 16] on link "Deals" at bounding box center [63, 21] width 24 height 13
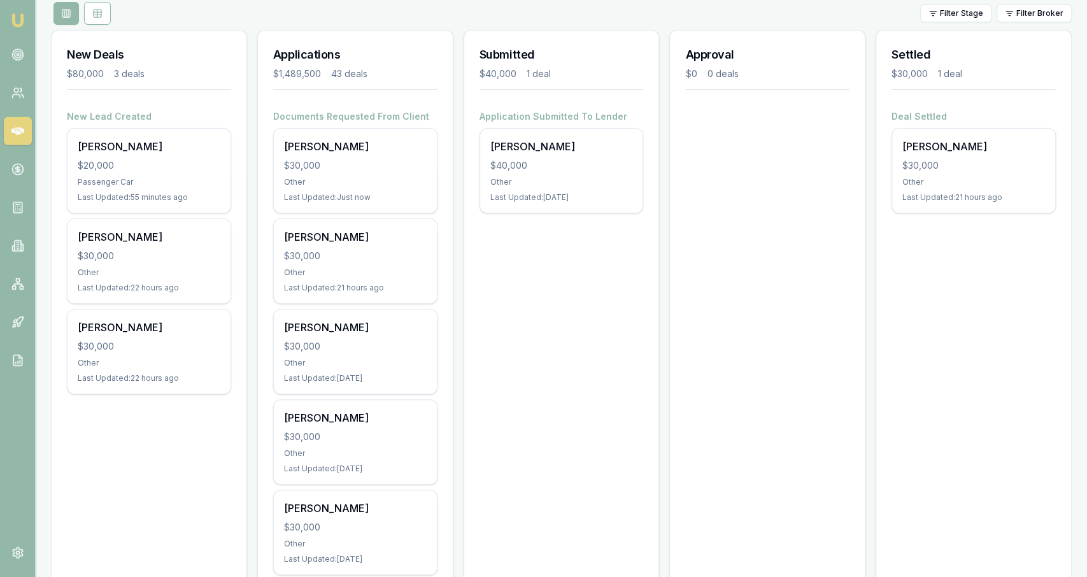
scroll to position [150, 0]
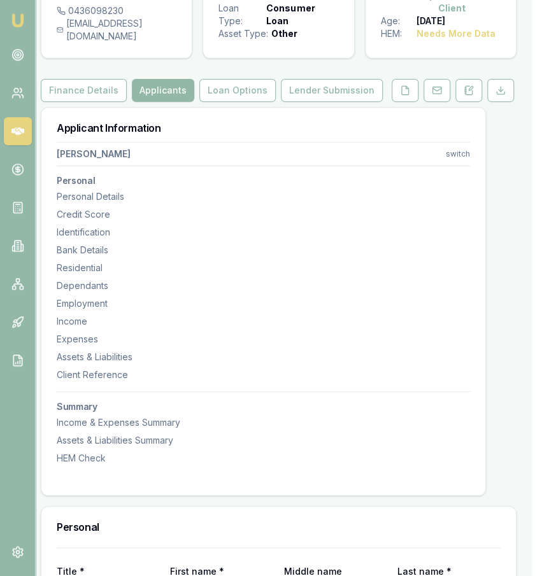
scroll to position [0, 10]
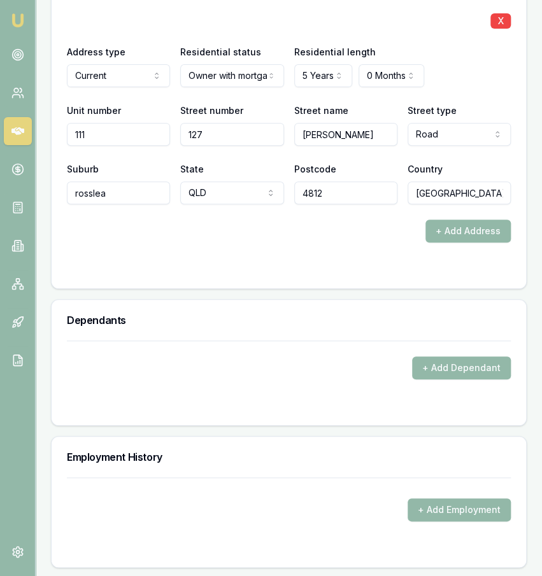
scroll to position [1718, 0]
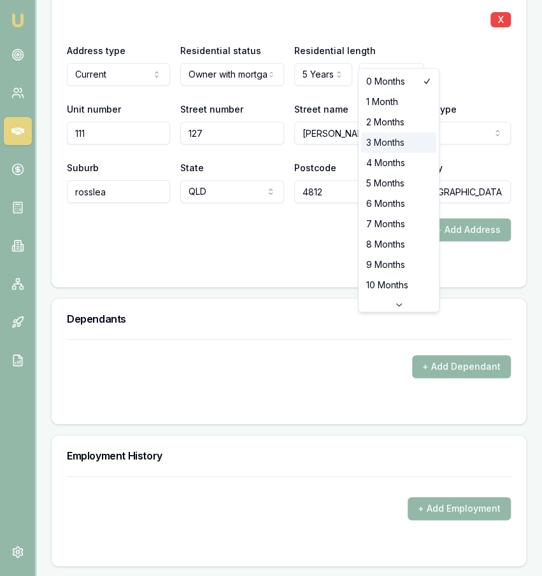
select select "3"
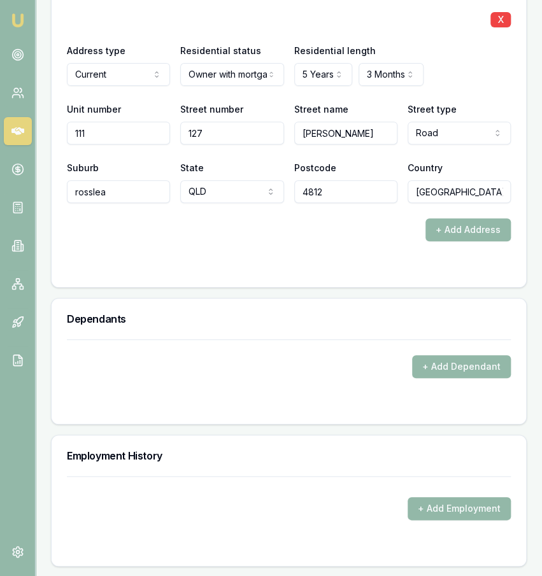
click at [207, 355] on div "+ Add Dependant" at bounding box center [289, 366] width 444 height 23
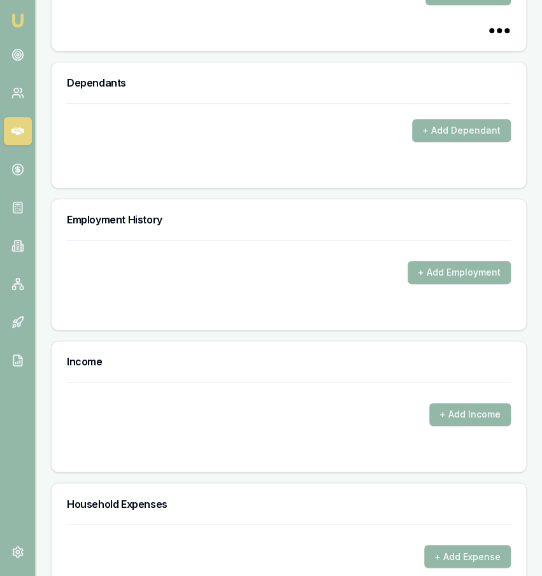
scroll to position [1957, 0]
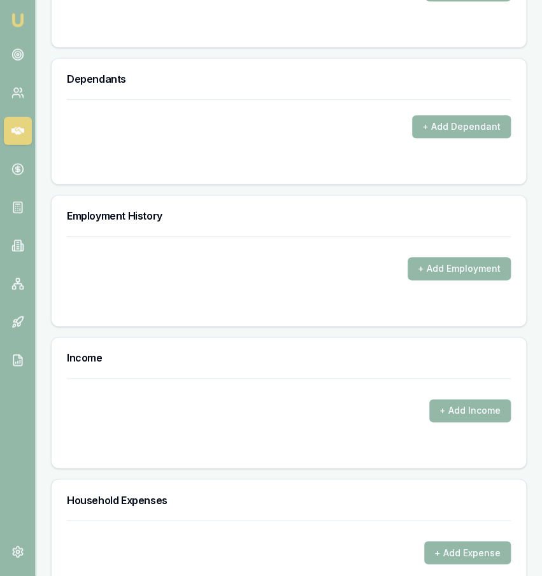
click at [417, 262] on form "+ Add Employment" at bounding box center [289, 274] width 444 height 75
click at [418, 259] on button "+ Add Employment" at bounding box center [459, 269] width 103 height 23
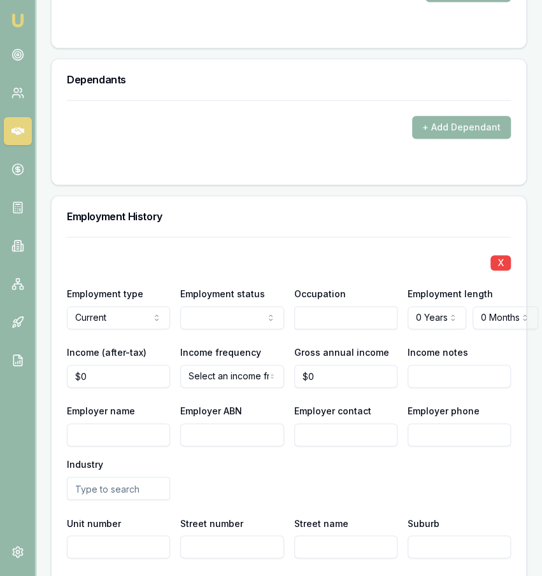
click at [325, 306] on input "text" at bounding box center [345, 317] width 103 height 23
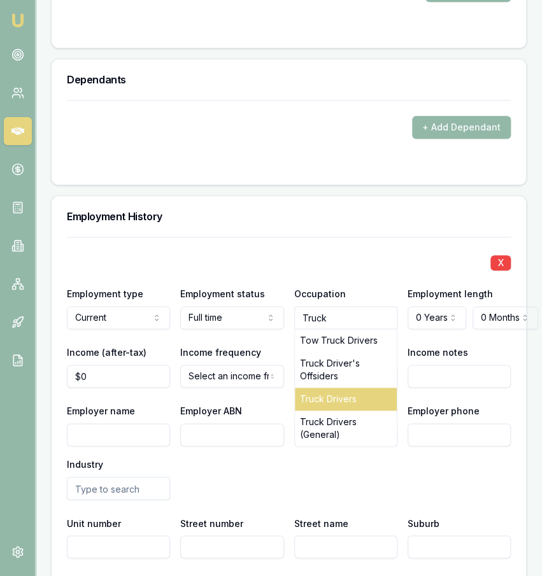
click at [350, 388] on div "Truck Drivers" at bounding box center [346, 399] width 102 height 23
type input "Truck Drivers"
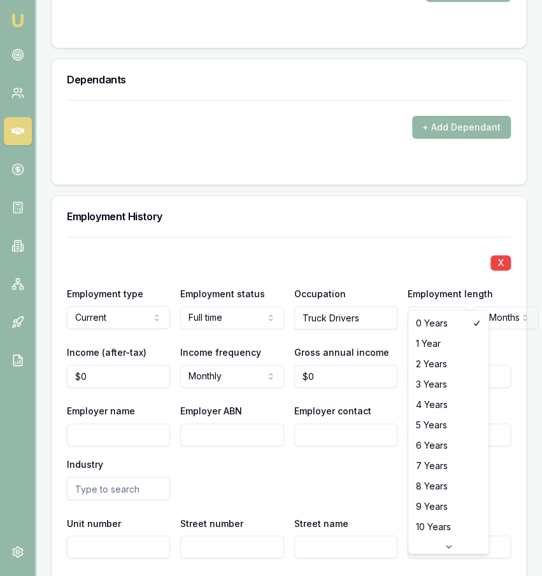
select select "5"
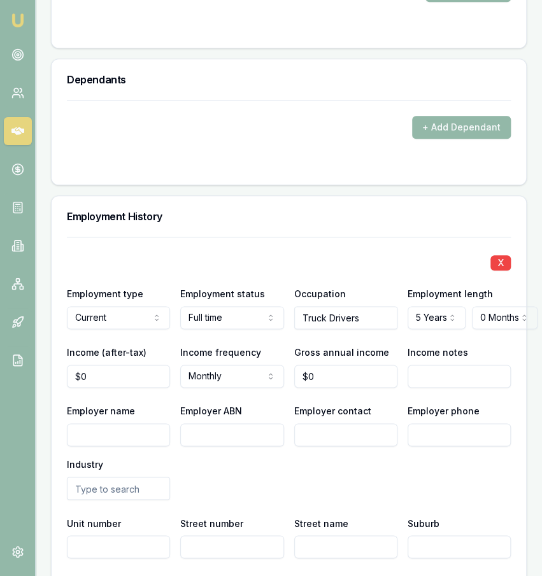
click at [504, 322] on div "X Employment type Current Current Previous Employment status [DEMOGRAPHIC_DATA]…" at bounding box center [289, 427] width 444 height 380
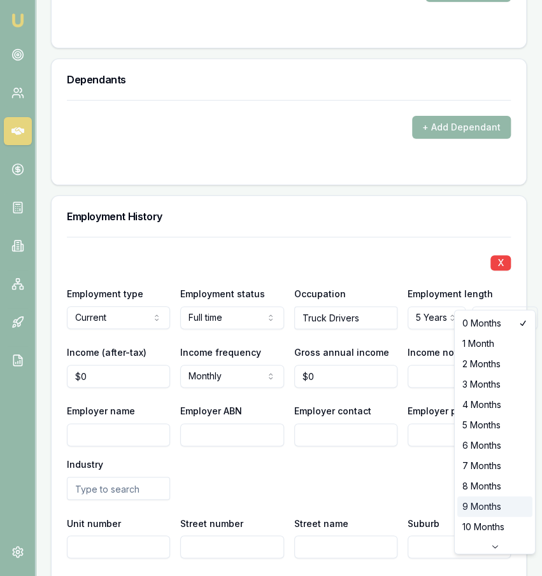
select select "9"
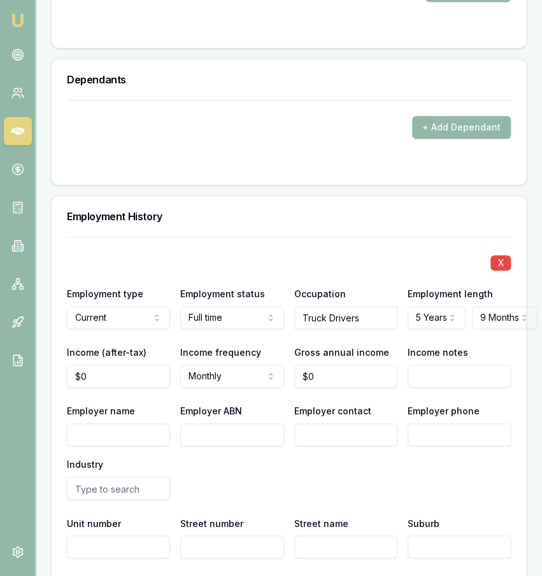
click at [435, 449] on div "Employer name Employer ABN Employer contact Employer phone Industry" at bounding box center [289, 451] width 444 height 97
click at [155, 365] on input "0" at bounding box center [118, 376] width 103 height 23
type input "1"
click at [331, 365] on input "0" at bounding box center [345, 376] width 103 height 23
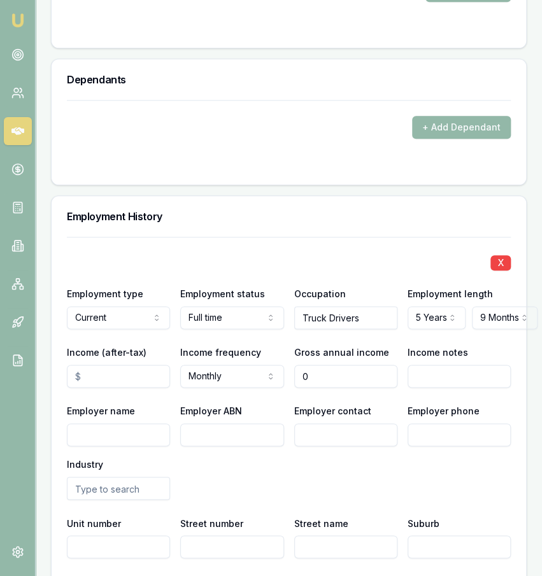
click at [331, 365] on input "0" at bounding box center [345, 376] width 103 height 23
type input "$140,000"
click at [148, 365] on input "Income (after-tax)" at bounding box center [118, 376] width 103 height 23
type input "$100,000"
click at [262, 253] on div "X" at bounding box center [289, 262] width 444 height 18
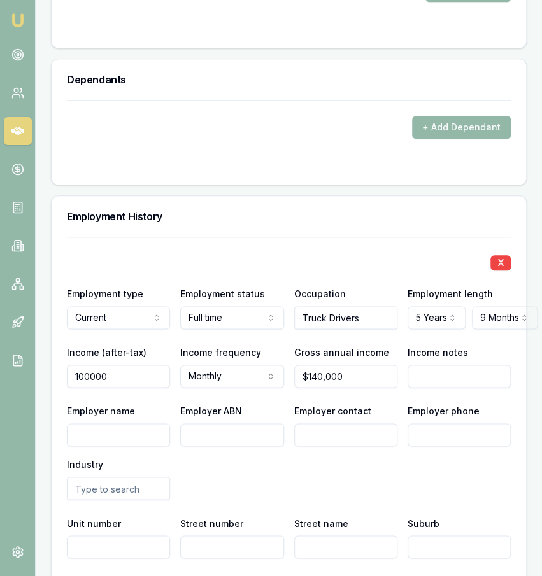
click at [99, 365] on input "100000" at bounding box center [118, 376] width 103 height 23
type input "$104,000"
click at [127, 423] on input "Employer name" at bounding box center [118, 434] width 103 height 23
type input "Ion Services"
click at [375, 427] on div "Employer name [PERSON_NAME] Services Employer ABN Employer contact Employer pho…" at bounding box center [289, 451] width 444 height 97
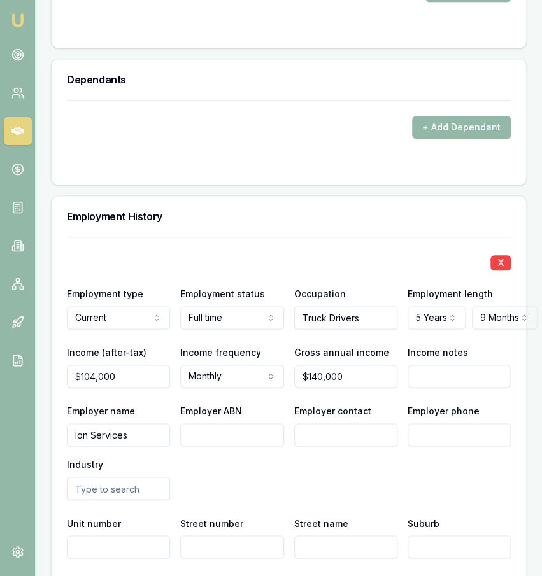
click at [464, 423] on input "Employer phone" at bounding box center [459, 434] width 103 height 23
paste input "1300 457 467"
type input "1300 457 467"
click at [457, 436] on div "Employer name [PERSON_NAME] Services Employer ABN Employer contact Employer pho…" at bounding box center [289, 451] width 444 height 97
click at [156, 477] on input "text" at bounding box center [118, 488] width 103 height 23
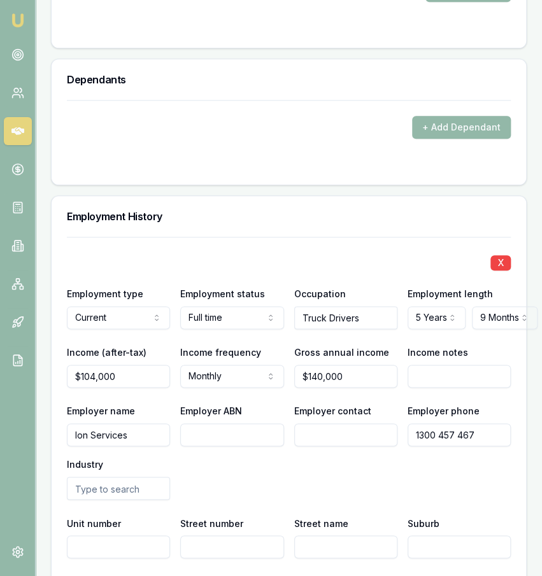
type input "t"
type input "l"
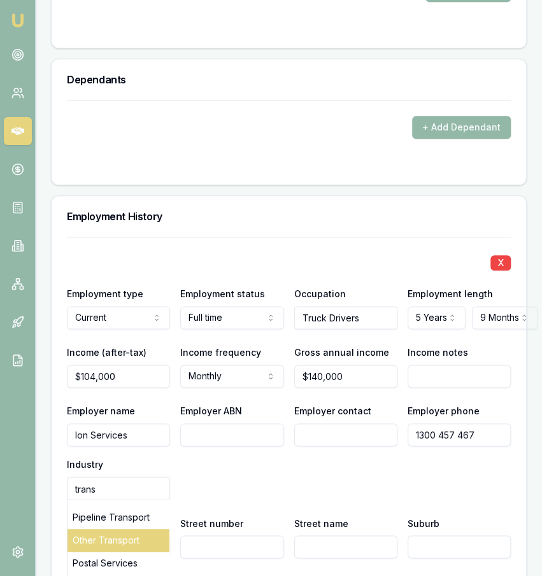
click at [139, 529] on div "Other Transport" at bounding box center [118, 540] width 102 height 23
type input "Other Transport"
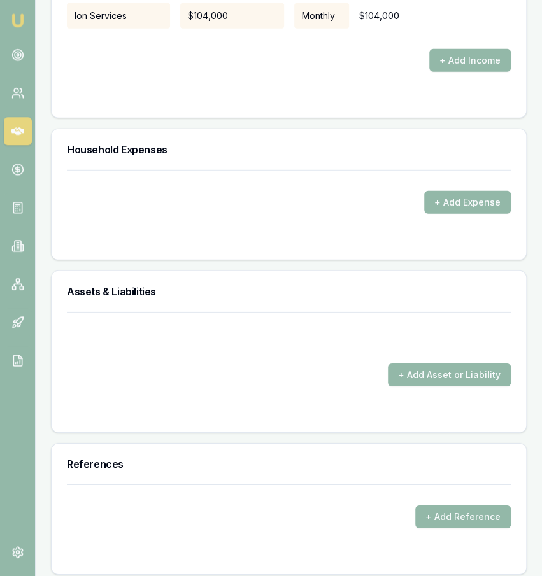
scroll to position [2752, 0]
click at [505, 192] on button "+ Add Expense" at bounding box center [467, 203] width 87 height 23
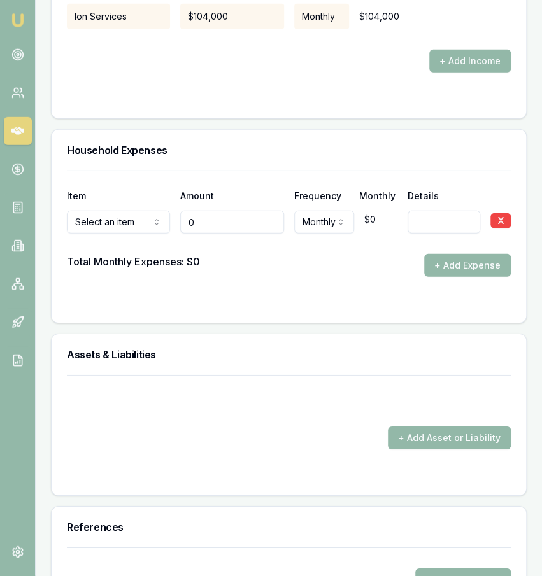
type input "$0"
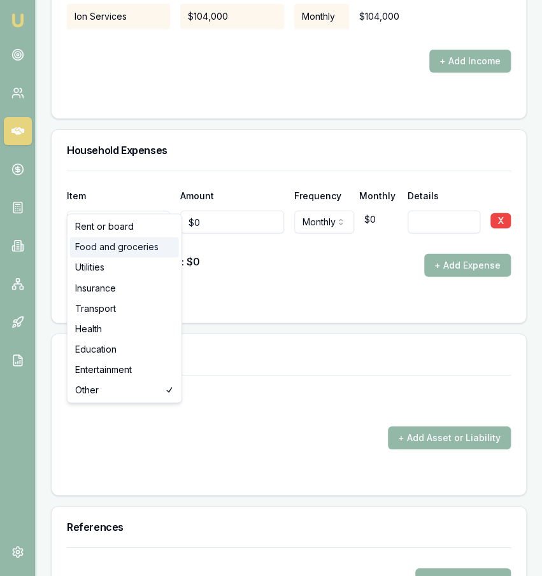
select select "FOOD_AND_GROCERIES"
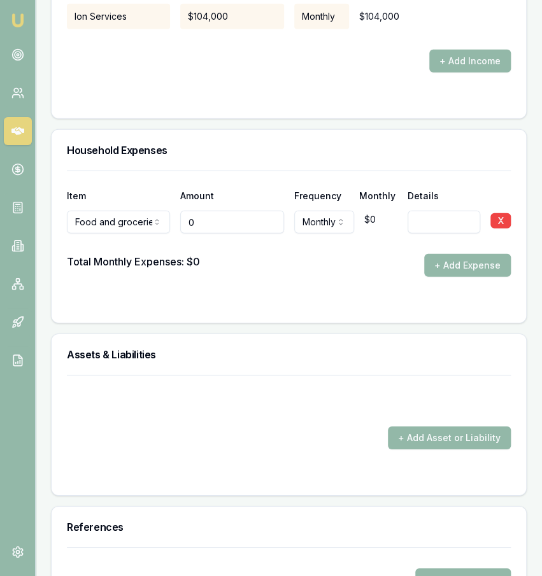
click at [245, 211] on input "0" at bounding box center [231, 222] width 103 height 23
type input "$0"
click at [236, 211] on input "0" at bounding box center [231, 222] width 103 height 23
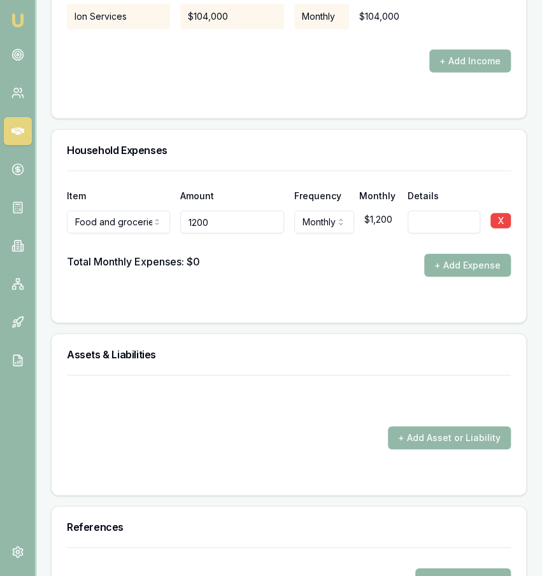
type input "$1,200"
click at [451, 254] on button "+ Add Expense" at bounding box center [467, 265] width 87 height 23
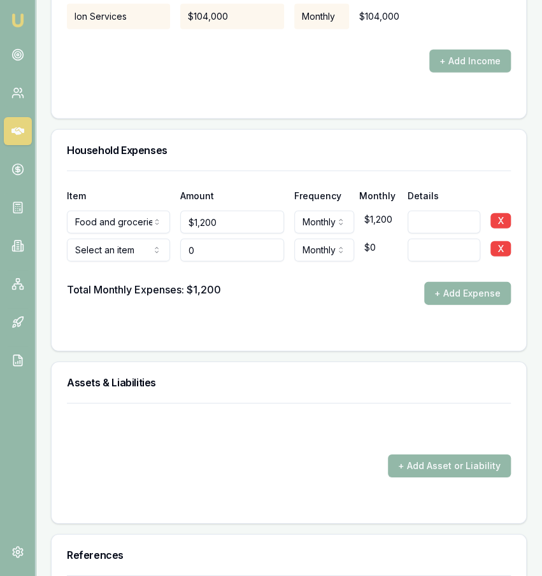
type input "$0"
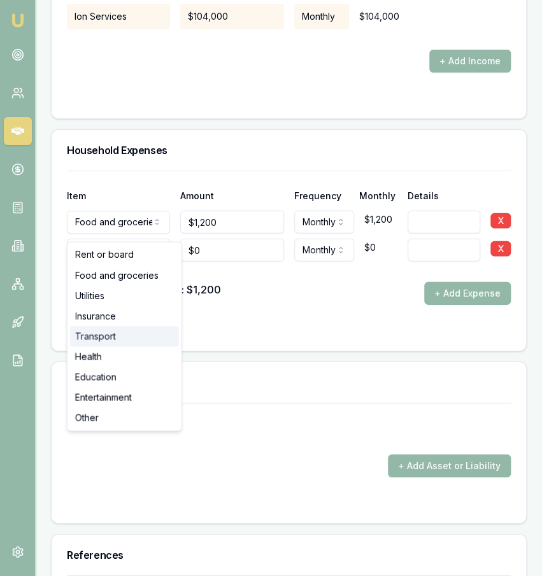
select select "TRANSPORT"
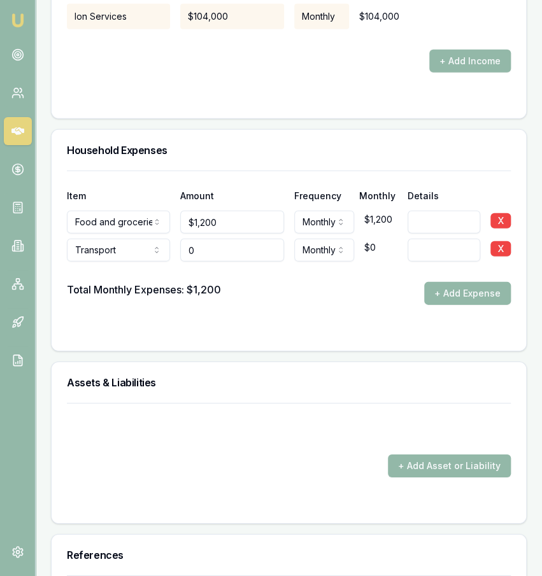
click at [215, 239] on input "0" at bounding box center [231, 250] width 103 height 23
type input "$600"
click at [426, 282] on button "+ Add Expense" at bounding box center [467, 293] width 87 height 23
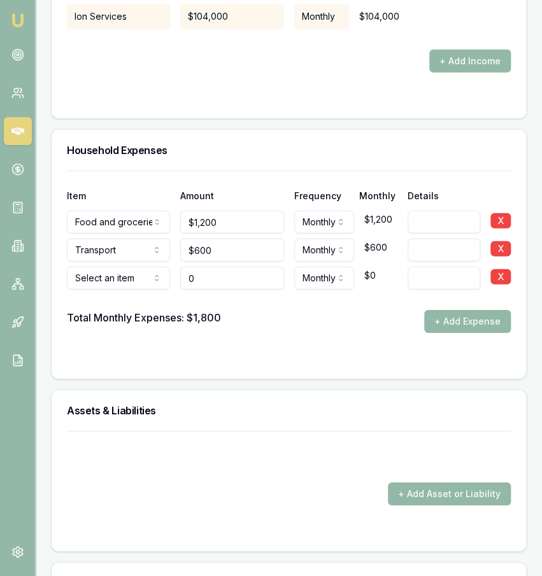
type input "$0"
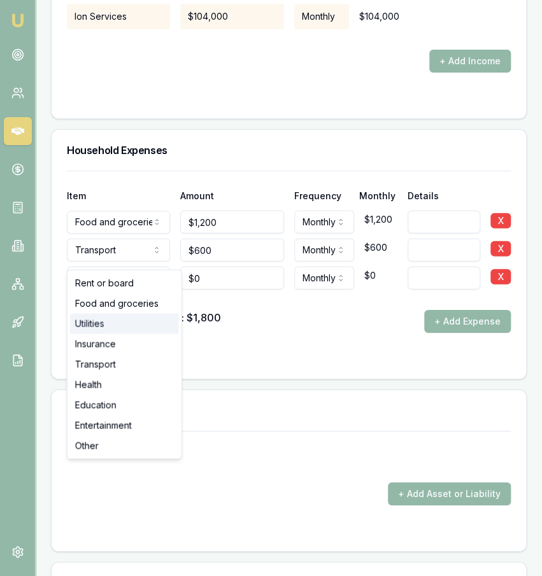
select select "UTILITIES"
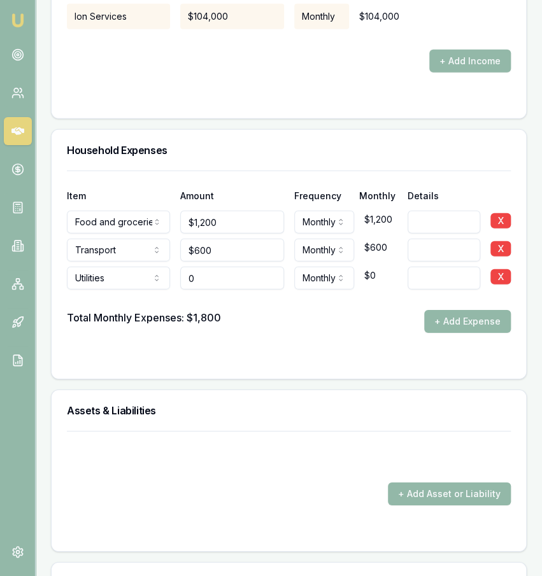
click at [225, 267] on input "0" at bounding box center [231, 278] width 103 height 23
type input "$140"
click at [457, 310] on button "+ Add Expense" at bounding box center [467, 321] width 87 height 23
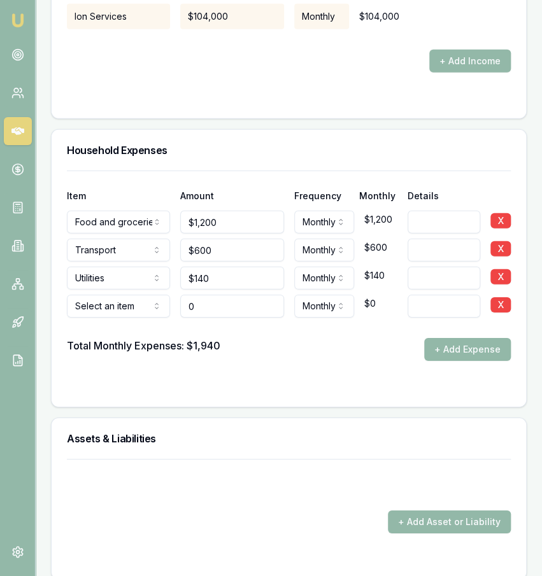
type input "$0"
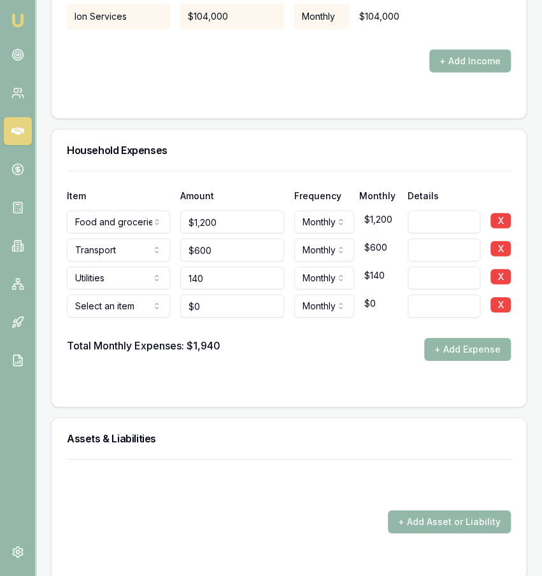
click at [239, 267] on input "140" at bounding box center [231, 278] width 103 height 23
type input "$490"
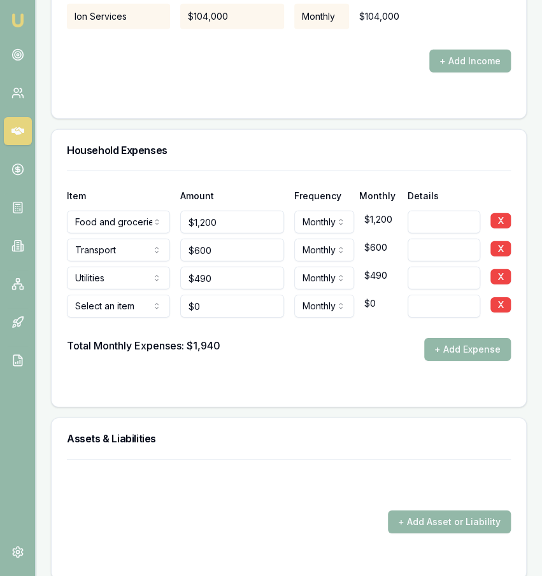
click at [308, 338] on div "Total Monthly Expenses: $1,940 + Add Expense" at bounding box center [289, 349] width 444 height 23
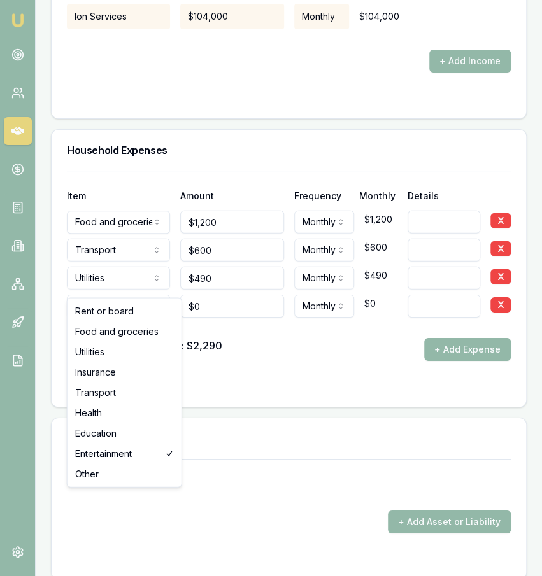
select select "HEALTH"
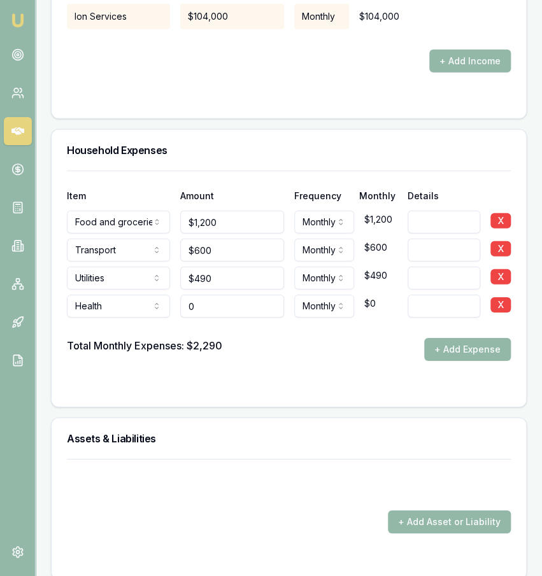
click at [211, 295] on input "0" at bounding box center [231, 306] width 103 height 23
type input "$400"
click at [333, 353] on form "Item Amount Frequency Monthly Details Food and groceries Rent or board Food and…" at bounding box center [289, 281] width 444 height 221
click at [446, 338] on button "+ Add Expense" at bounding box center [467, 349] width 87 height 23
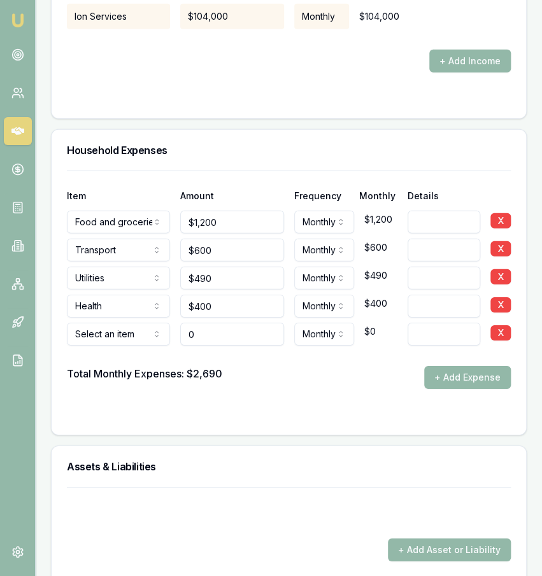
type input "$0"
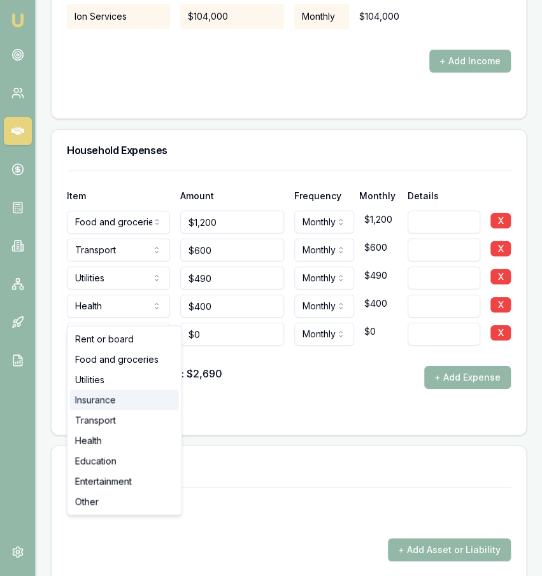
select select "INSURANCE"
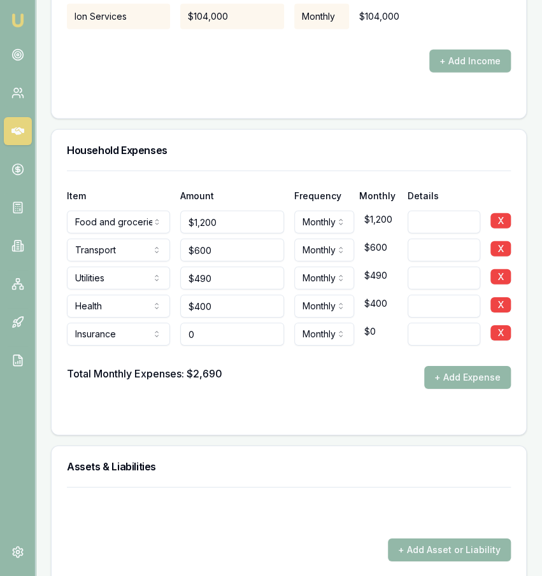
click at [244, 323] on input "0" at bounding box center [231, 334] width 103 height 23
type input "$300"
click at [301, 366] on div "Total Monthly Expenses: $2,690 + Add Expense" at bounding box center [289, 377] width 444 height 23
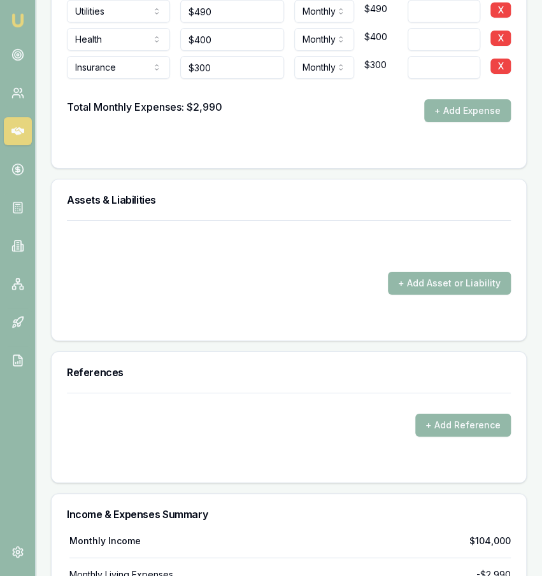
scroll to position [3019, 0]
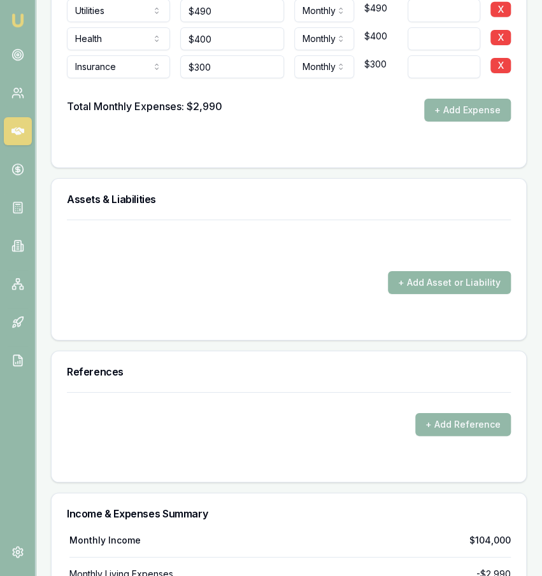
click at [455, 271] on button "+ Add Asset or Liability" at bounding box center [449, 282] width 123 height 23
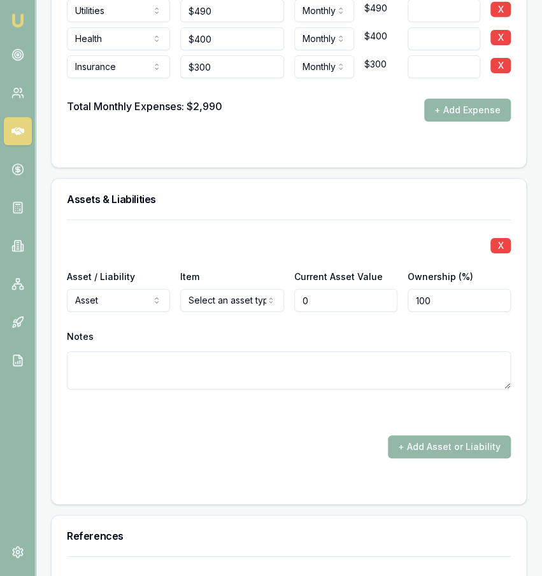
type input "$0"
select select "LIABILITY"
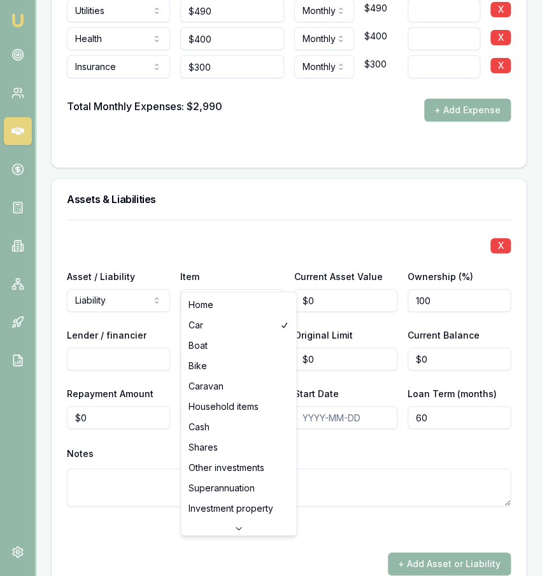
select select "HOME"
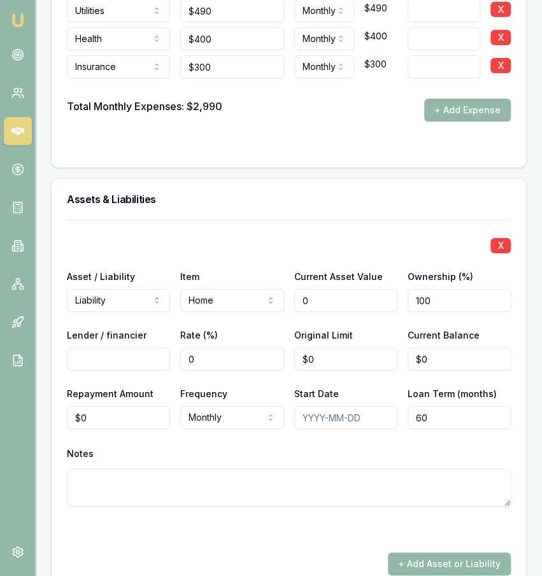
click at [319, 289] on input "0" at bounding box center [345, 300] width 103 height 23
type input "$40,000"
click at [136, 348] on input "Lender / financier" at bounding box center [118, 359] width 103 height 23
type input "Westpac"
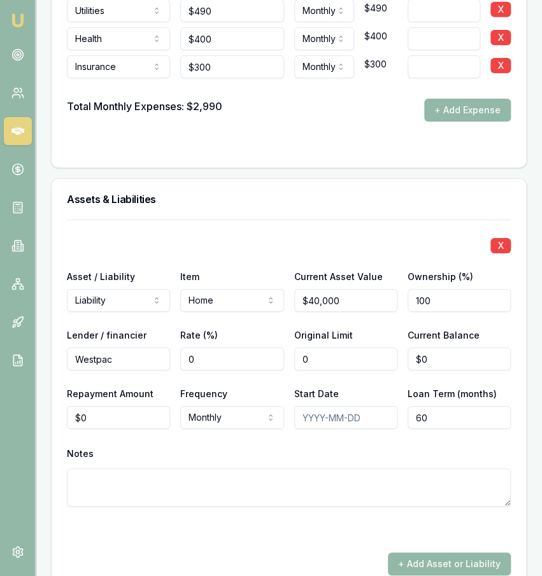
click at [332, 348] on input "0" at bounding box center [345, 359] width 103 height 23
type input "$0"
type input "0"
click at [449, 348] on input "0" at bounding box center [459, 359] width 103 height 23
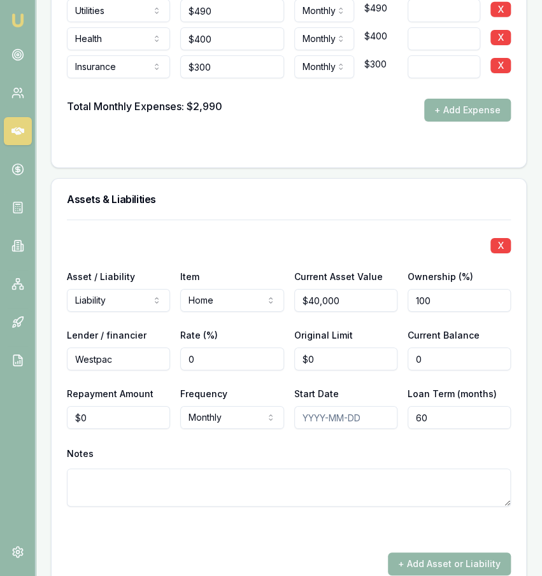
click at [449, 348] on input "0" at bounding box center [459, 359] width 103 height 23
type input "40000"
type input "$0"
click at [394, 289] on input "40000" at bounding box center [345, 300] width 103 height 23
type input "$400,000"
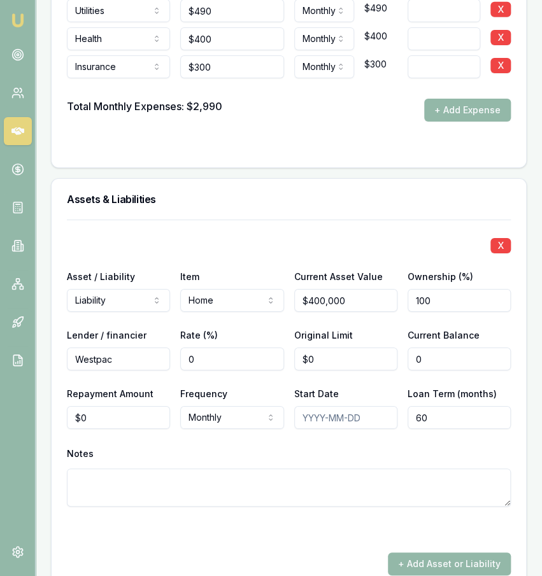
click at [441, 348] on input "0" at bounding box center [459, 359] width 103 height 23
type input "$260,450"
click at [150, 386] on div "Repayment Amount $0" at bounding box center [118, 407] width 103 height 43
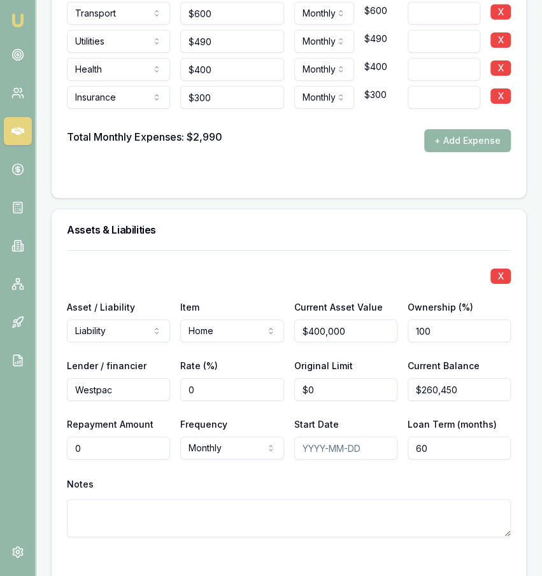
click at [150, 437] on input "0" at bounding box center [118, 448] width 103 height 23
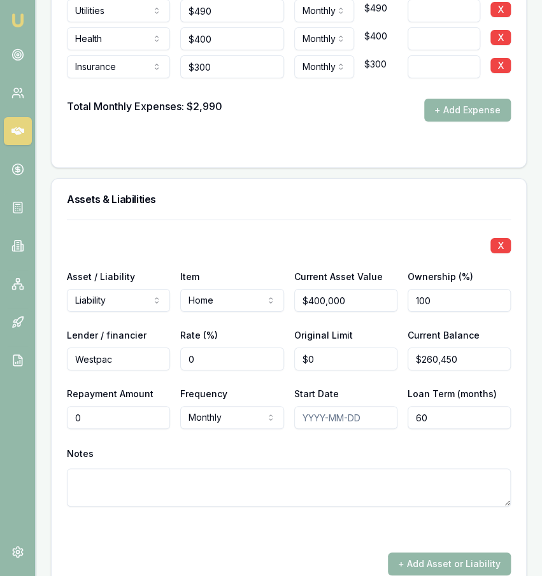
click at [150, 406] on input "0" at bounding box center [118, 417] width 103 height 23
type input "$925"
click at [212, 444] on div "Notes" at bounding box center [289, 453] width 444 height 19
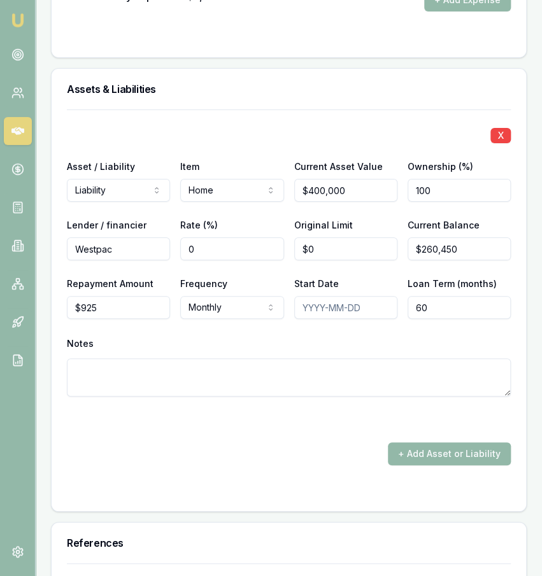
scroll to position [3161, 0]
click at [418, 443] on form "X Asset / Liability Liability Asset Liability Item Home Home Car Boat Bike Cara…" at bounding box center [289, 302] width 444 height 387
click at [421, 442] on button "+ Add Asset or Liability" at bounding box center [449, 453] width 123 height 23
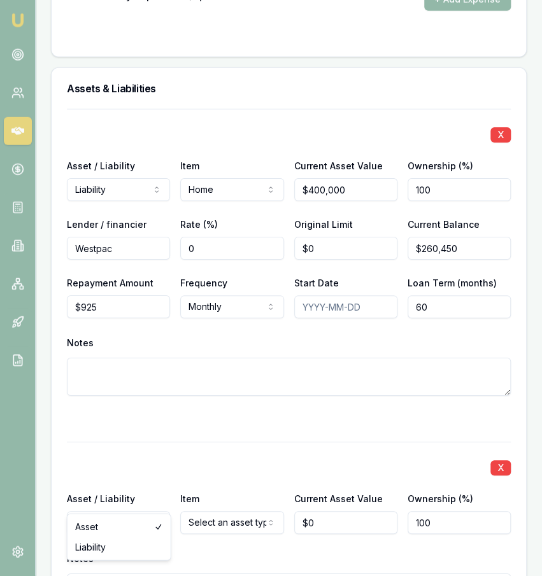
type input "$0"
select select "LIABILITY"
click at [254, 491] on div "Item Select an asset type Home Car Boat Bike Caravan Household items Cash Share…" at bounding box center [231, 512] width 103 height 43
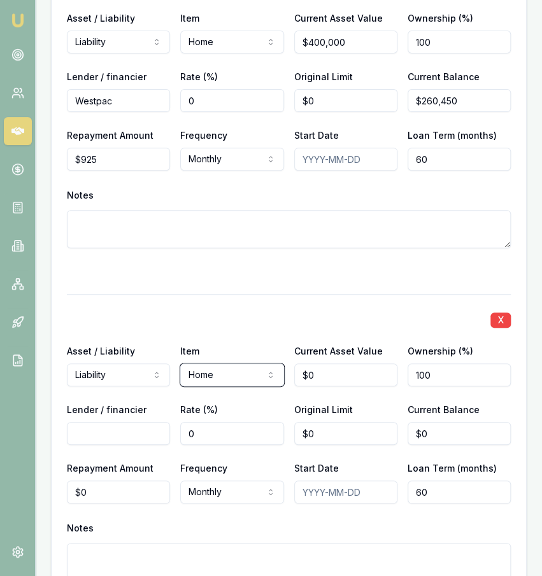
scroll to position [3340, 0]
click at [341, 363] on input "0" at bounding box center [345, 374] width 103 height 23
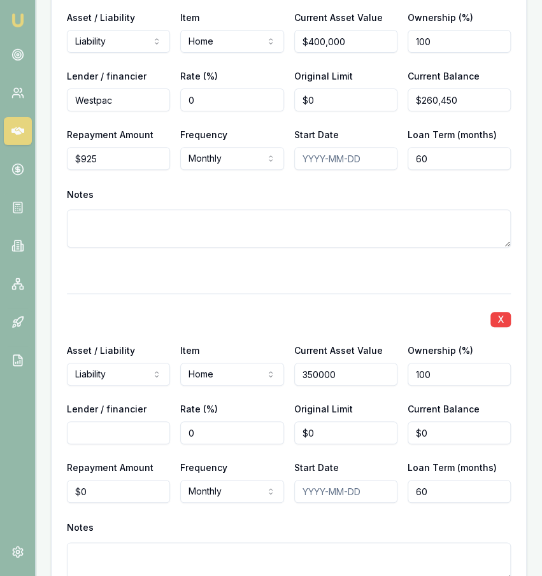
type input "$350,000"
click at [258, 422] on input "0" at bounding box center [231, 433] width 103 height 23
click at [151, 422] on input "Lender / financier" at bounding box center [118, 433] width 103 height 23
type input "Westpac"
click at [320, 422] on input "0" at bounding box center [345, 433] width 103 height 23
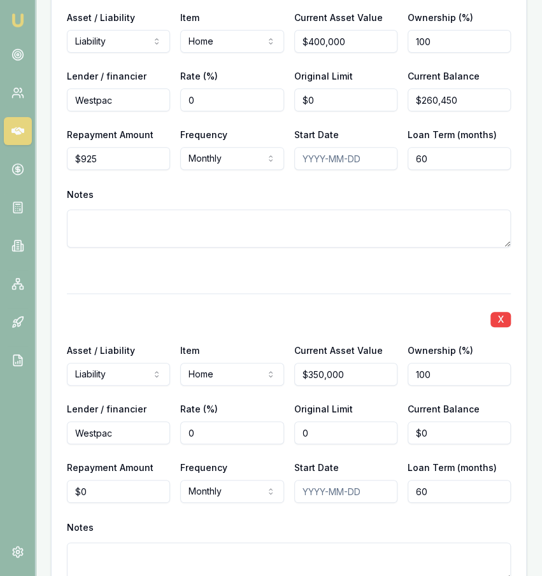
click at [320, 422] on input "0" at bounding box center [345, 433] width 103 height 23
type input "3"
click at [474, 422] on input "0" at bounding box center [459, 433] width 103 height 23
type input "$309,100"
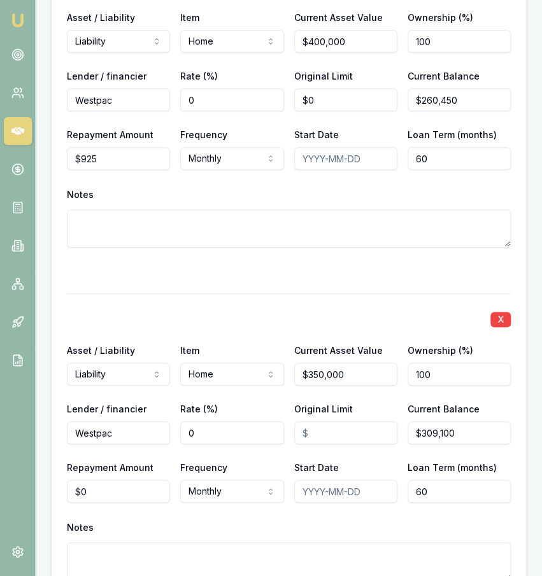
click at [142, 483] on div "X Asset / Liability Liability Asset Liability Item Home Home Car Boat Bike Cara…" at bounding box center [289, 453] width 444 height 318
click at [119, 480] on input "0" at bounding box center [118, 491] width 103 height 23
type input "$925"
click at [266, 518] on div "Notes" at bounding box center [289, 527] width 444 height 19
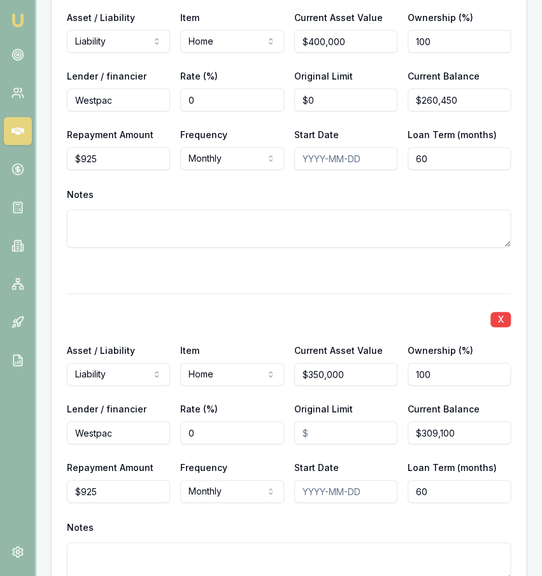
scroll to position [3357, 0]
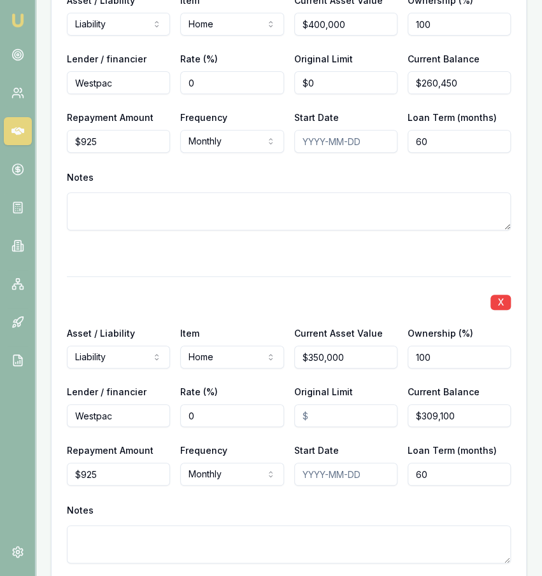
click at [455, 464] on div "X Asset / Liability Liability Asset Liability Item Home Home Car Boat Bike Cara…" at bounding box center [289, 435] width 444 height 318
click at [444, 463] on input "60" at bounding box center [459, 474] width 103 height 23
type input "320"
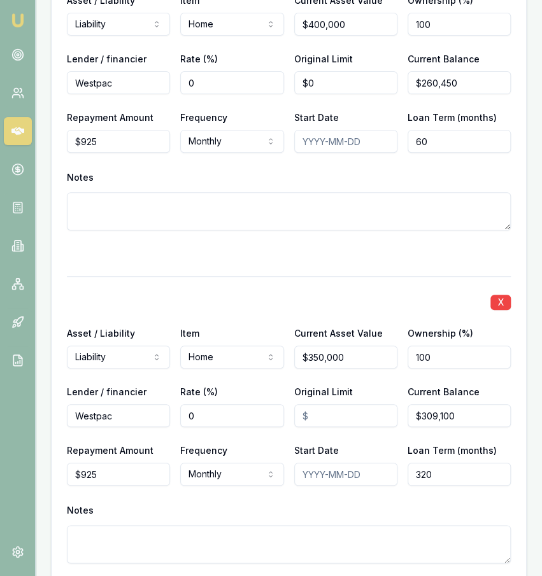
click at [478, 130] on input "60" at bounding box center [459, 141] width 103 height 23
type input "320"
click at [465, 134] on div "X Asset / Liability Liability Asset Liability Item Home Home Car Boat Bike Cara…" at bounding box center [289, 102] width 444 height 318
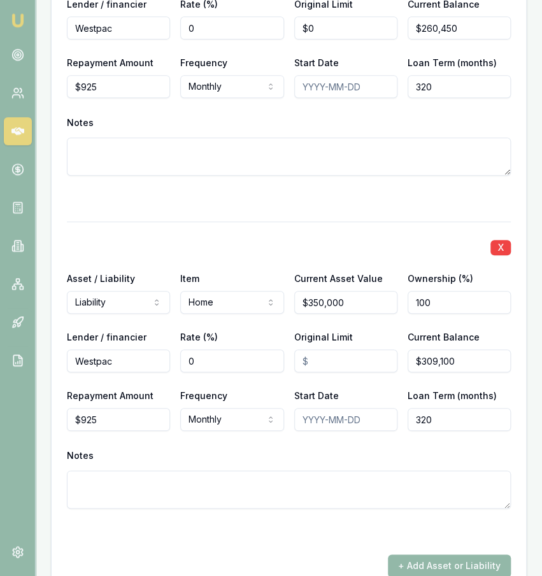
click at [291, 471] on textarea at bounding box center [289, 490] width 444 height 38
type textarea "Joint"
click at [292, 518] on div "X Asset / Liability Liability Asset Liability Item Home Home Car Boat Bike Cara…" at bounding box center [289, 233] width 444 height 689
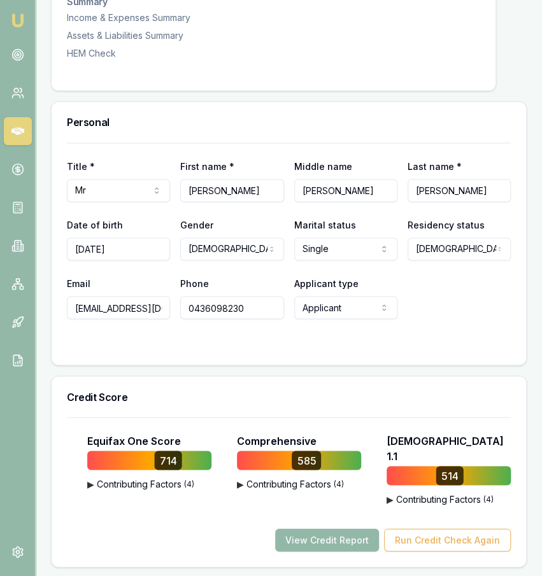
scroll to position [506, 0]
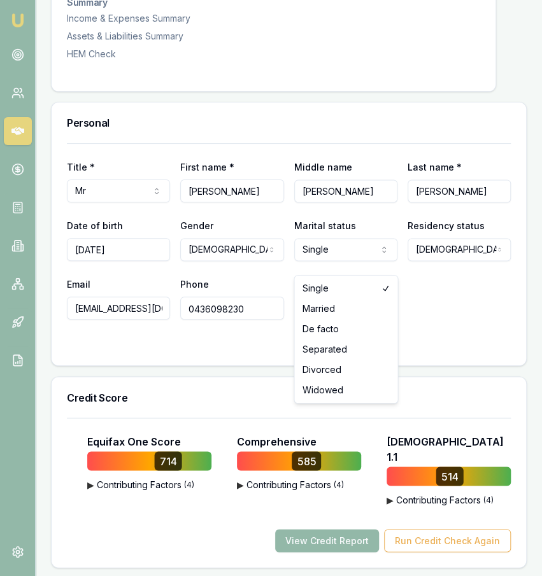
select select "MARRIED"
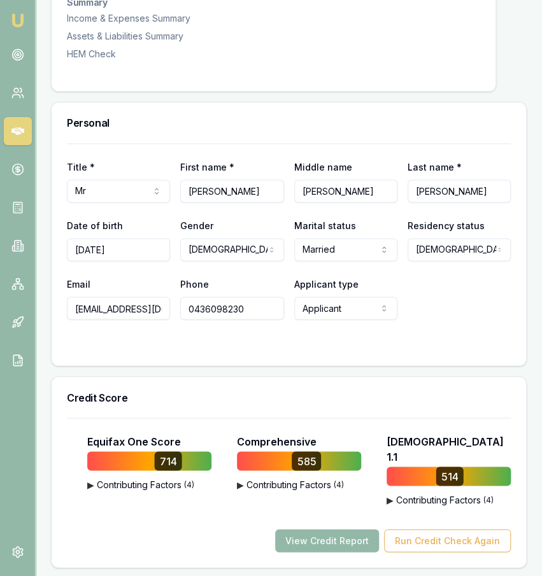
click at [411, 304] on div "Email bcordukes@hotmail.com Phone 0436098230 Applicant type Applicant Applicant…" at bounding box center [289, 297] width 444 height 43
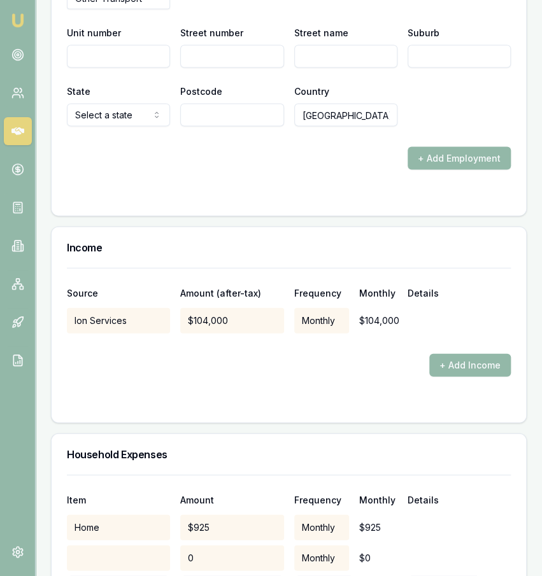
scroll to position [2449, 0]
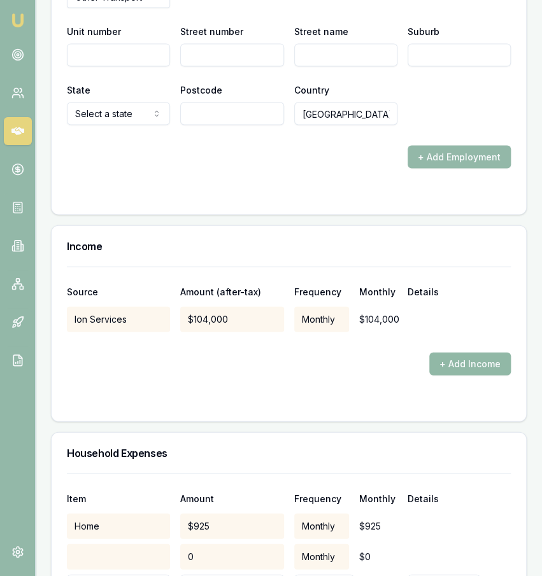
click at [454, 353] on button "+ Add Income" at bounding box center [470, 364] width 82 height 23
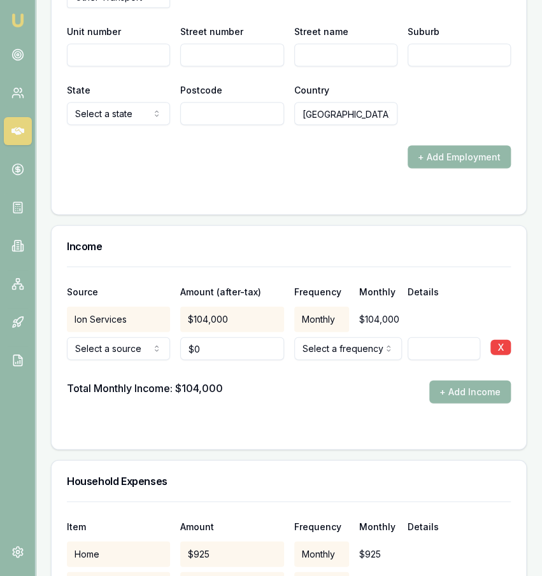
click at [222, 337] on input "0" at bounding box center [231, 348] width 103 height 23
type input "$90,000"
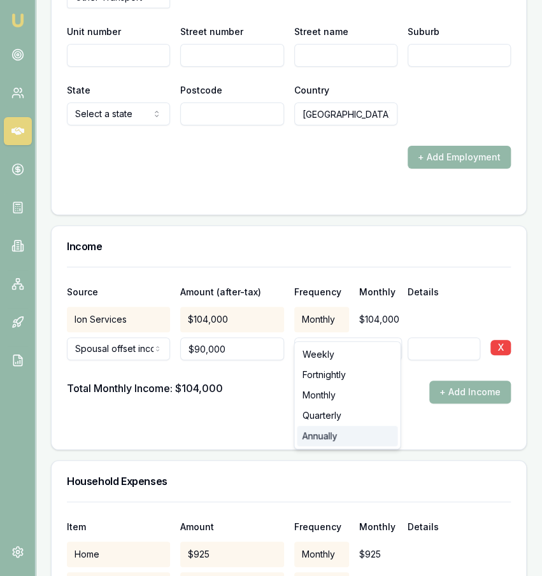
select select "ANNUALLY"
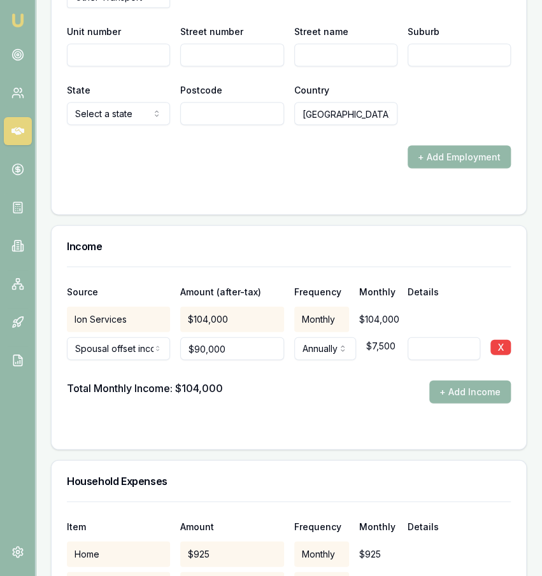
click at [324, 307] on div "Monthly" at bounding box center [321, 319] width 55 height 25
click at [326, 307] on div "Monthly" at bounding box center [321, 319] width 55 height 25
click at [312, 381] on div "Total Monthly Income: $111,500 + Add Income" at bounding box center [289, 392] width 444 height 23
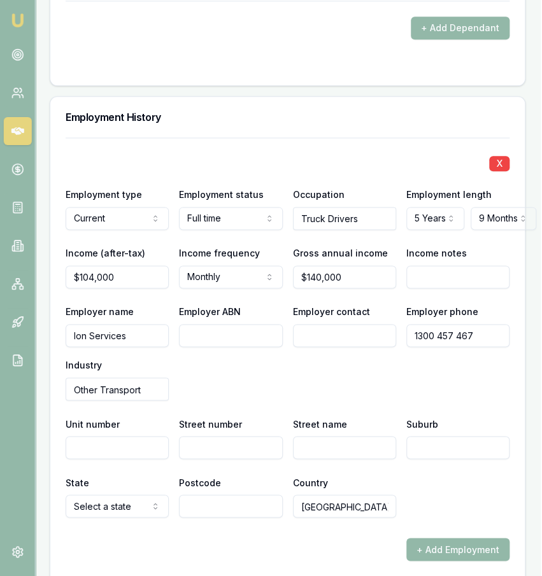
scroll to position [2054, 1]
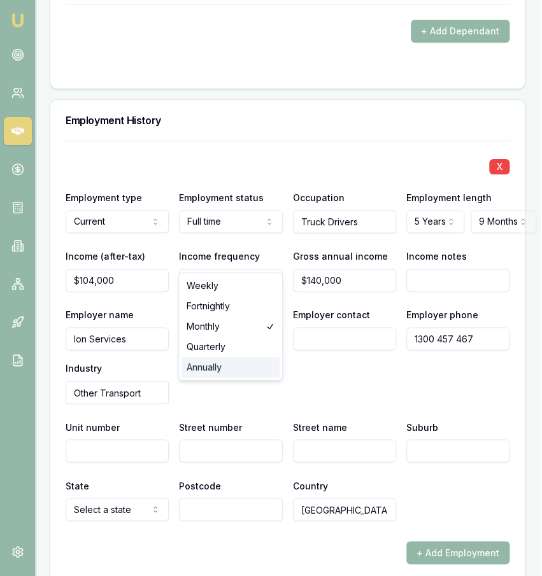
select select "ANNUALLY"
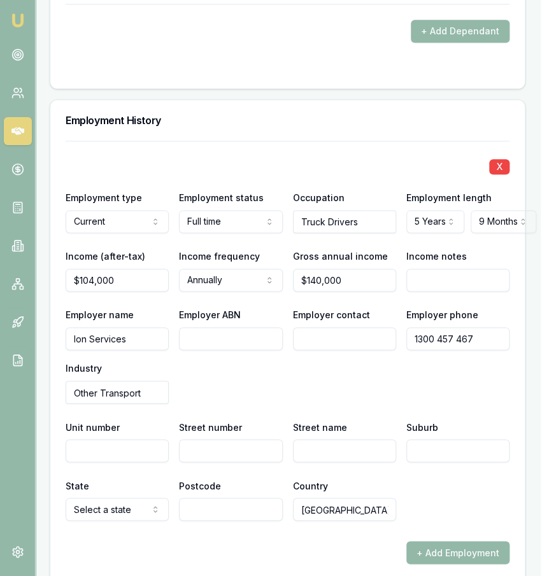
click at [306, 357] on div "Employer name Ion Services Employer ABN Employer contact Employer phone 1300 45…" at bounding box center [288, 355] width 444 height 97
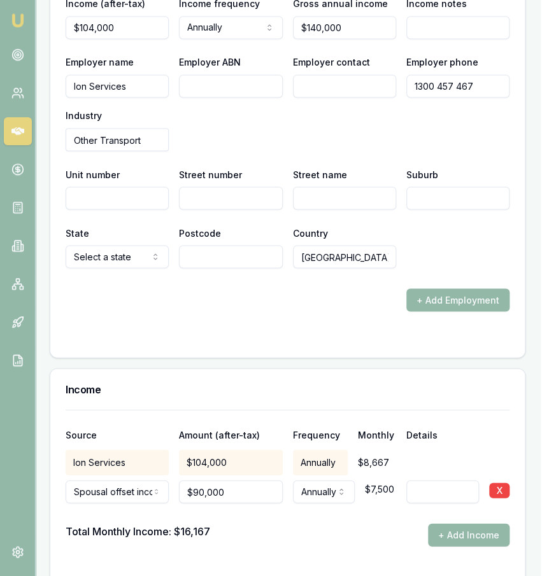
click at [304, 369] on div "Income" at bounding box center [287, 389] width 474 height 41
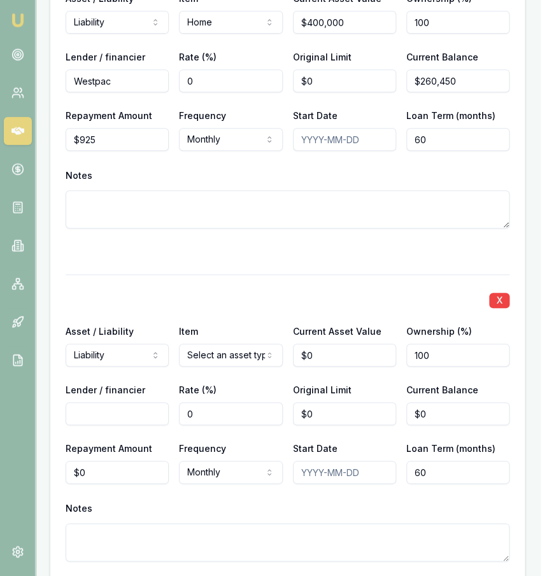
scroll to position [3354, 1]
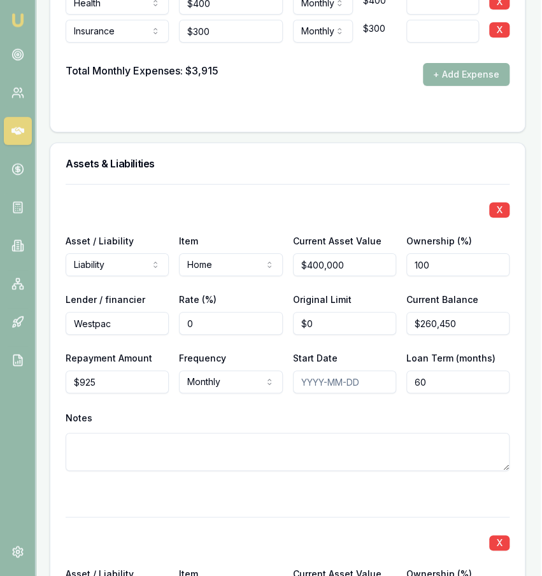
click at [336, 436] on textarea at bounding box center [288, 452] width 444 height 38
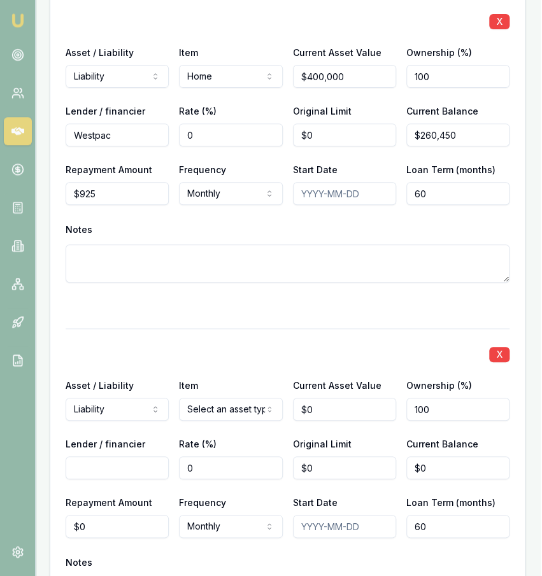
scroll to position [3333, 1]
click at [327, 398] on input "0" at bounding box center [344, 409] width 103 height 23
click at [327, 398] on input "50000" at bounding box center [344, 409] width 103 height 23
click at [299, 398] on input "50000" at bounding box center [344, 409] width 103 height 23
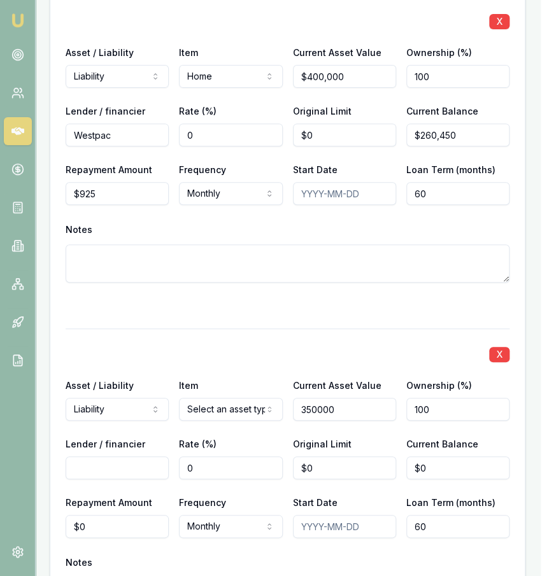
type input "$350,000"
click at [430, 457] on input "0" at bounding box center [457, 468] width 103 height 23
type input "$309,100"
click at [390, 459] on div "X Asset / Liability Liability Asset Liability Item Select an asset type Home Ca…" at bounding box center [288, 488] width 444 height 318
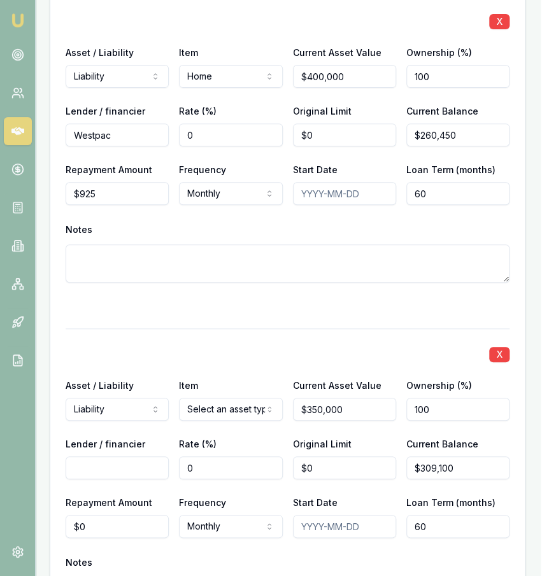
click at [466, 515] on input "60" at bounding box center [457, 526] width 103 height 23
type input "320"
click at [477, 162] on div "Loan Term (months) 60" at bounding box center [457, 183] width 103 height 43
click at [476, 182] on input "60" at bounding box center [457, 193] width 103 height 23
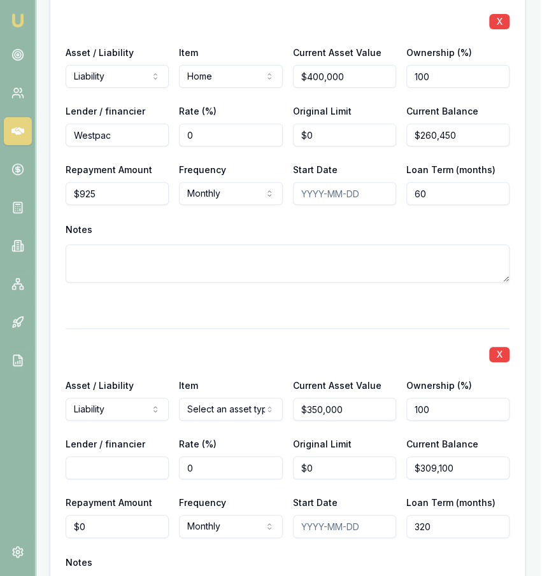
click at [472, 182] on input "60" at bounding box center [457, 193] width 103 height 23
type input "320"
click at [129, 515] on input "0" at bounding box center [117, 526] width 103 height 23
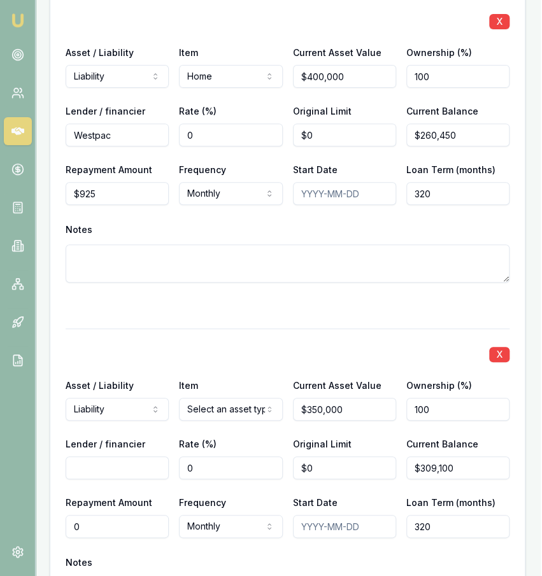
click at [129, 515] on input "0" at bounding box center [117, 526] width 103 height 23
type input "$925"
drag, startPoint x: 229, startPoint y: 397, endPoint x: 224, endPoint y: 334, distance: 63.2
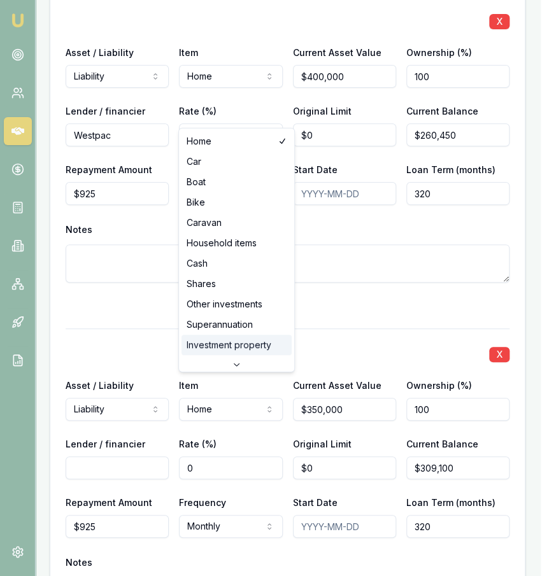
select select "INVESTMENT_PROPERTY"
drag, startPoint x: 251, startPoint y: 306, endPoint x: 252, endPoint y: 346, distance: 39.5
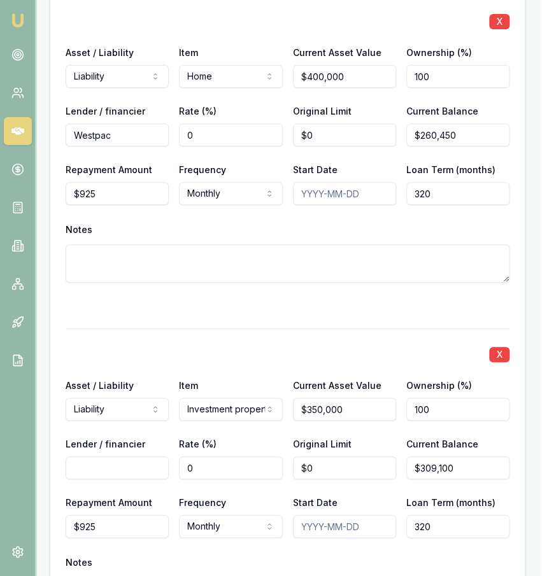
click at [252, 346] on div "X Asset / Liability Liability Asset Liability Item Investment property Home Car…" at bounding box center [288, 488] width 444 height 318
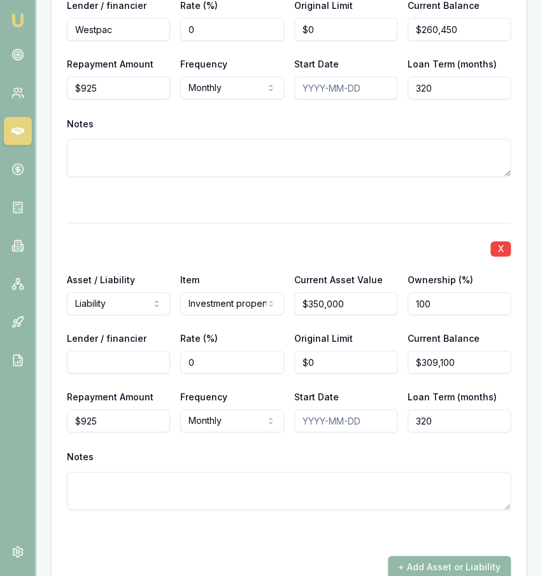
scroll to position [3475, 0]
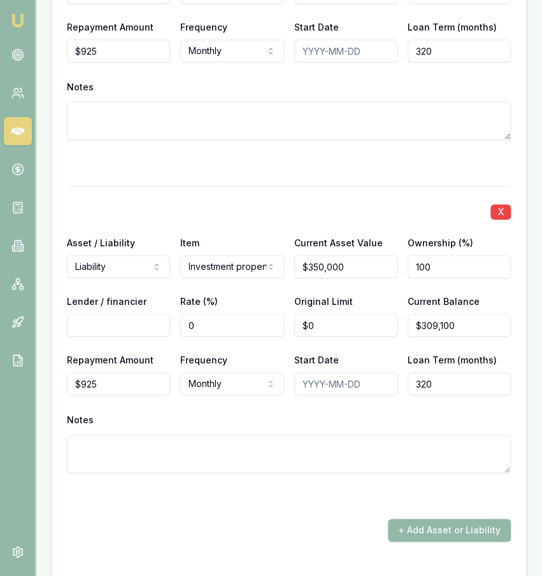
click at [130, 314] on input "Lender / financier" at bounding box center [118, 325] width 103 height 23
type input "Westpac"
click at [164, 464] on div "X Asset / Liability Liability Asset Liability Item Investment property Home Car…" at bounding box center [289, 345] width 444 height 318
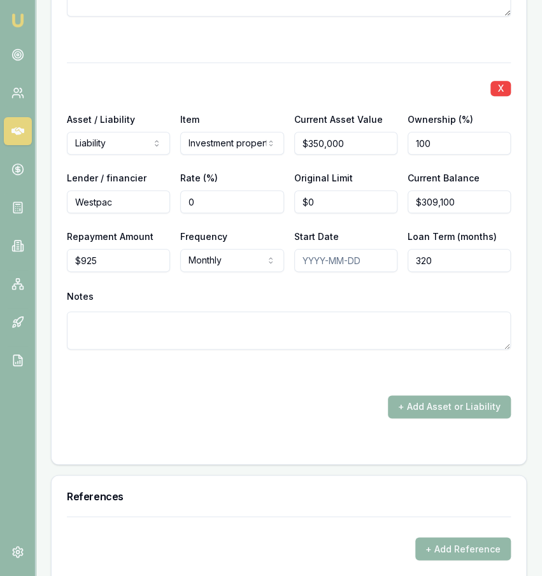
scroll to position [3599, 0]
click at [164, 476] on div "References" at bounding box center [289, 496] width 474 height 41
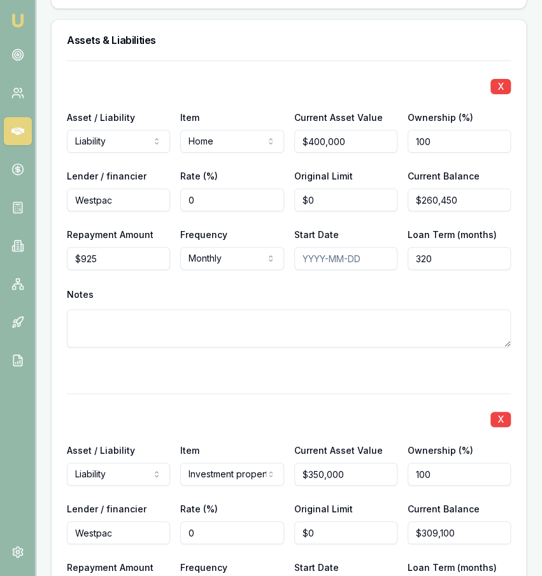
scroll to position [3160, 0]
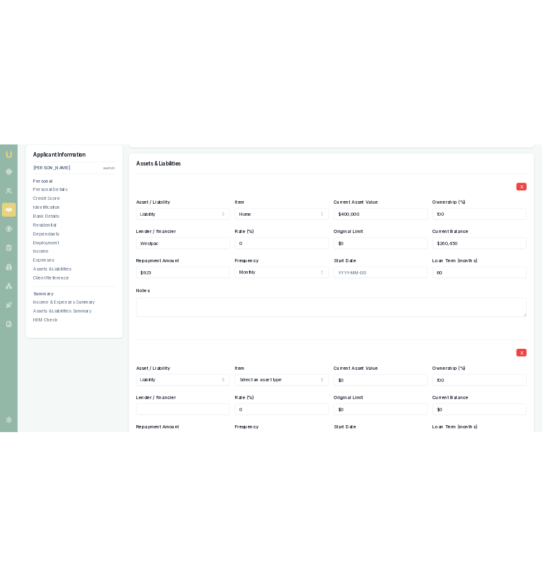
scroll to position [2880, 0]
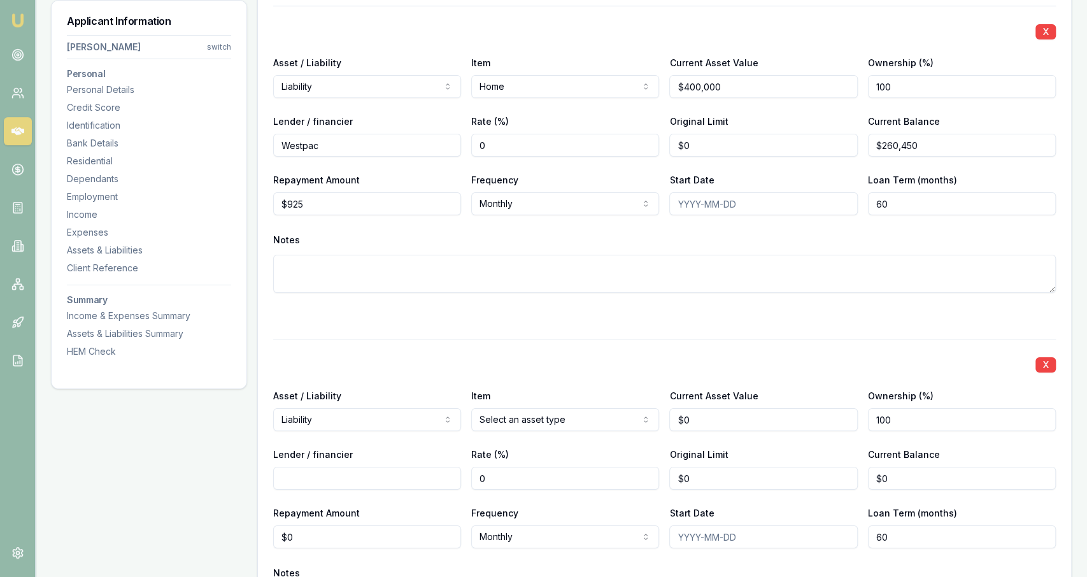
click at [348, 481] on input "Lender / financier" at bounding box center [367, 478] width 188 height 23
type input "Westpac"
click at [763, 457] on div "Original Limit $0" at bounding box center [763, 467] width 188 height 43
click at [904, 484] on input "0" at bounding box center [962, 478] width 188 height 23
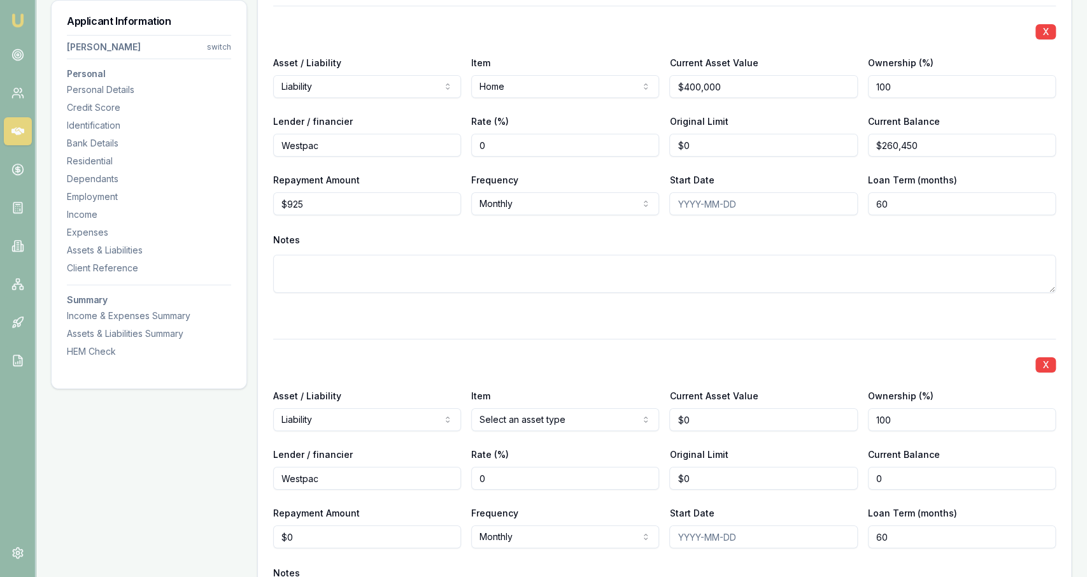
type input "0"
type input "$0"
click at [819, 408] on input "0" at bounding box center [763, 419] width 188 height 23
type input "$350,000"
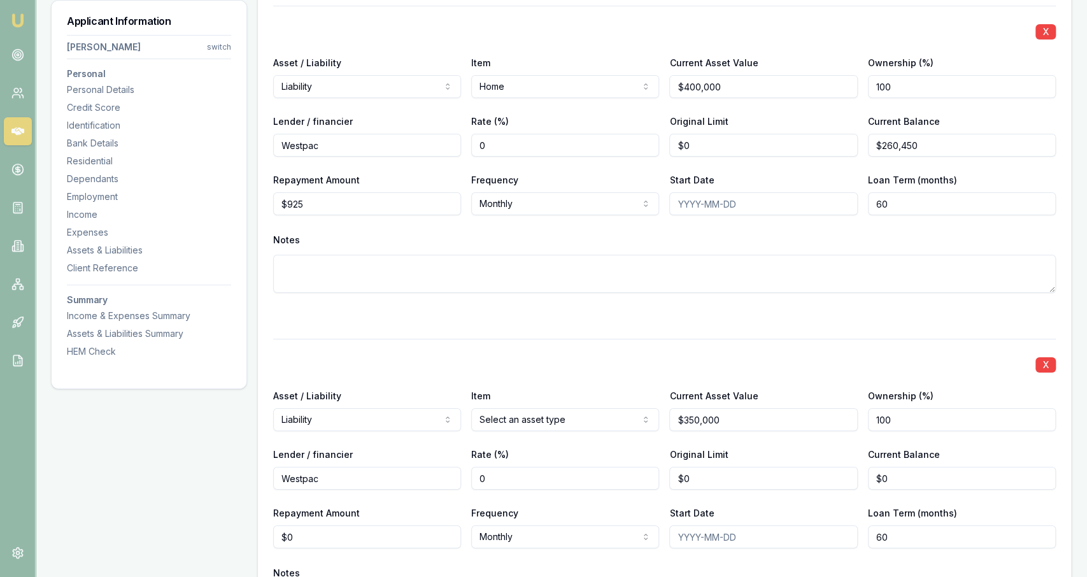
click at [382, 544] on div "X Asset / Liability Liability Asset Liability Item Select an asset type Home Ca…" at bounding box center [664, 498] width 783 height 318
type input "0"
click at [382, 537] on input "0" at bounding box center [367, 536] width 188 height 23
type input "0"
type input "$925"
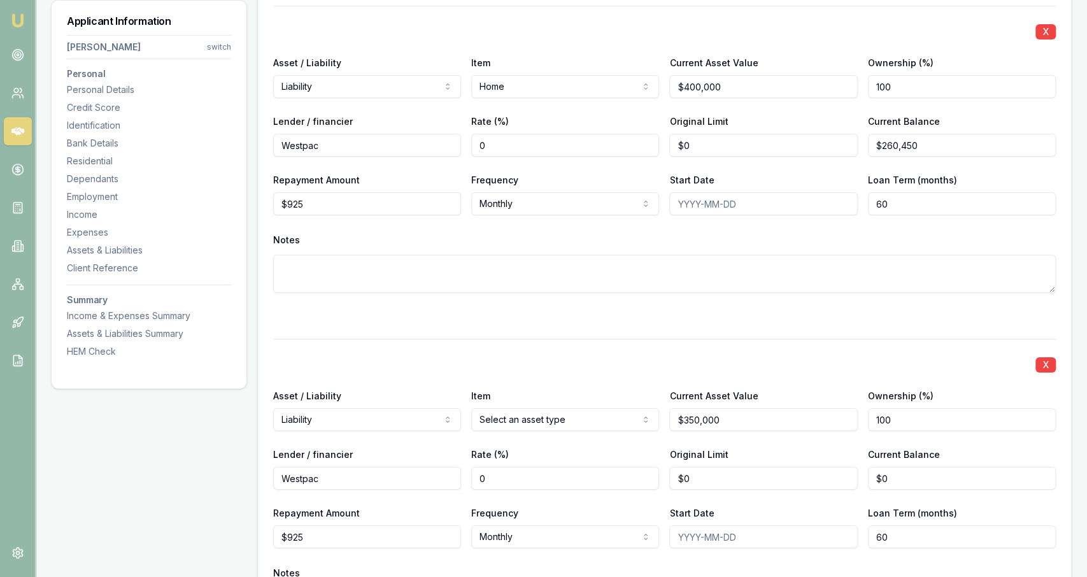
click at [924, 532] on input "60" at bounding box center [962, 536] width 188 height 23
type input "320000"
click at [949, 471] on input "0" at bounding box center [962, 478] width 188 height 23
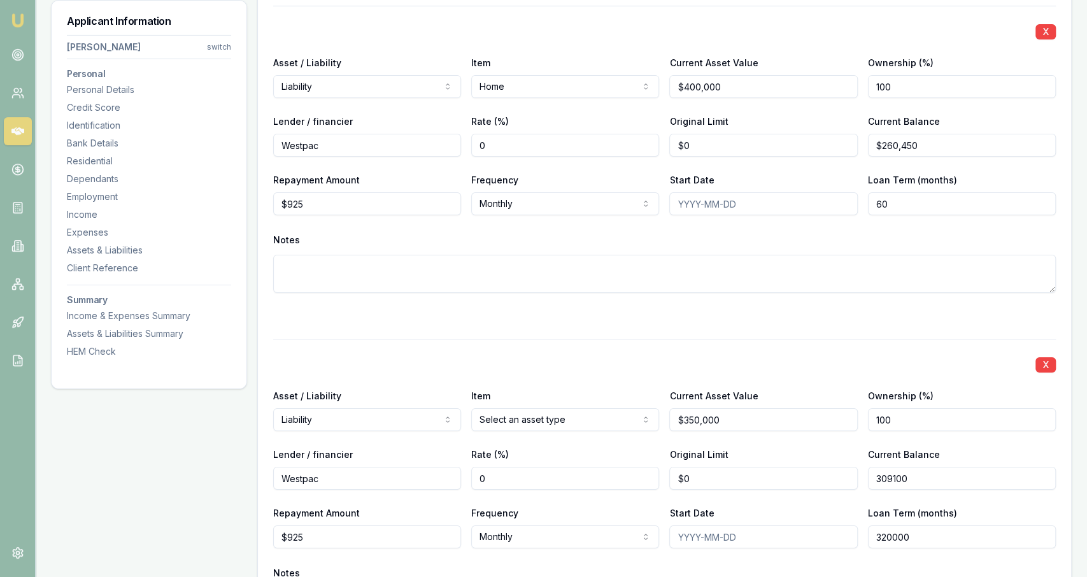
type input "$309,100"
click at [900, 355] on div "X" at bounding box center [664, 364] width 783 height 18
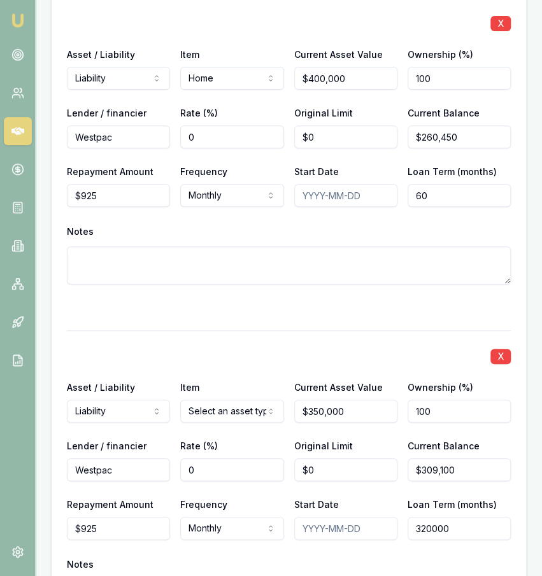
scroll to position [3343, 0]
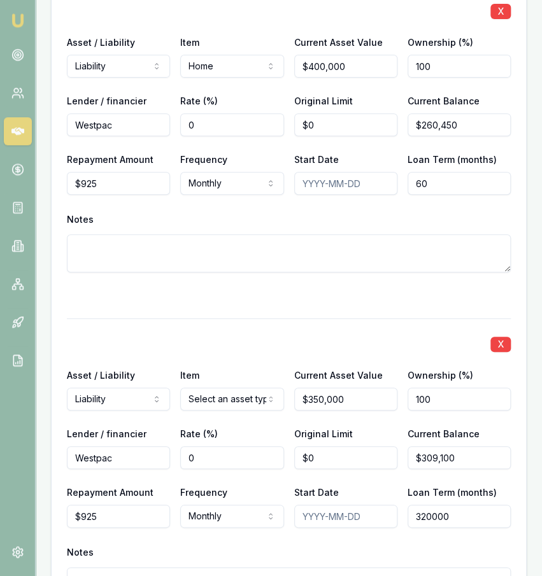
click at [460, 505] on input "320000" at bounding box center [459, 516] width 103 height 23
type input "320"
click at [356, 334] on div "X" at bounding box center [289, 343] width 444 height 18
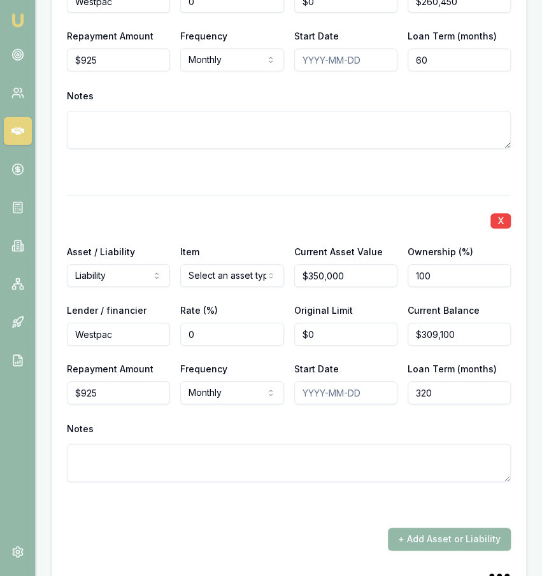
scroll to position [3468, 0]
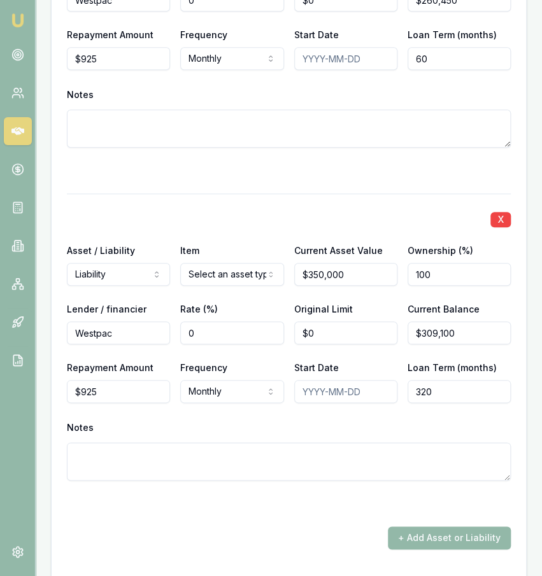
click at [228, 418] on div "Notes" at bounding box center [289, 427] width 444 height 19
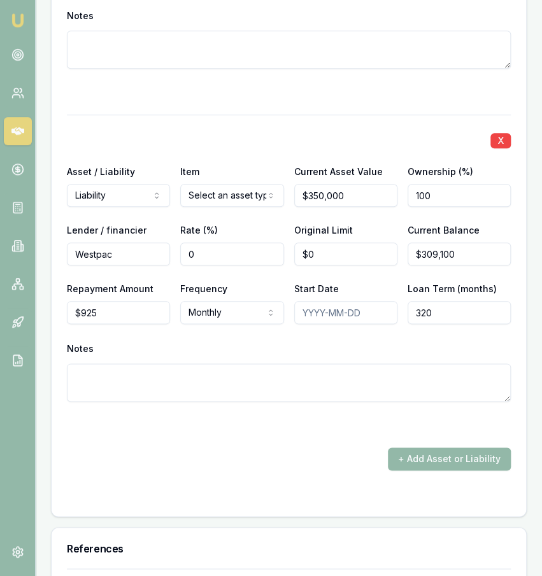
scroll to position [3547, 0]
click at [271, 528] on div "References" at bounding box center [289, 548] width 474 height 41
click at [415, 448] on button "+ Add Asset or Liability" at bounding box center [449, 459] width 123 height 23
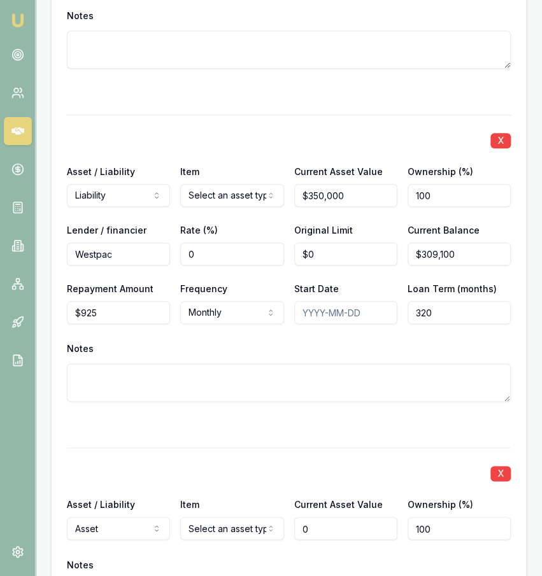
scroll to position [3586, 0]
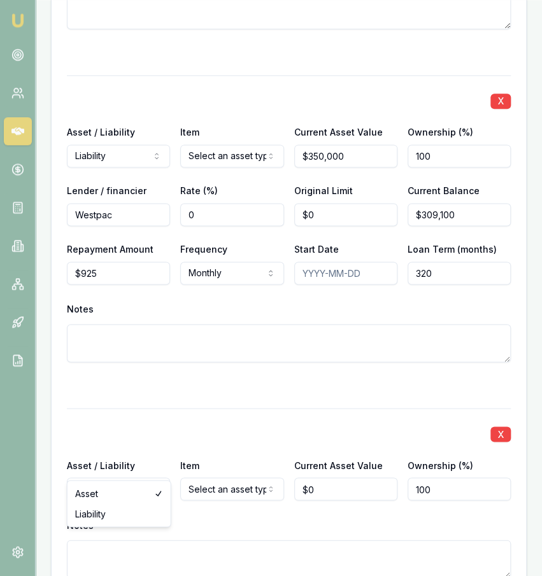
type input "$0"
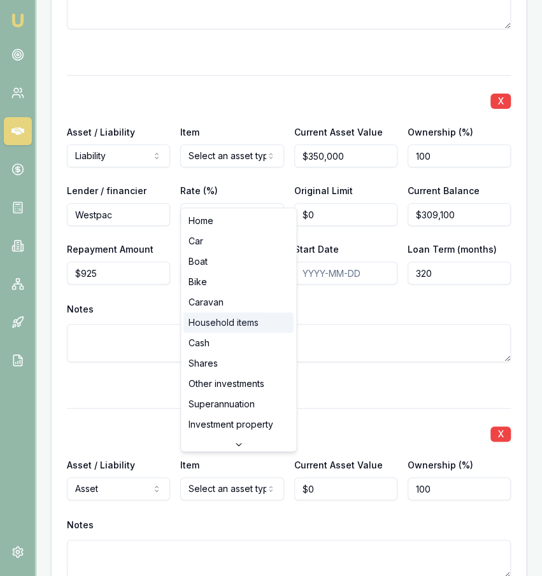
select select "HOUSEHOLD_ITEMS"
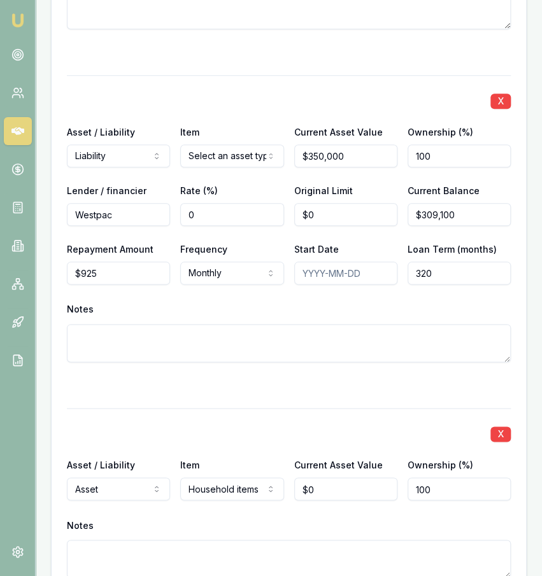
click at [334, 457] on div "Current Asset Value $0" at bounding box center [345, 478] width 103 height 43
type input "0"
click at [334, 478] on input "0" at bounding box center [345, 489] width 103 height 23
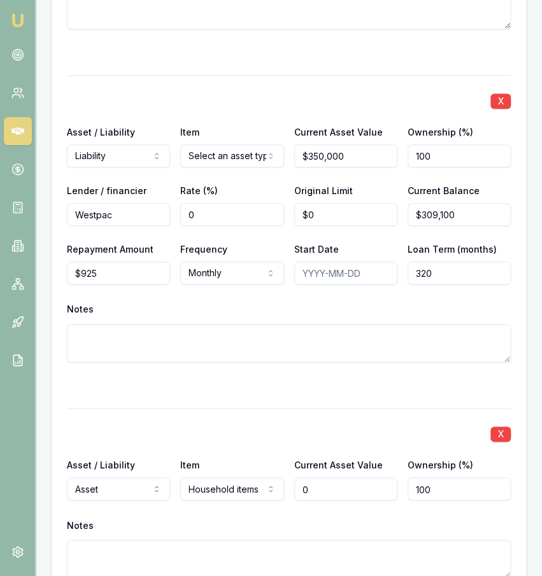
click at [334, 478] on input "0" at bounding box center [345, 489] width 103 height 23
type input "$150,000"
click at [362, 424] on div "X Asset / Liability Asset Asset Liability Item Household items Home Car Boat Bi…" at bounding box center [289, 508] width 444 height 201
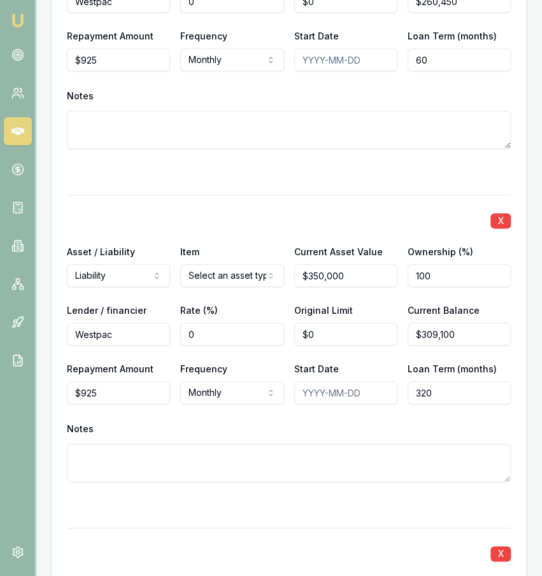
scroll to position [3484, 0]
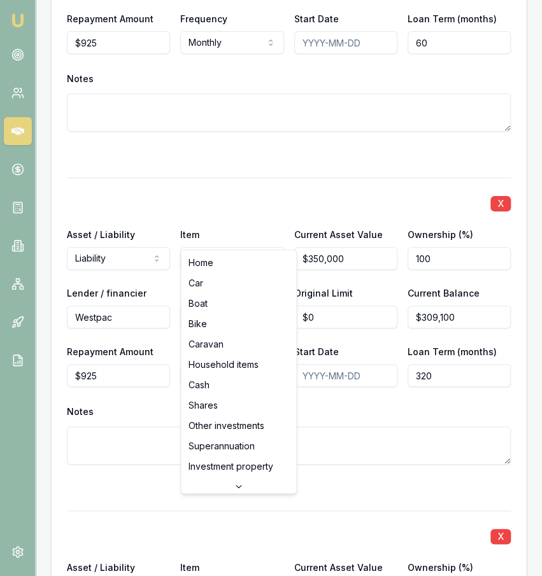
select select "INVESTMENT_PROPERTY"
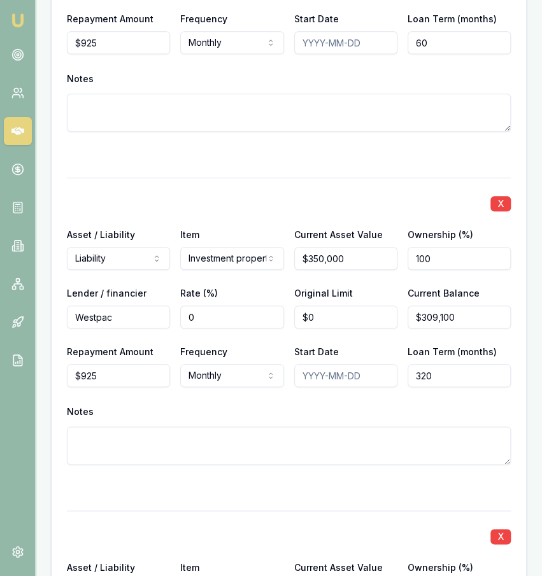
click at [320, 147] on div at bounding box center [289, 154] width 444 height 15
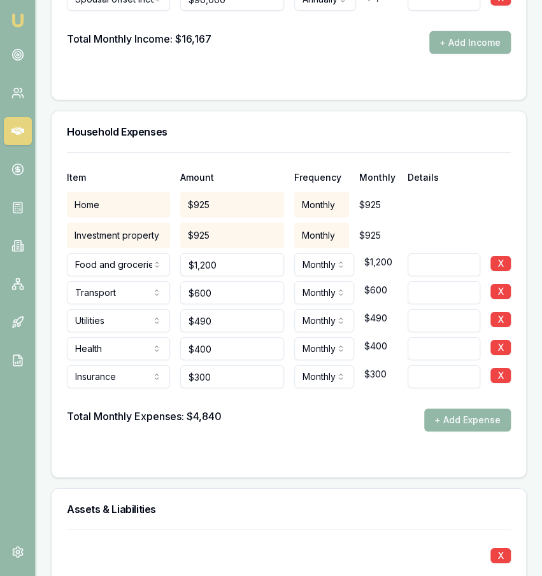
click at [278, 111] on div "Household Expenses" at bounding box center [289, 131] width 474 height 41
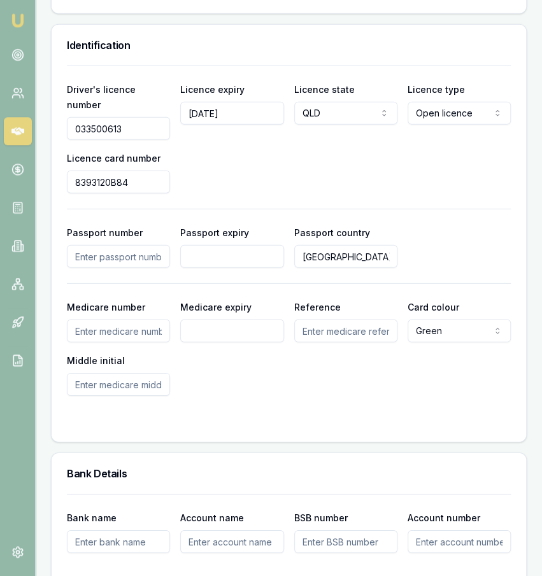
scroll to position [1056, 0]
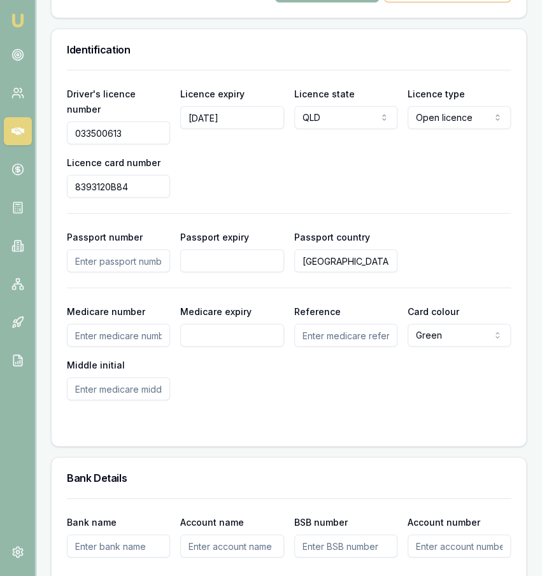
click at [130, 324] on input "Medicare number" at bounding box center [118, 335] width 103 height 23
type input "4463017161"
click at [210, 324] on input "Medicare expiry" at bounding box center [231, 335] width 103 height 23
type input "01/2028"
click at [348, 324] on input "Reference" at bounding box center [345, 335] width 103 height 23
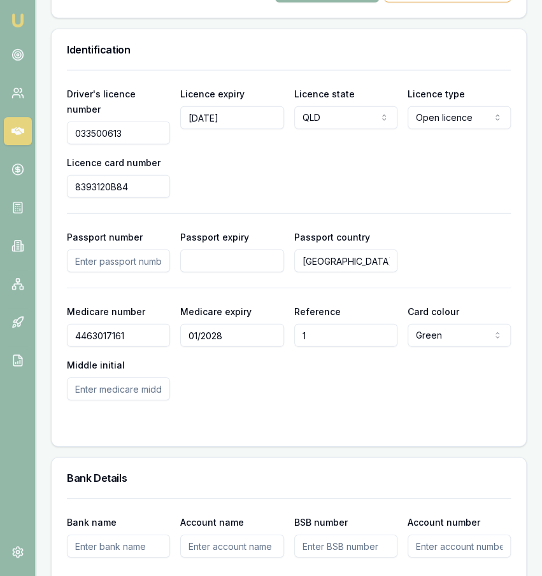
type input "1"
click at [141, 378] on input "Middle initial" at bounding box center [118, 389] width 103 height 23
type input "D"
click at [232, 374] on div "Medicare number 4463017161 Medicare expiry 01/2028 Reference 1 Card colour Gree…" at bounding box center [289, 352] width 444 height 97
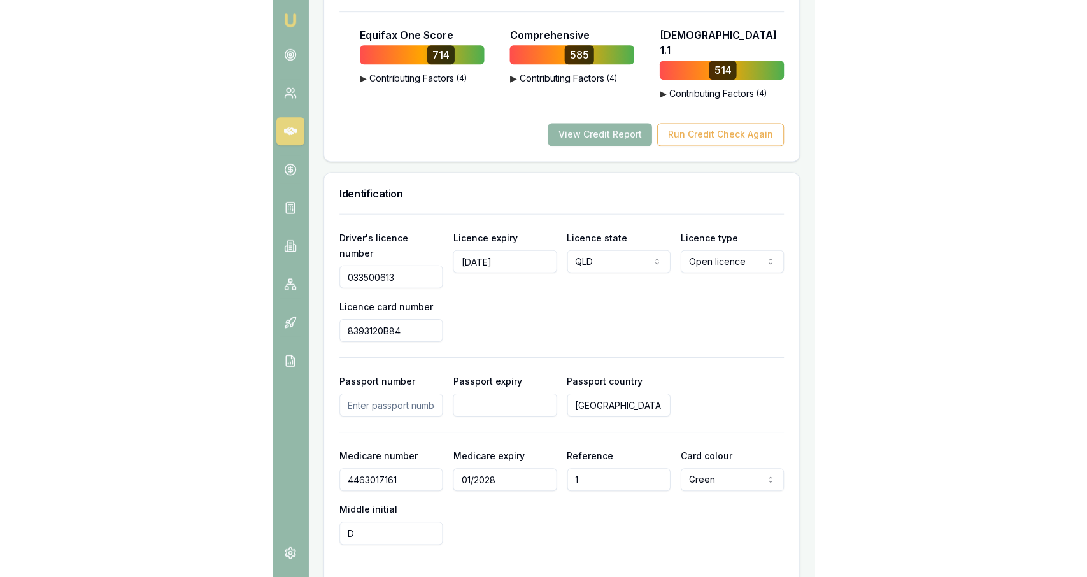
scroll to position [914, 0]
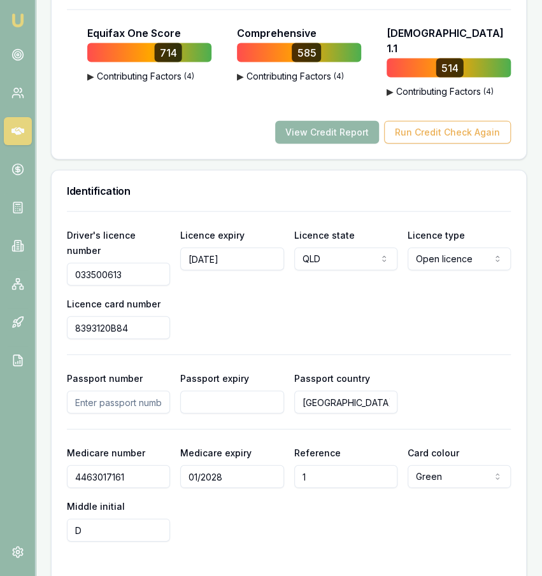
click at [124, 465] on input "4463017161" at bounding box center [118, 476] width 103 height 23
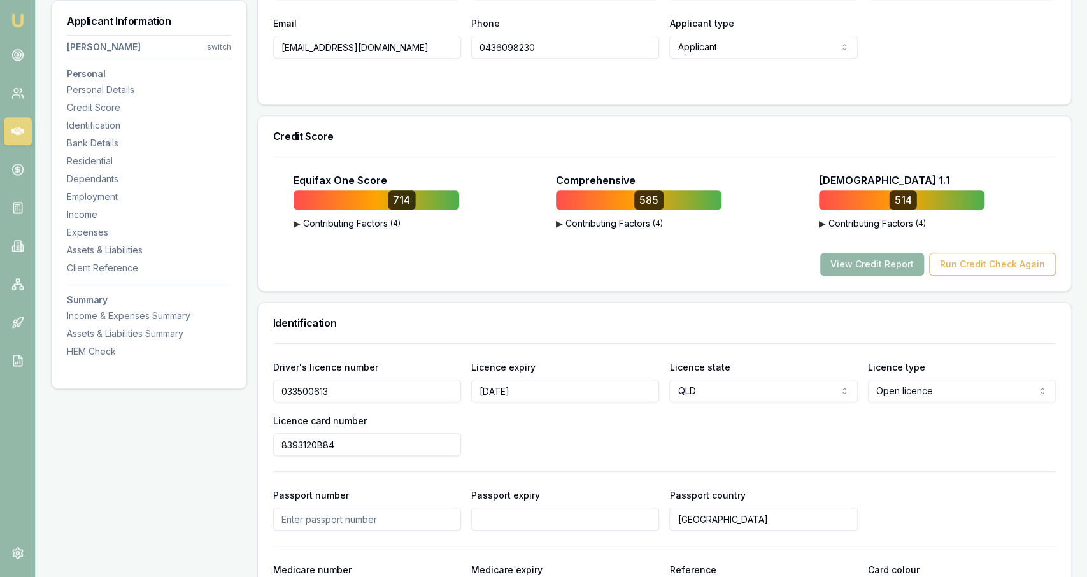
scroll to position [0, 0]
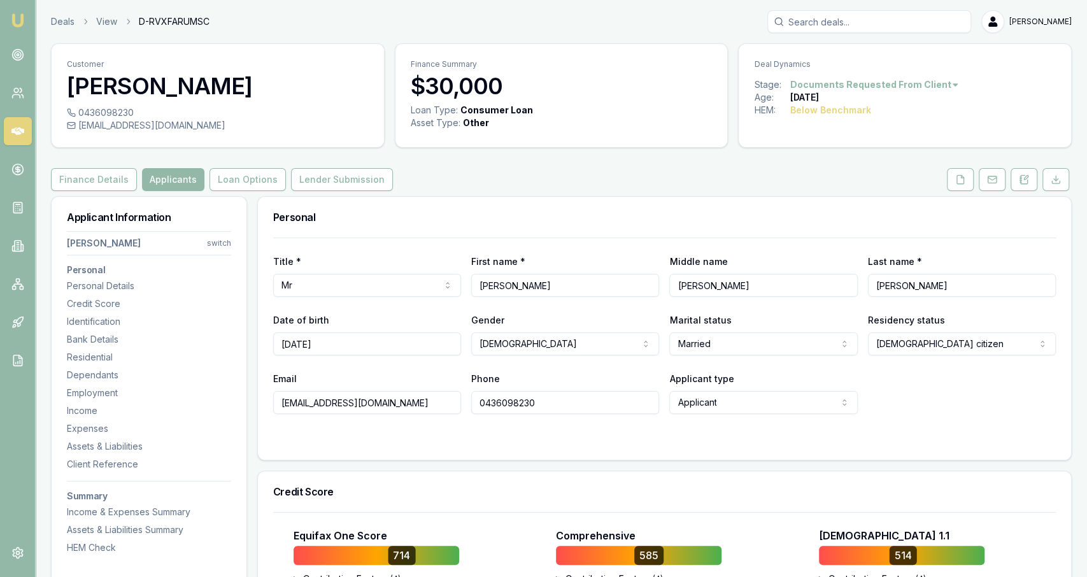
click at [257, 176] on button "Loan Options" at bounding box center [247, 179] width 76 height 23
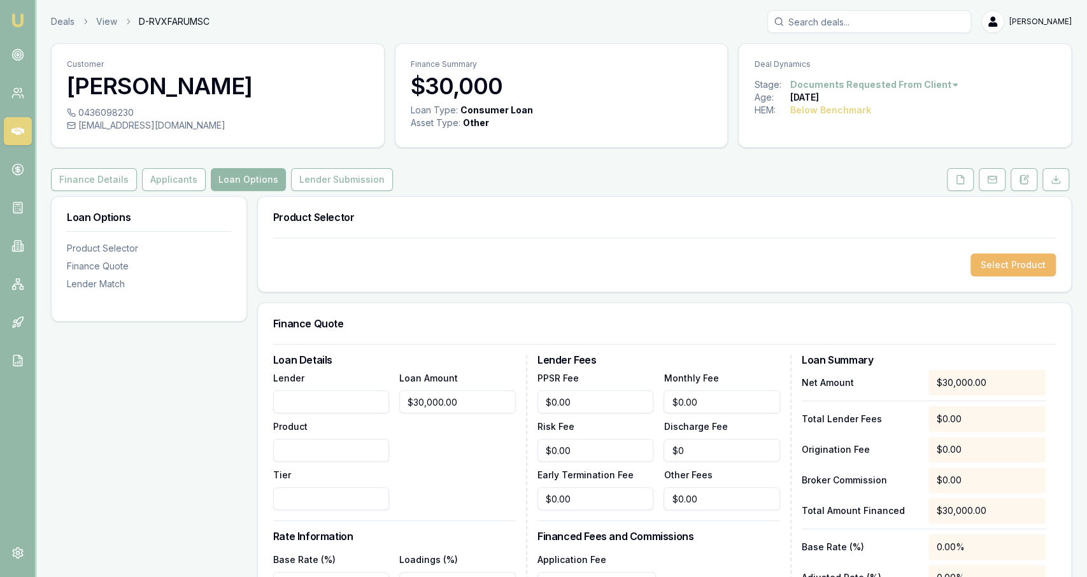
click at [988, 263] on button "Select Product" at bounding box center [1012, 264] width 85 height 23
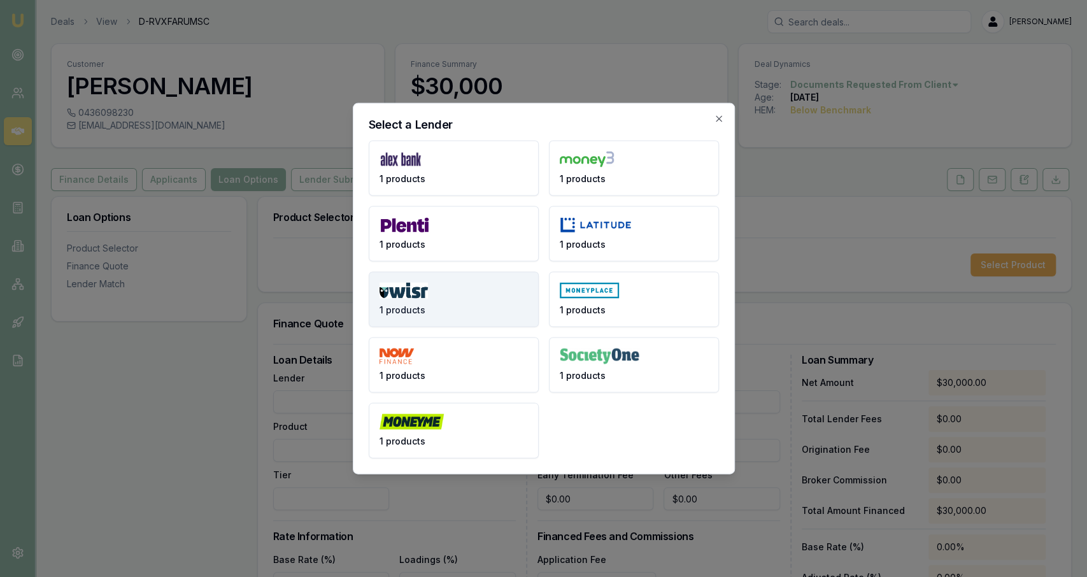
click at [423, 306] on button "1 products" at bounding box center [454, 299] width 170 height 55
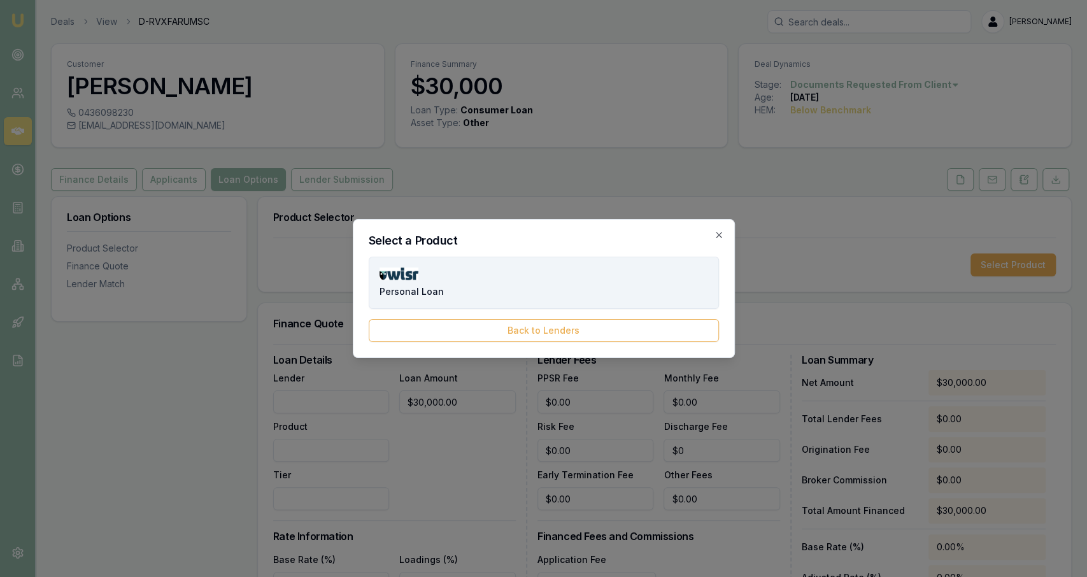
click at [426, 295] on span "Personal Loan" at bounding box center [412, 291] width 64 height 13
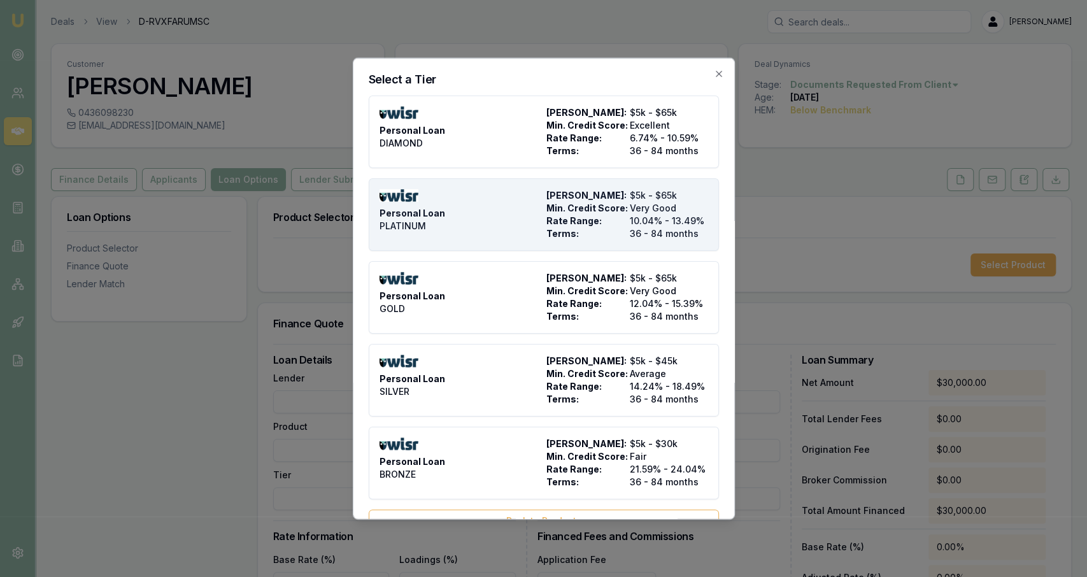
click at [702, 223] on span "10.04% - 13.49%" at bounding box center [669, 221] width 78 height 13
type input "WISR"
type input "Personal Loan"
type input "PLATINUM"
type input "10.04"
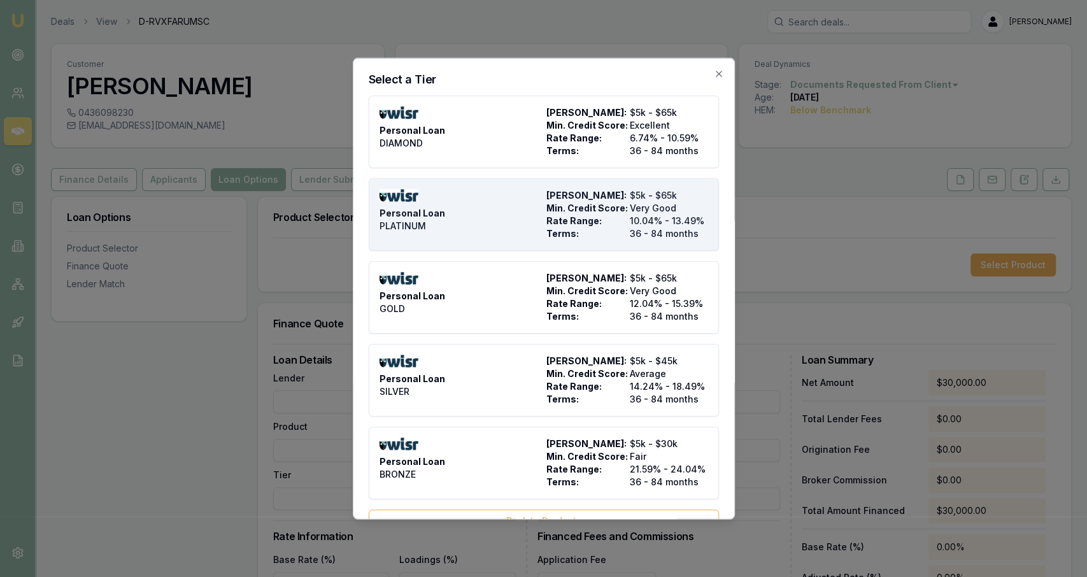
type input "36"
type input "$525.00"
type input "2500"
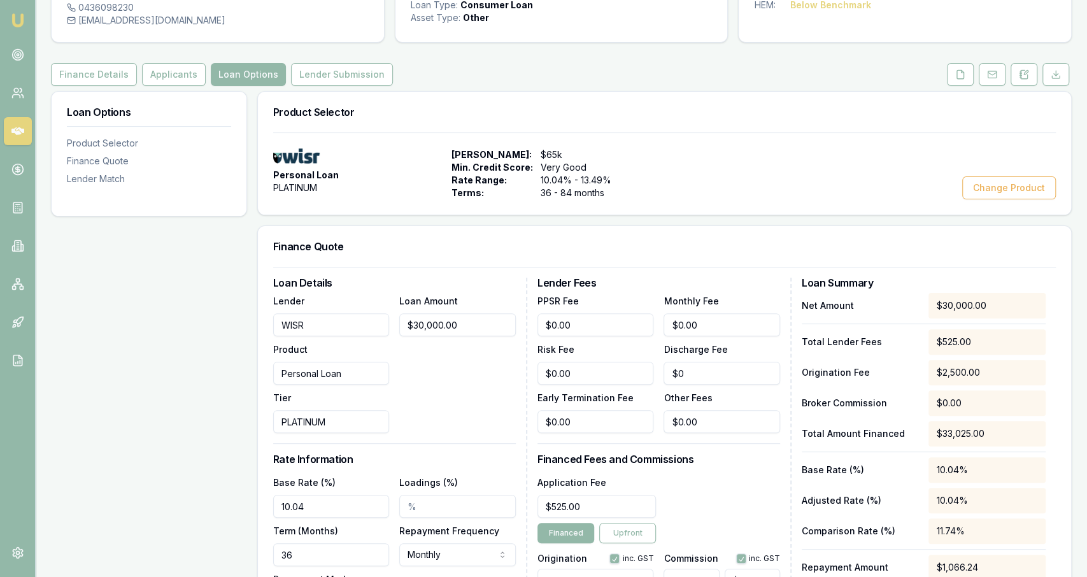
scroll to position [106, 0]
click at [367, 496] on input "10.04" at bounding box center [331, 505] width 117 height 23
type input "11.74%"
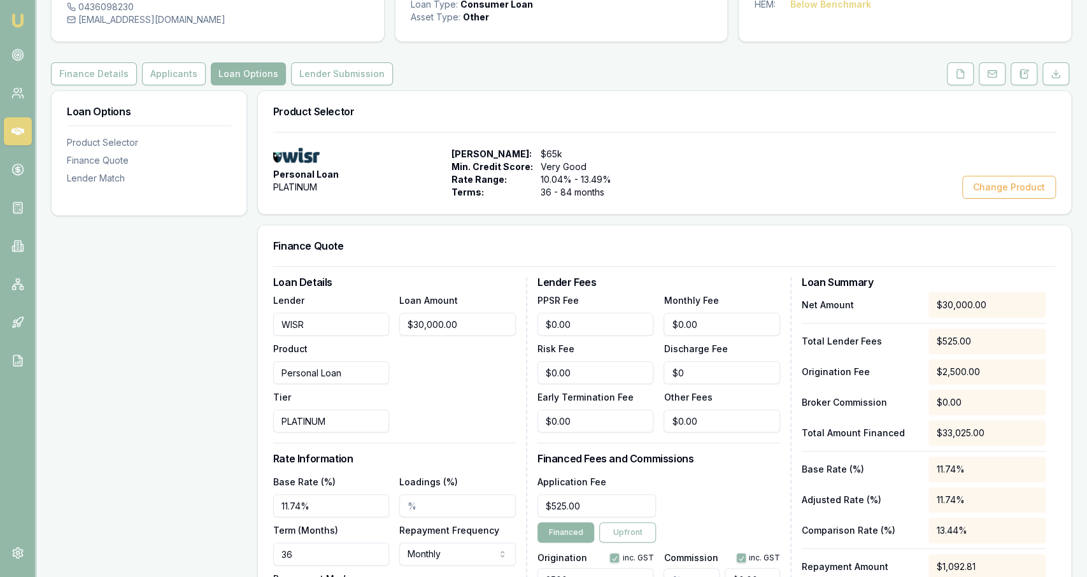
click at [339, 550] on input "36" at bounding box center [331, 554] width 117 height 23
type input "84"
click at [397, 428] on div "Lender WISR Product Personal Loan Tier PLATINUM Loan Amount $30,000.00" at bounding box center [394, 362] width 243 height 140
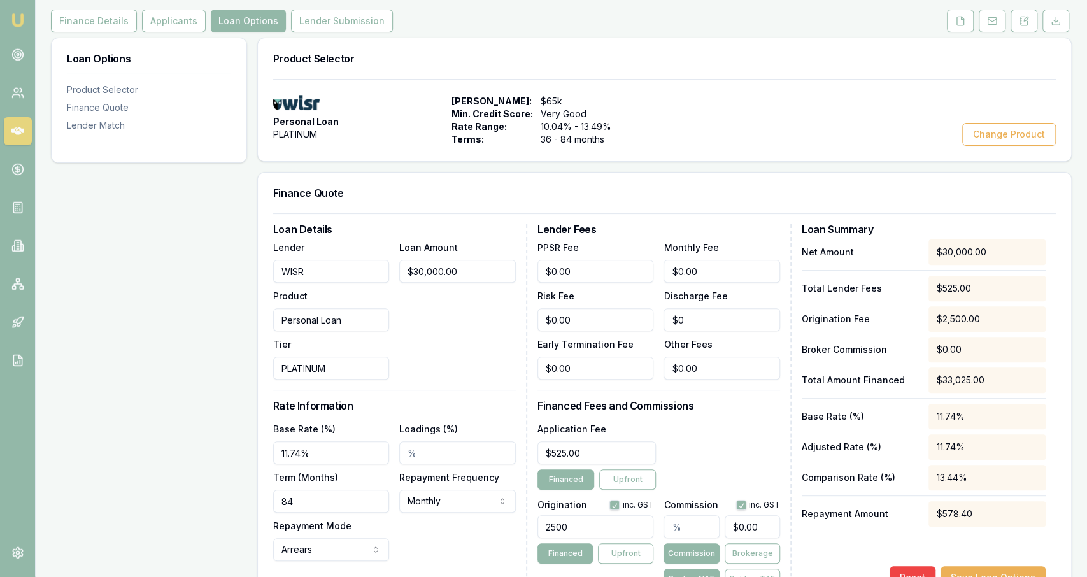
scroll to position [167, 0]
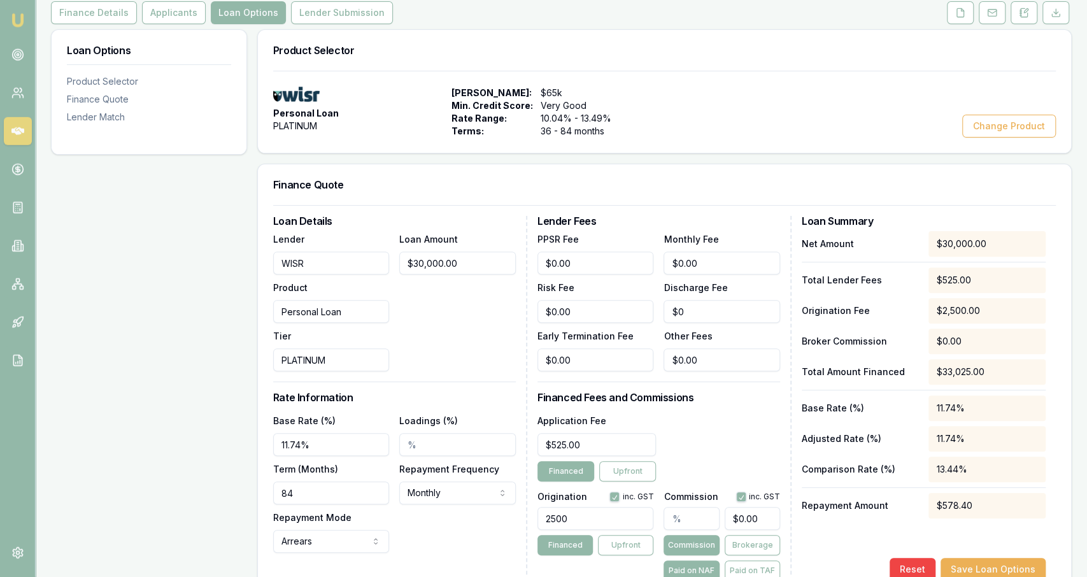
click at [624, 519] on input "2500" at bounding box center [595, 518] width 117 height 23
type input "2000.00"
click at [713, 471] on div "Application Fee $525.00 Financed Upfront" at bounding box center [658, 447] width 243 height 69
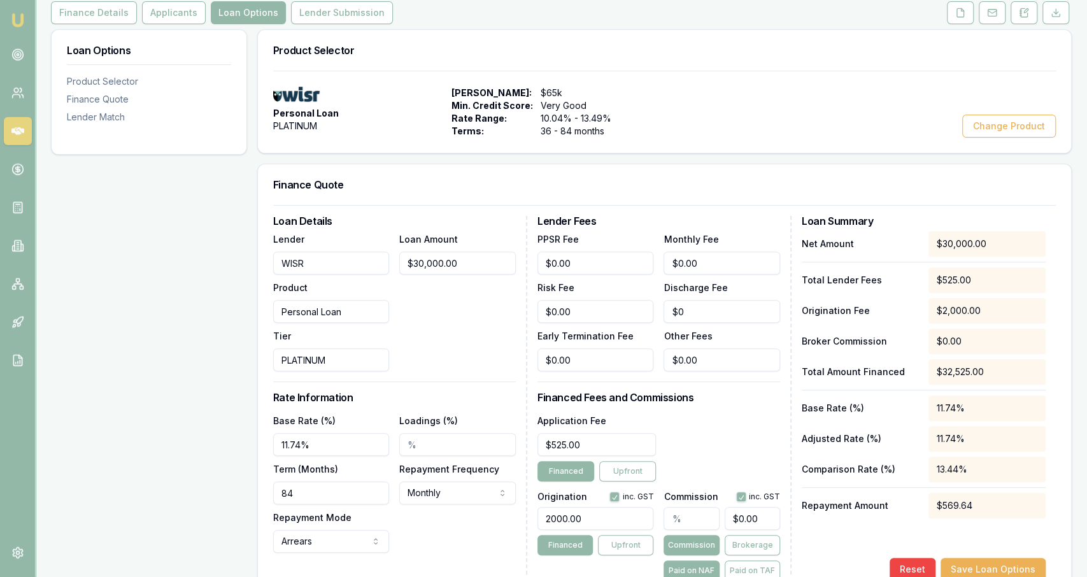
click at [692, 509] on input "text" at bounding box center [690, 518] width 55 height 23
click at [725, 458] on div "Application Fee $525.00 Financed Upfront" at bounding box center [658, 447] width 243 height 69
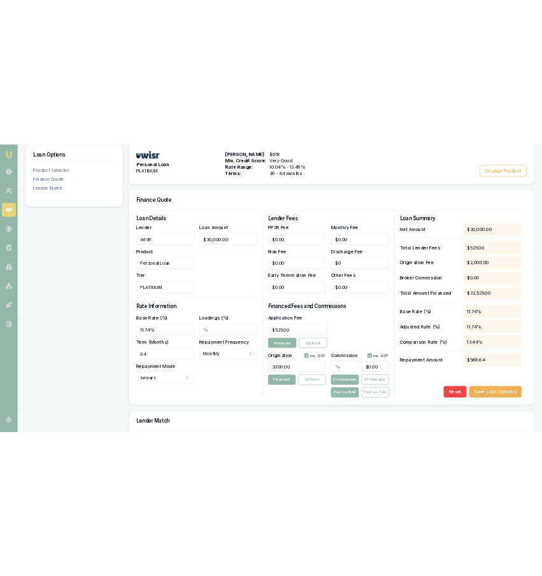
scroll to position [240, 0]
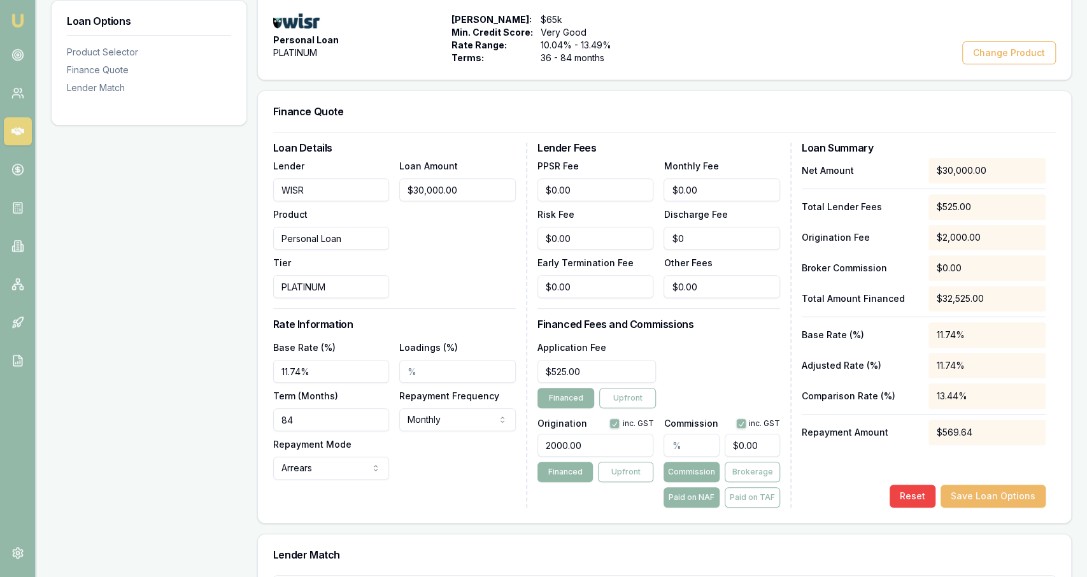
click at [963, 492] on button "Save Loan Options" at bounding box center [992, 496] width 105 height 23
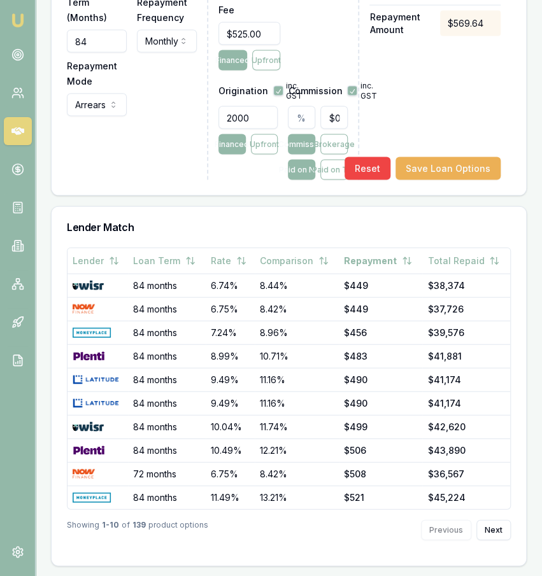
scroll to position [0, 0]
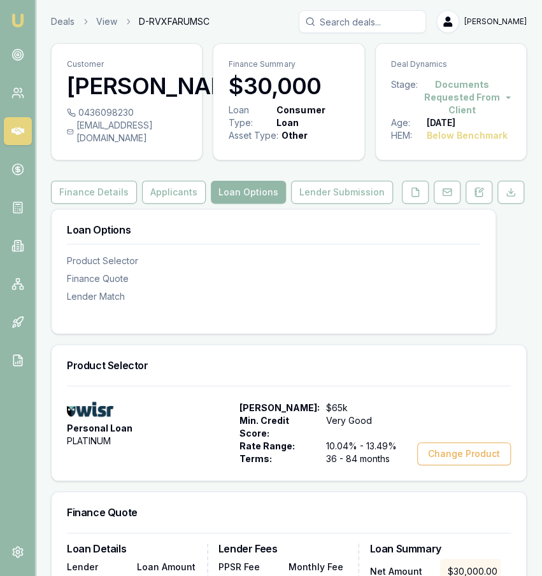
click at [324, 204] on button "Lender Submission" at bounding box center [342, 192] width 102 height 23
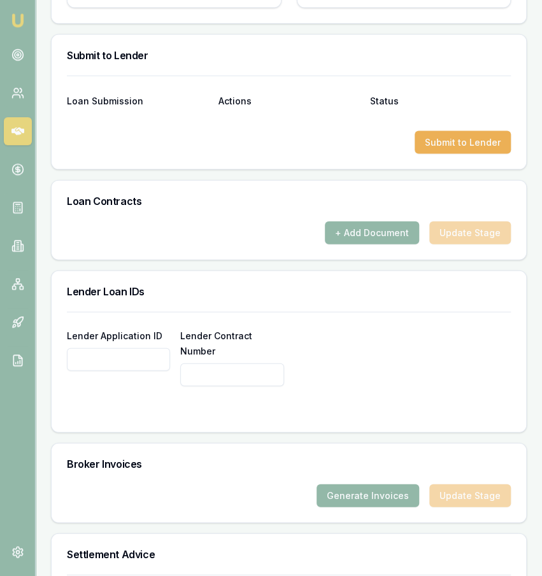
scroll to position [845, 0]
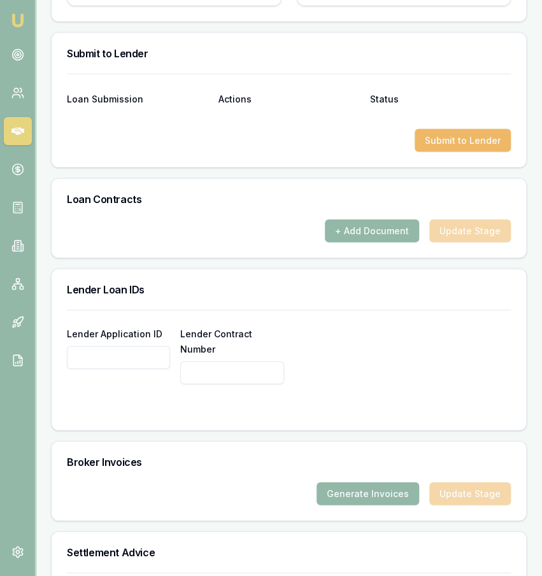
click at [462, 143] on button "Submit to Lender" at bounding box center [463, 140] width 96 height 23
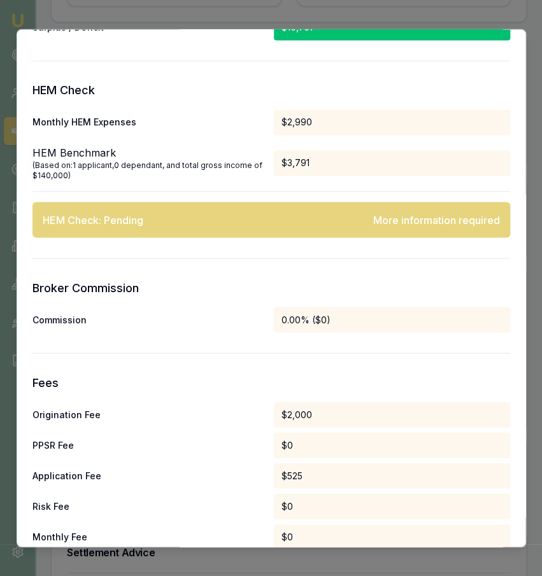
scroll to position [709, 0]
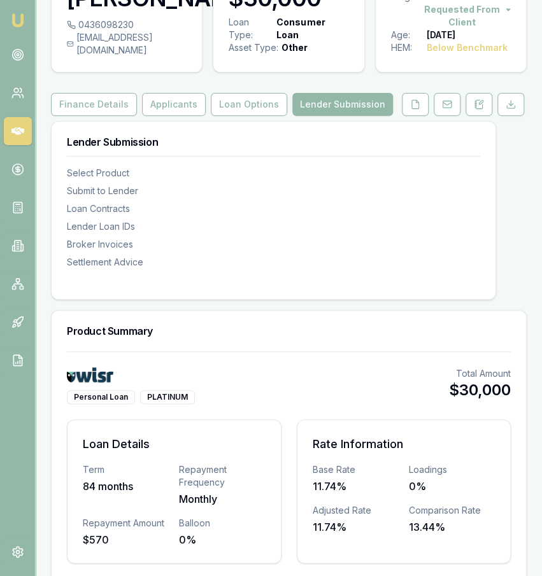
scroll to position [0, 0]
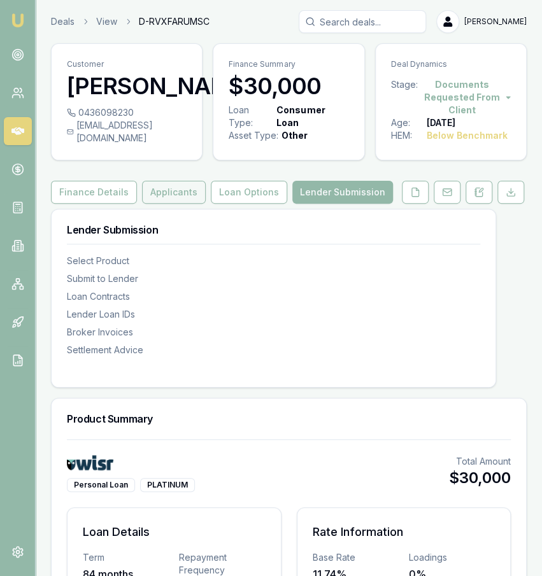
click at [164, 204] on button "Applicants" at bounding box center [174, 192] width 64 height 23
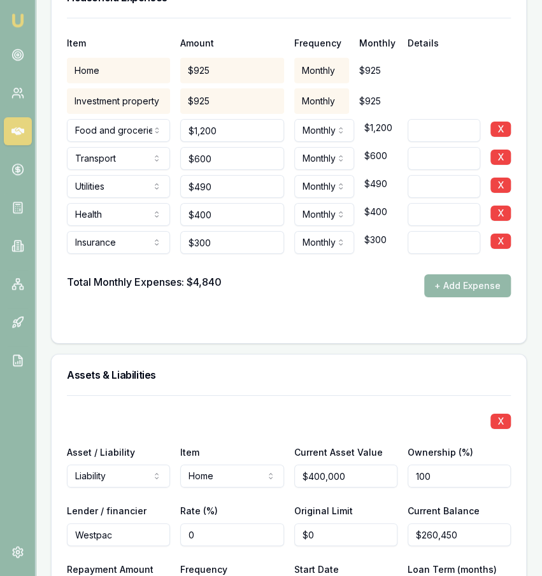
scroll to position [2932, 0]
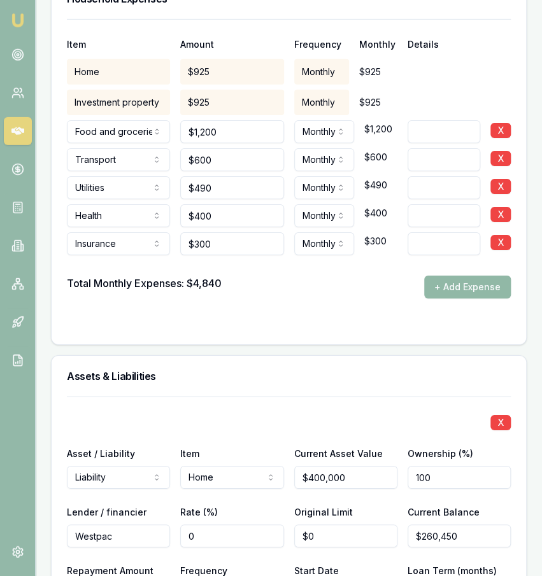
click at [473, 276] on button "+ Add Expense" at bounding box center [467, 287] width 87 height 23
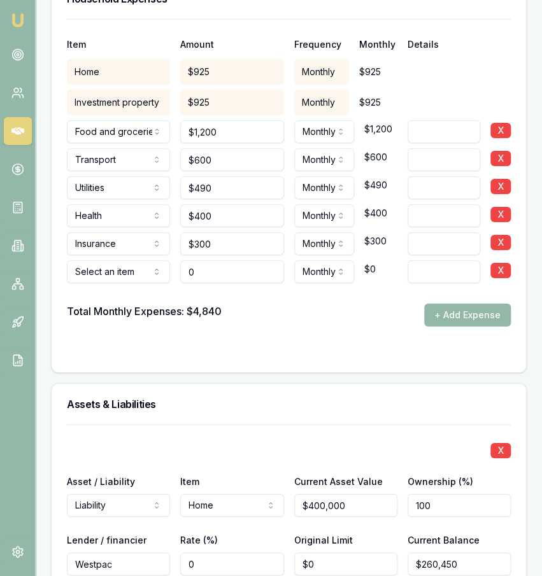
type input "$0"
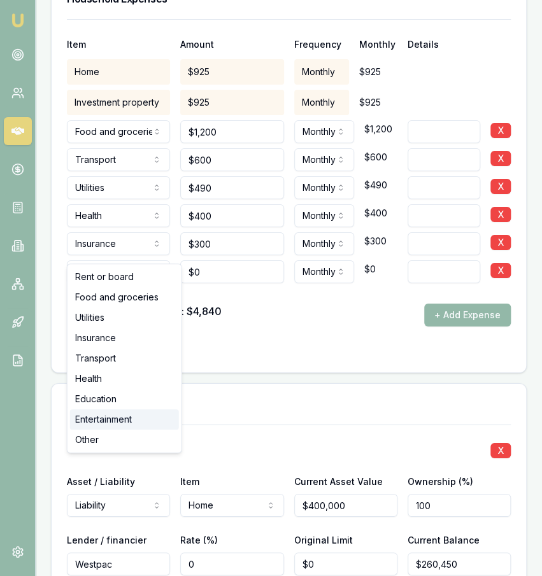
select select "ENTERTAINMENT"
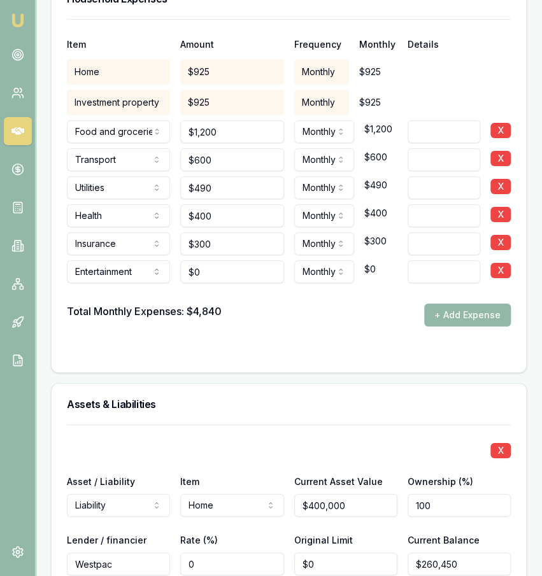
click at [453, 260] on input at bounding box center [444, 271] width 73 height 23
type input "Discretionary"
click at [271, 260] on input "0" at bounding box center [231, 271] width 103 height 23
type input "$800"
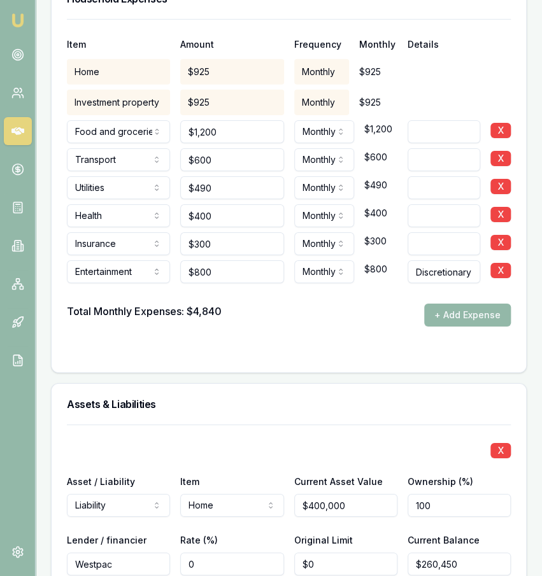
click at [297, 304] on div "Total Monthly Expenses: $4,840 + Add Expense" at bounding box center [289, 315] width 444 height 23
click at [229, 255] on div "$800" at bounding box center [231, 269] width 103 height 28
click at [229, 260] on input "800" at bounding box center [231, 271] width 103 height 23
type input "$850"
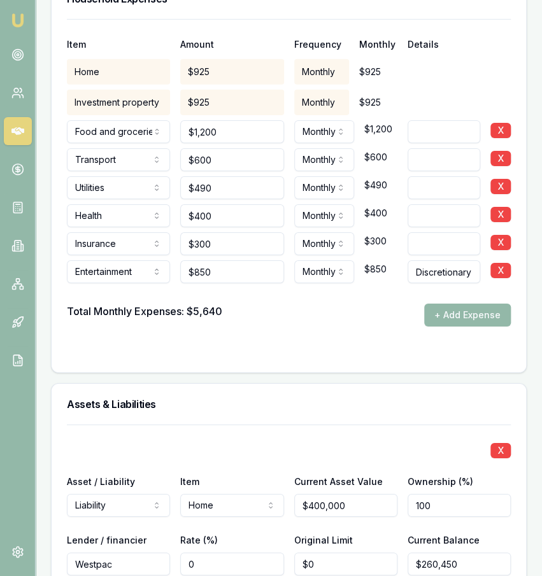
click at [357, 337] on div "Item Amount Frequency Monthly Details Home $925 Monthly $925 Investment propert…" at bounding box center [289, 195] width 474 height 353
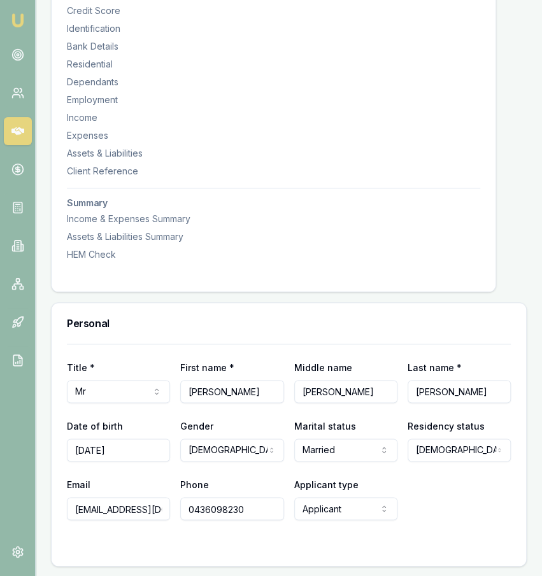
scroll to position [0, 0]
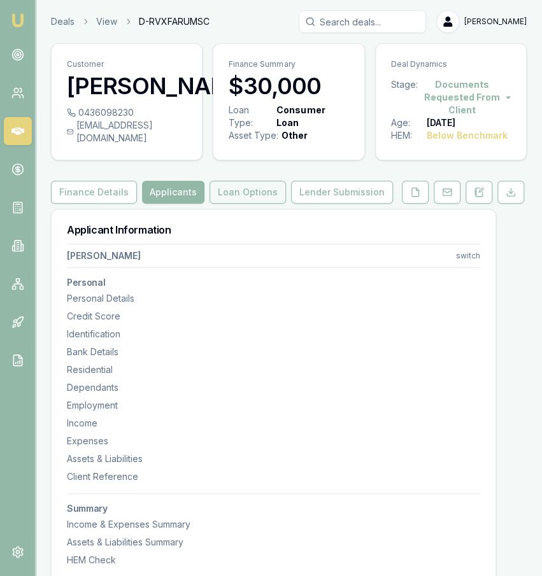
click at [250, 199] on button "Loan Options" at bounding box center [247, 192] width 76 height 23
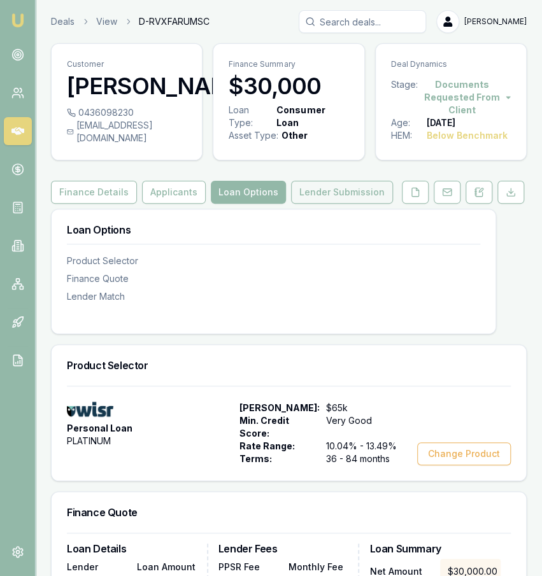
click at [368, 194] on button "Lender Submission" at bounding box center [342, 192] width 102 height 23
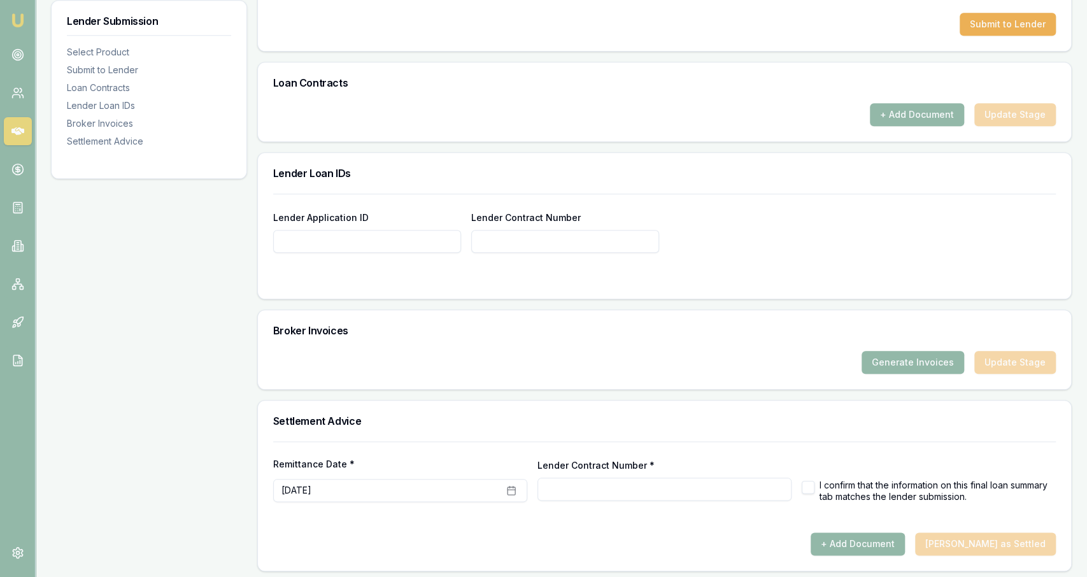
scroll to position [559, 0]
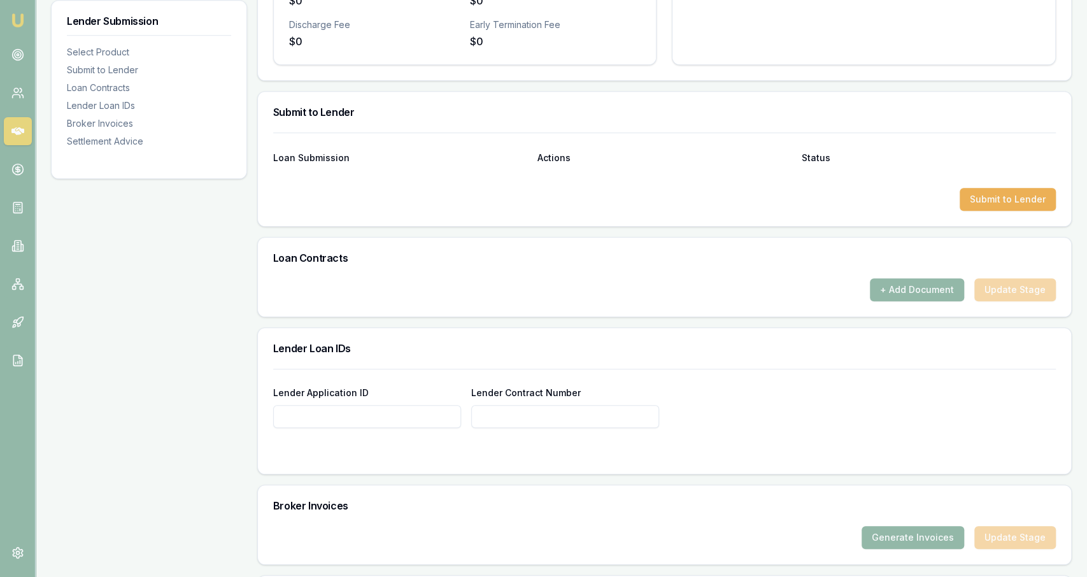
click at [1004, 209] on div "Loan Submission Actions Status Submit to Lender" at bounding box center [664, 179] width 813 height 94
click at [1005, 206] on button "Submit to Lender" at bounding box center [1008, 199] width 96 height 23
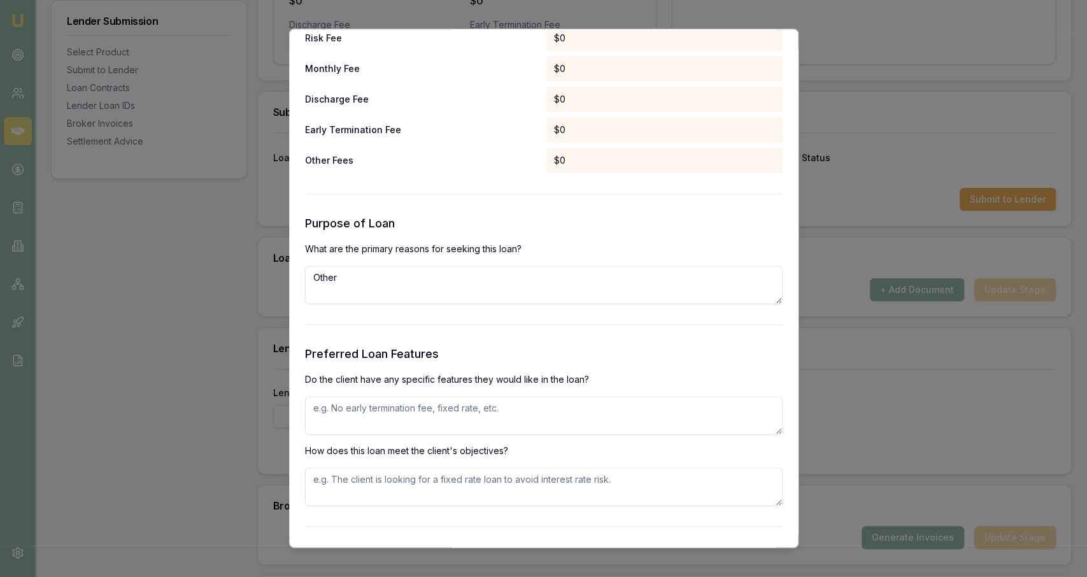
scroll to position [1137, 0]
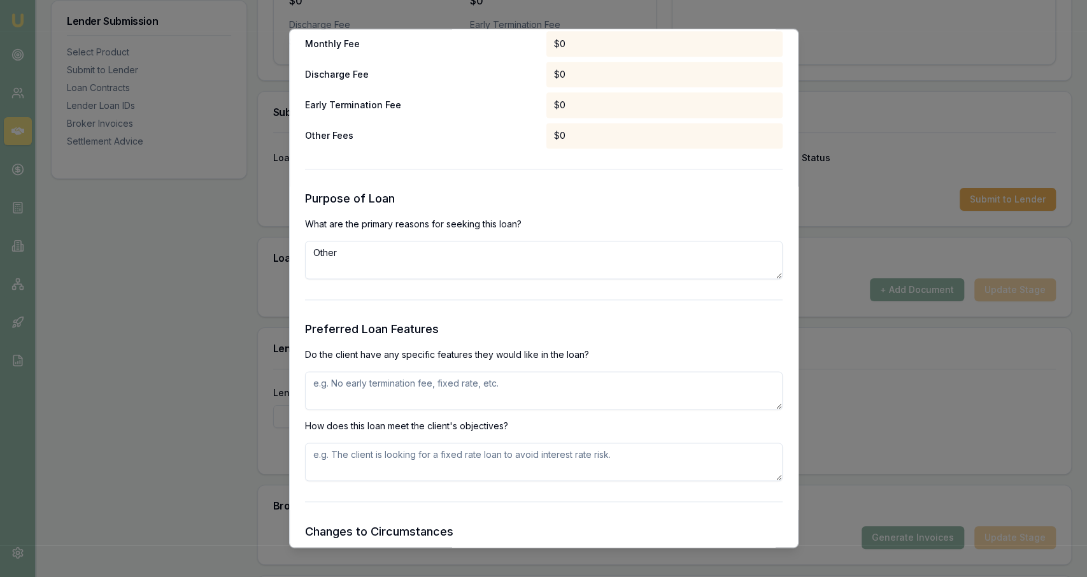
click at [463, 290] on form "Selected Product Lender Wisr Loan Type Consumer Loan Product Personal Loan Tier…" at bounding box center [544, 274] width 478 height 2645
click at [448, 260] on textarea "Other" at bounding box center [544, 260] width 478 height 38
type textarea "Purchase of trailer - unsecured"
type textarea "Unsecured - for purchase from auction"
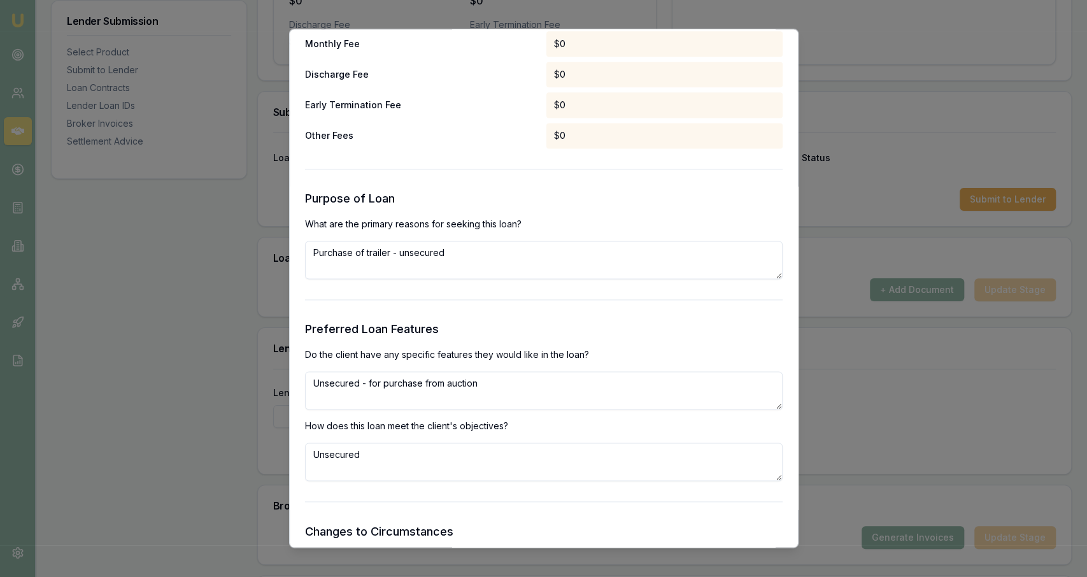
type textarea "Unsecured"
click at [535, 385] on textarea "Unsecured - for purchase from auction" at bounding box center [544, 390] width 478 height 38
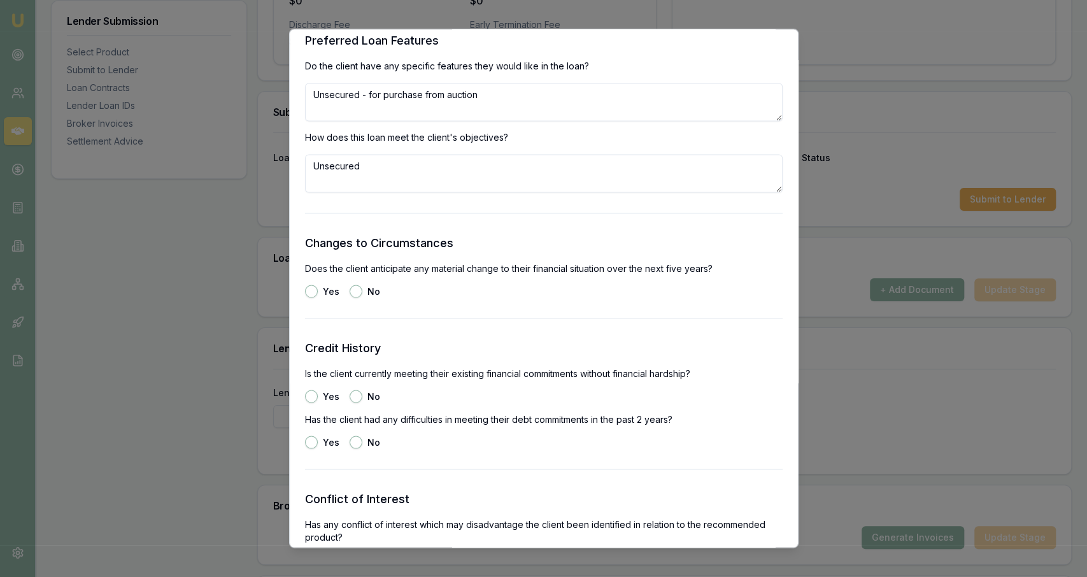
scroll to position [1442, 0]
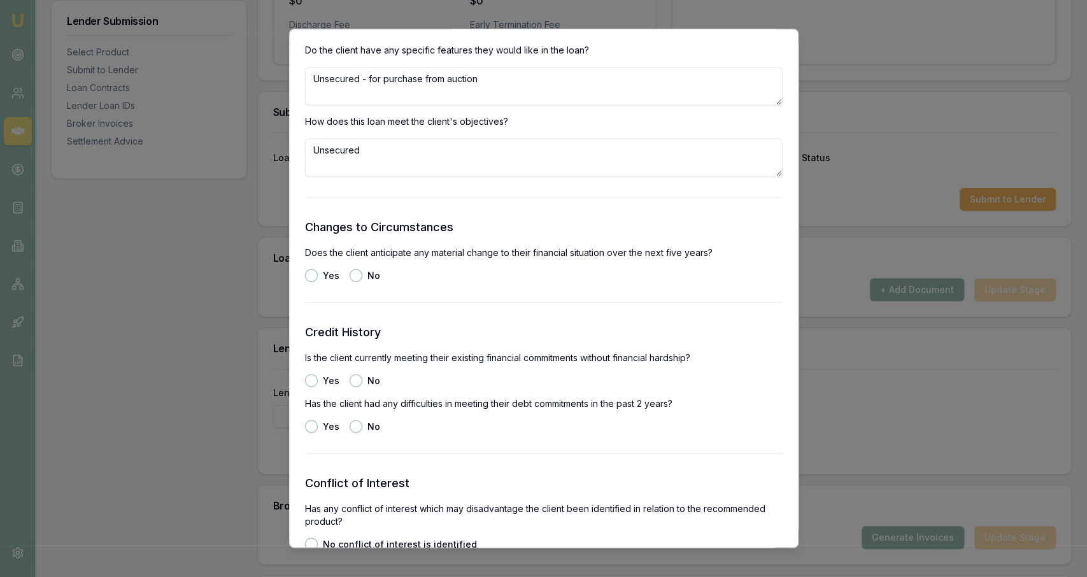
click at [371, 302] on div at bounding box center [544, 302] width 478 height 1
click at [355, 281] on button "No" at bounding box center [356, 275] width 13 height 13
radio input "true"
click at [315, 378] on button "Yes" at bounding box center [311, 380] width 13 height 13
radio input "true"
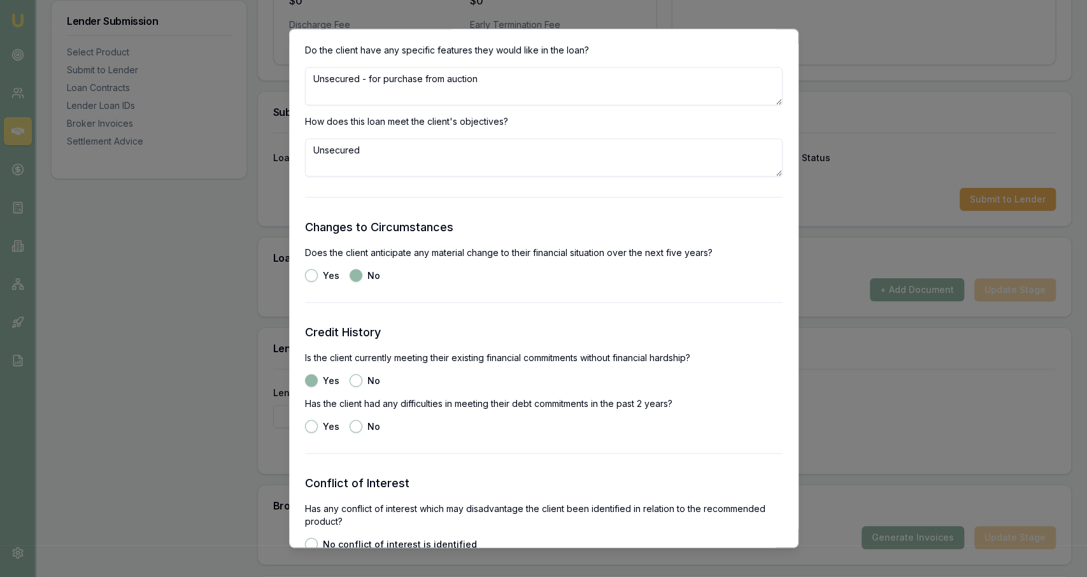
click at [356, 430] on button "No" at bounding box center [356, 426] width 13 height 13
radio input "true"
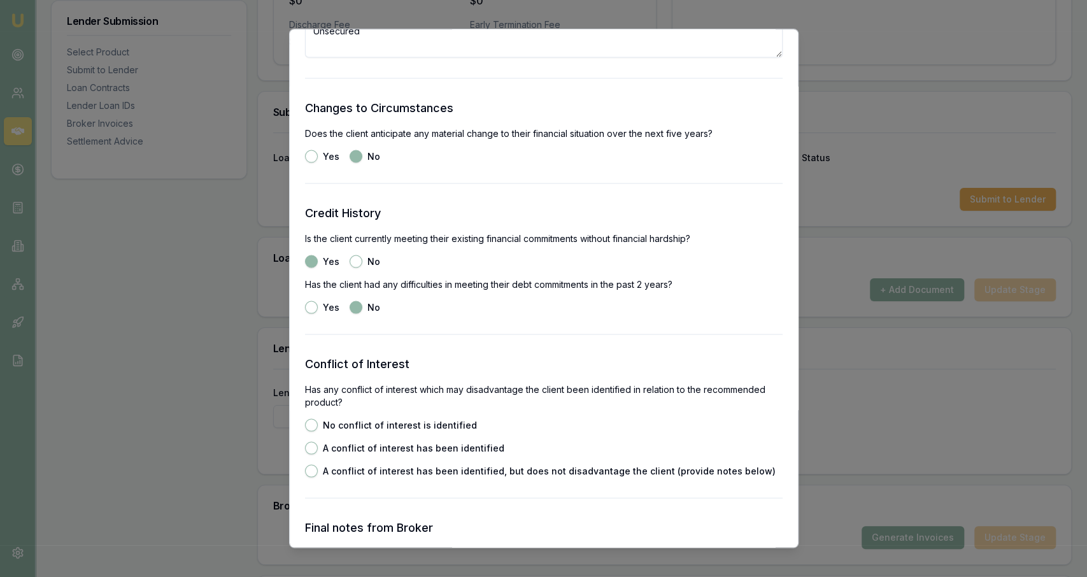
click at [358, 421] on label "No conflict of interest is identified" at bounding box center [400, 424] width 154 height 9
click at [318, 421] on button "No conflict of interest is identified" at bounding box center [311, 424] width 13 height 13
radio input "true"
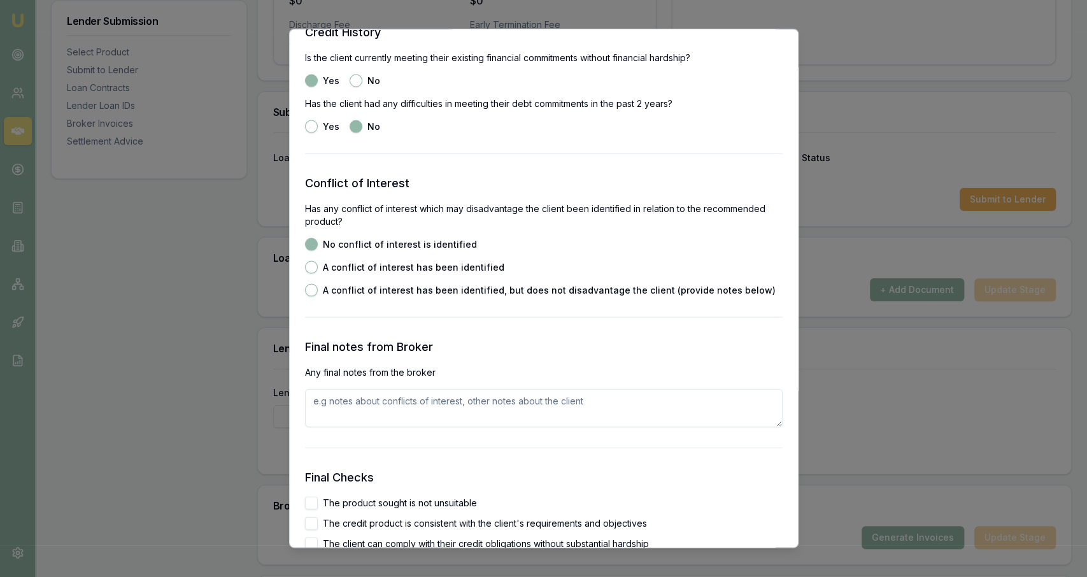
scroll to position [1891, 0]
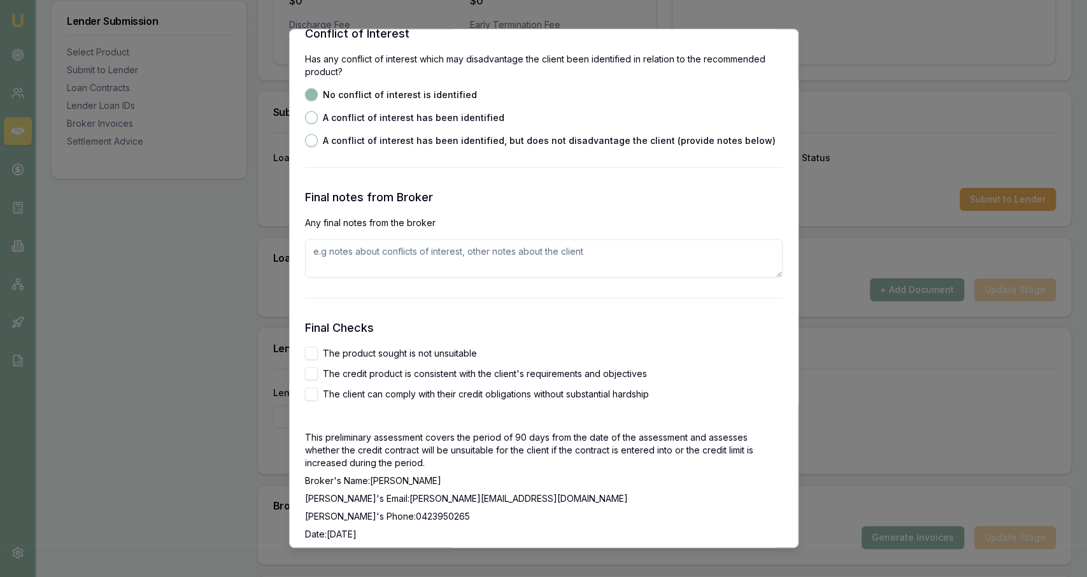
click at [373, 351] on label "The product sought is not unsuitable" at bounding box center [400, 352] width 154 height 9
click at [318, 351] on button "The product sought is not unsuitable" at bounding box center [311, 352] width 13 height 13
checkbox input "true"
click at [371, 373] on label "The credit product is consistent with the client's requirements and objectives" at bounding box center [485, 373] width 324 height 9
click at [318, 373] on button "The credit product is consistent with the client's requirements and objectives" at bounding box center [311, 373] width 13 height 13
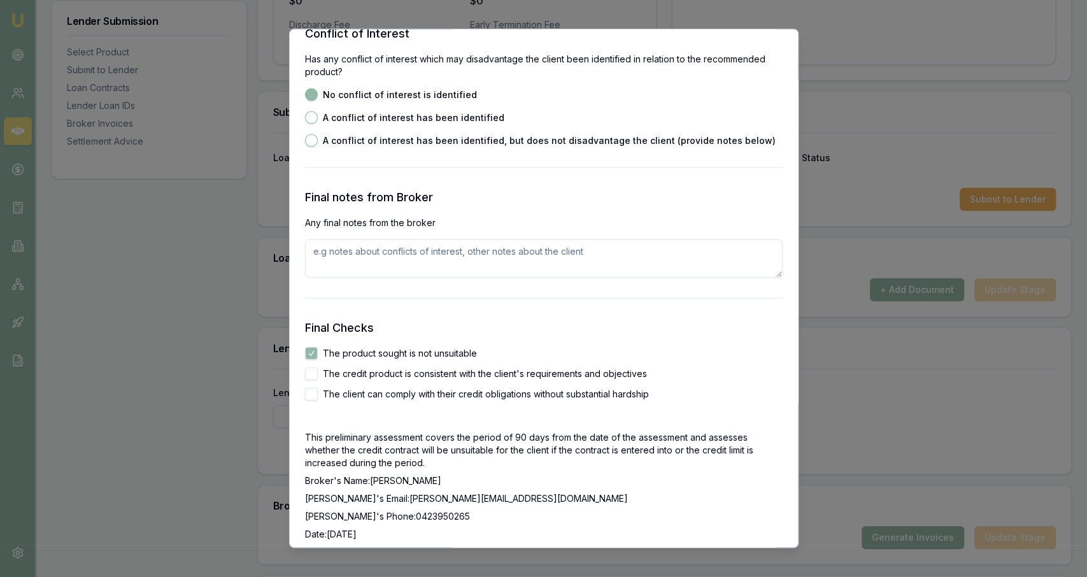
checkbox input "true"
click at [375, 391] on label "The client can comply with their credit obligations without substantial hardship" at bounding box center [486, 393] width 326 height 9
click at [318, 391] on button "The client can comply with their credit obligations without substantial hardship" at bounding box center [311, 393] width 13 height 13
checkbox input "true"
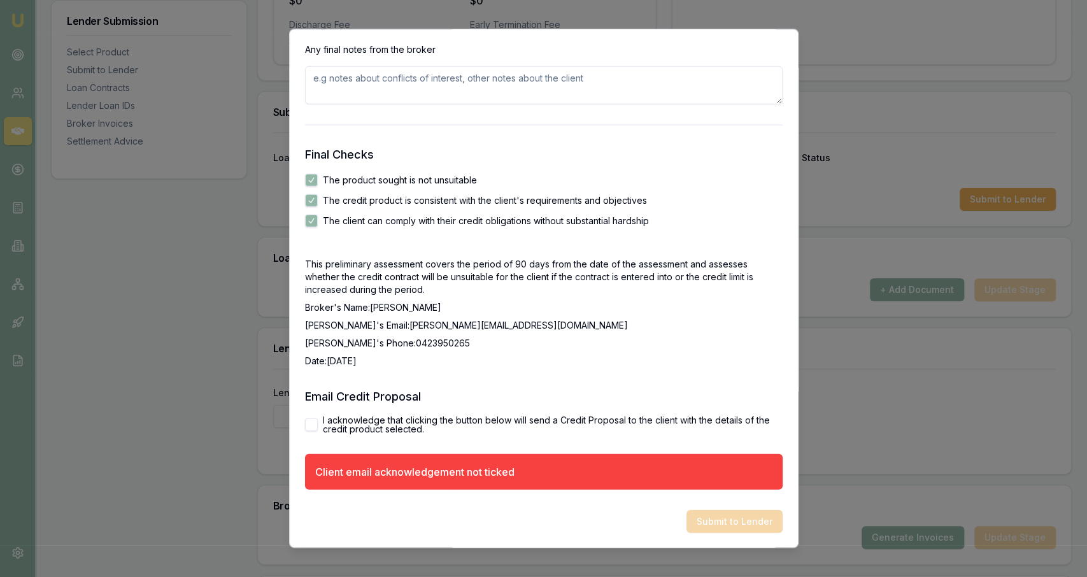
click at [365, 426] on label "I acknowledge that clicking the button below will send a Credit Proposal to the…" at bounding box center [553, 424] width 460 height 18
click at [318, 426] on button "I acknowledge that clicking the button below will send a Credit Proposal to the…" at bounding box center [311, 424] width 13 height 13
checkbox input "true"
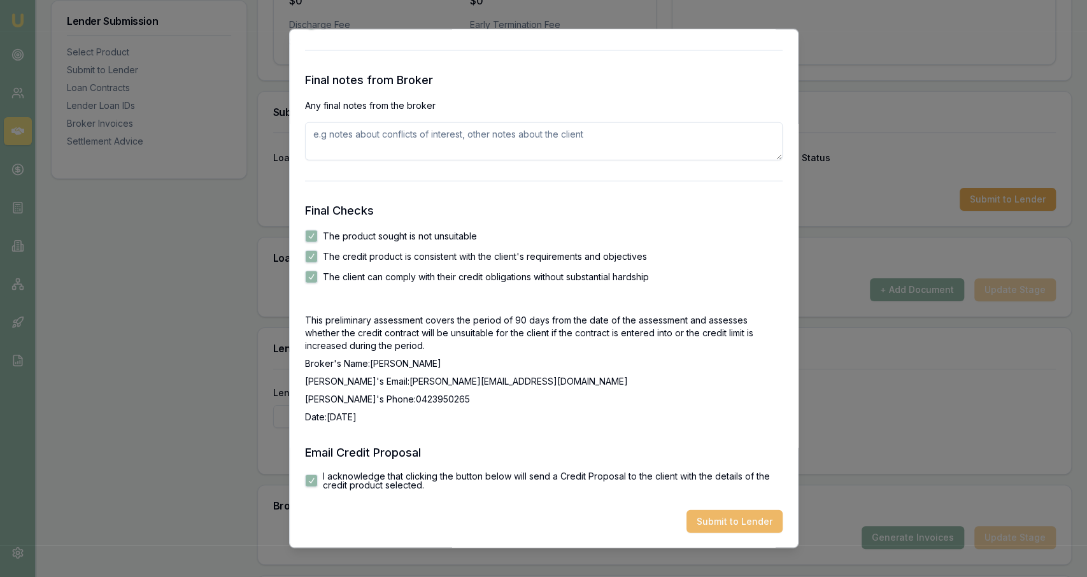
click at [774, 510] on button "Submit to Lender" at bounding box center [734, 520] width 96 height 23
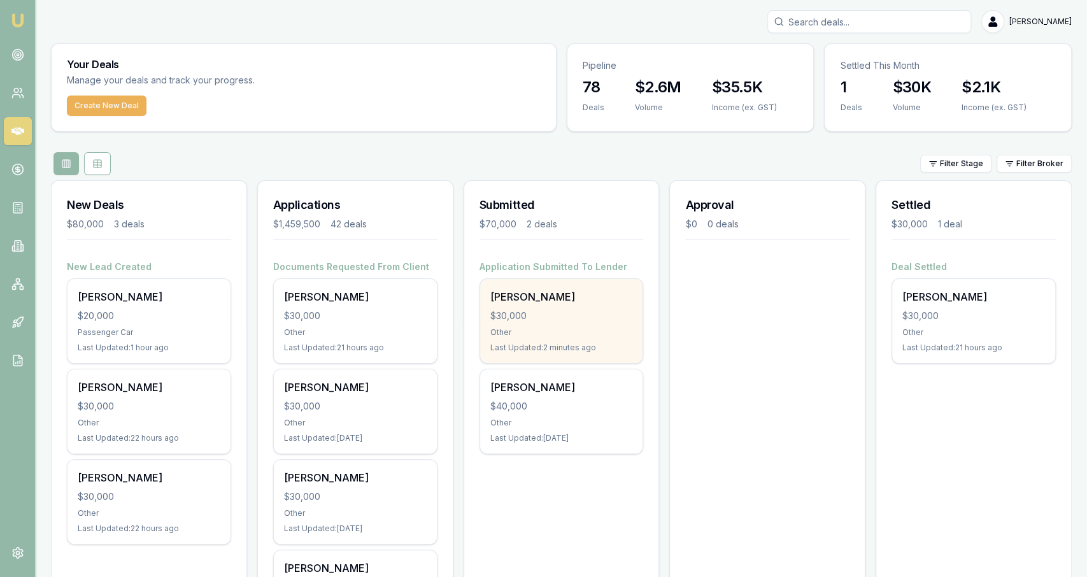
click at [578, 319] on div "$30,000" at bounding box center [561, 315] width 143 height 13
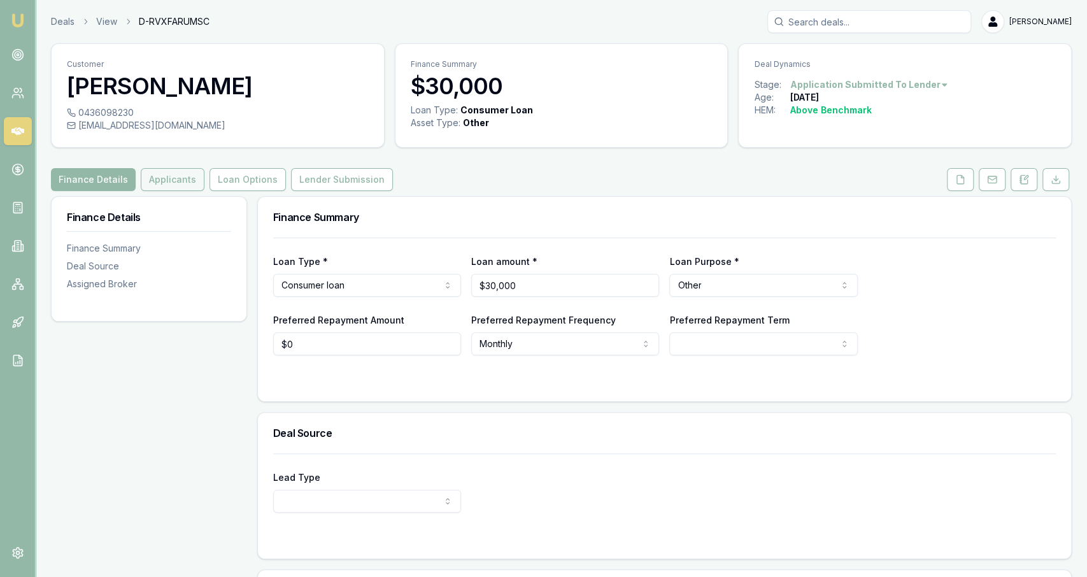
click at [166, 176] on button "Applicants" at bounding box center [173, 179] width 64 height 23
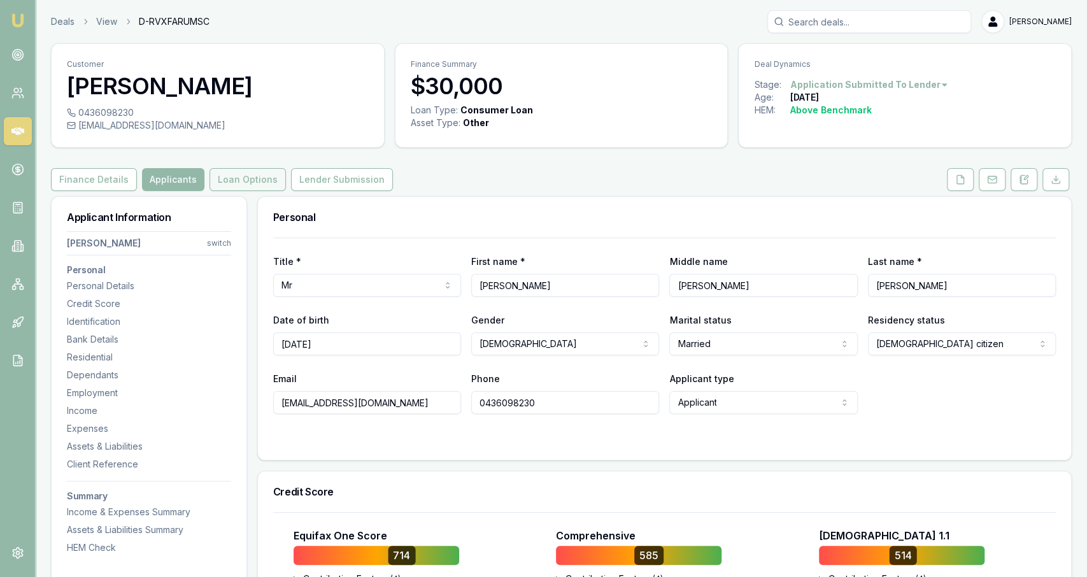
click at [238, 180] on button "Loan Options" at bounding box center [247, 179] width 76 height 23
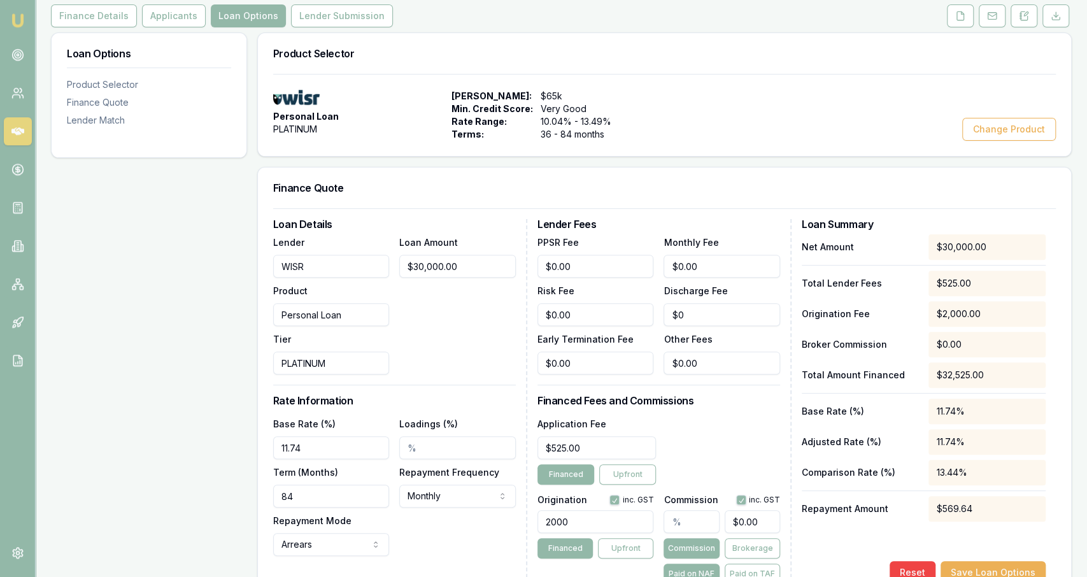
scroll to position [181, 0]
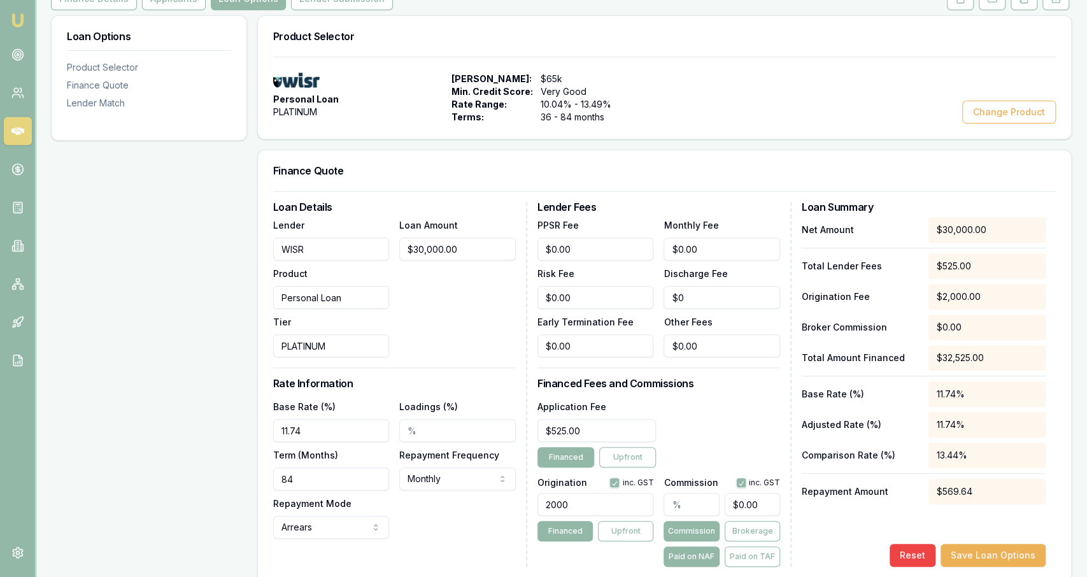
click at [697, 504] on input "text" at bounding box center [690, 504] width 55 height 23
click at [751, 504] on input "0" at bounding box center [752, 504] width 55 height 23
type input "4"
type input "0.15"
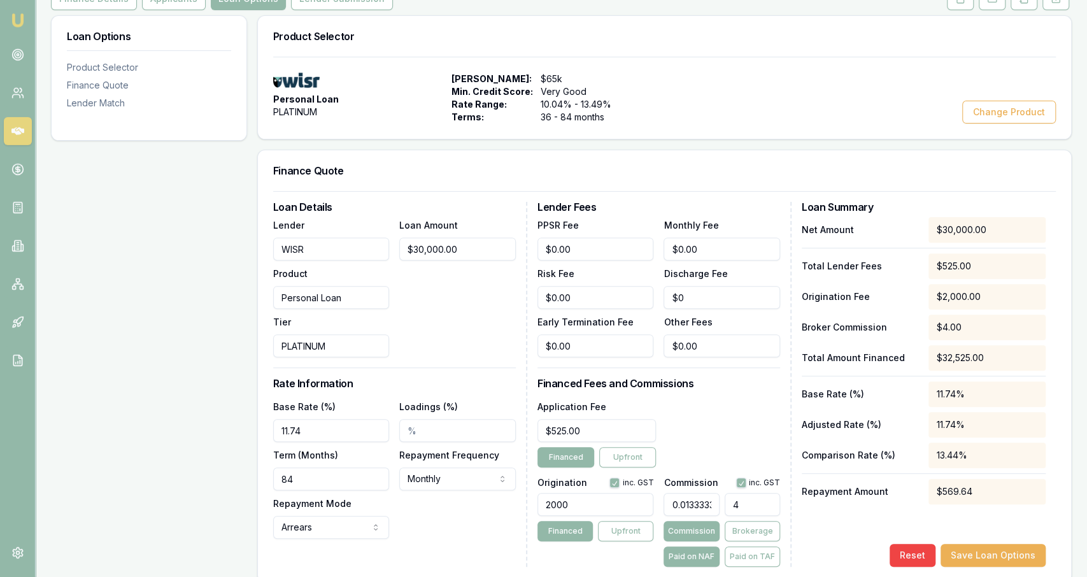
type input "45"
type input "1.5"
type input "$450.00"
click at [736, 453] on div "Application Fee $525.00 Financed Upfront" at bounding box center [658, 433] width 243 height 69
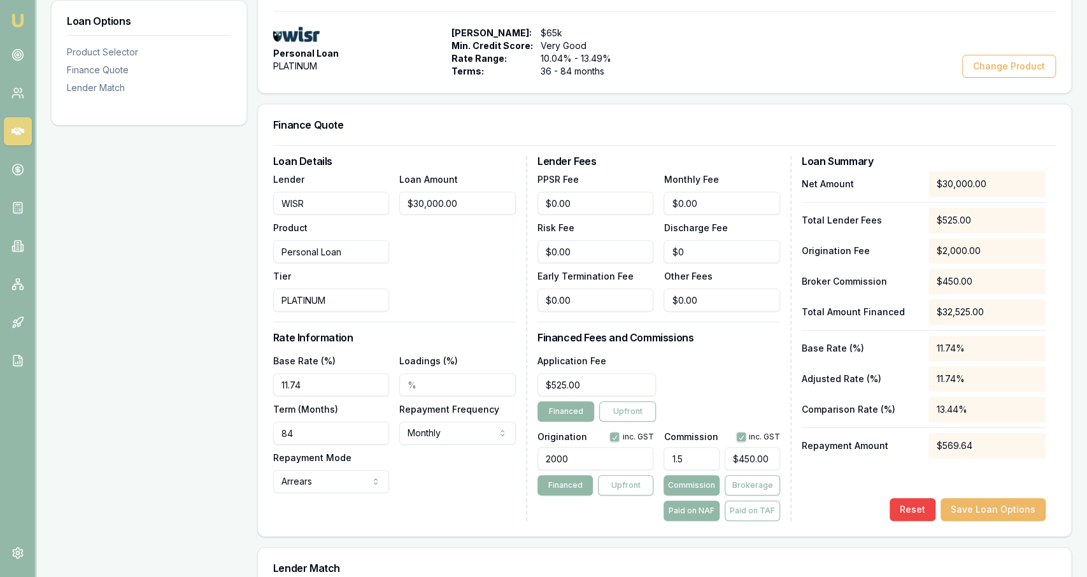
click at [986, 504] on button "Save Loan Options" at bounding box center [992, 509] width 105 height 23
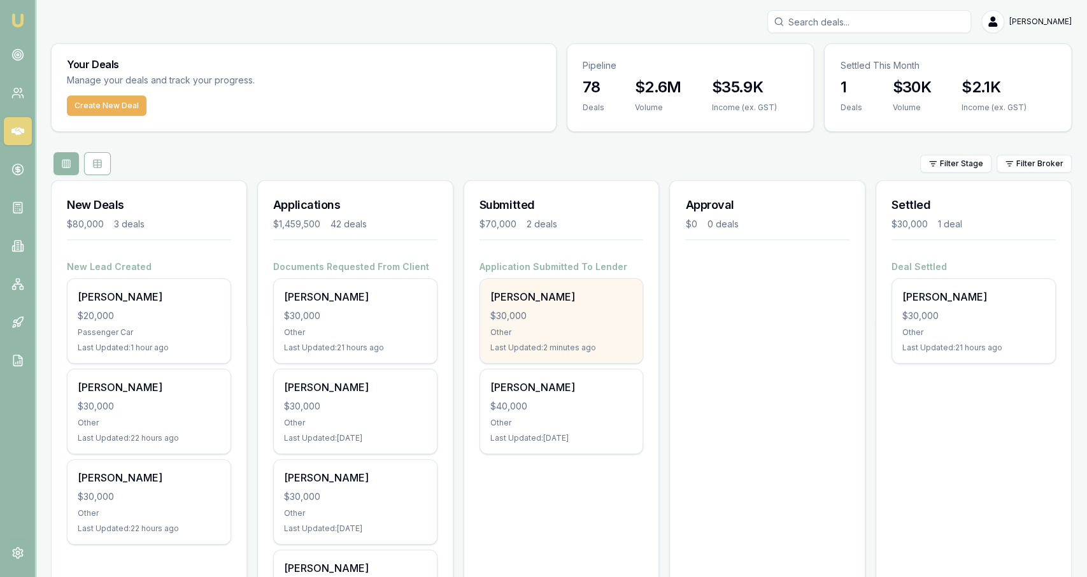
click at [550, 311] on div "$30,000" at bounding box center [561, 315] width 143 height 13
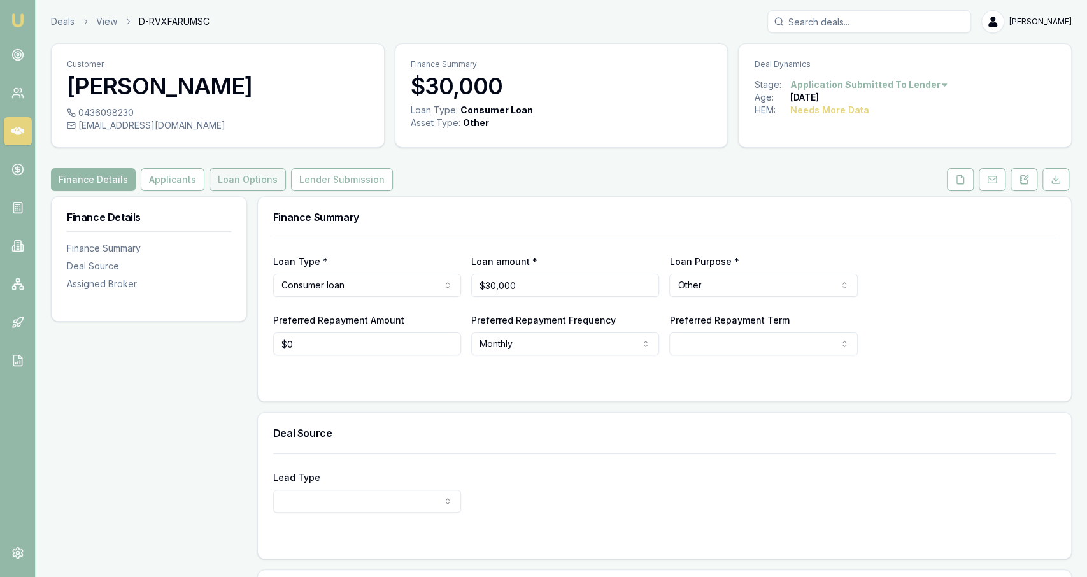
click at [212, 183] on button "Loan Options" at bounding box center [247, 179] width 76 height 23
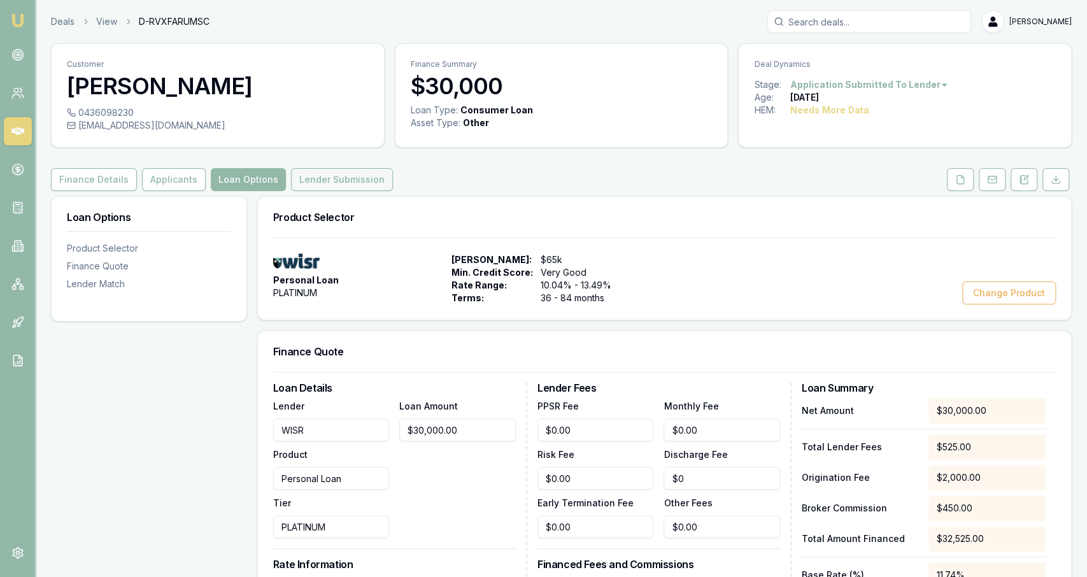
click at [337, 181] on button "Lender Submission" at bounding box center [342, 179] width 102 height 23
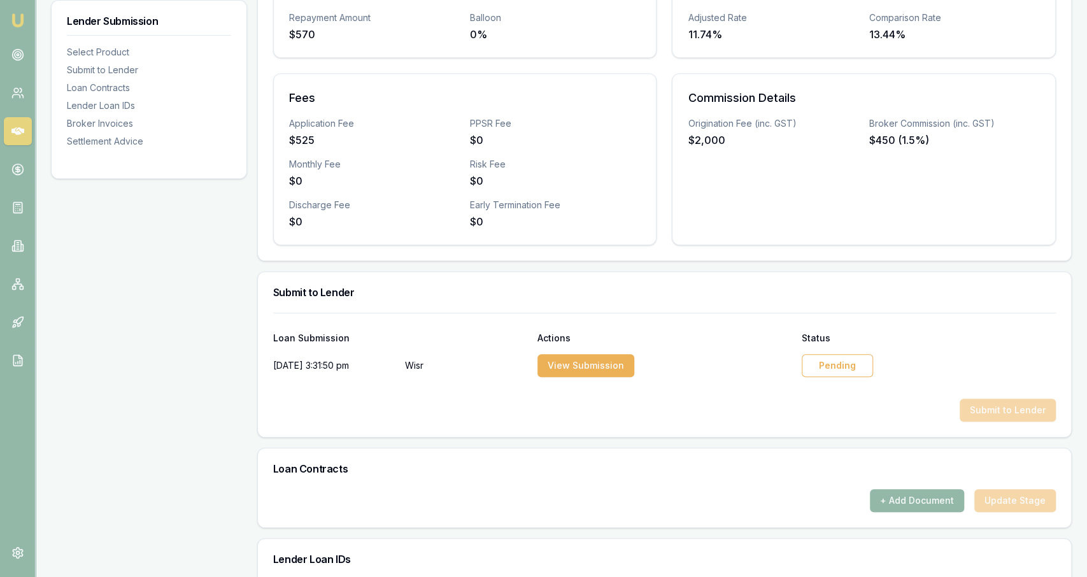
scroll to position [380, 0]
click at [823, 337] on div "Status" at bounding box center [929, 337] width 254 height 9
click at [828, 350] on div "[DATE] 3:31:50 pm Wisr View Submission Pending" at bounding box center [664, 362] width 783 height 31
click at [830, 360] on div "Pending" at bounding box center [837, 364] width 71 height 23
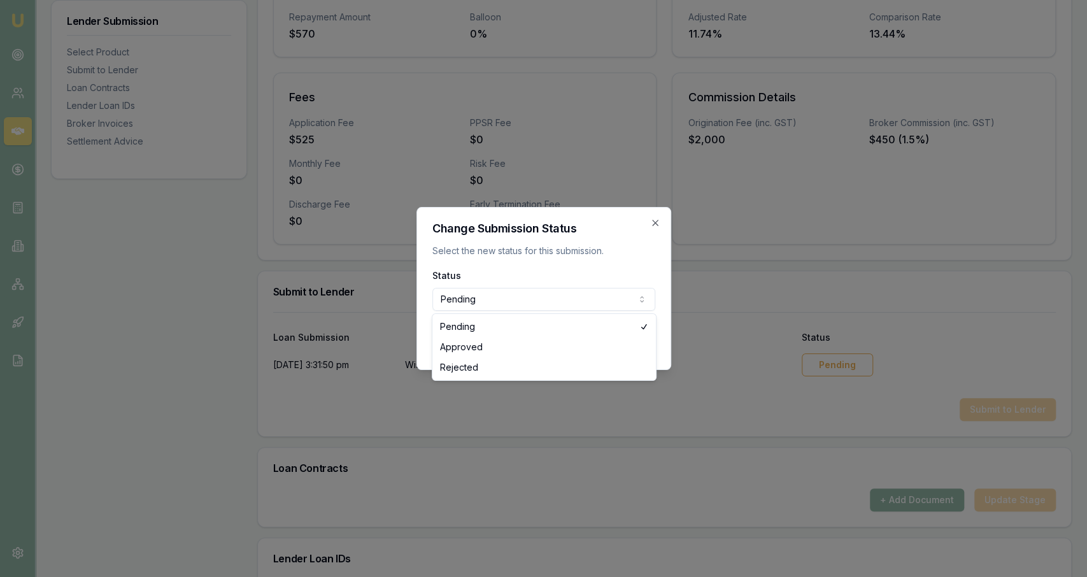
select select "APPROVED"
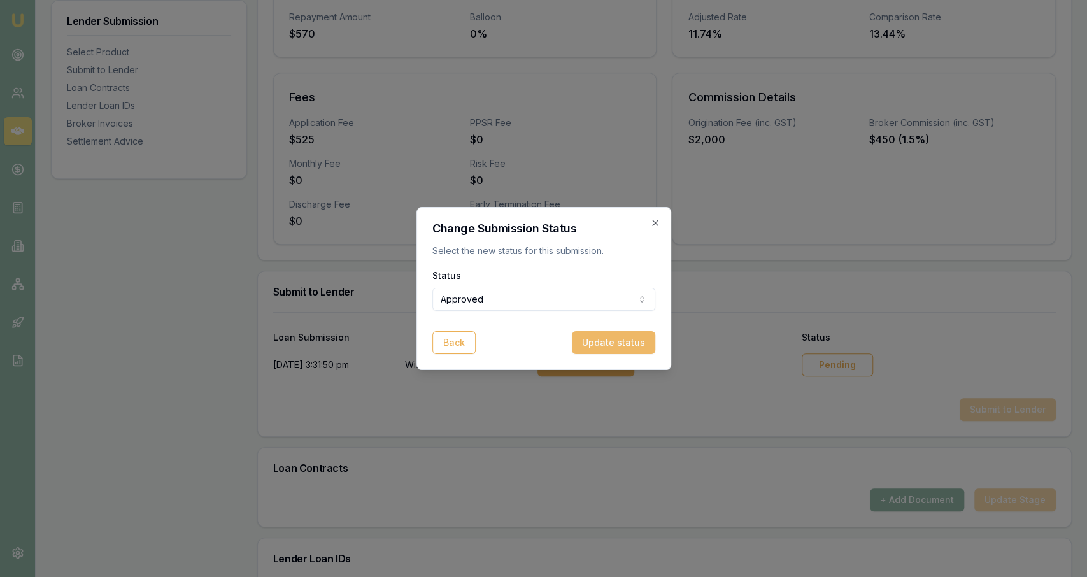
click at [618, 337] on button "Update status" at bounding box center [613, 342] width 83 height 23
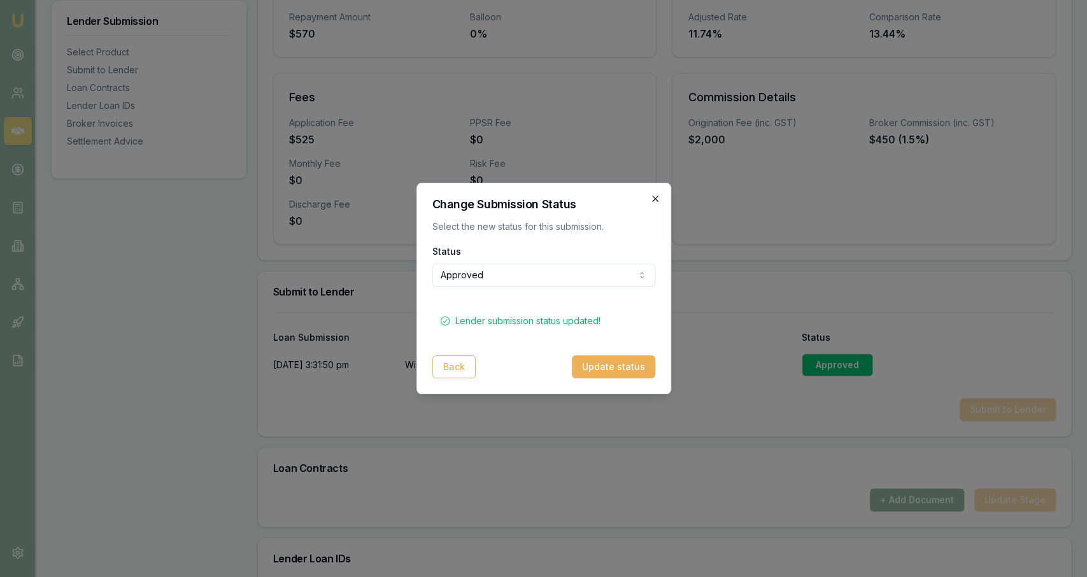
click at [653, 201] on icon "button" at bounding box center [655, 199] width 10 height 10
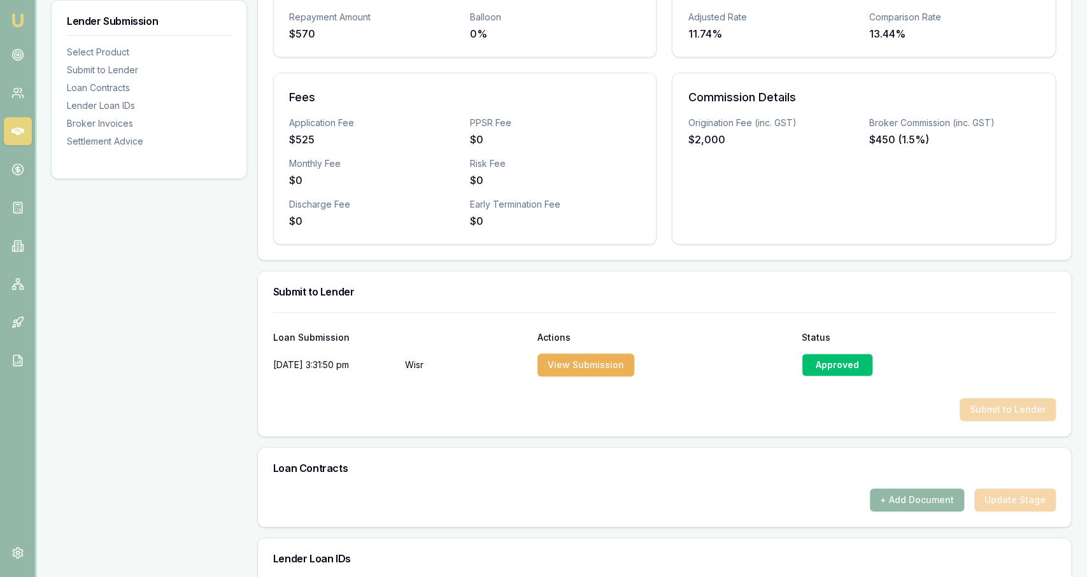
scroll to position [0, 0]
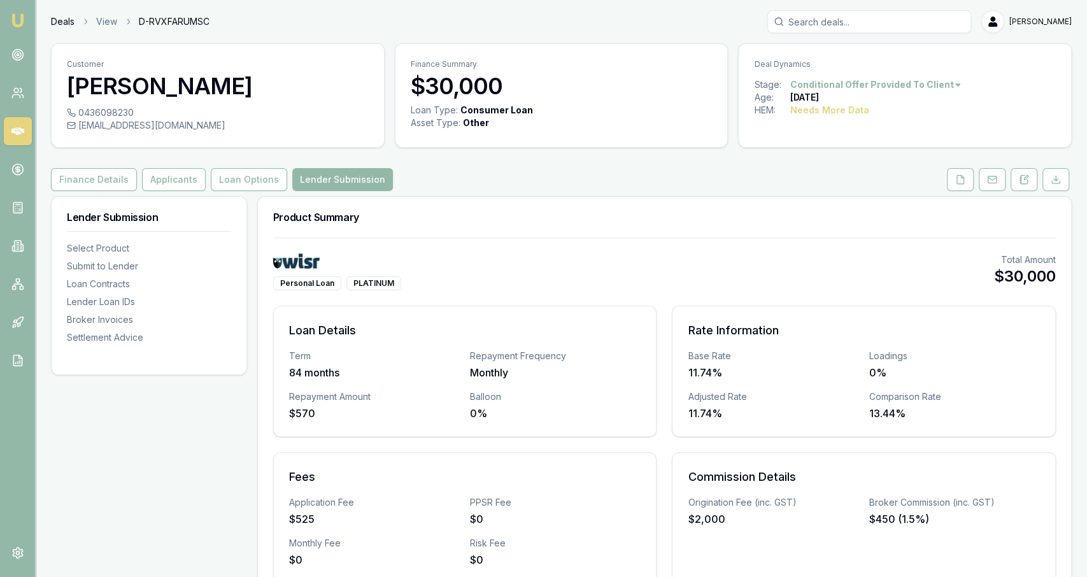
click at [55, 25] on link "Deals" at bounding box center [63, 21] width 24 height 13
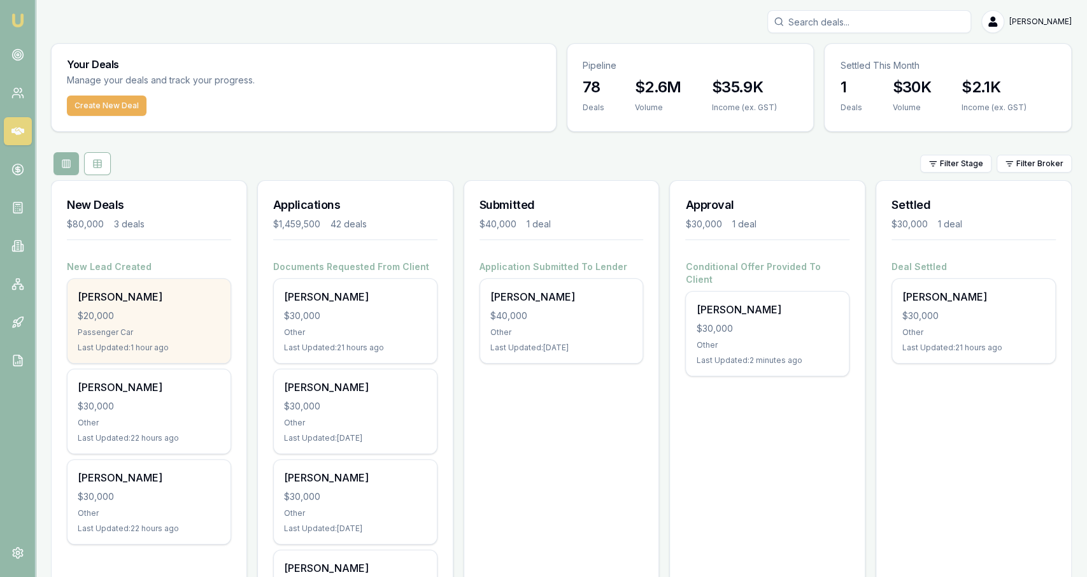
click at [132, 329] on div "Passenger Car" at bounding box center [149, 332] width 143 height 10
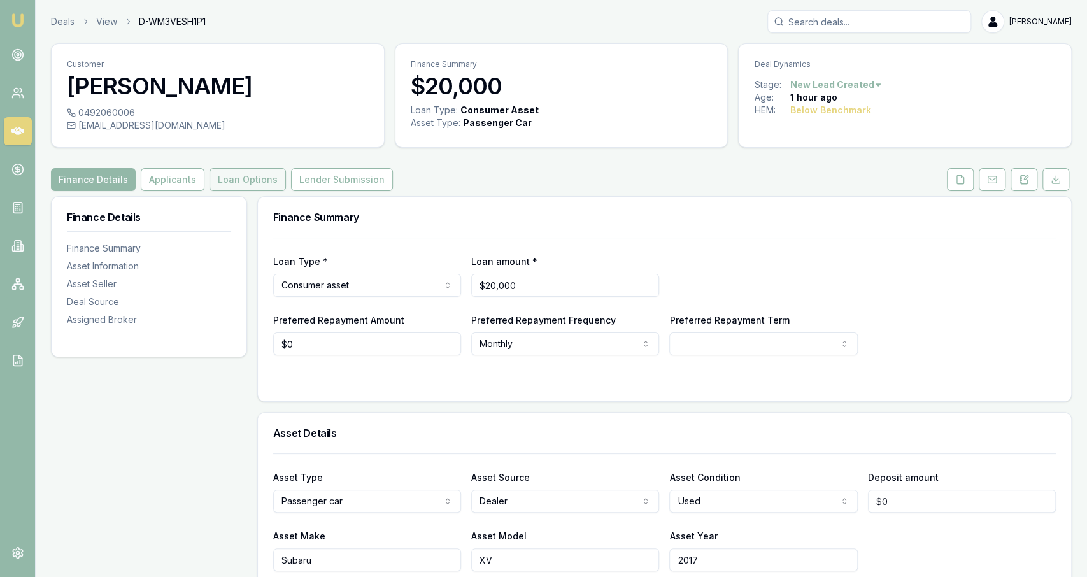
click at [260, 174] on button "Loan Options" at bounding box center [247, 179] width 76 height 23
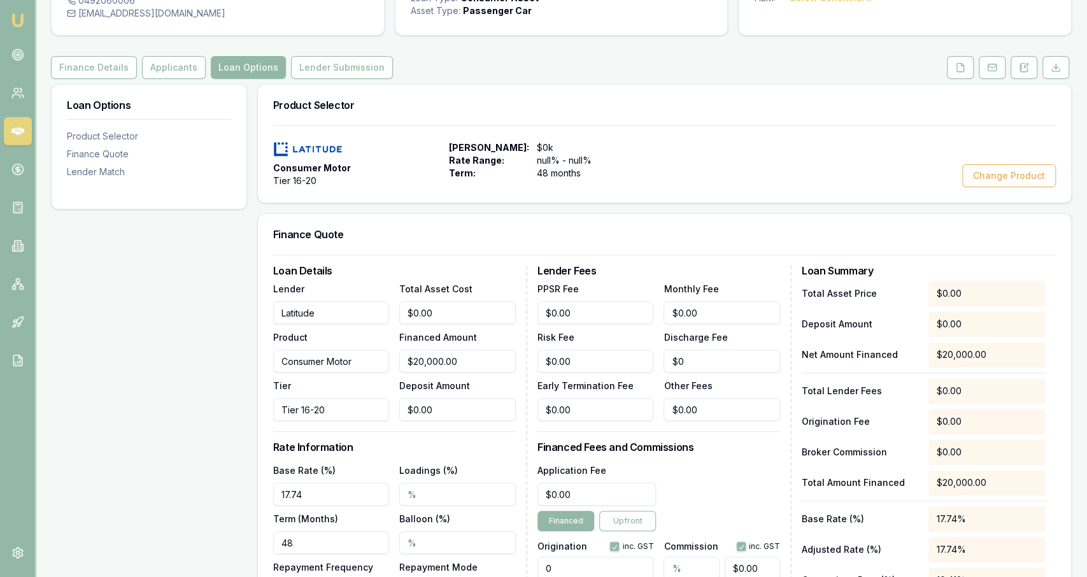
scroll to position [126, 0]
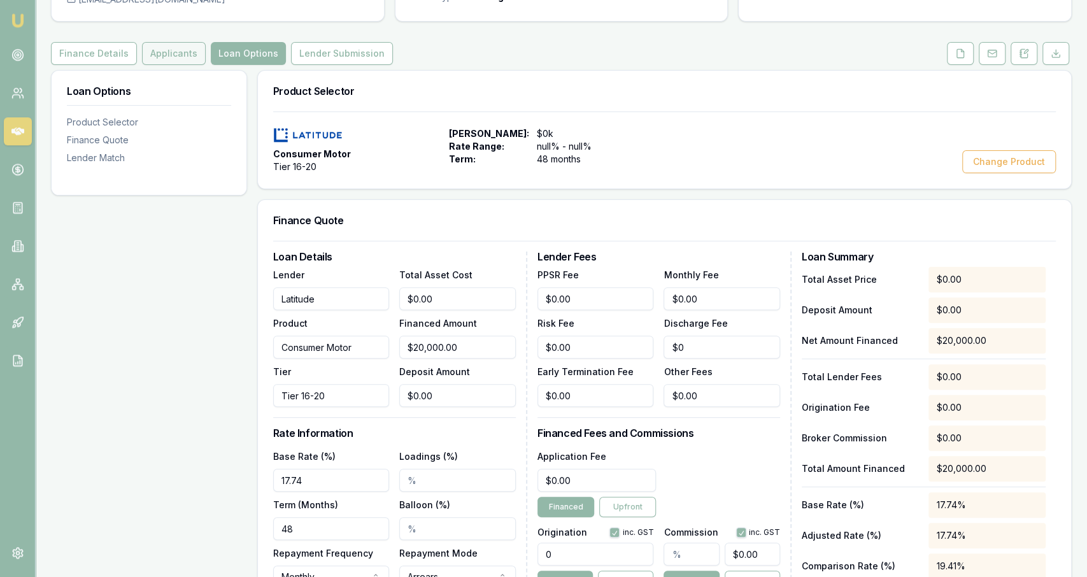
click at [171, 60] on button "Applicants" at bounding box center [174, 53] width 64 height 23
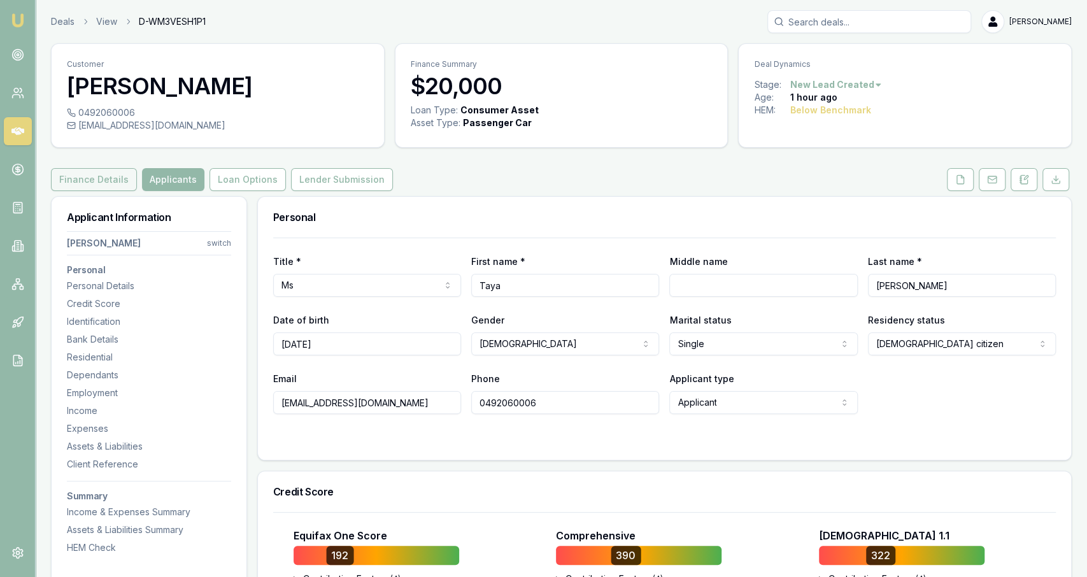
click at [112, 180] on button "Finance Details" at bounding box center [94, 179] width 86 height 23
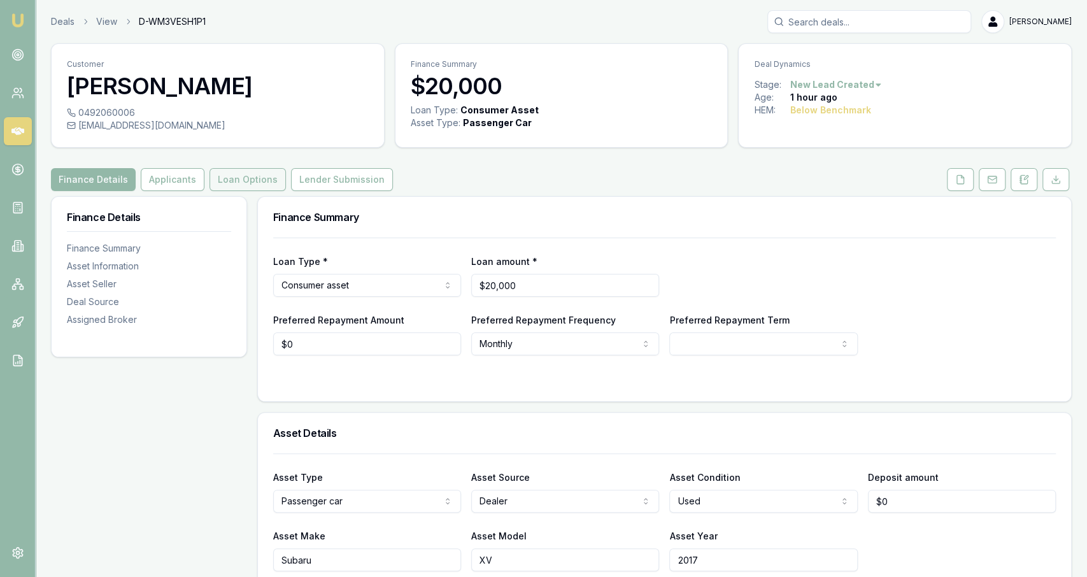
click at [259, 176] on button "Loan Options" at bounding box center [247, 179] width 76 height 23
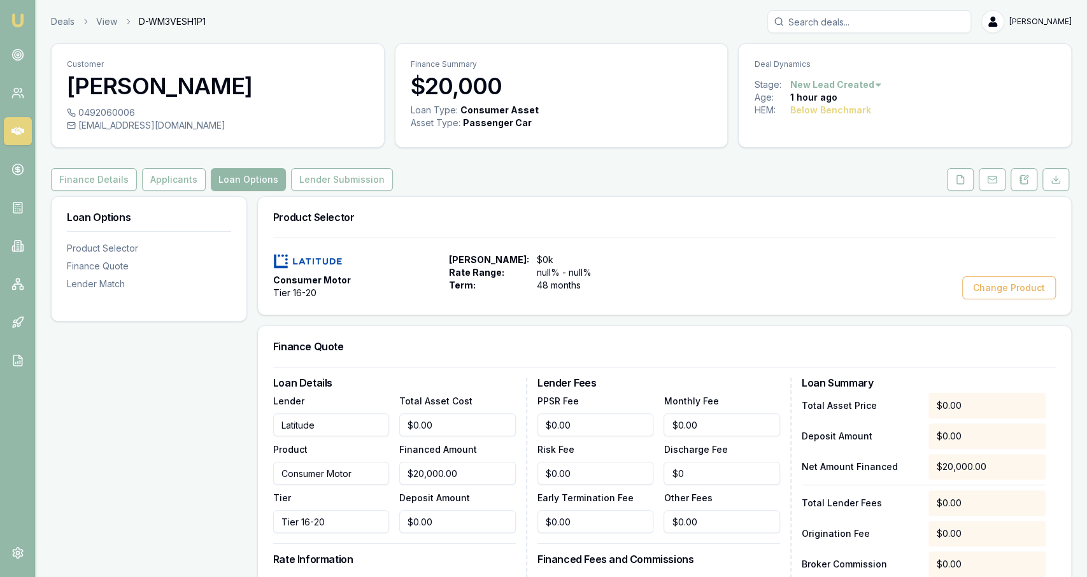
click at [1002, 301] on div "Consumer Motor Tier 16-20 Max Loan Amount: $0k Rate Range: null% - null% Term: …" at bounding box center [664, 276] width 813 height 77
click at [1005, 295] on button "Change Product" at bounding box center [1009, 287] width 94 height 23
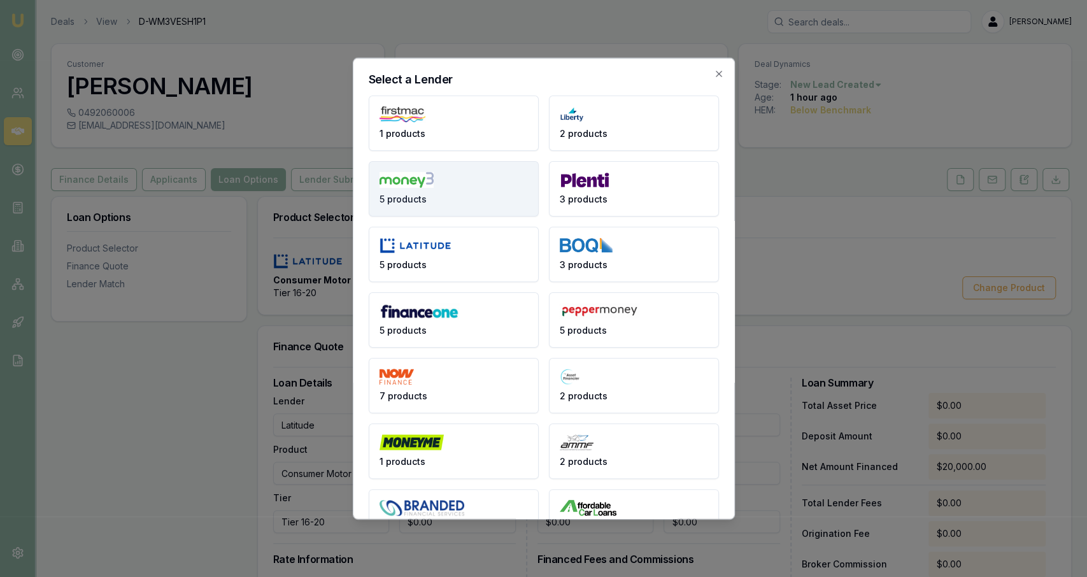
click at [493, 173] on button "5 products" at bounding box center [454, 188] width 170 height 55
